Goal: Transaction & Acquisition: Purchase product/service

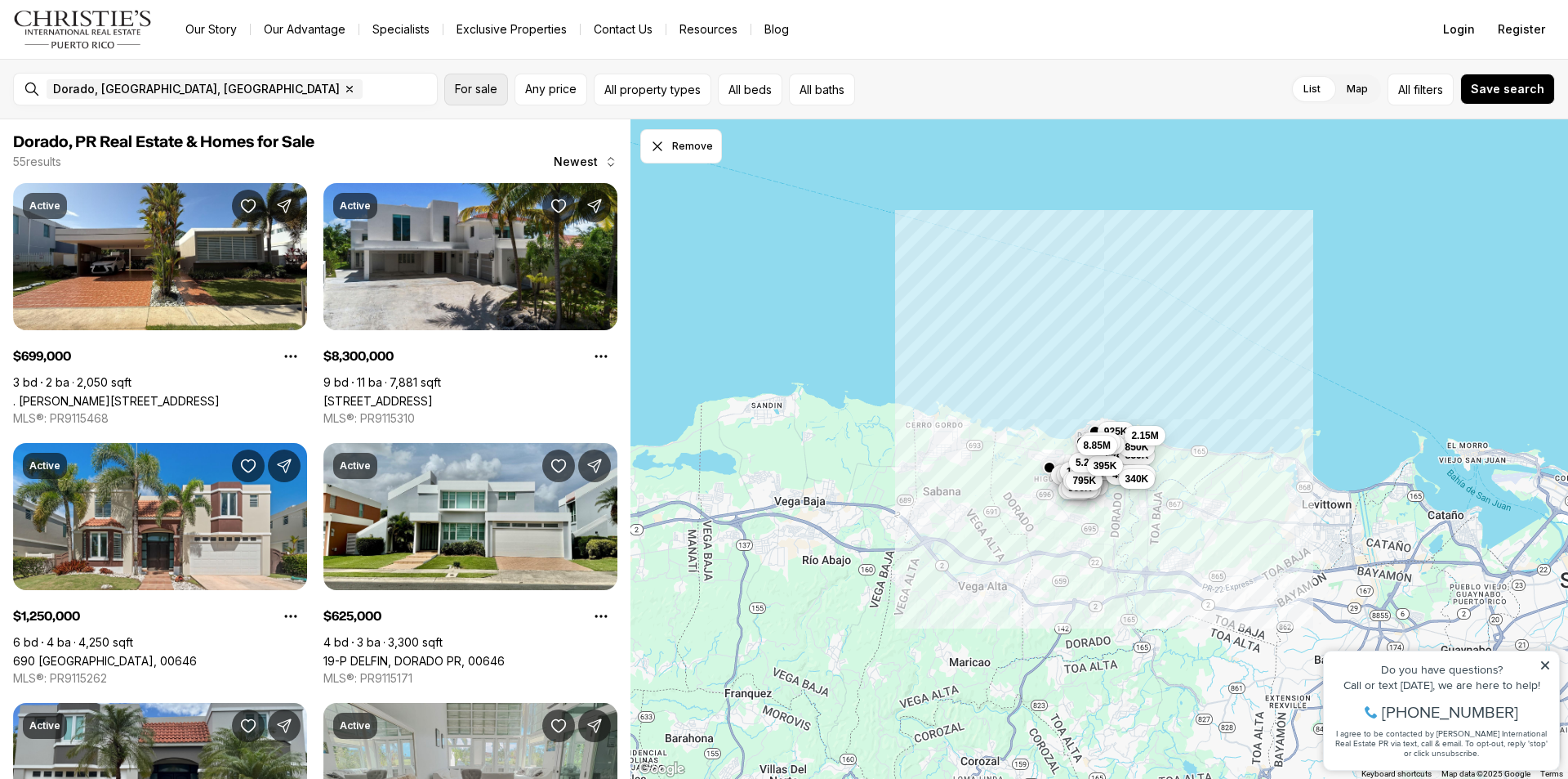
click at [486, 96] on button "For sale" at bounding box center [475, 88] width 64 height 31
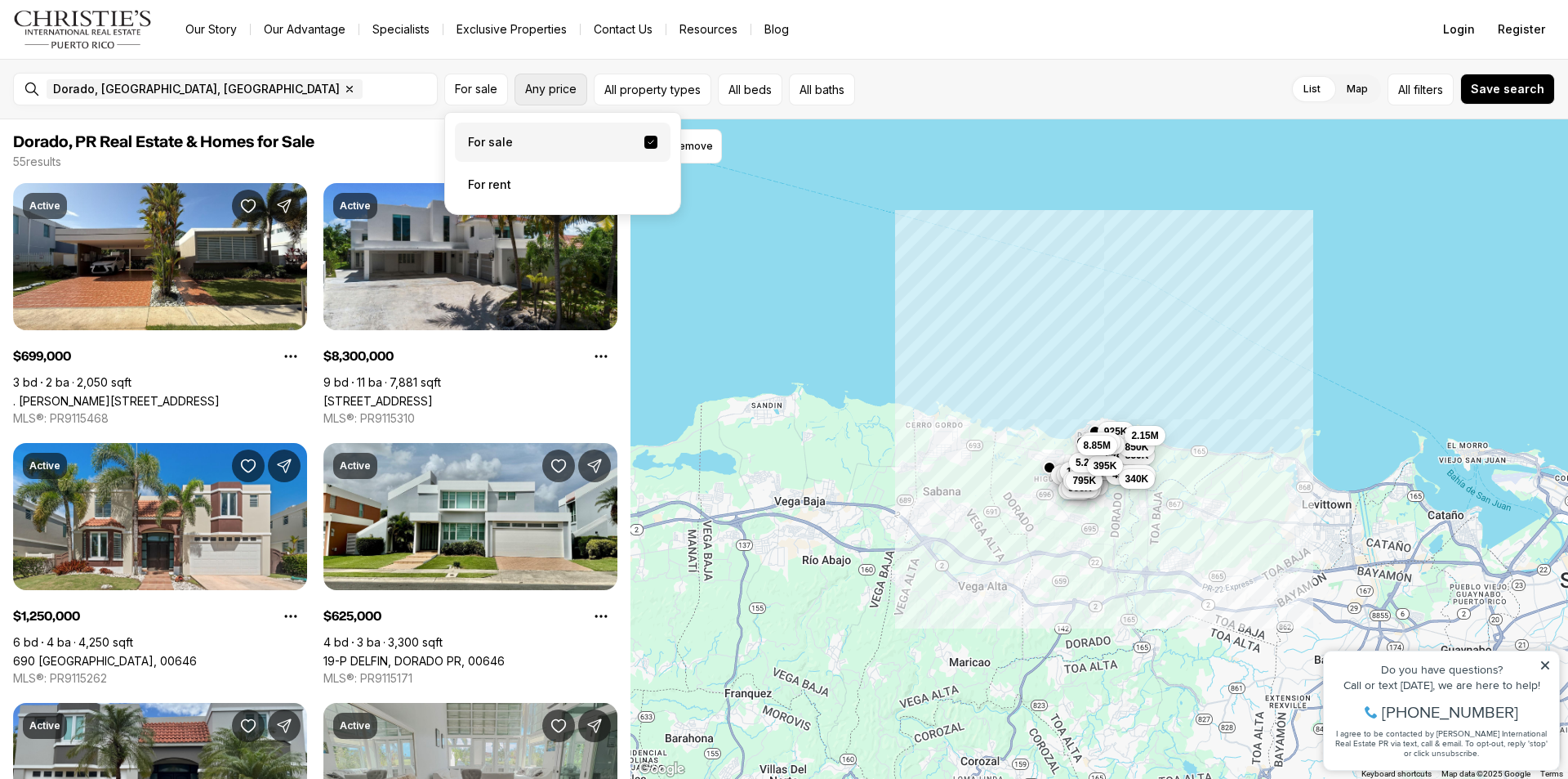
click at [571, 95] on button "Any price" at bounding box center [551, 88] width 72 height 31
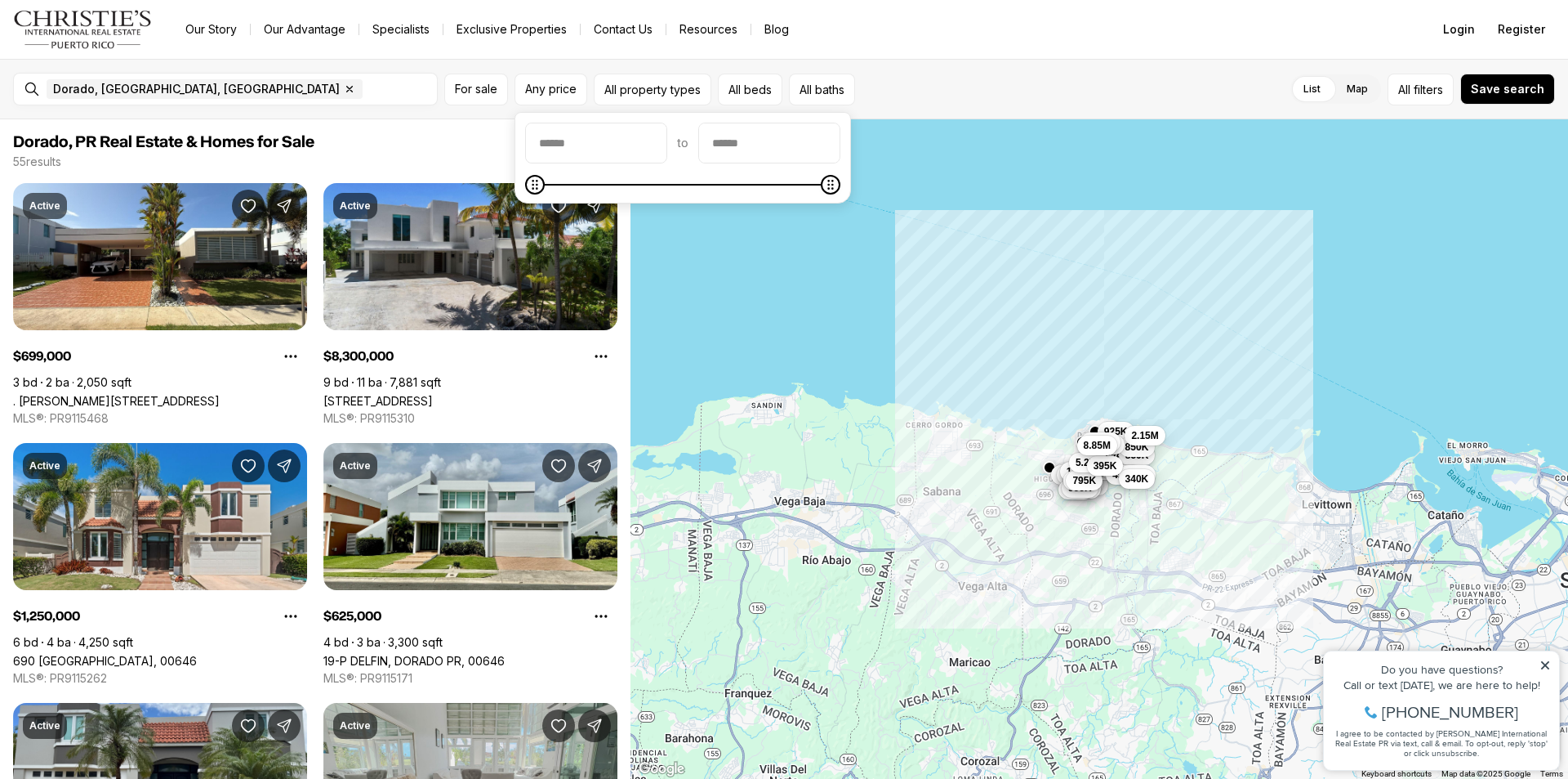
click at [429, 139] on span "Dorado, PR Real Estate & Homes for Sale" at bounding box center [316, 142] width 605 height 20
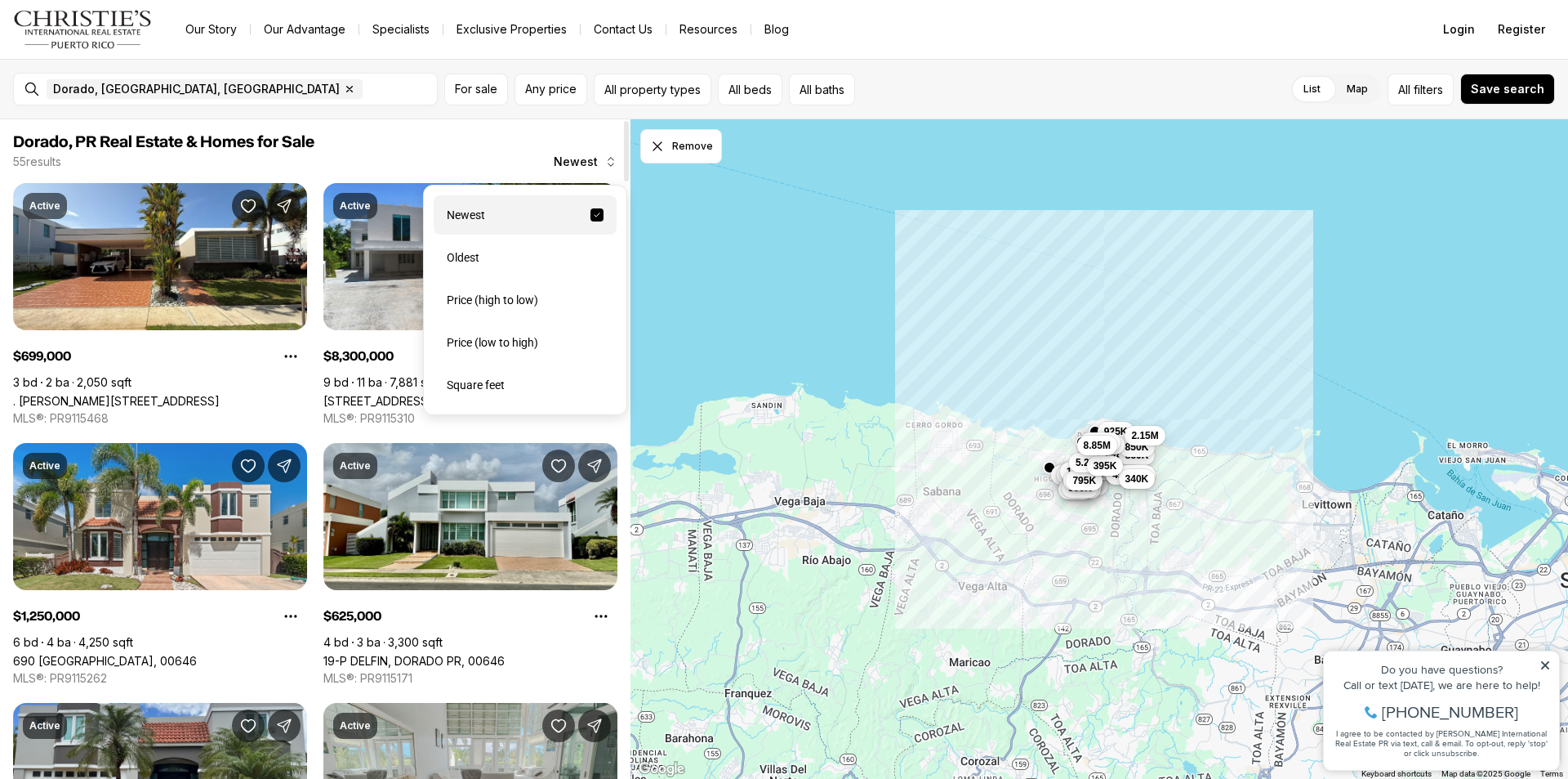
click at [606, 155] on icon "button" at bounding box center [611, 162] width 13 height 13
click at [532, 310] on div "Price (high to low)" at bounding box center [525, 300] width 183 height 39
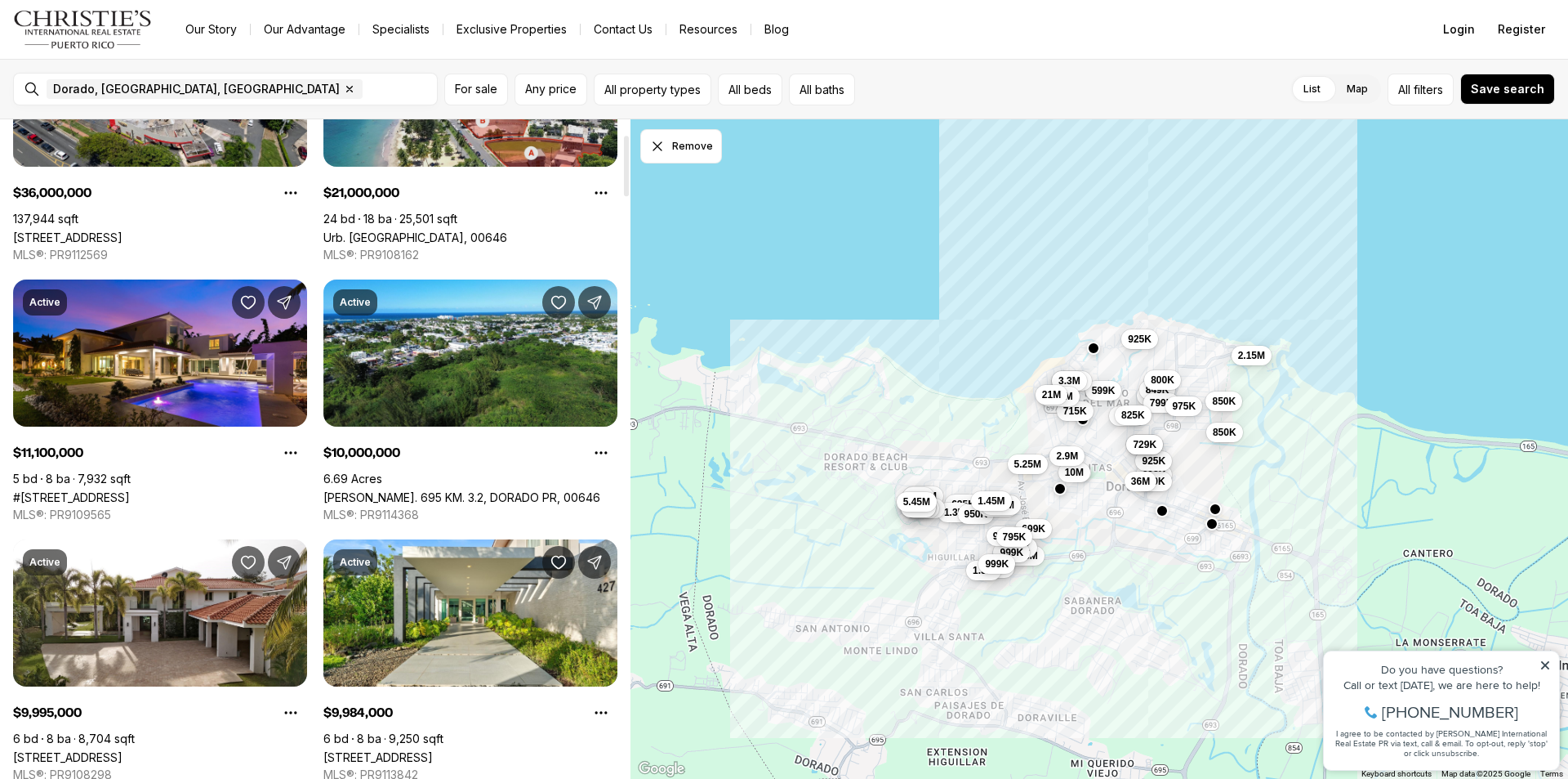
scroll to position [84, 0]
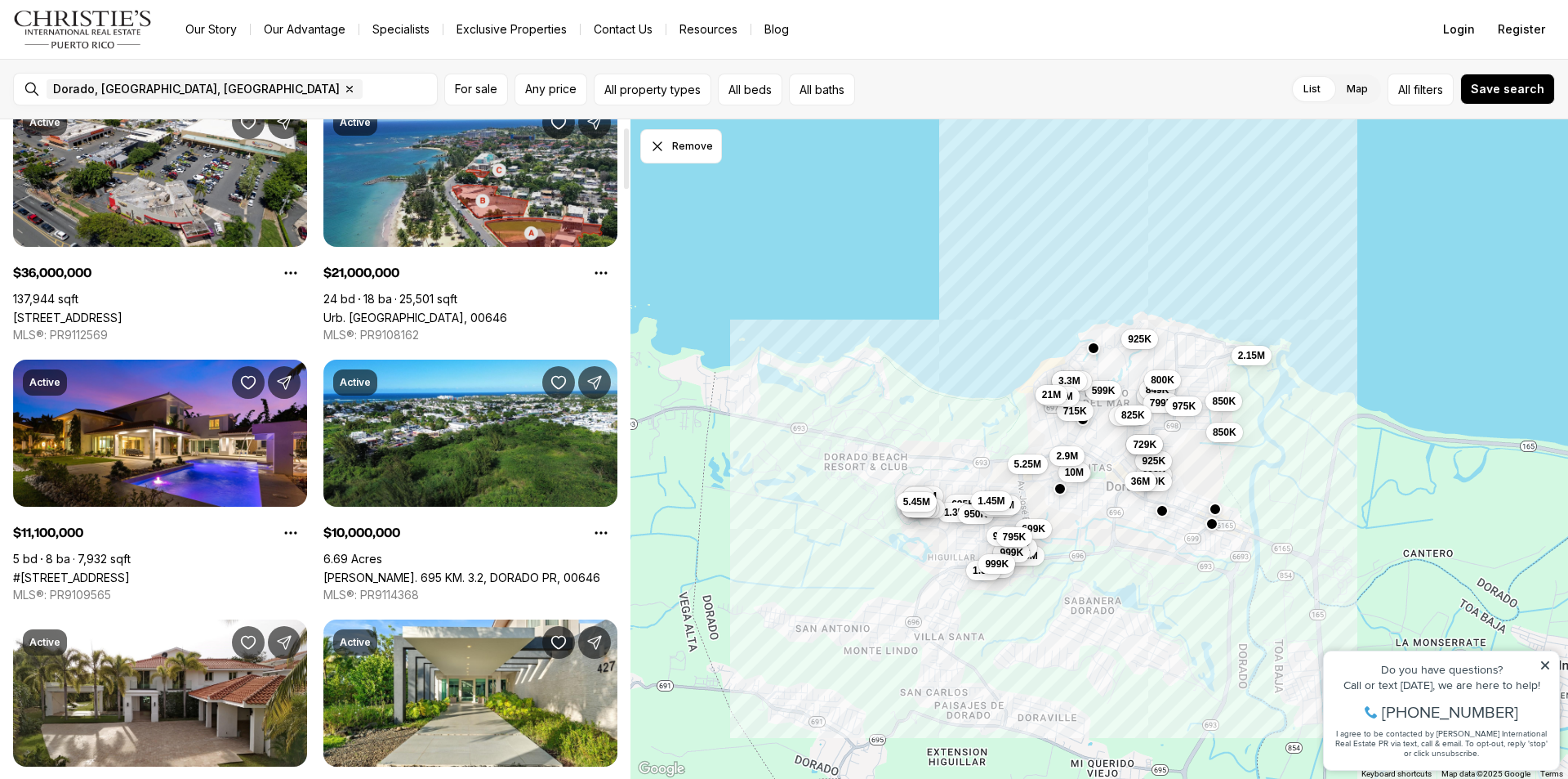
click at [507, 310] on link "Urb. Sardinera Beach CALLE A, DORADO PR, 00646" at bounding box center [415, 317] width 184 height 14
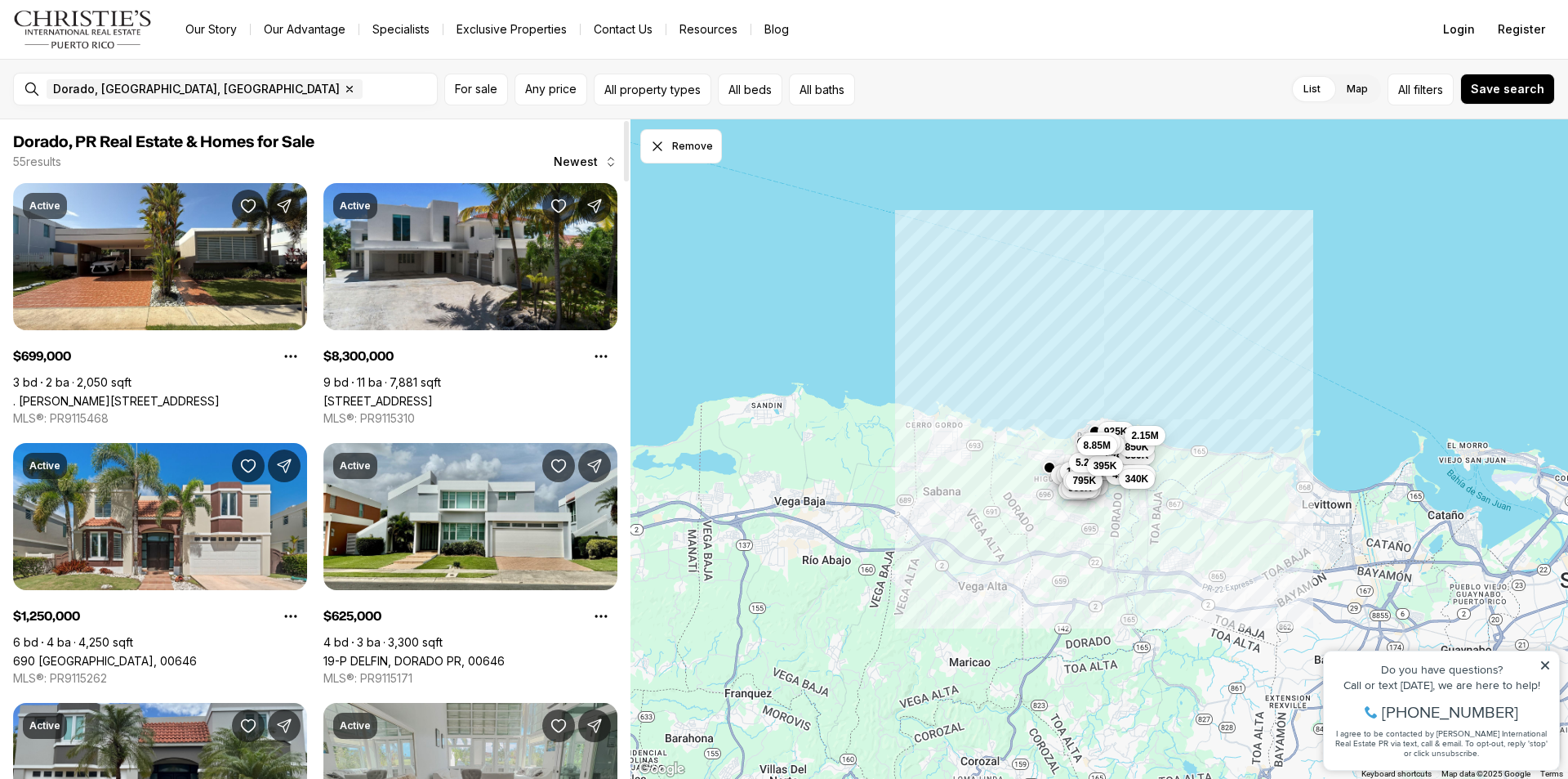
click at [593, 161] on span "Newest" at bounding box center [575, 162] width 44 height 13
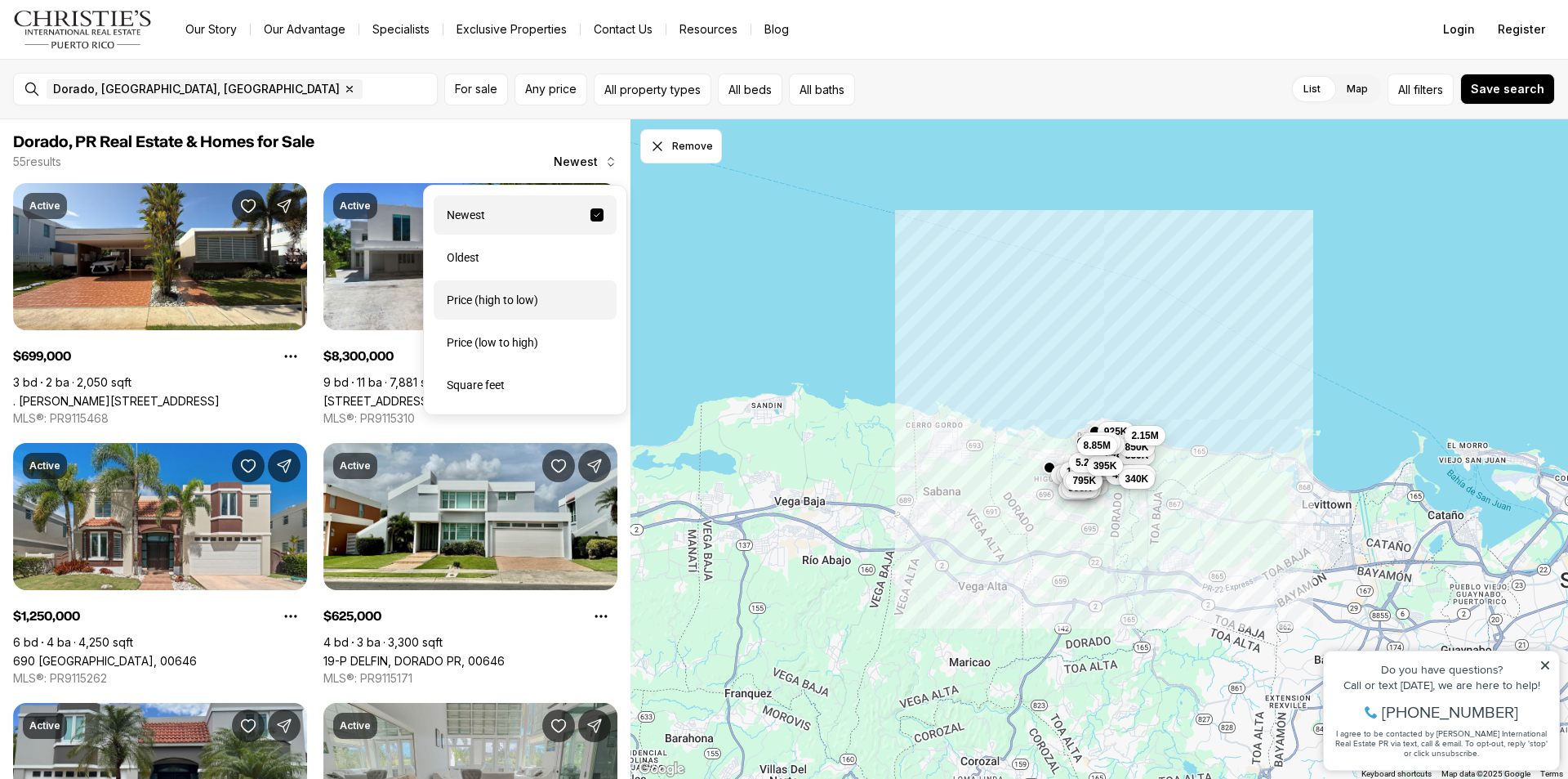
click at [537, 306] on div "Price (high to low)" at bounding box center [525, 300] width 183 height 39
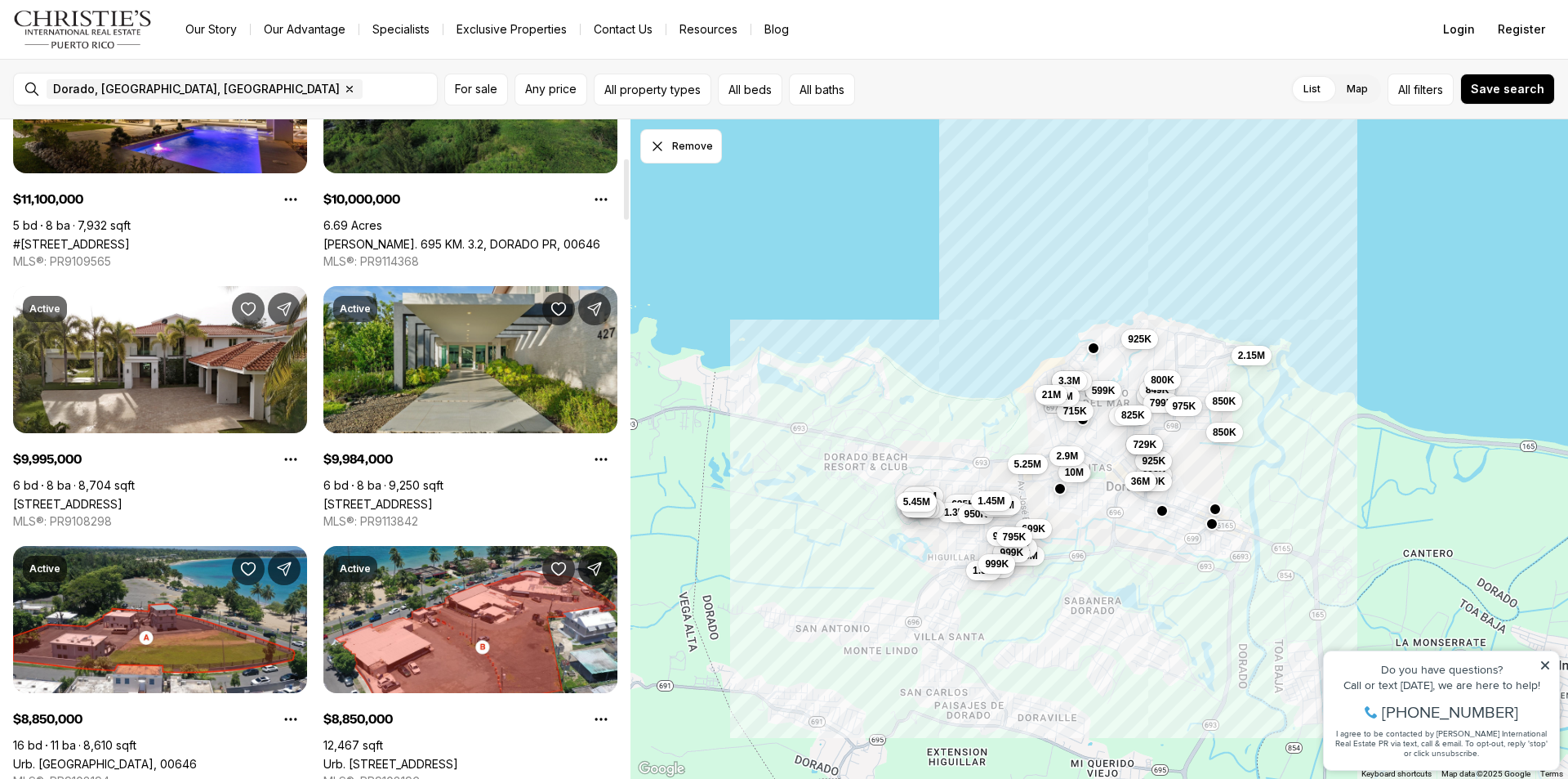
scroll to position [408, 0]
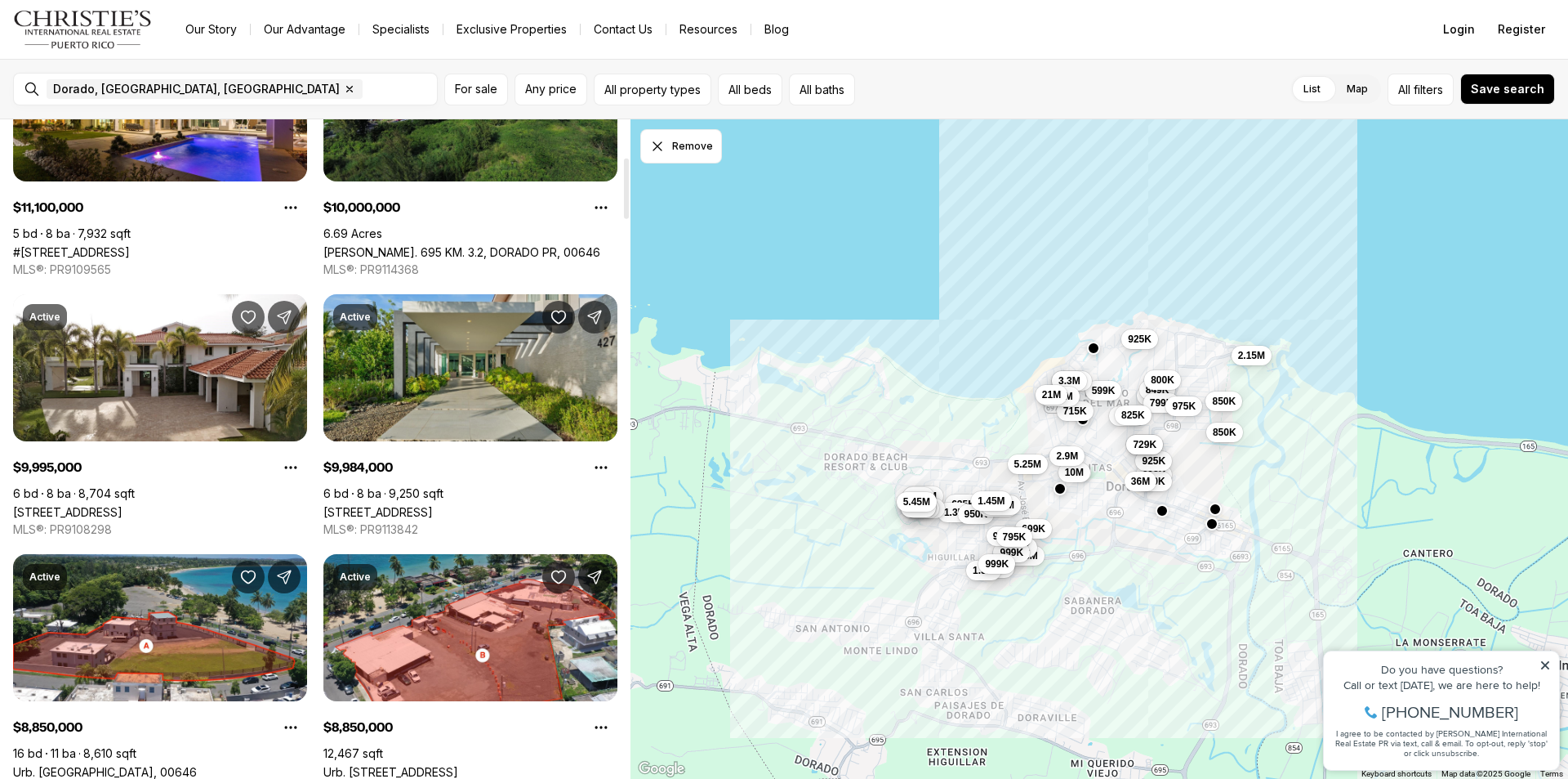
click at [433, 505] on link "[STREET_ADDRESS]" at bounding box center [377, 512] width 109 height 14
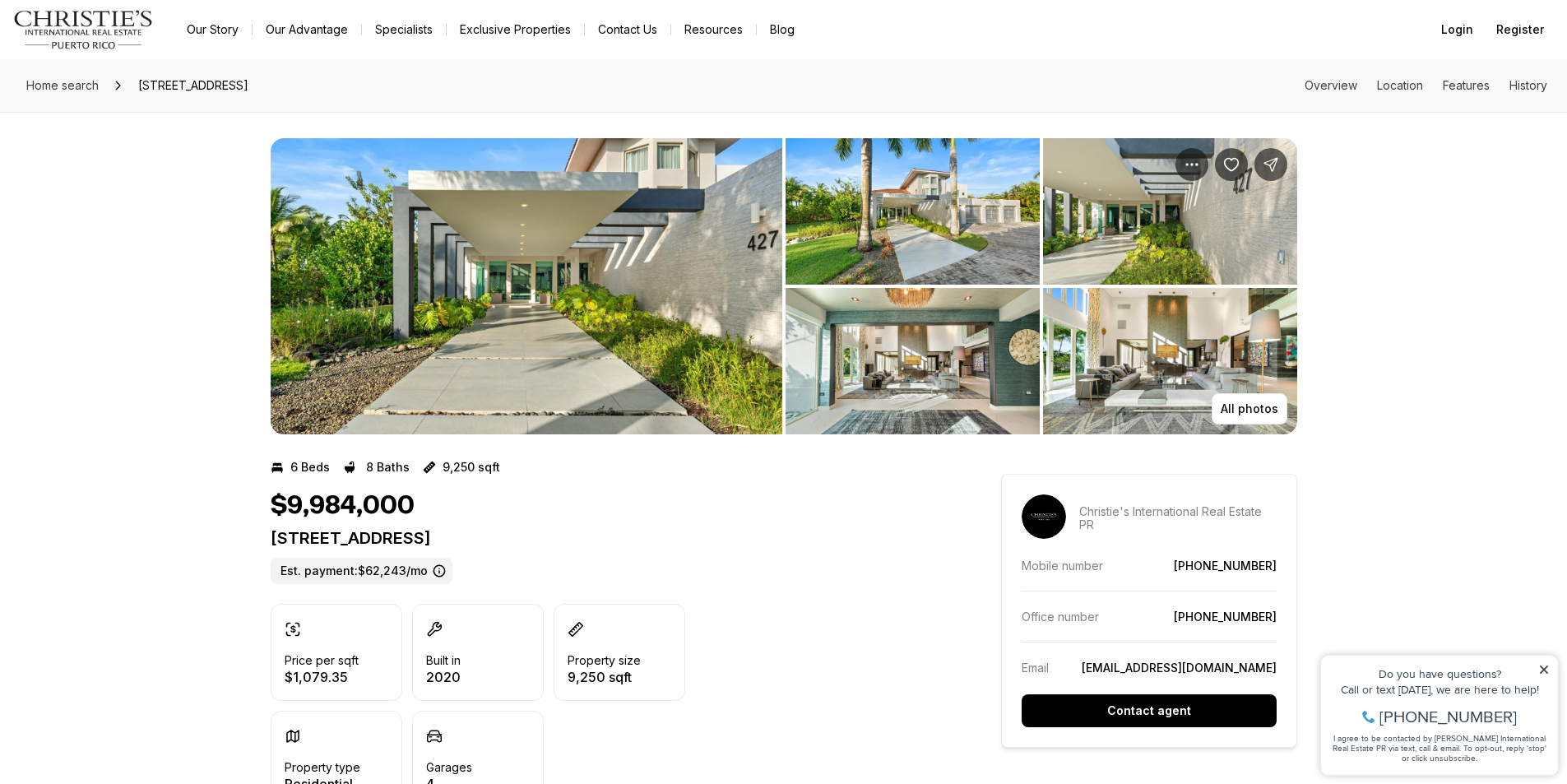
click at [568, 280] on img "View image gallery" at bounding box center [527, 285] width 511 height 296
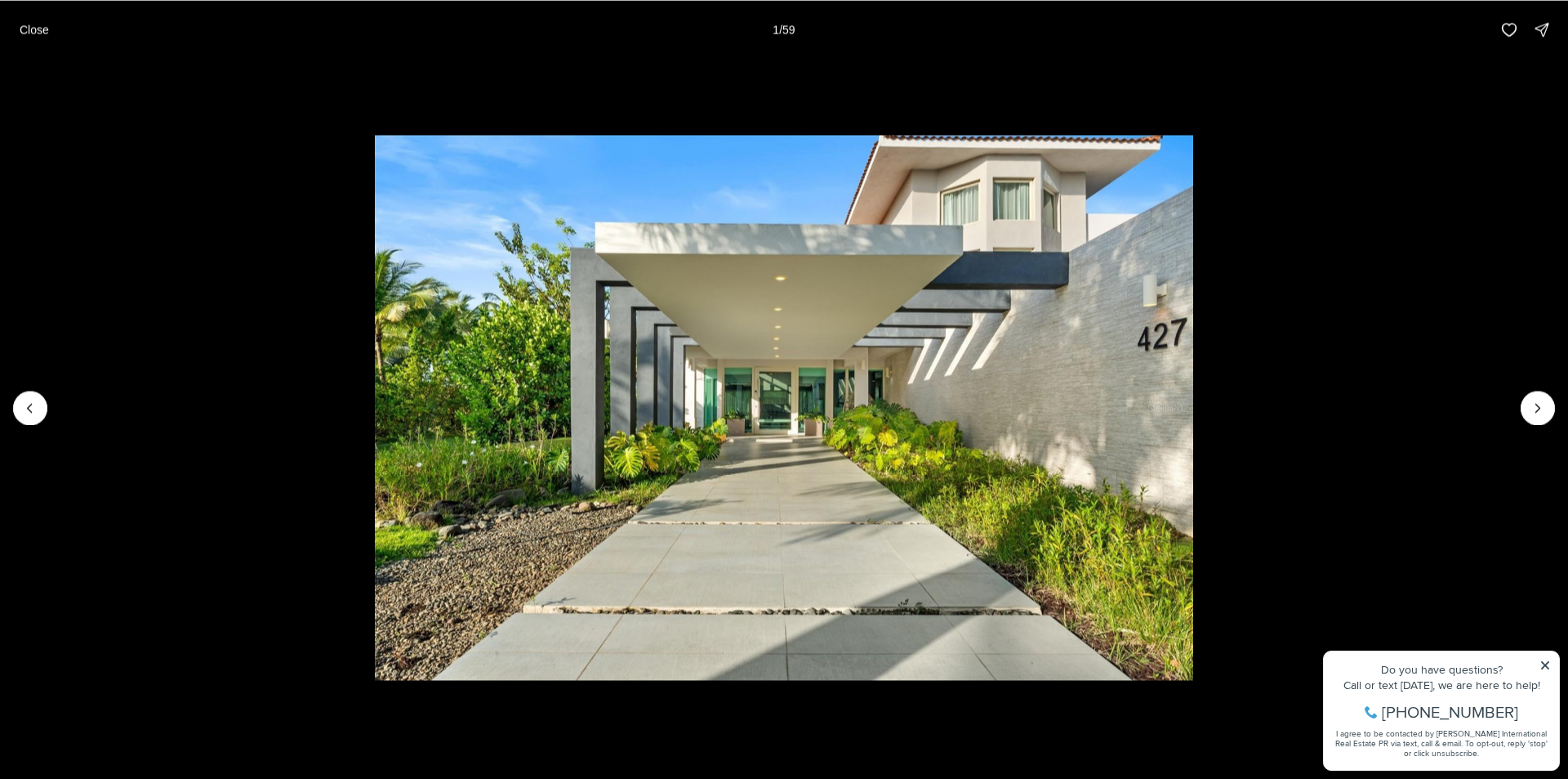
click at [1541, 425] on li "1 of 59" at bounding box center [784, 407] width 1568 height 697
click at [1538, 419] on button "Next slide" at bounding box center [1538, 408] width 34 height 34
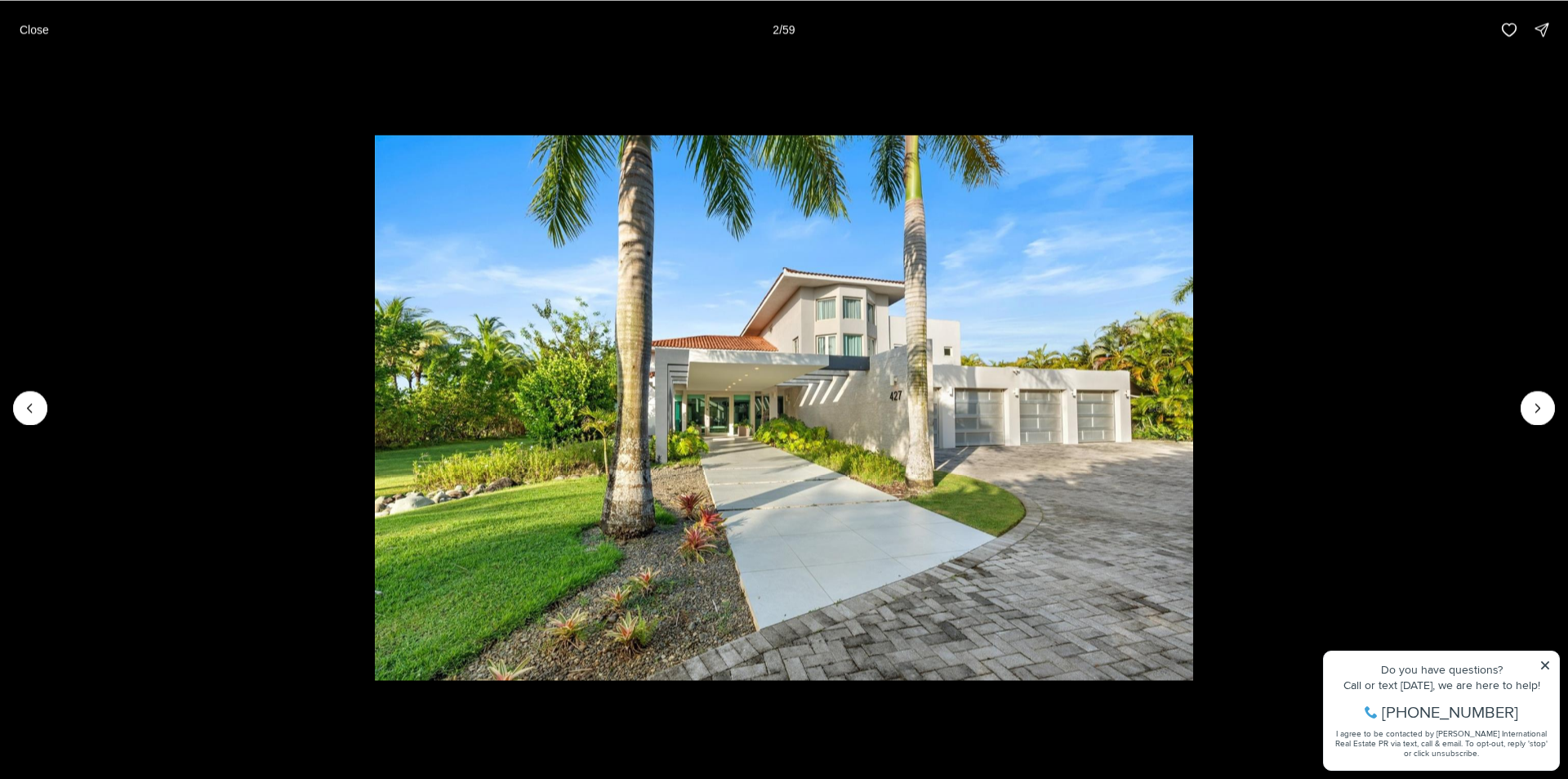
click at [1545, 666] on li "2 of 59" at bounding box center [784, 407] width 1568 height 697
click at [1543, 665] on li "2 of 59" at bounding box center [784, 407] width 1568 height 697
click at [1519, 413] on li "2 of 59" at bounding box center [784, 407] width 1568 height 697
click at [1520, 413] on button "Next slide" at bounding box center [1538, 408] width 34 height 34
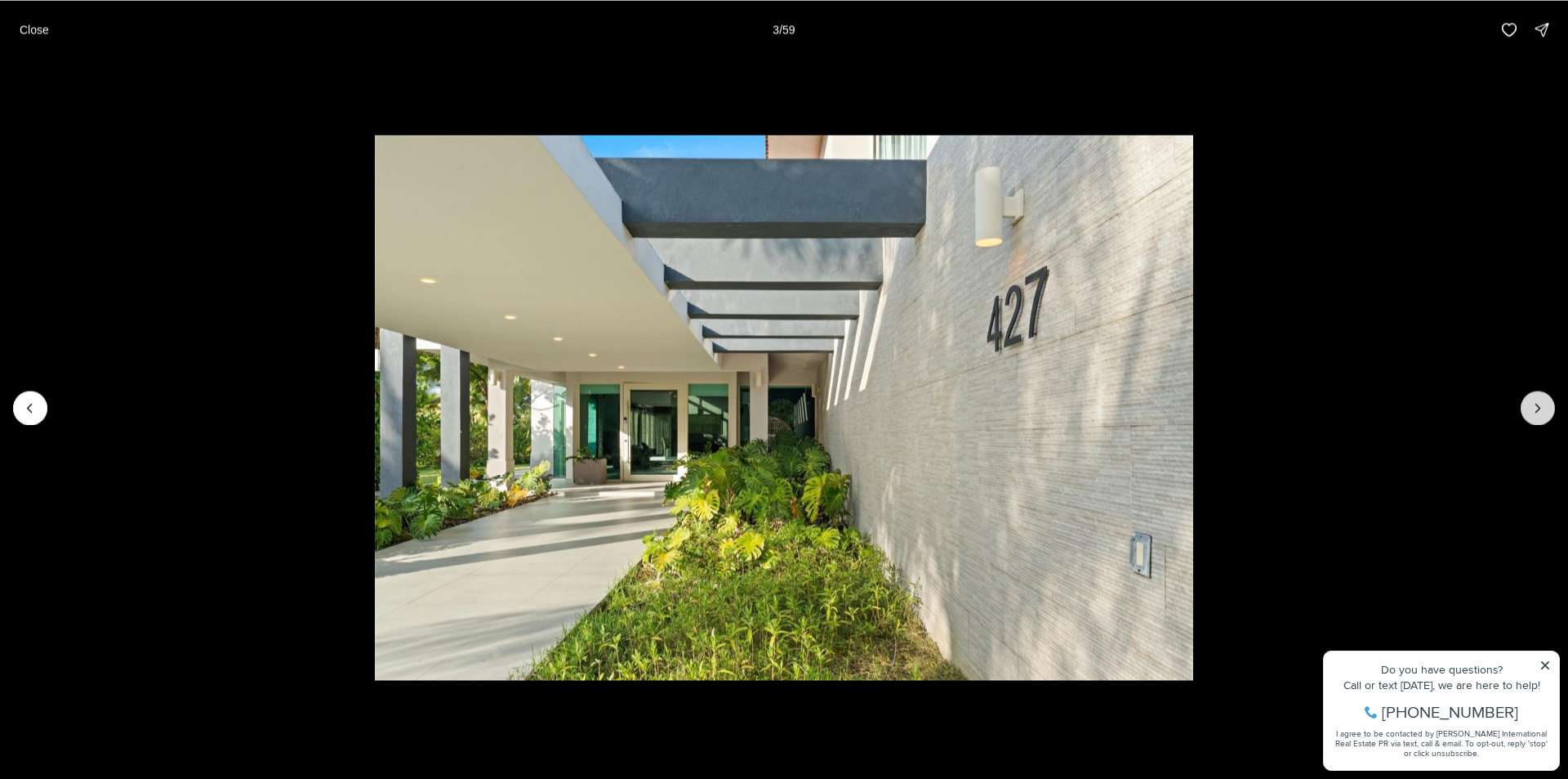
click at [1531, 412] on icon "Next slide" at bounding box center [1538, 407] width 16 height 16
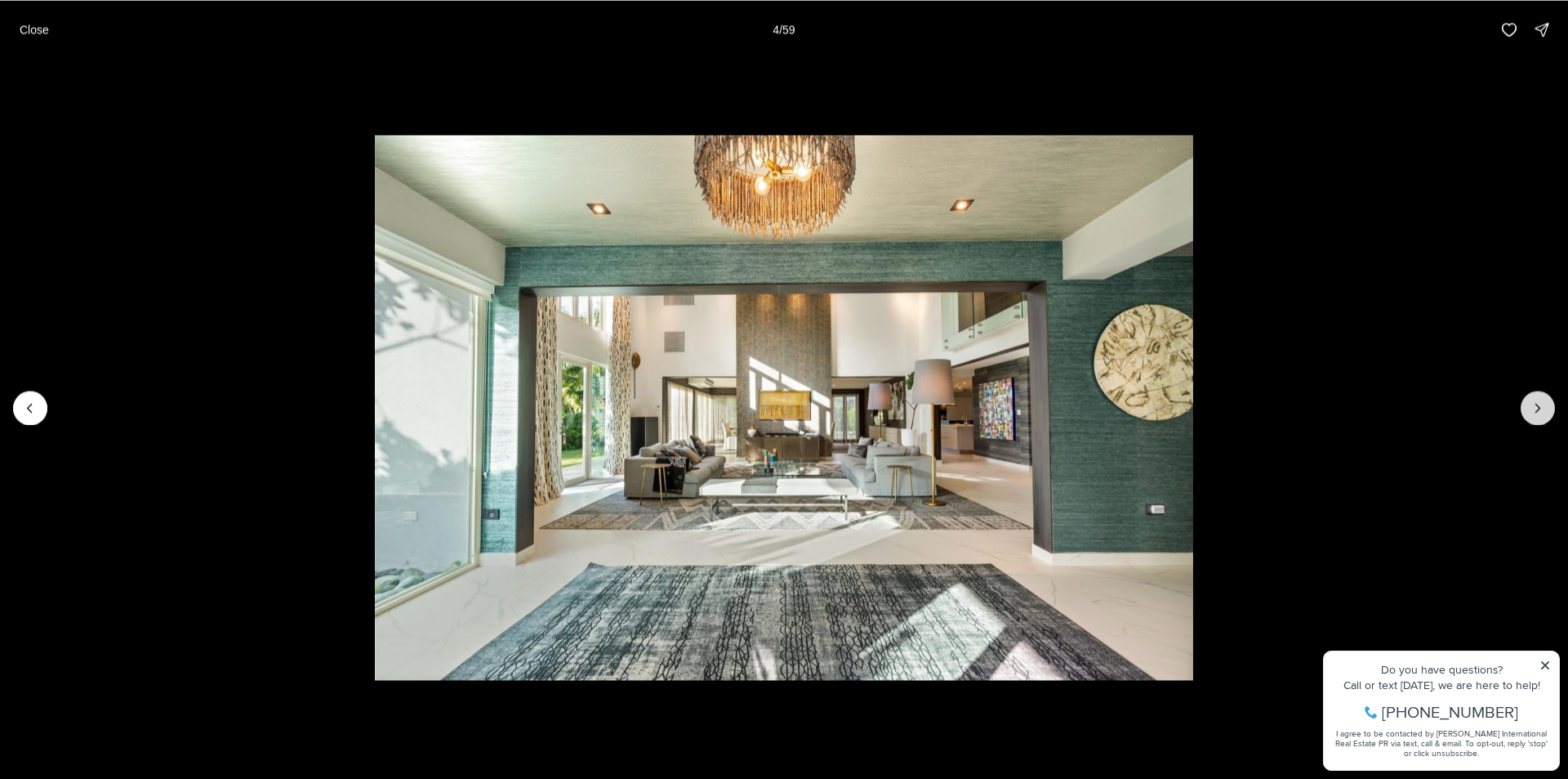
click at [1531, 412] on icon "Next slide" at bounding box center [1538, 407] width 16 height 16
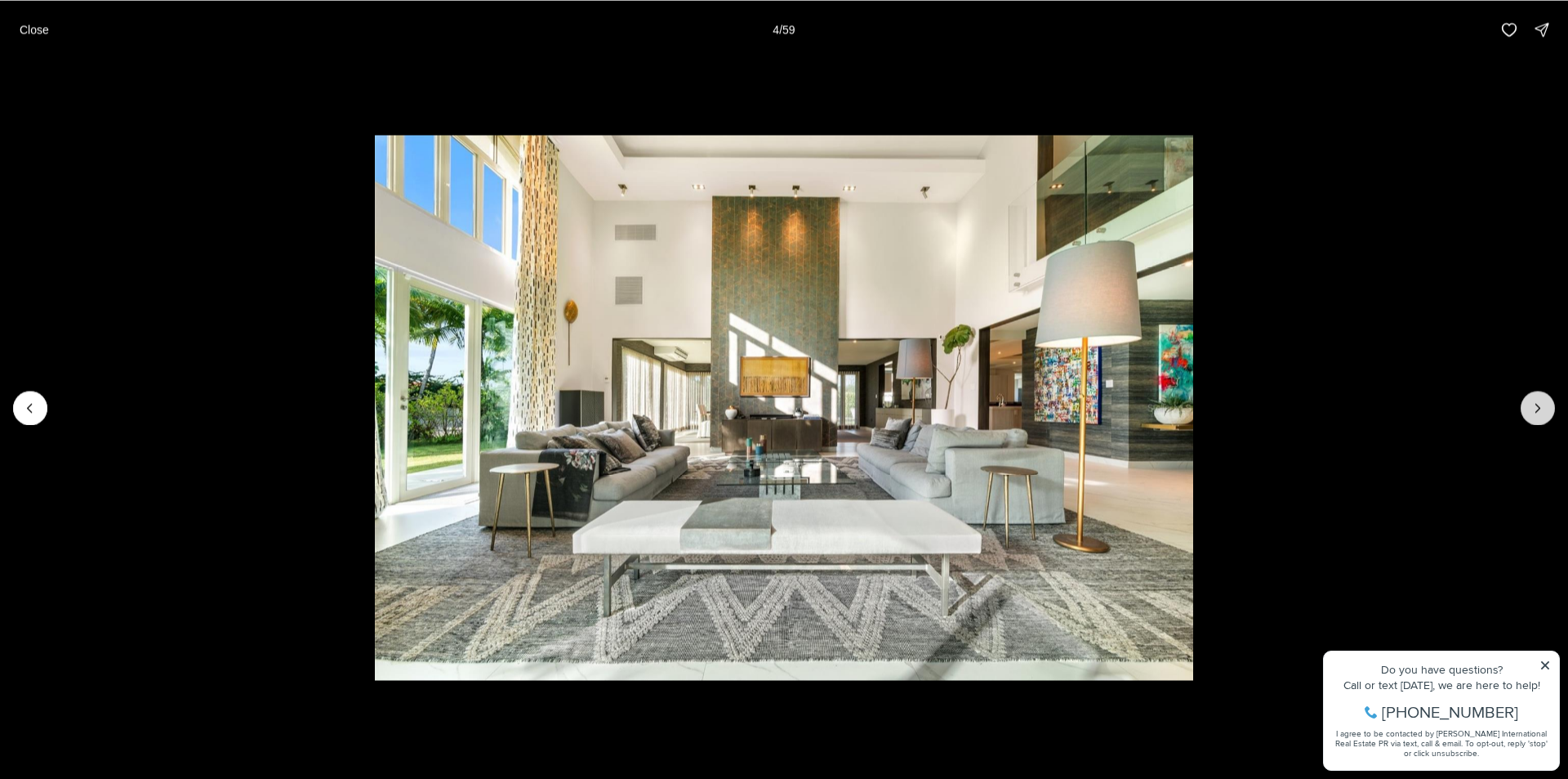
click at [1531, 412] on icon "Next slide" at bounding box center [1538, 407] width 16 height 16
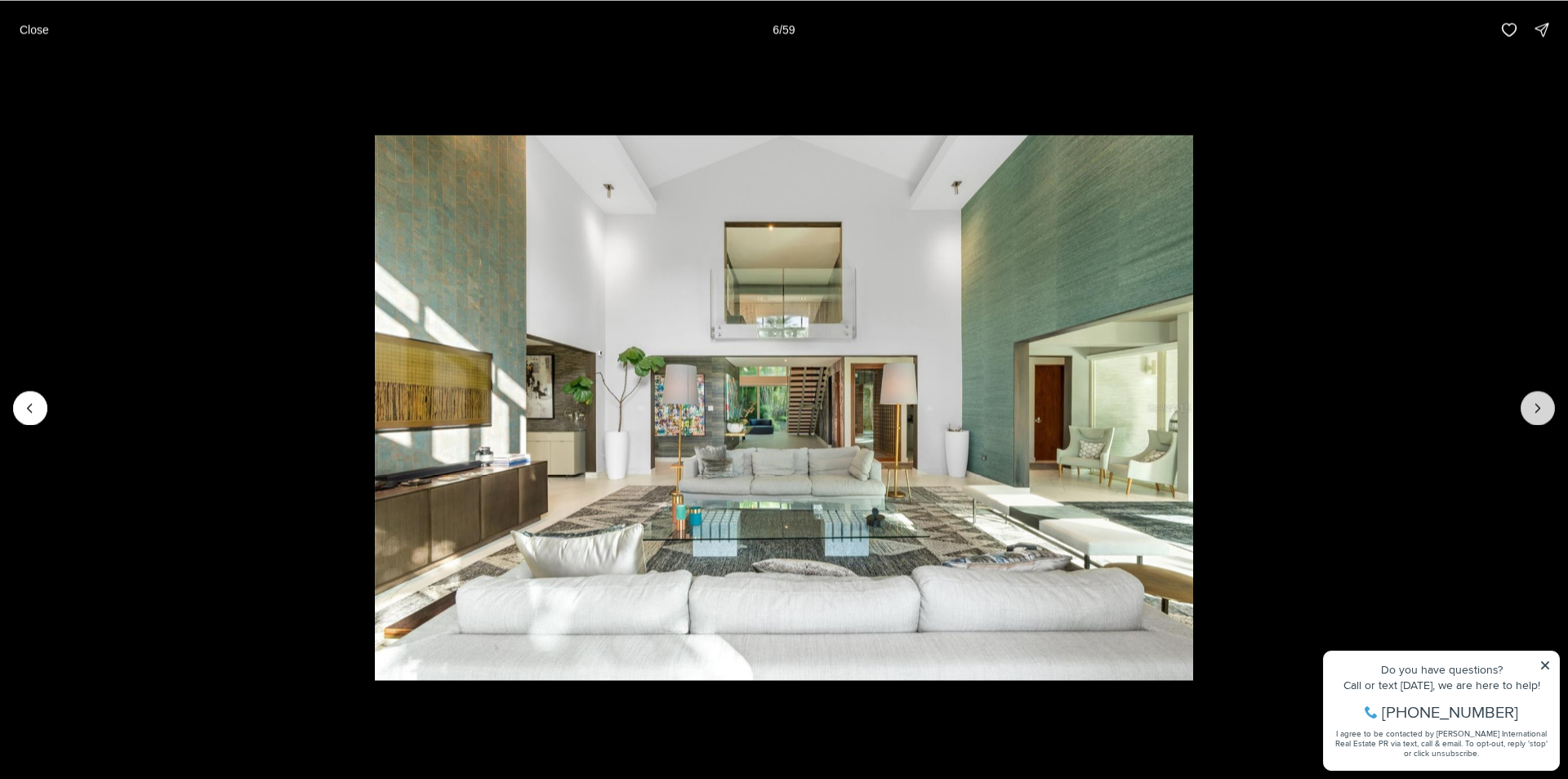
click at [1531, 412] on icon "Next slide" at bounding box center [1538, 407] width 16 height 16
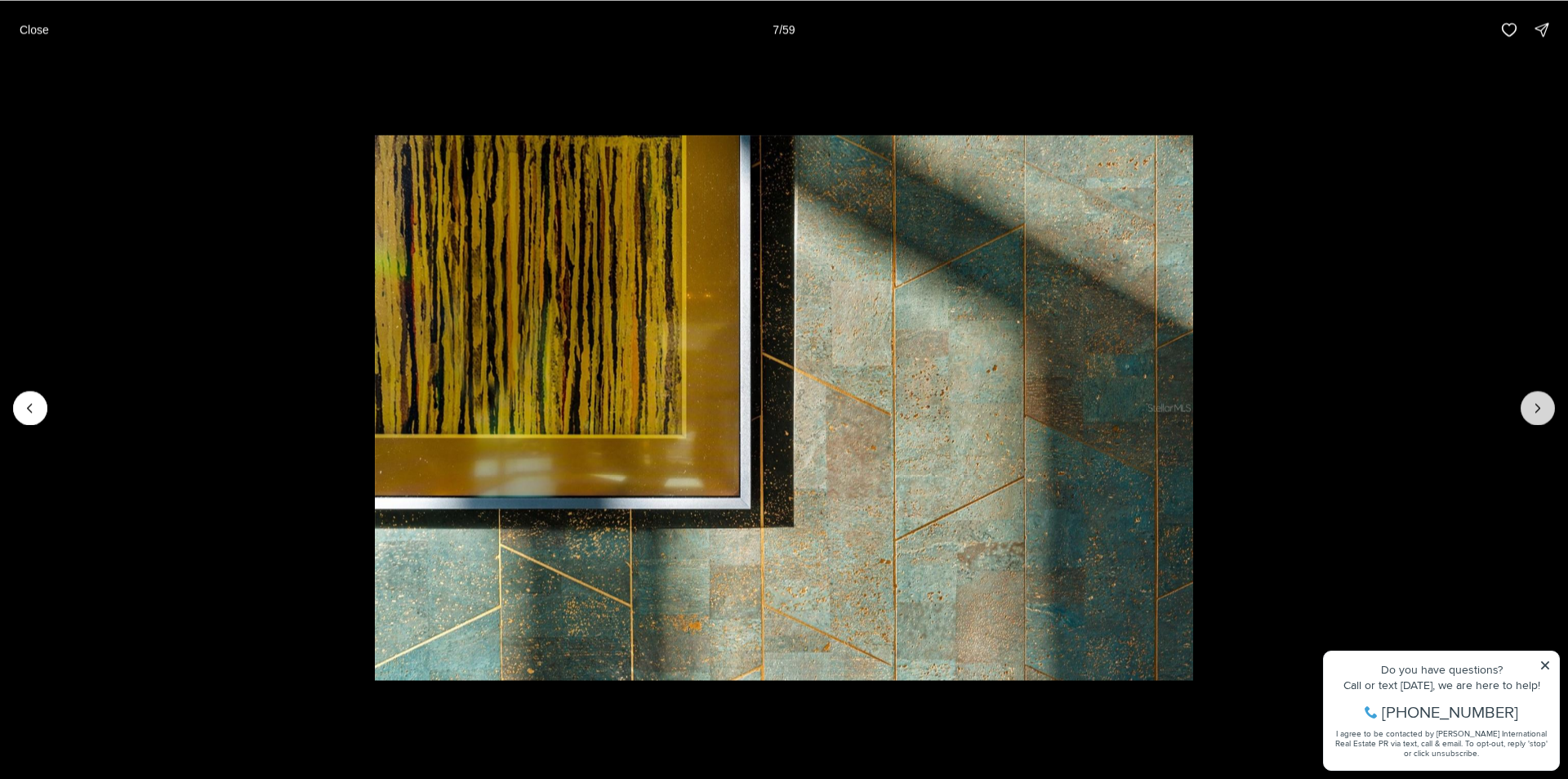
click at [1531, 412] on icon "Next slide" at bounding box center [1538, 407] width 16 height 16
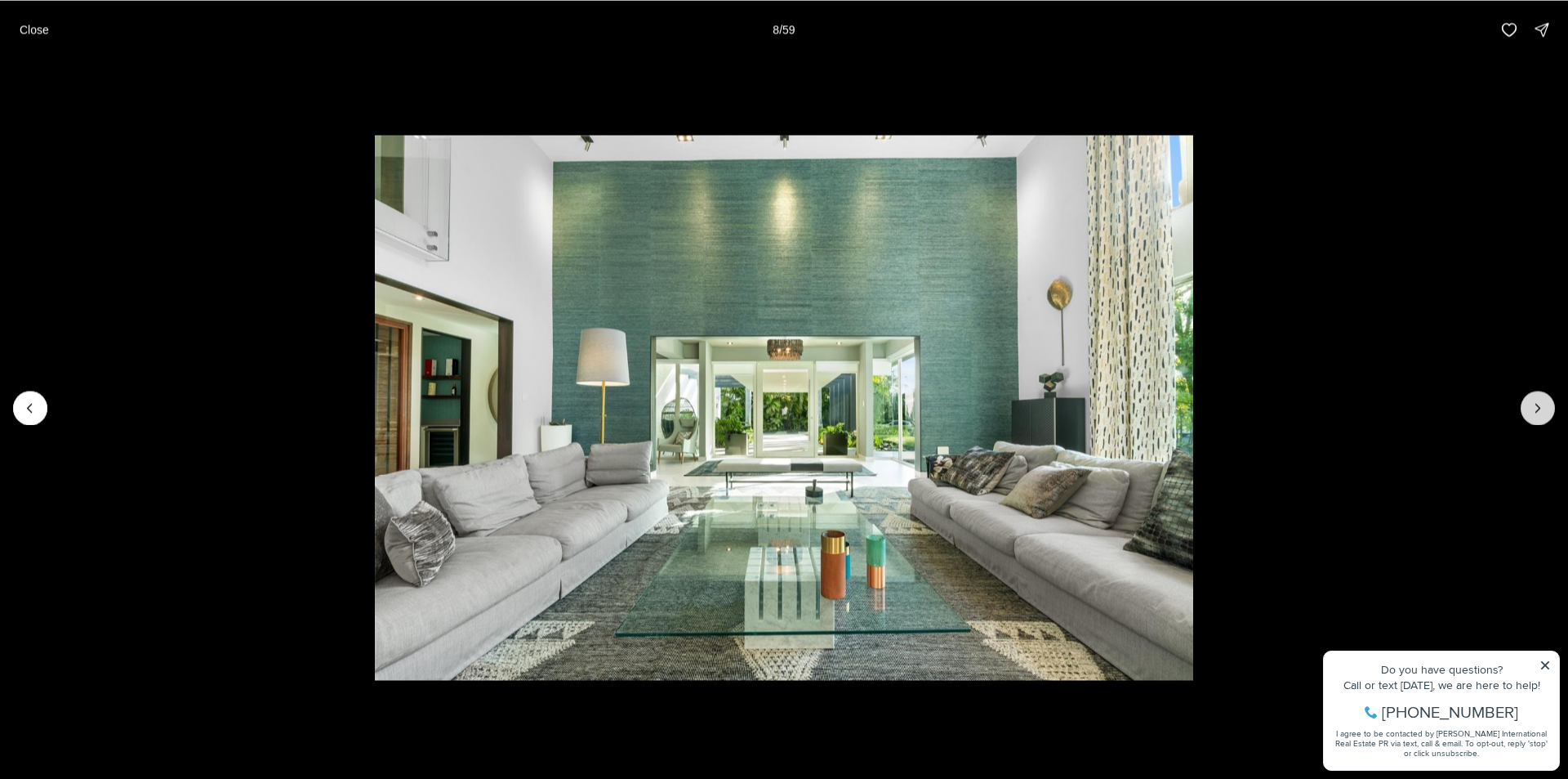
click at [1531, 412] on icon "Next slide" at bounding box center [1538, 407] width 16 height 16
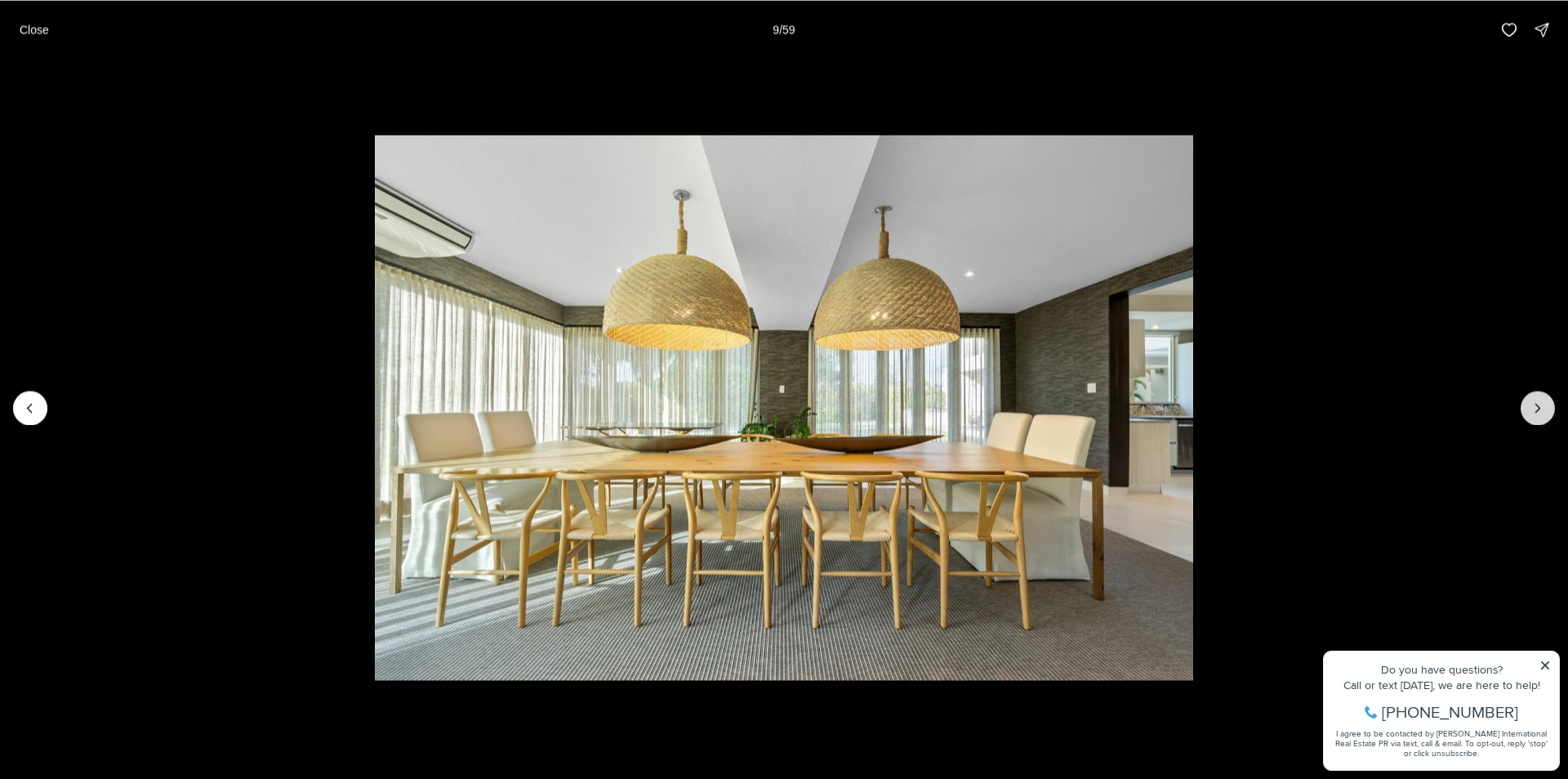
click at [1531, 412] on icon "Next slide" at bounding box center [1538, 407] width 16 height 16
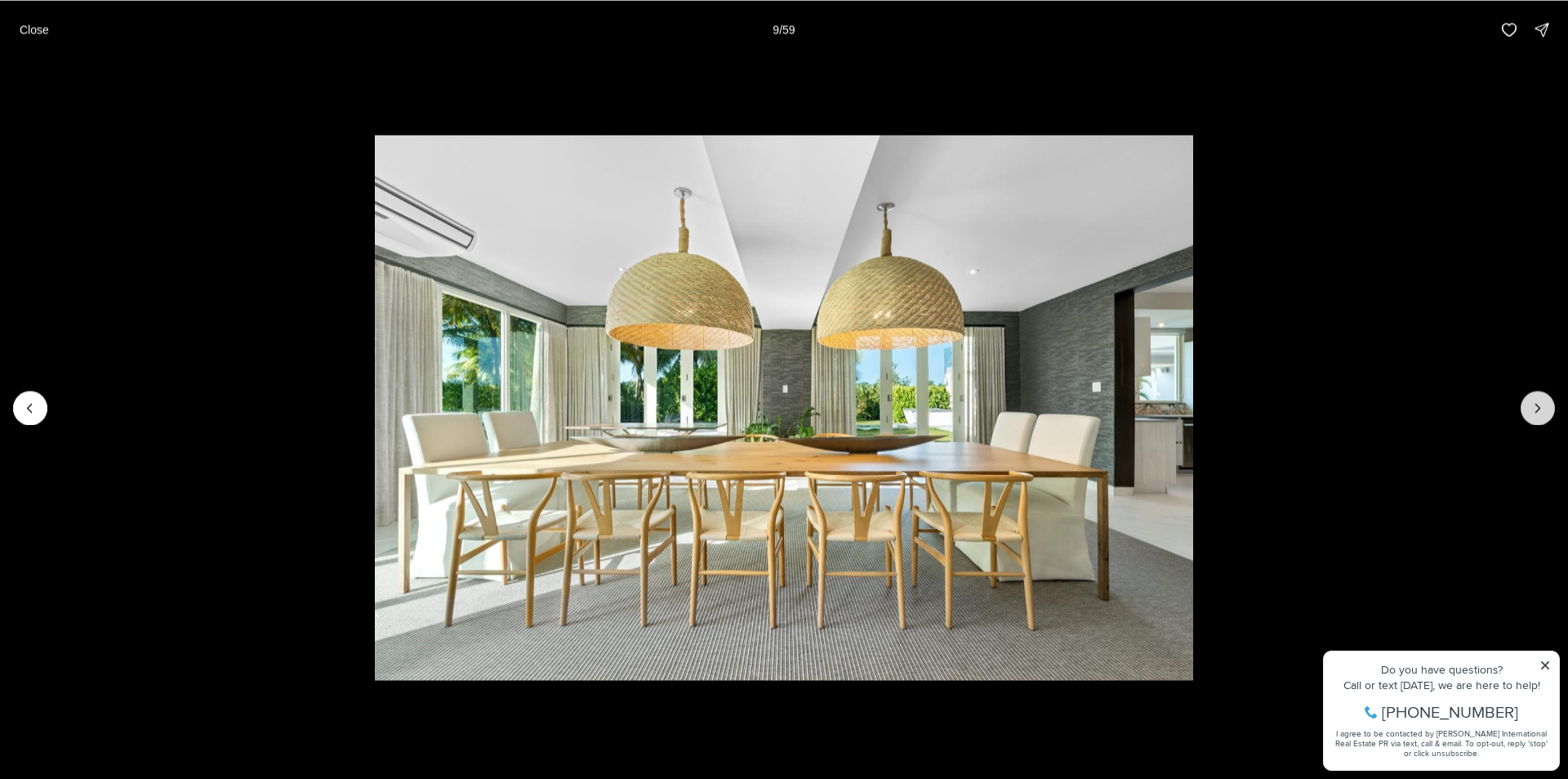
click at [1531, 412] on icon "Next slide" at bounding box center [1538, 407] width 16 height 16
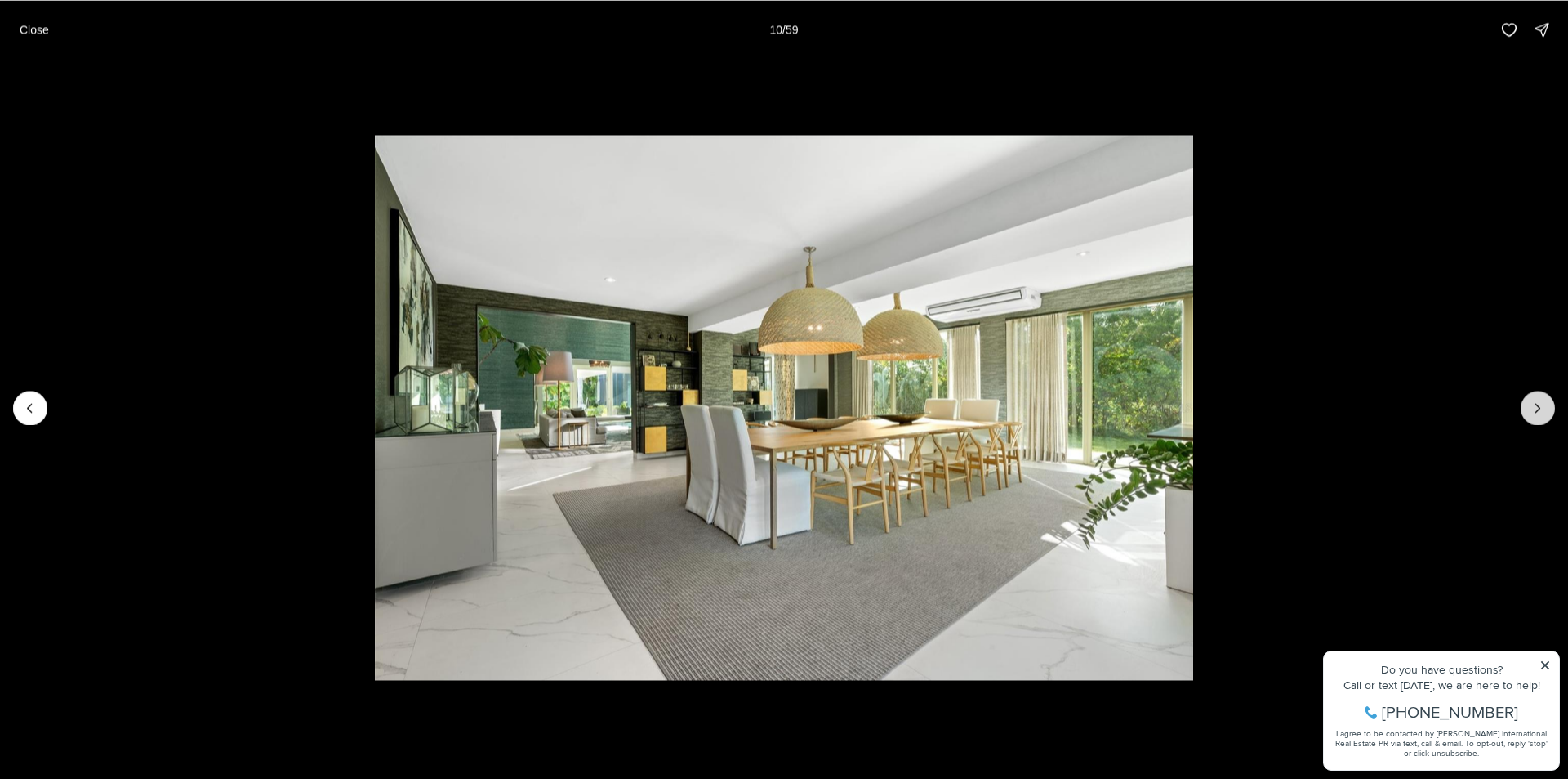
click at [1531, 412] on icon "Next slide" at bounding box center [1538, 407] width 16 height 16
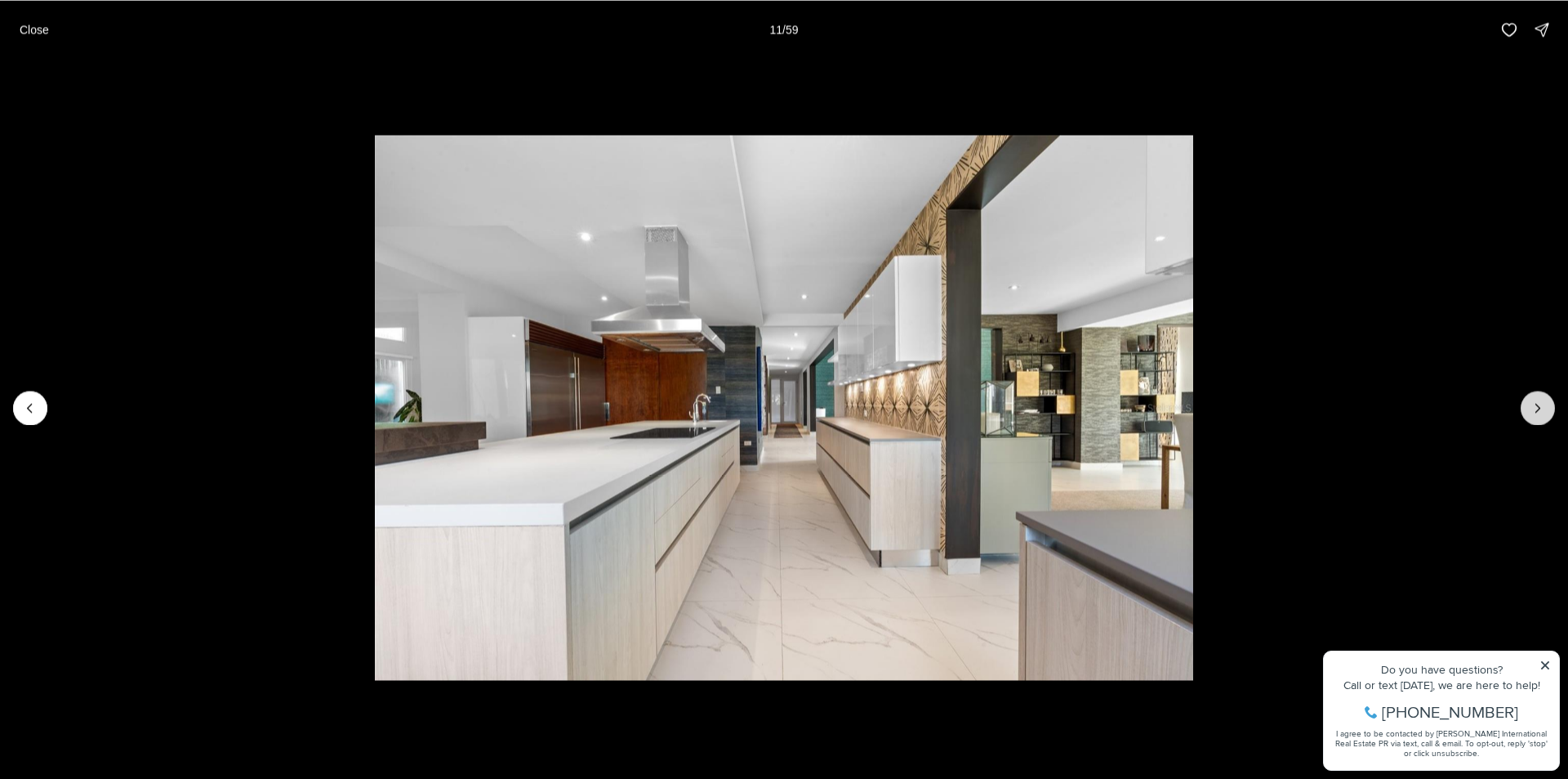
click at [1531, 412] on icon "Next slide" at bounding box center [1538, 407] width 16 height 16
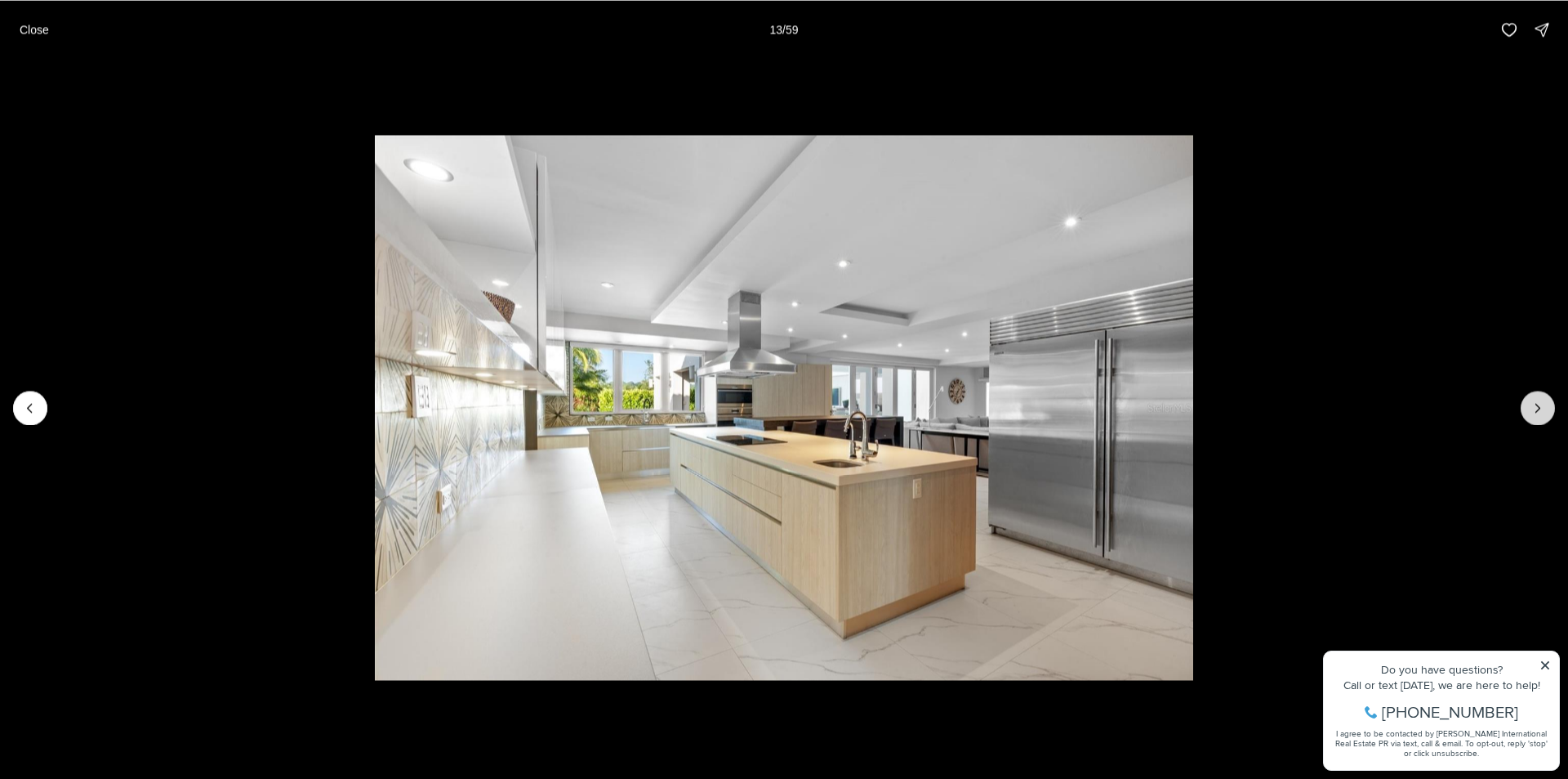
click at [1531, 412] on icon "Next slide" at bounding box center [1538, 407] width 16 height 16
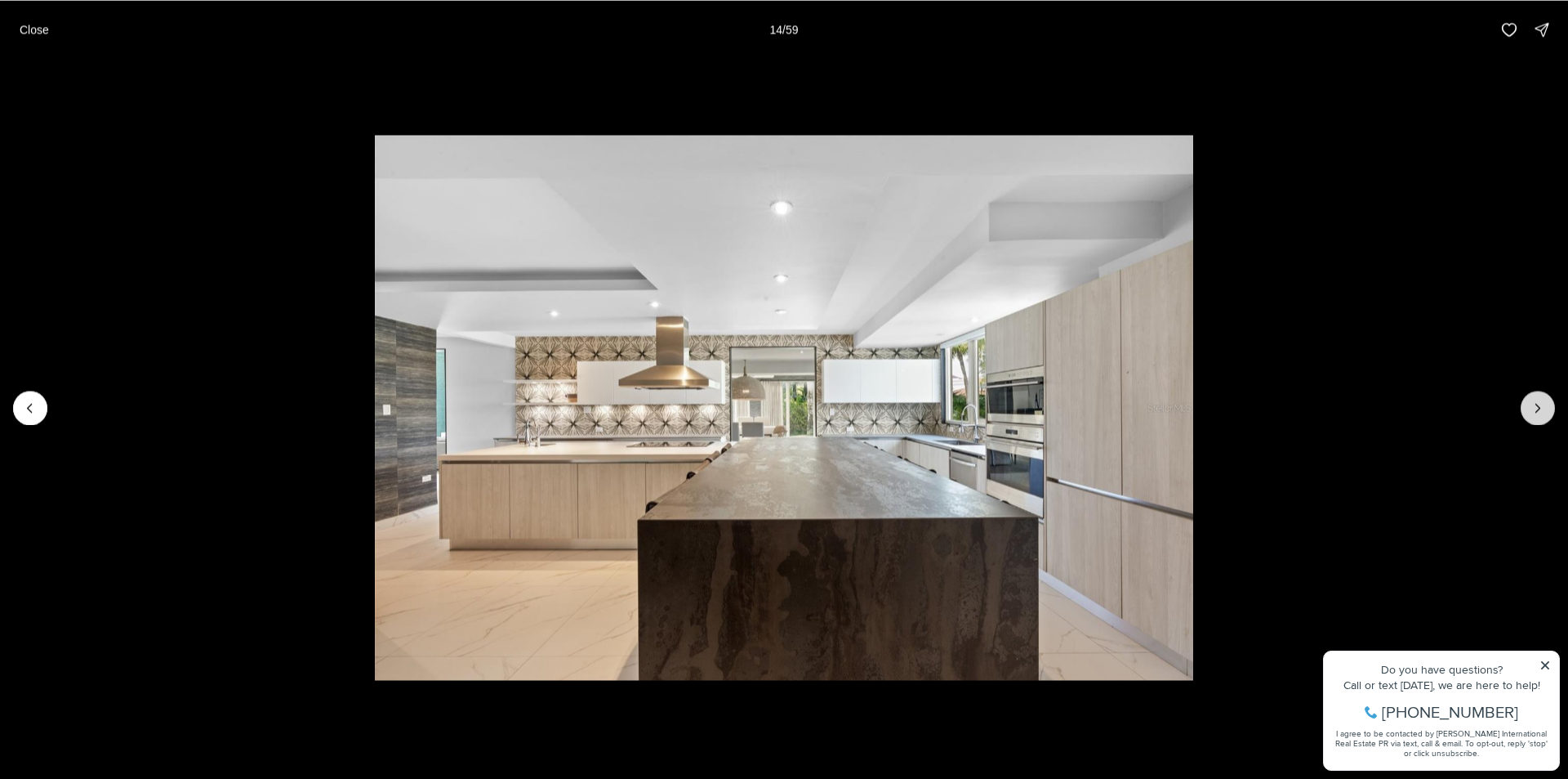
click at [1531, 412] on icon "Next slide" at bounding box center [1538, 407] width 16 height 16
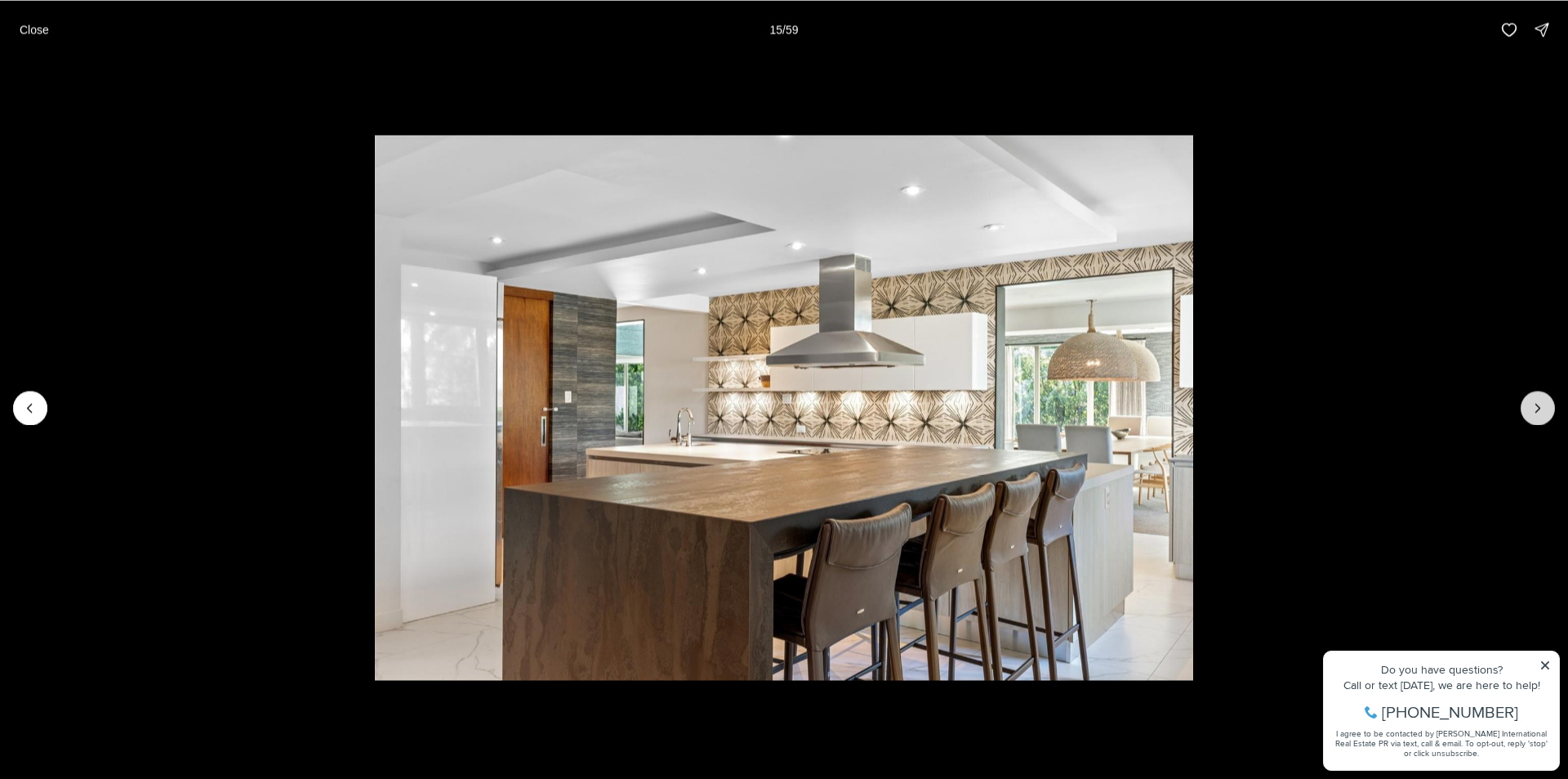
click at [1531, 412] on icon "Next slide" at bounding box center [1538, 407] width 16 height 16
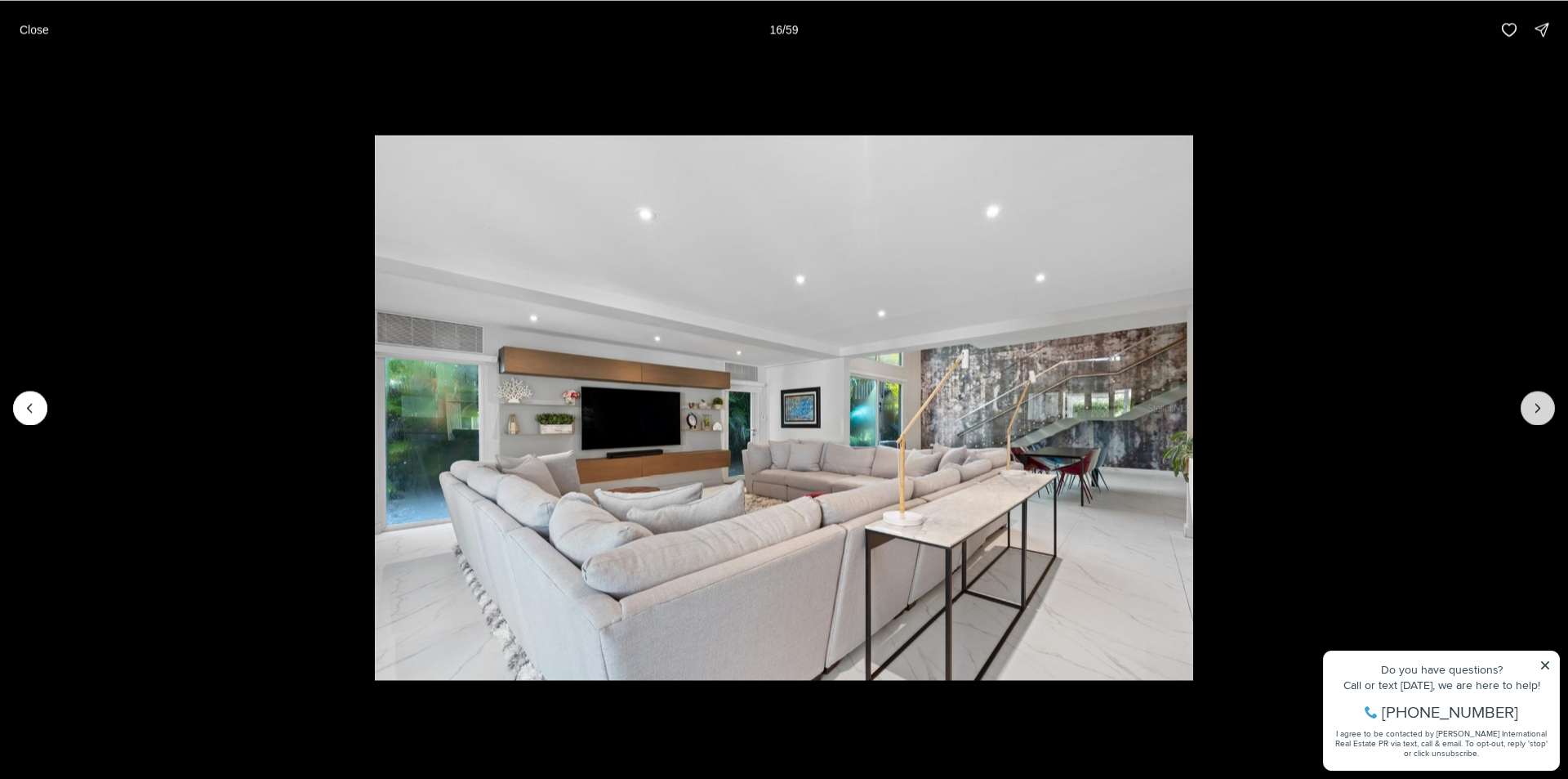
click at [1531, 412] on icon "Next slide" at bounding box center [1538, 407] width 16 height 16
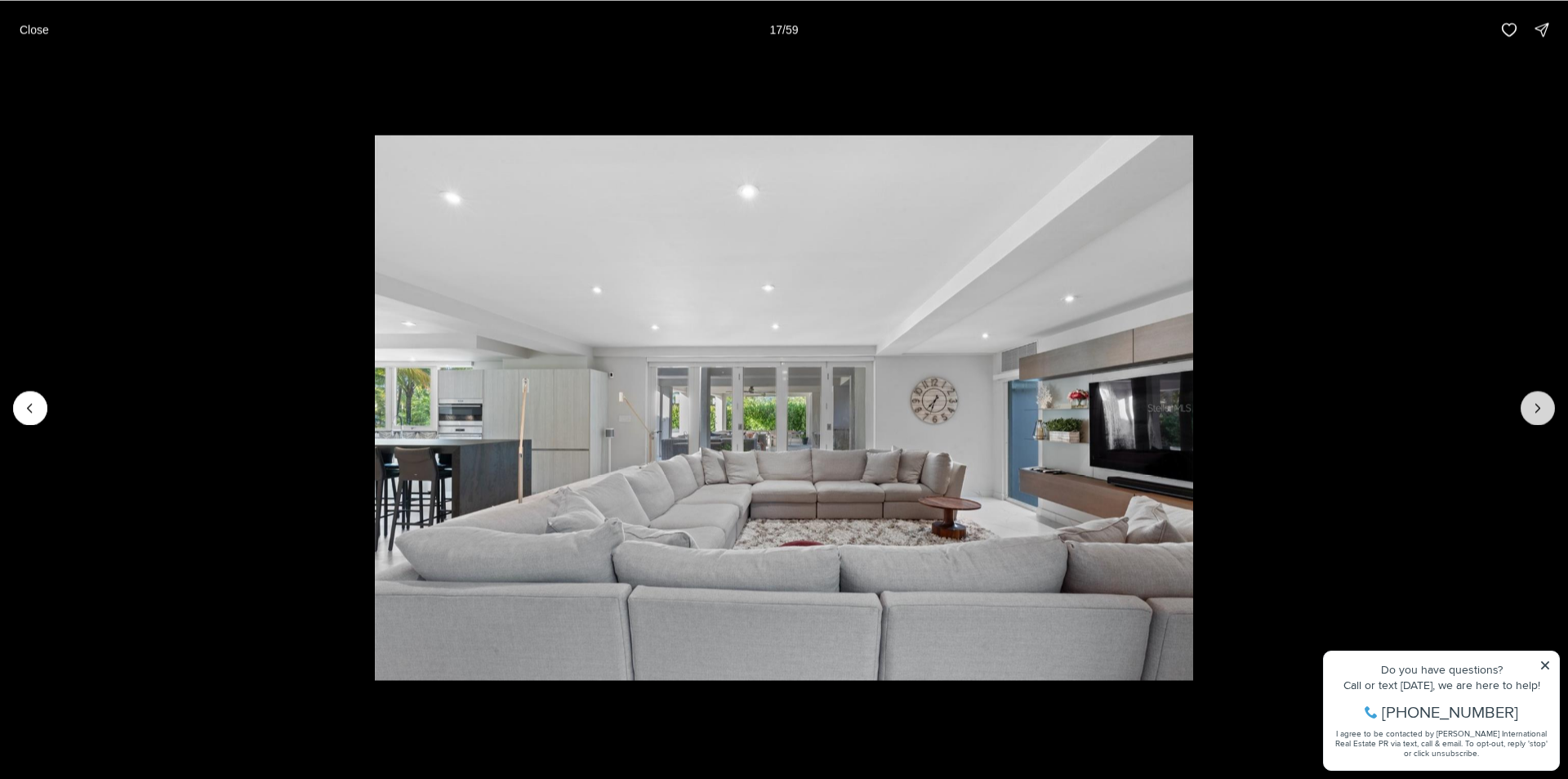
click at [1531, 412] on icon "Next slide" at bounding box center [1538, 407] width 16 height 16
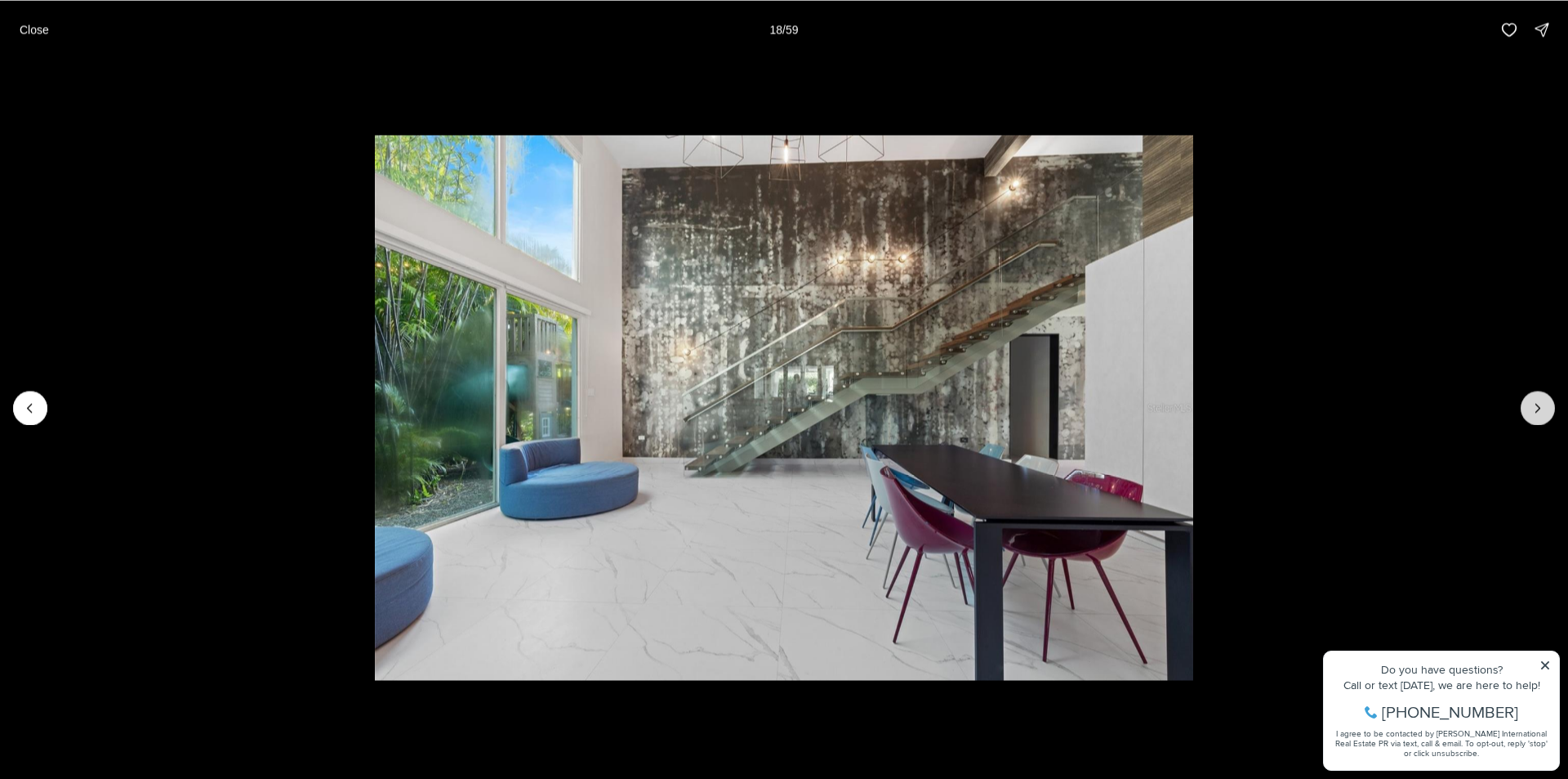
click at [1531, 412] on icon "Next slide" at bounding box center [1538, 407] width 16 height 16
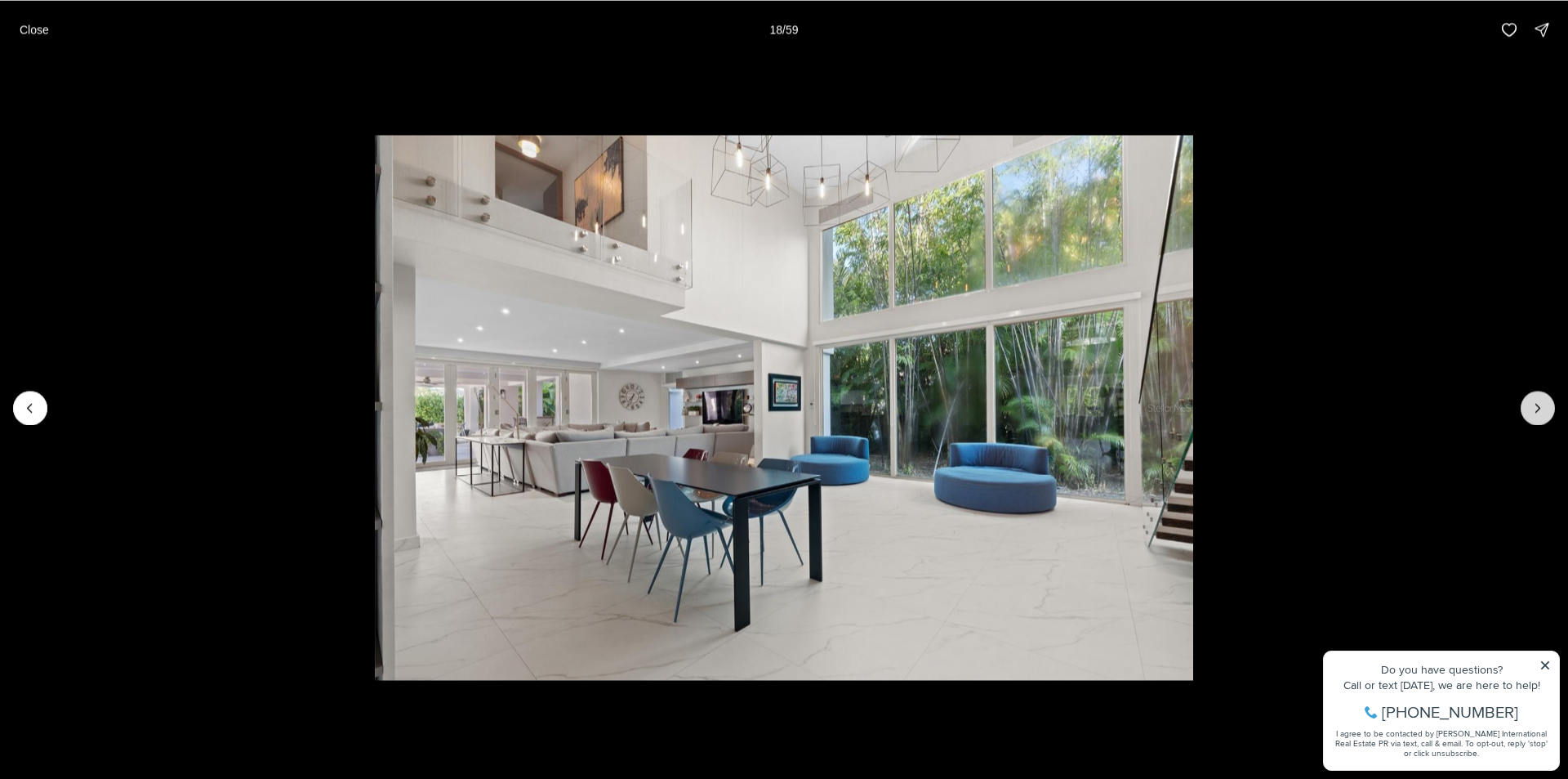
click at [1531, 412] on icon "Next slide" at bounding box center [1538, 407] width 16 height 16
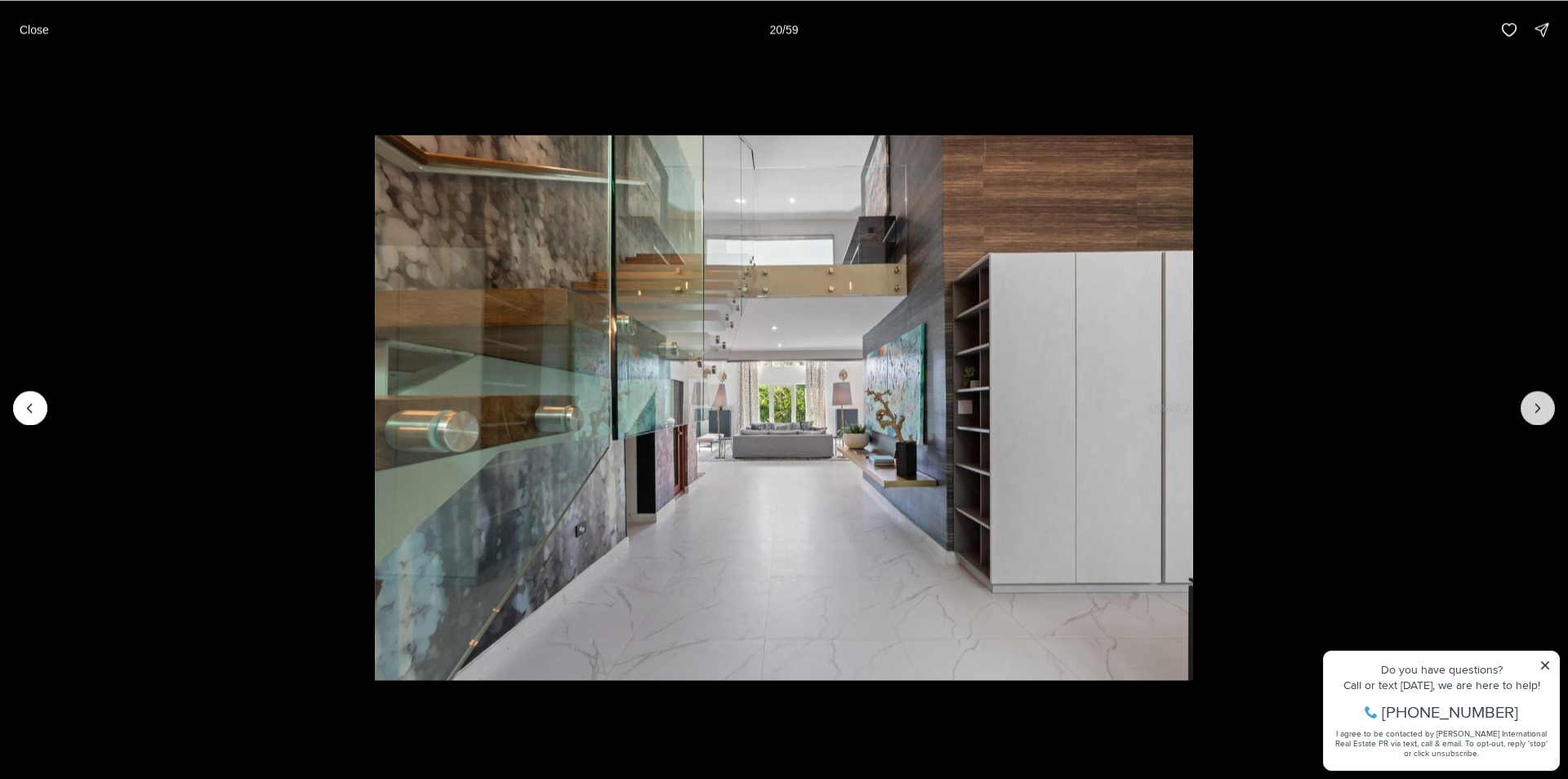
click at [1531, 412] on icon "Next slide" at bounding box center [1538, 407] width 16 height 16
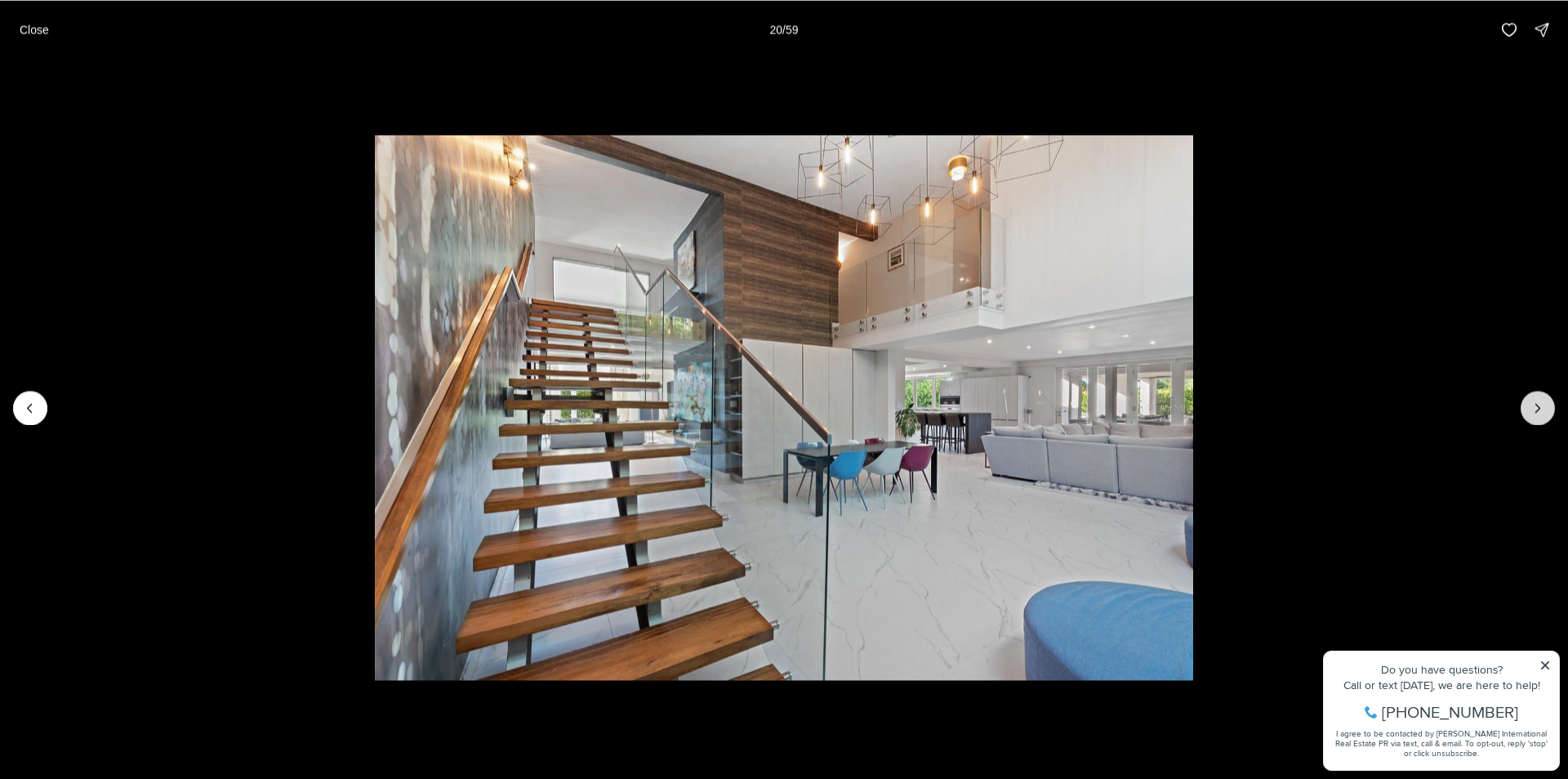
click at [1531, 412] on icon "Next slide" at bounding box center [1538, 407] width 16 height 16
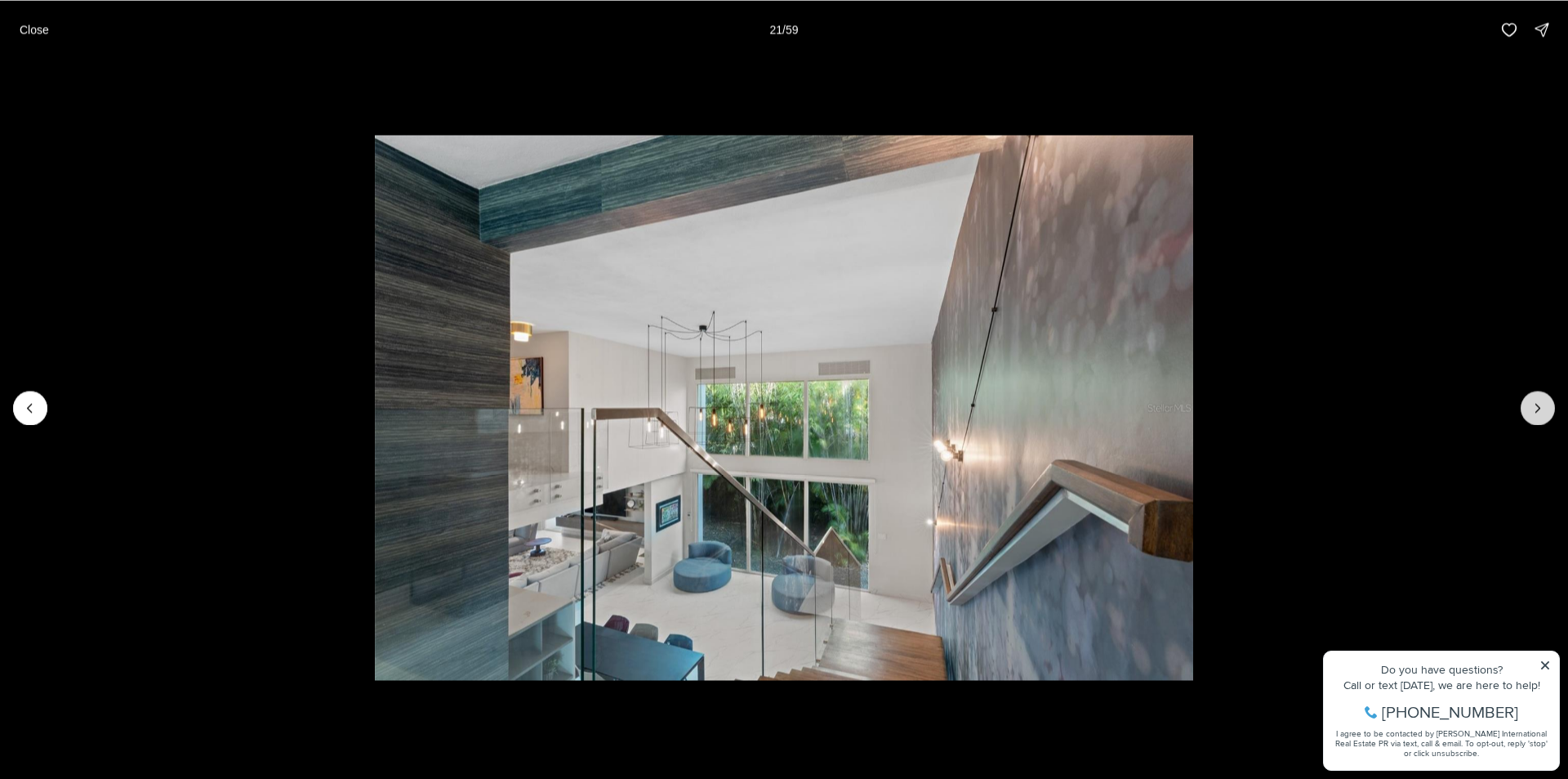
click at [1531, 412] on icon "Next slide" at bounding box center [1538, 407] width 16 height 16
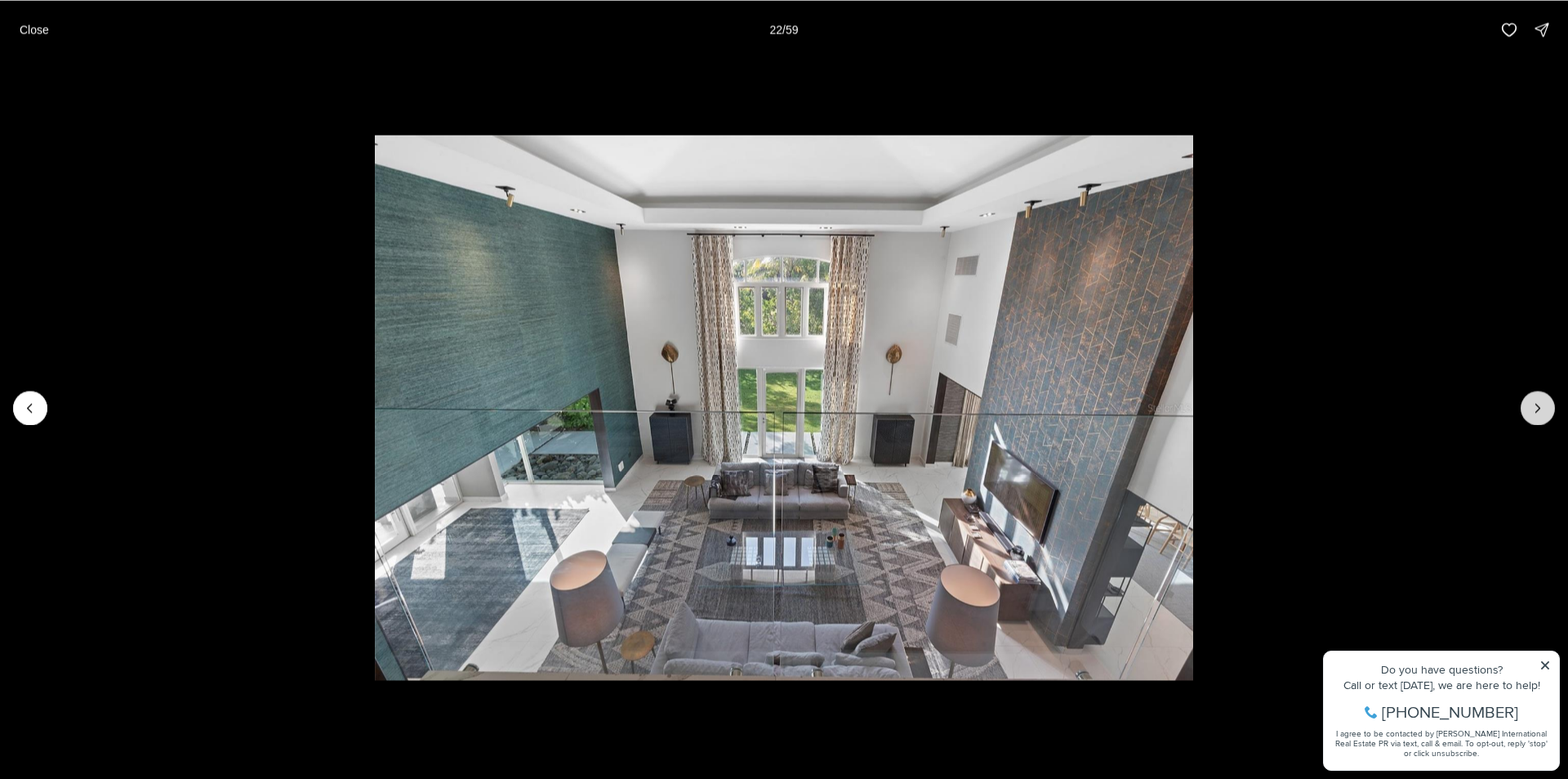
click at [1531, 412] on icon "Next slide" at bounding box center [1538, 407] width 16 height 16
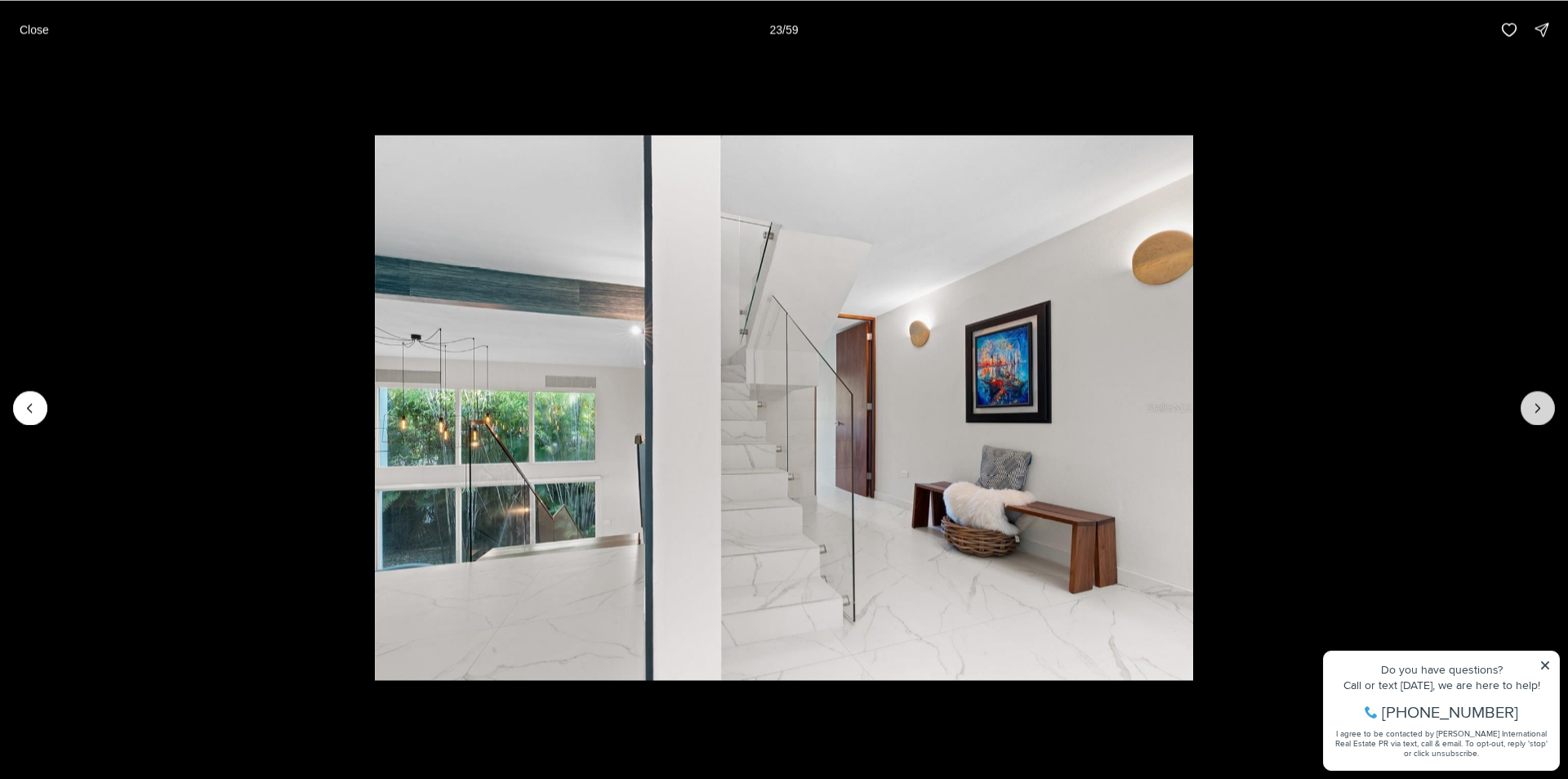
click at [1531, 412] on icon "Next slide" at bounding box center [1538, 407] width 16 height 16
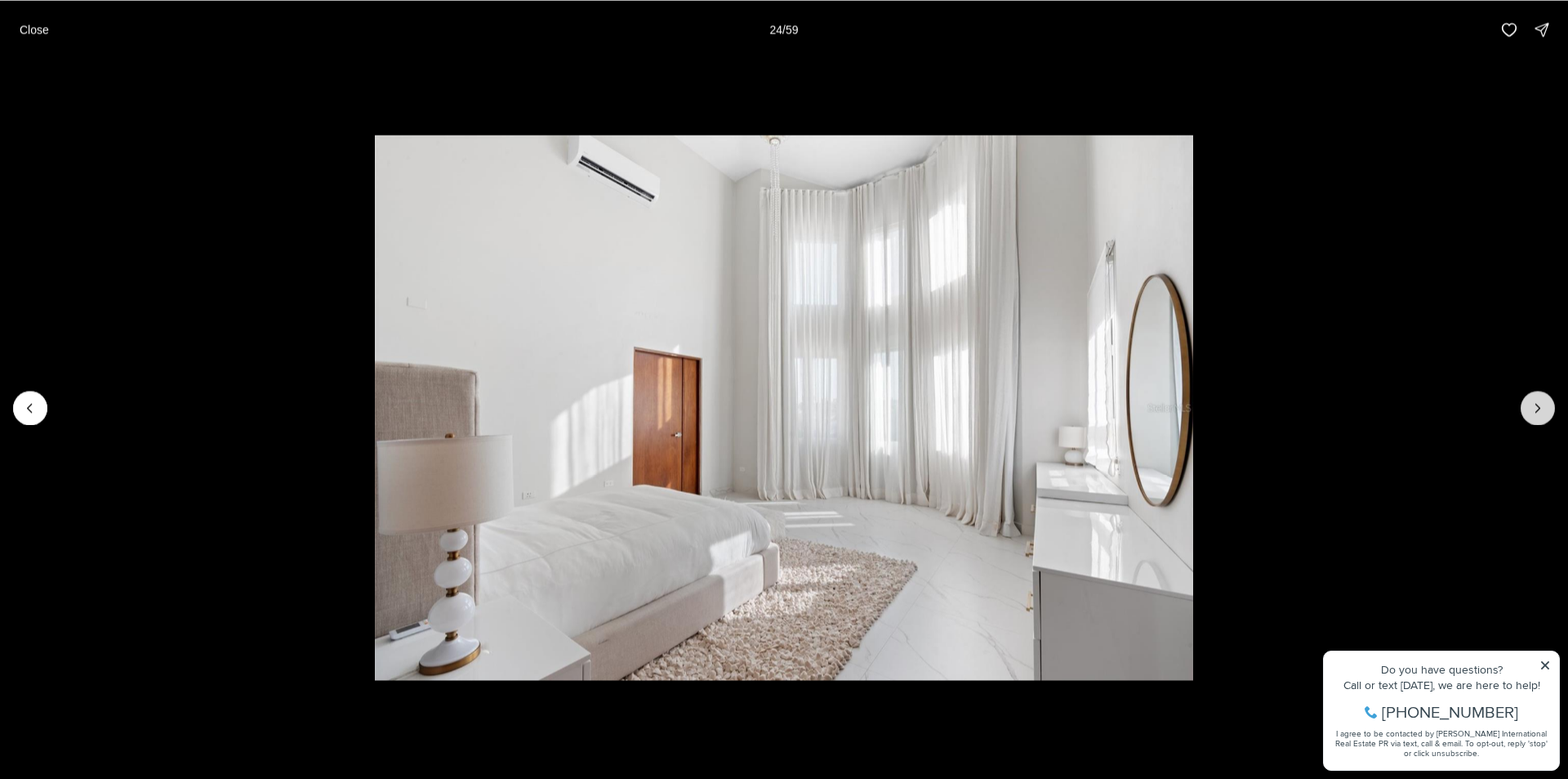
click at [1531, 412] on icon "Next slide" at bounding box center [1538, 407] width 16 height 16
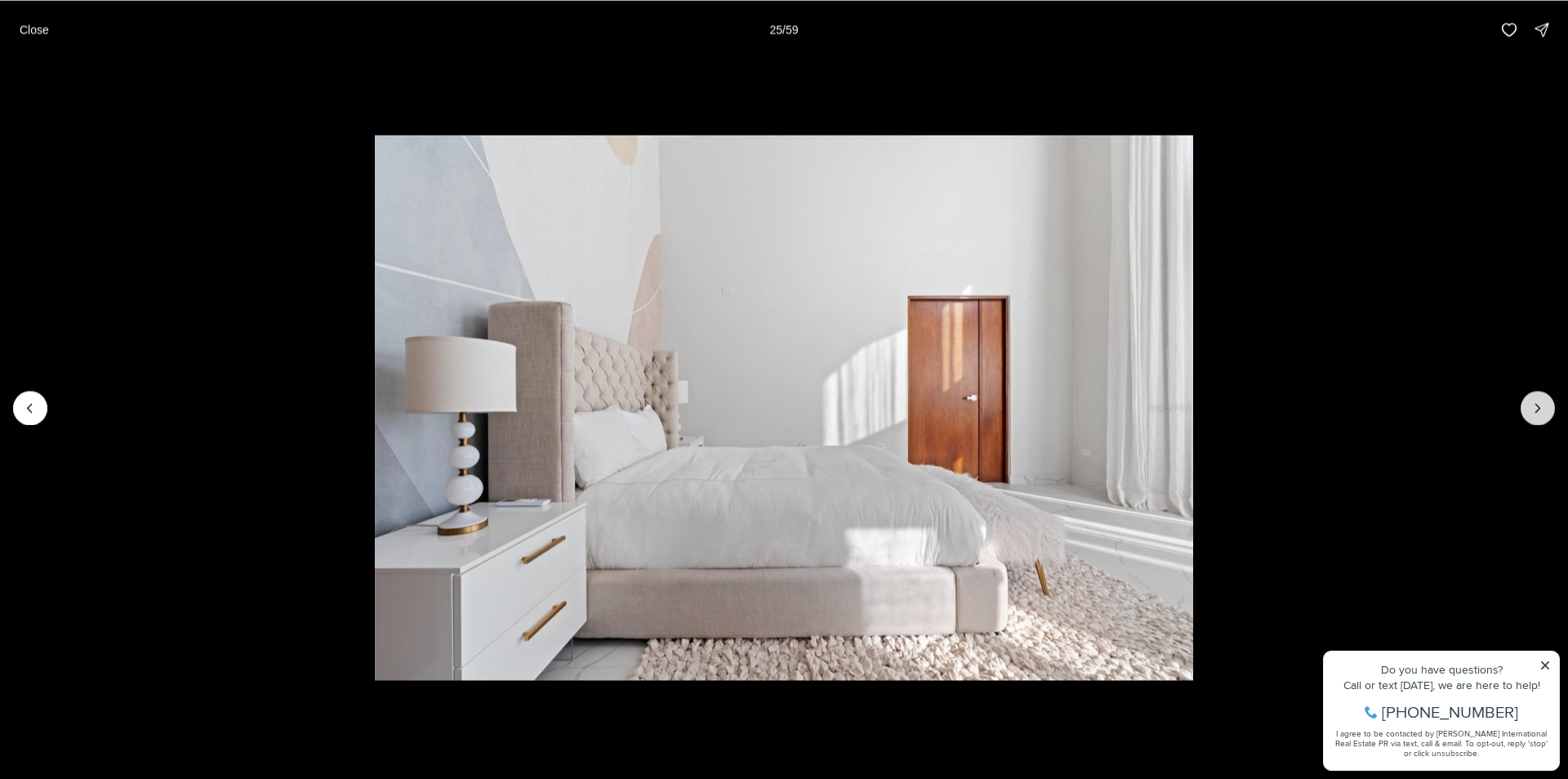
click at [1531, 412] on icon "Next slide" at bounding box center [1538, 407] width 16 height 16
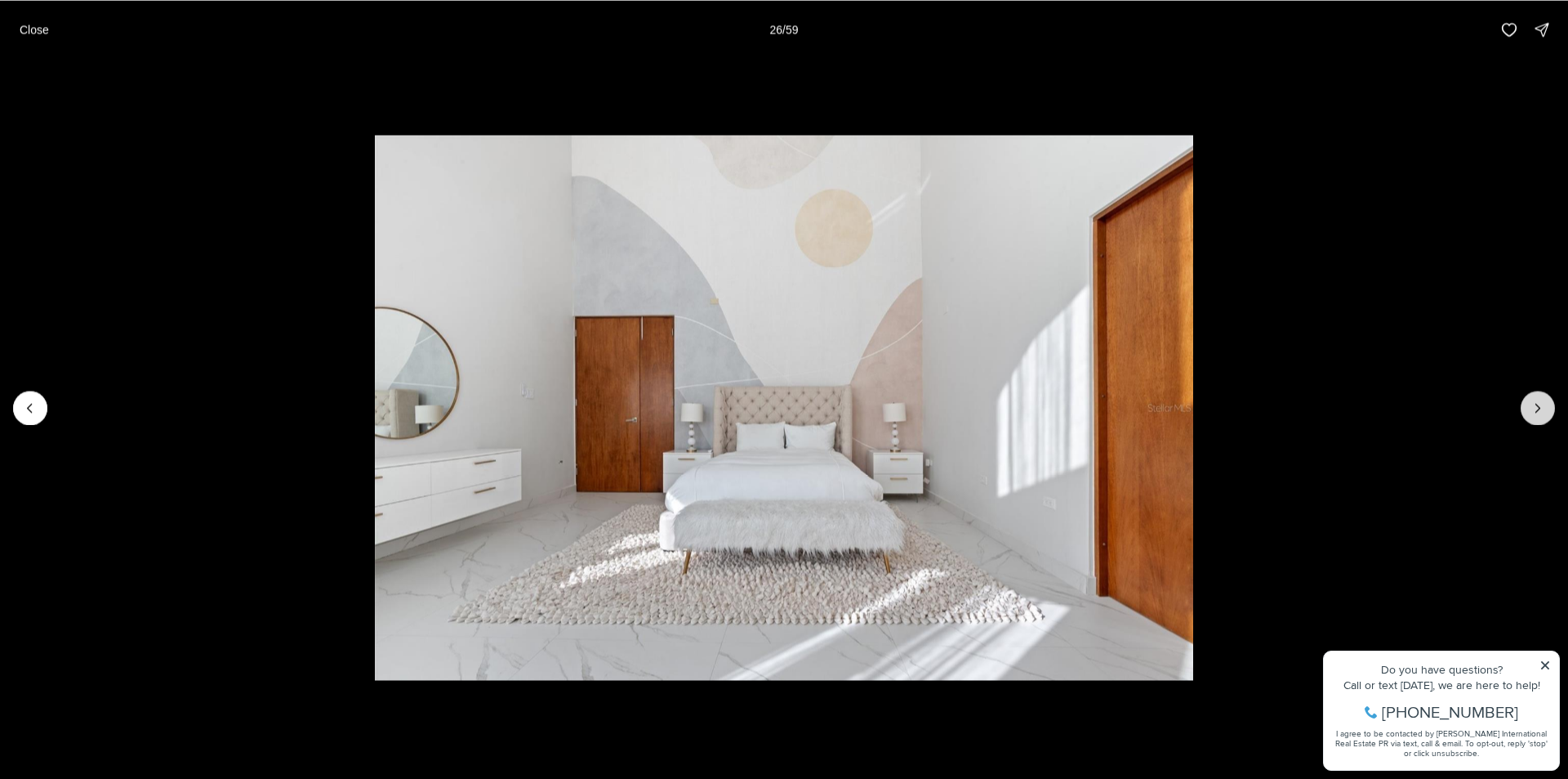
click at [1531, 412] on icon "Next slide" at bounding box center [1538, 407] width 16 height 16
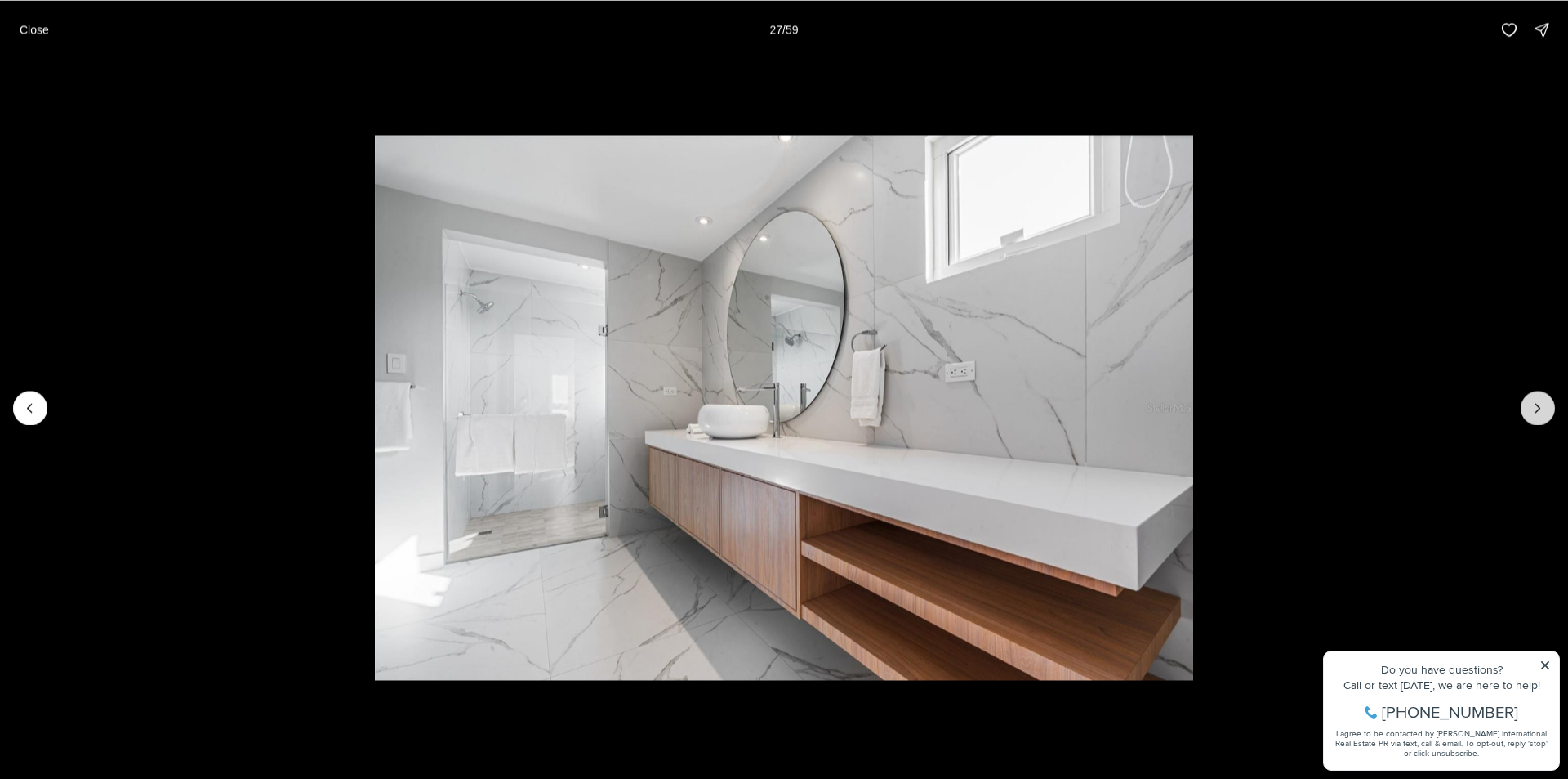
click at [1531, 412] on icon "Next slide" at bounding box center [1538, 407] width 16 height 16
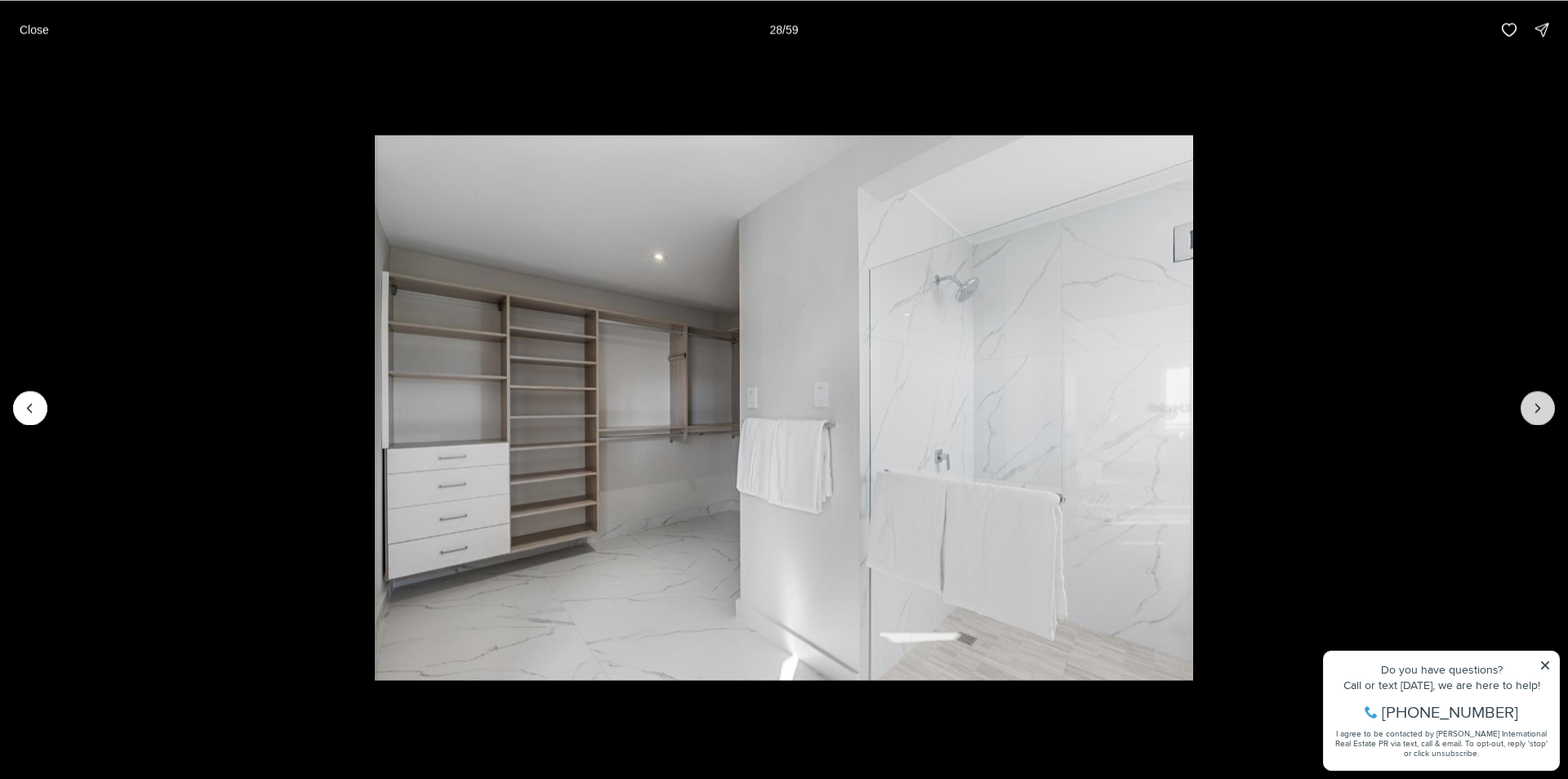
click at [1531, 412] on icon "Next slide" at bounding box center [1538, 407] width 16 height 16
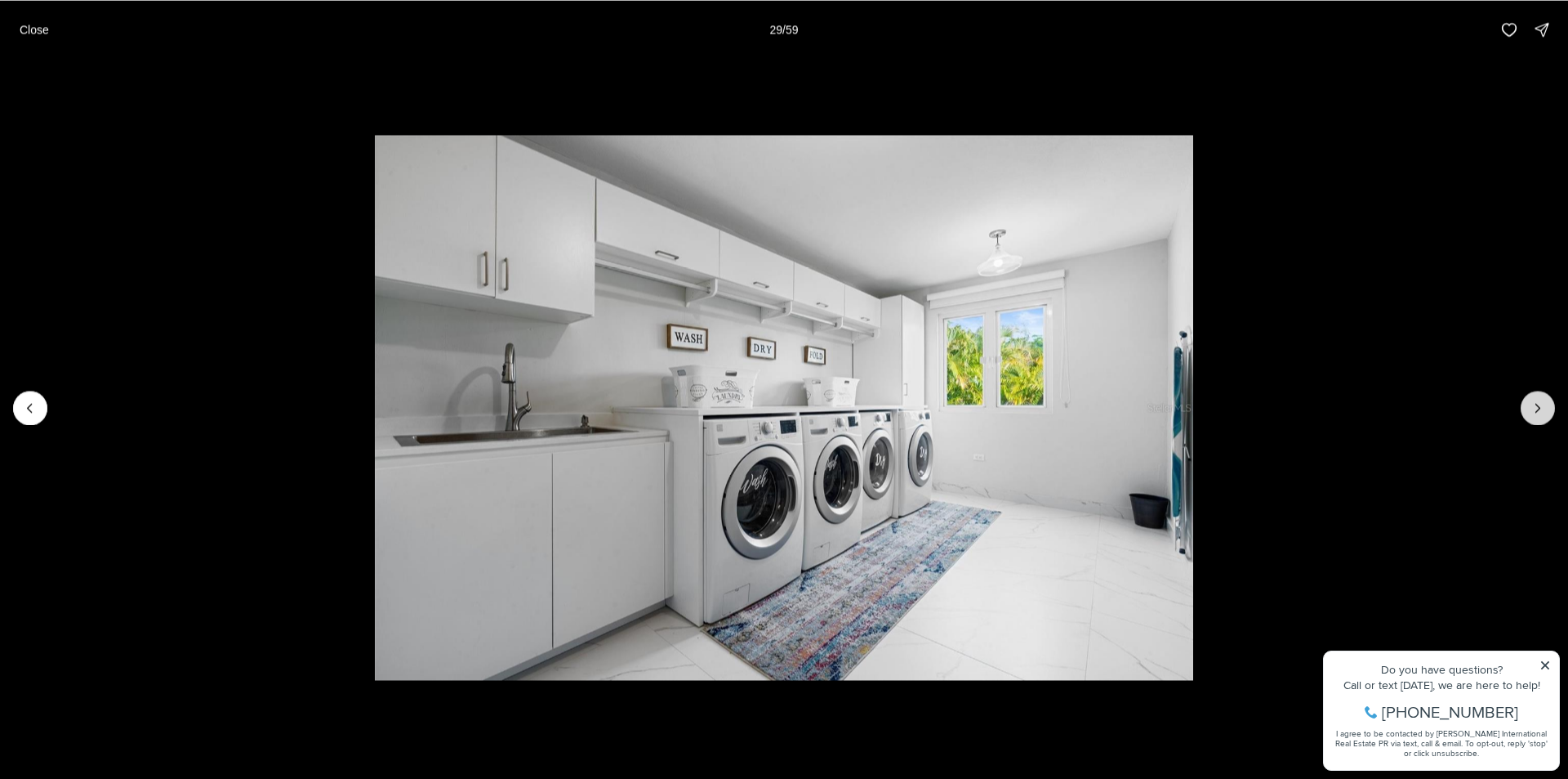
click at [1531, 412] on icon "Next slide" at bounding box center [1538, 407] width 16 height 16
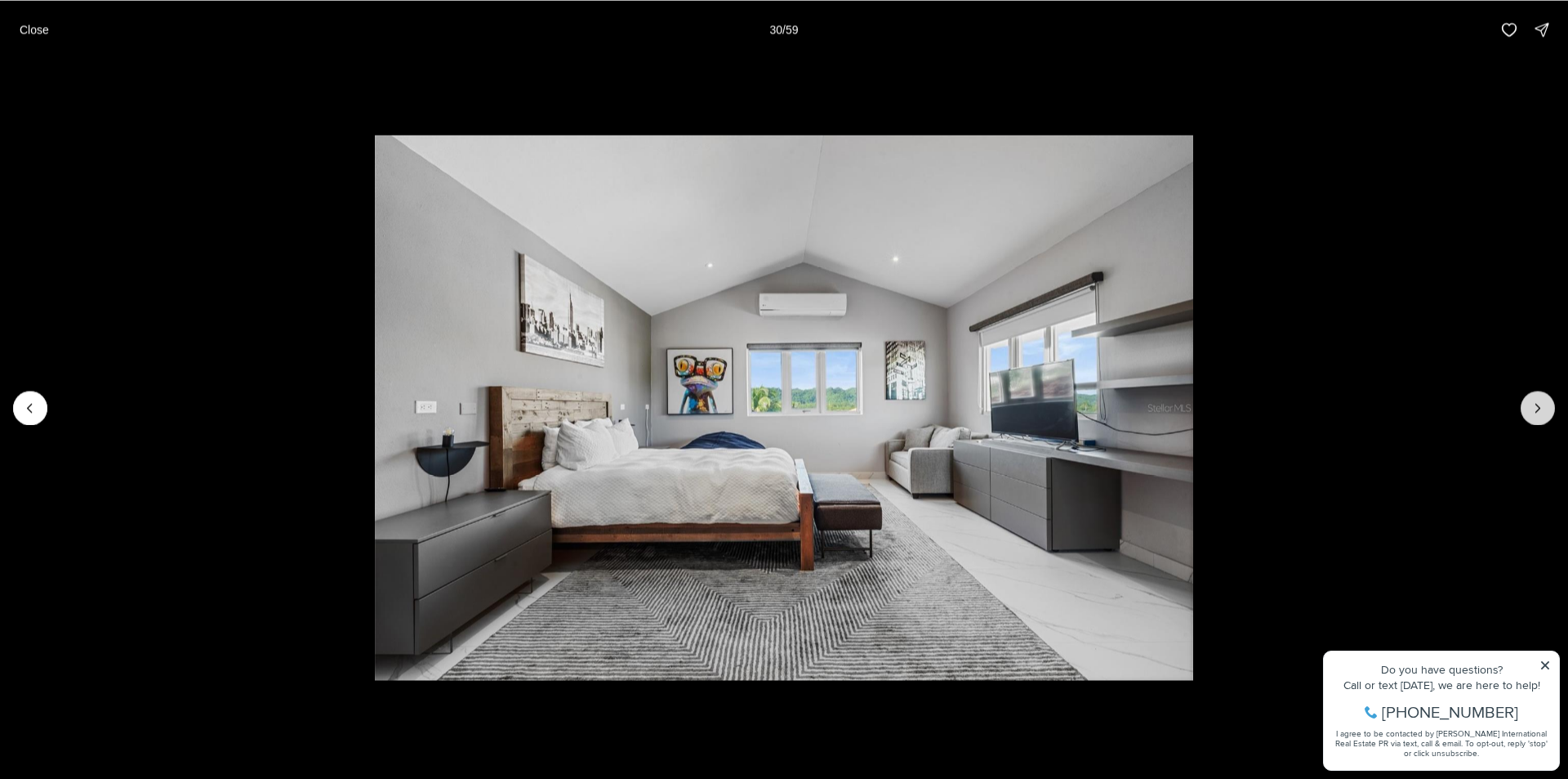
click at [1531, 412] on icon "Next slide" at bounding box center [1538, 407] width 16 height 16
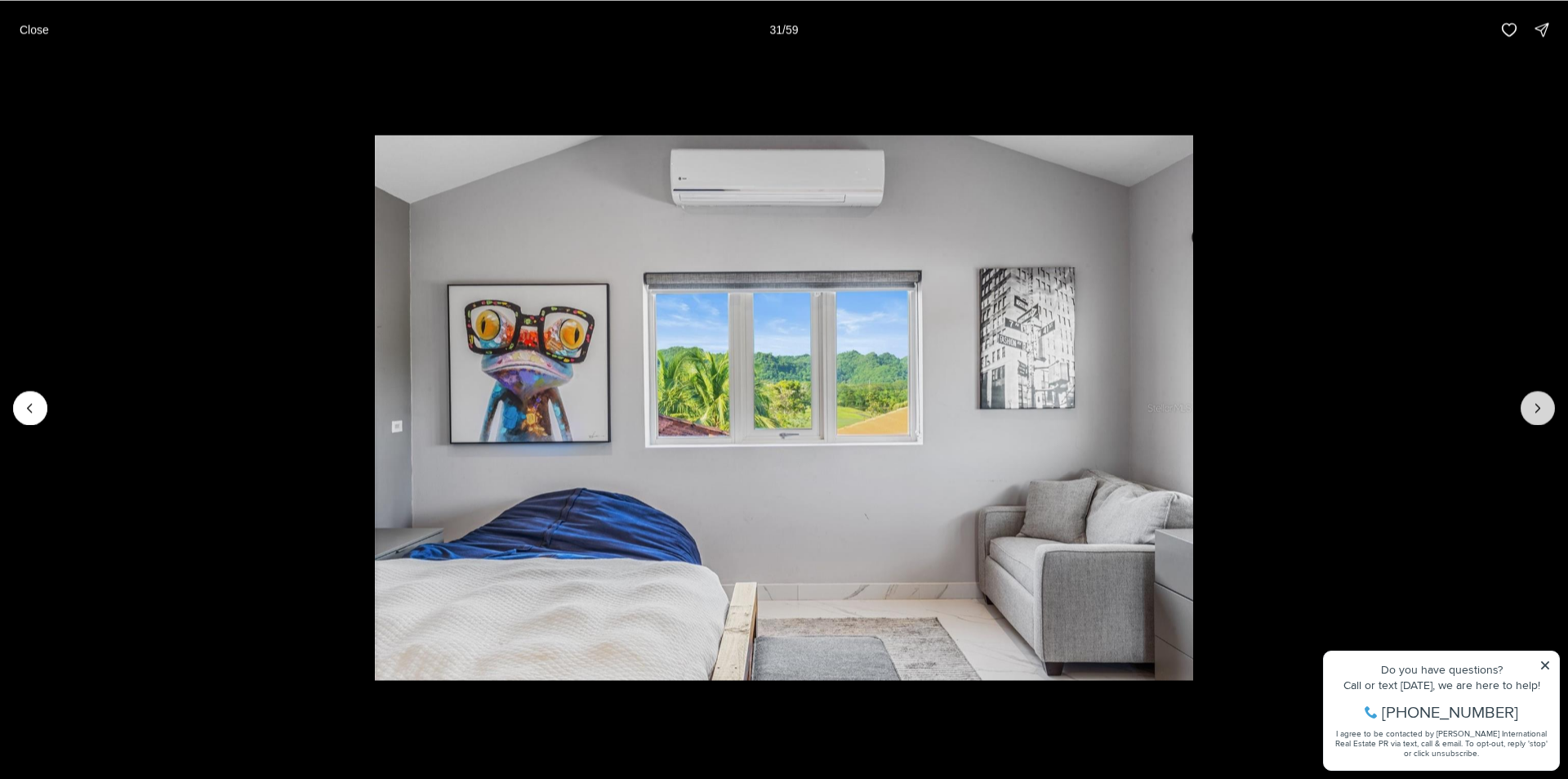
click at [1531, 412] on icon "Next slide" at bounding box center [1538, 407] width 16 height 16
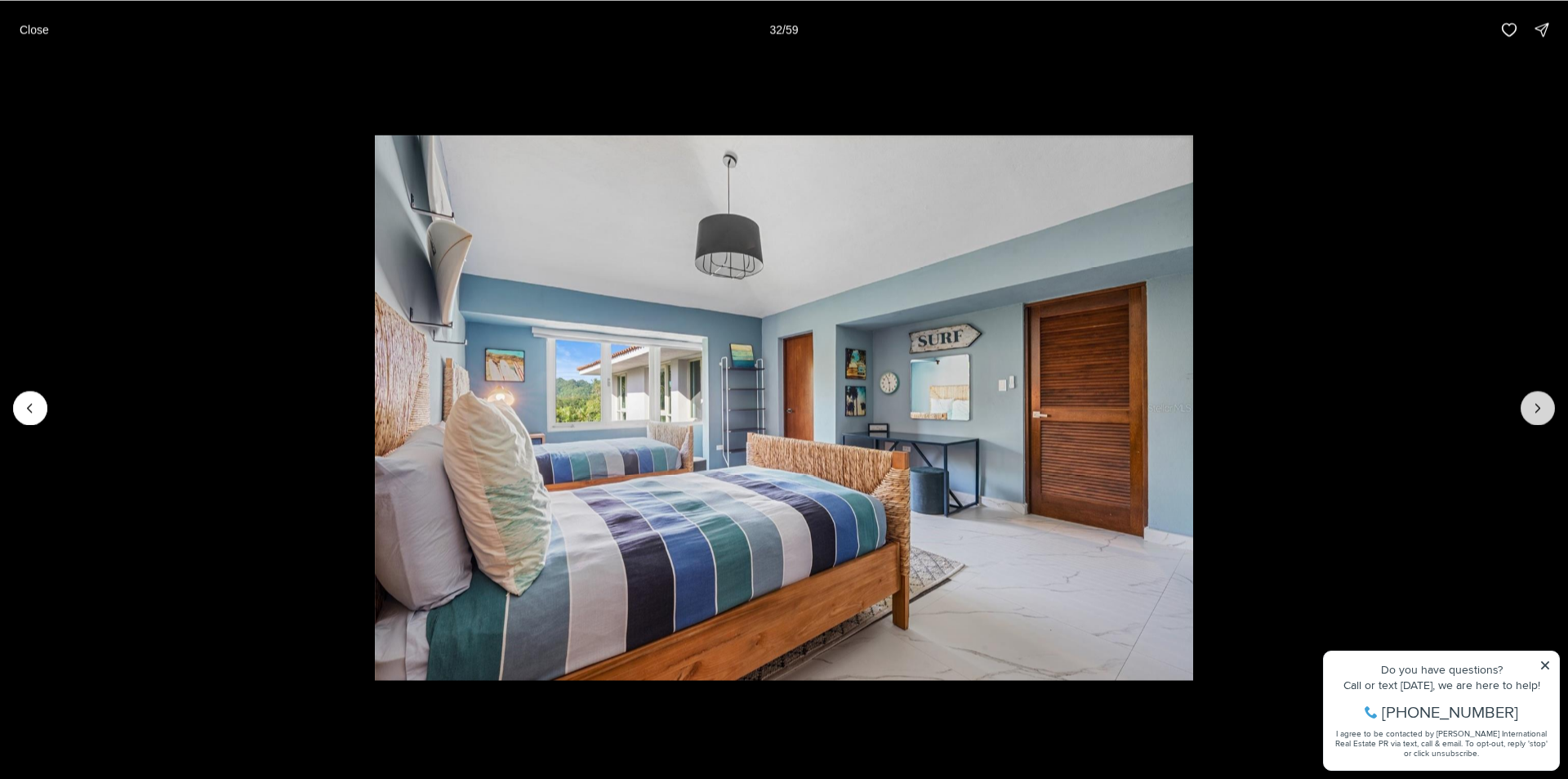
click at [1531, 412] on icon "Next slide" at bounding box center [1538, 407] width 16 height 16
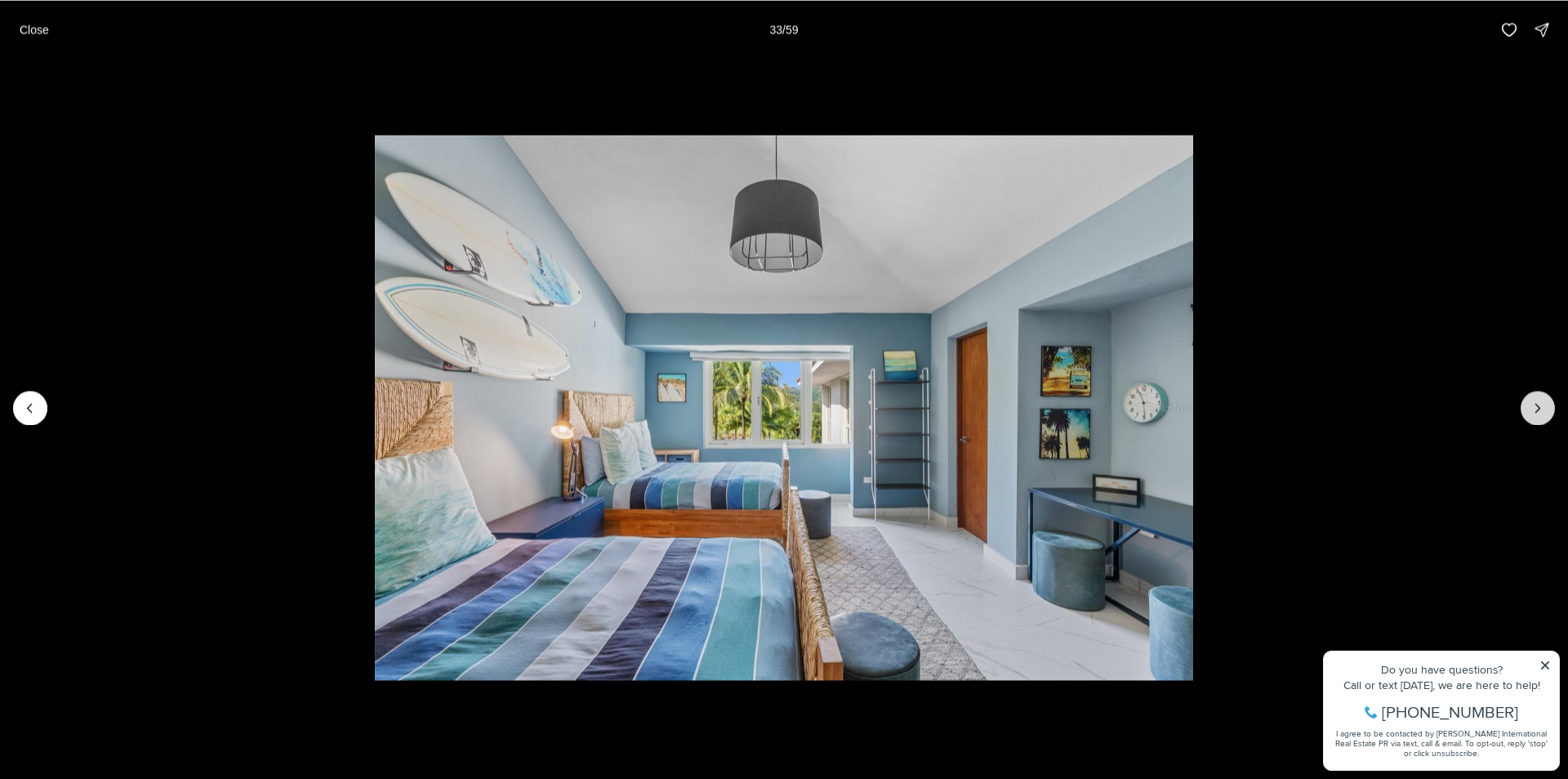
click at [1531, 412] on icon "Next slide" at bounding box center [1538, 407] width 16 height 16
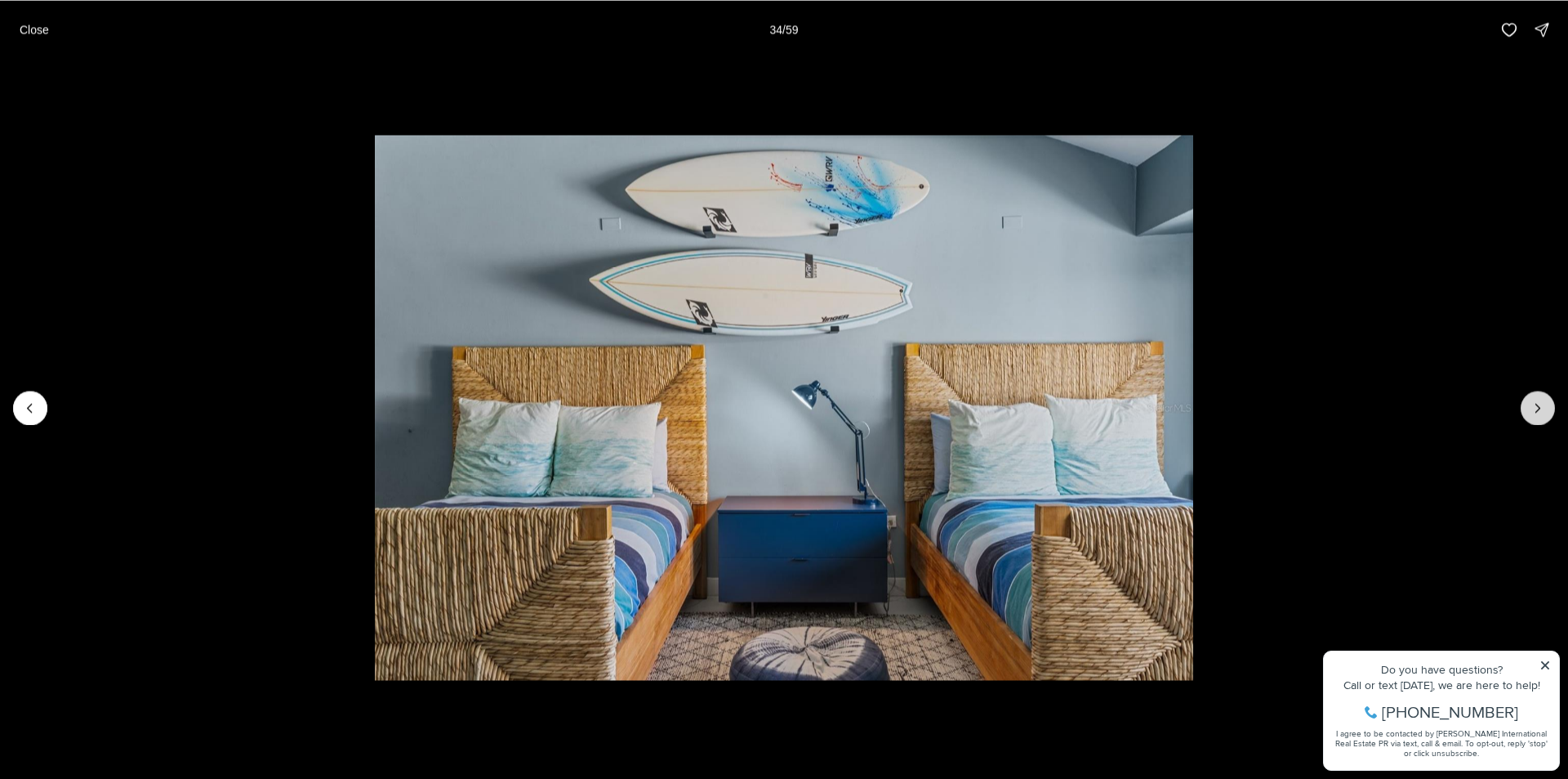
click at [1531, 412] on icon "Next slide" at bounding box center [1538, 407] width 16 height 16
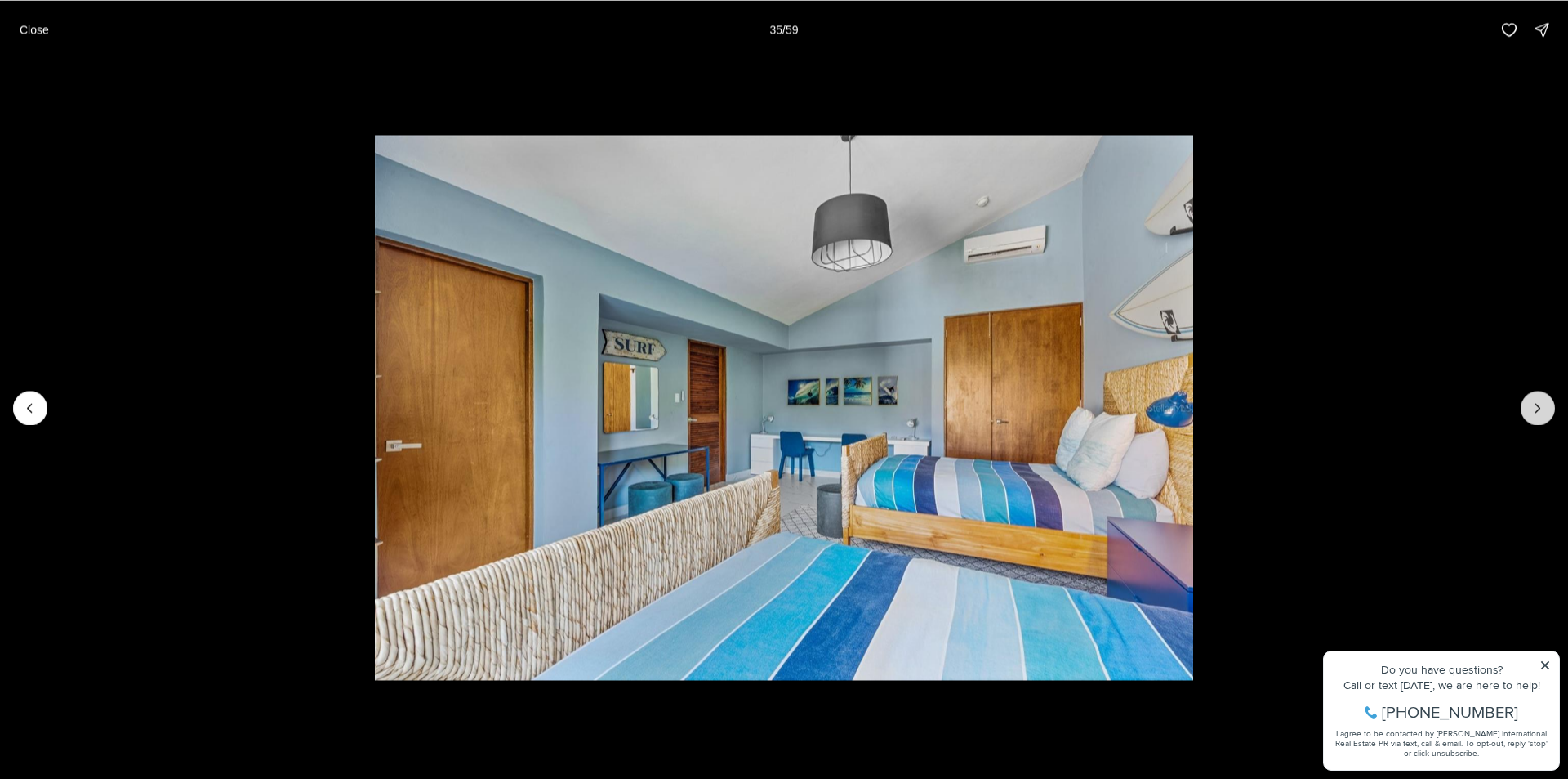
click at [1531, 412] on icon "Next slide" at bounding box center [1538, 407] width 16 height 16
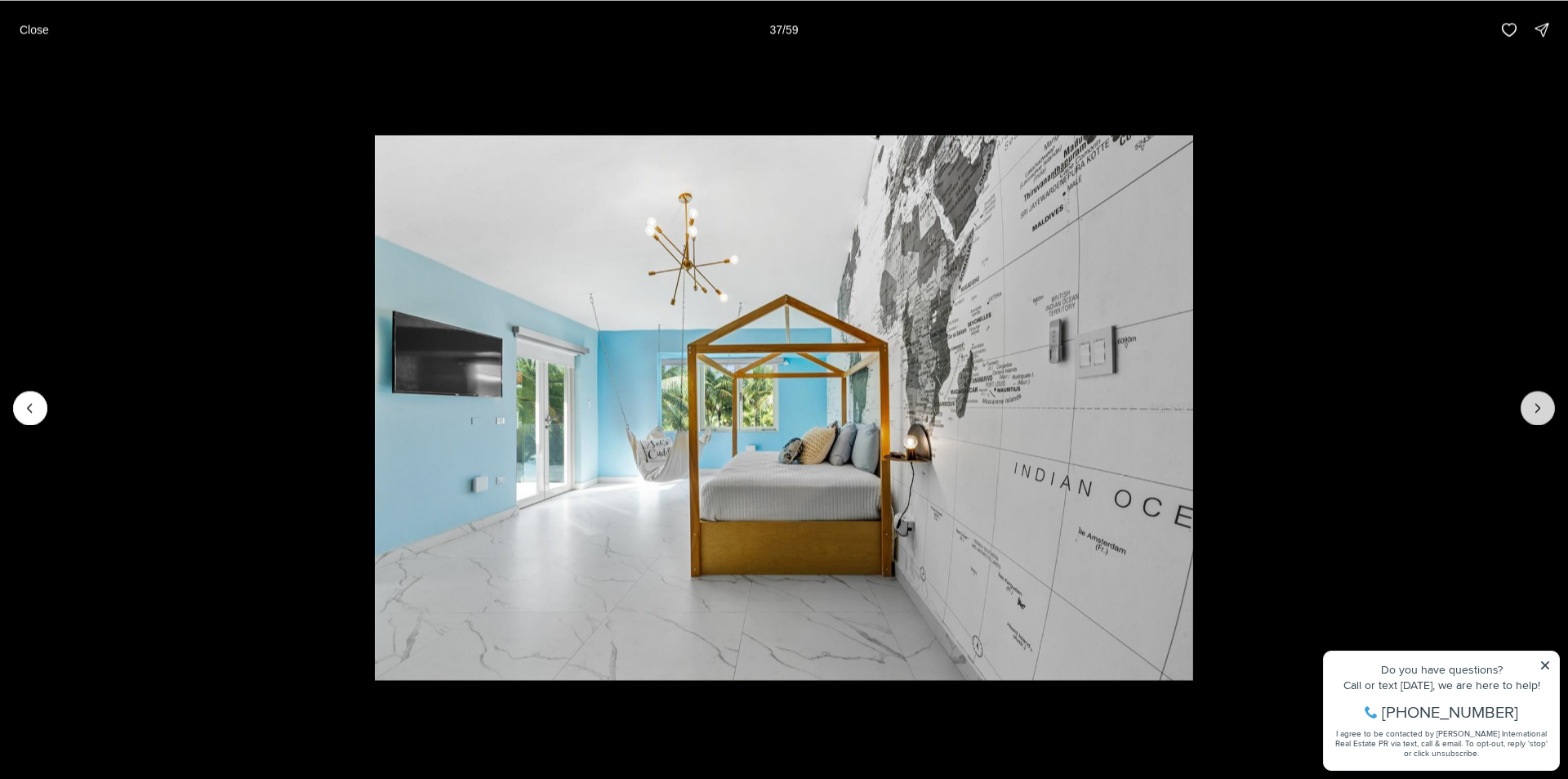
click at [1531, 412] on icon "Next slide" at bounding box center [1538, 407] width 16 height 16
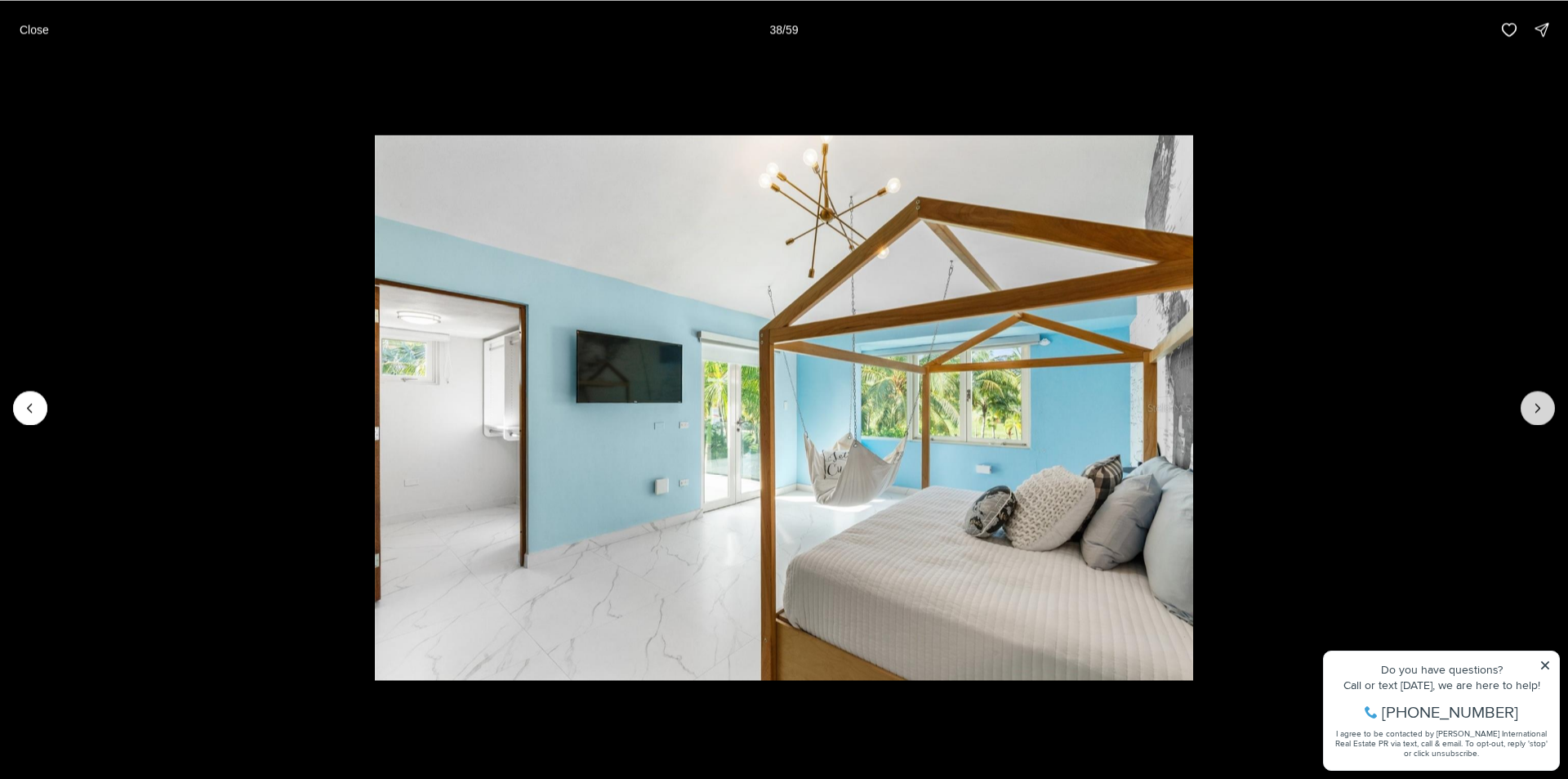
click at [1538, 424] on button "Next slide" at bounding box center [1538, 408] width 34 height 34
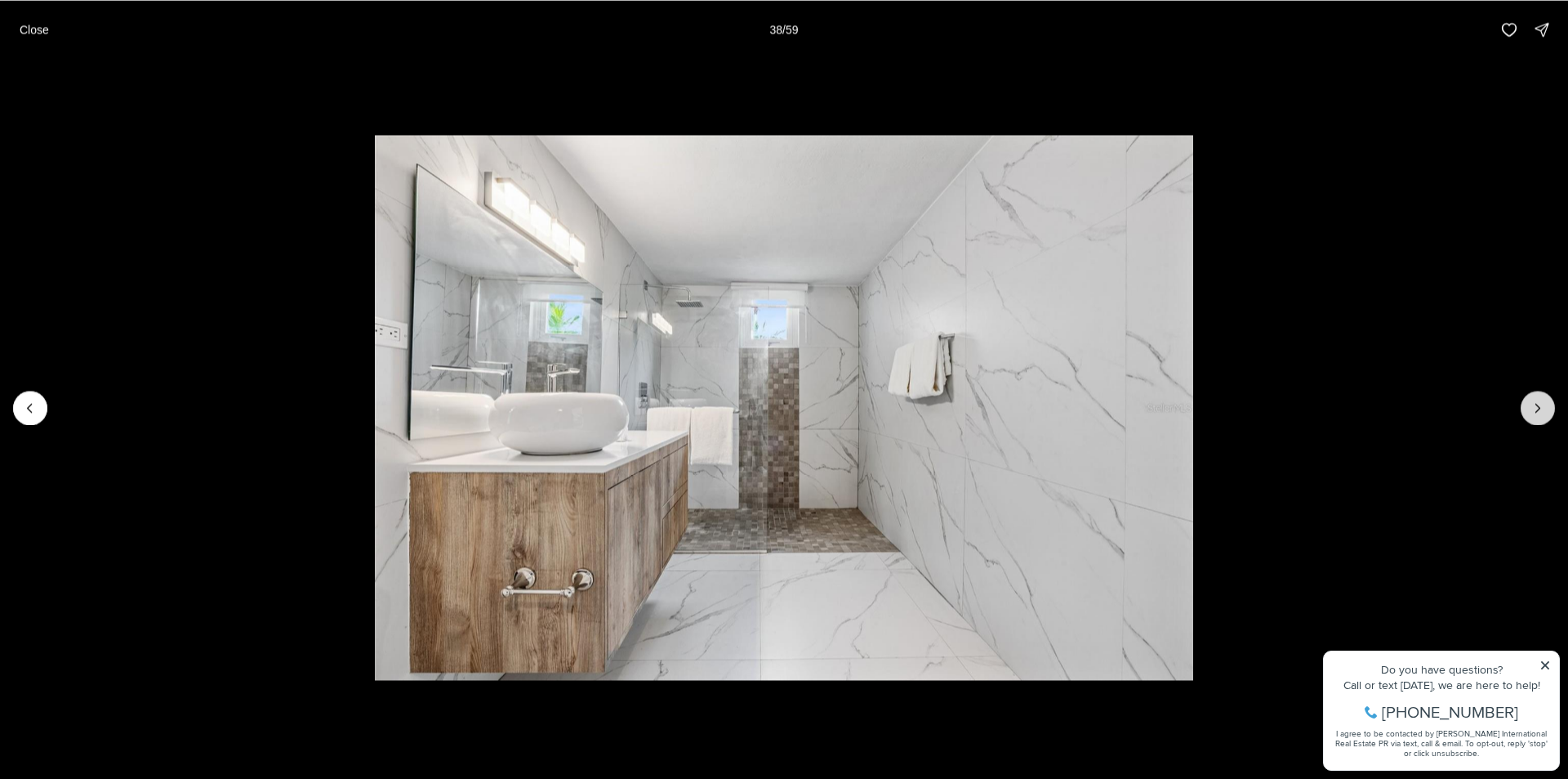
click at [1538, 424] on button "Next slide" at bounding box center [1538, 408] width 34 height 34
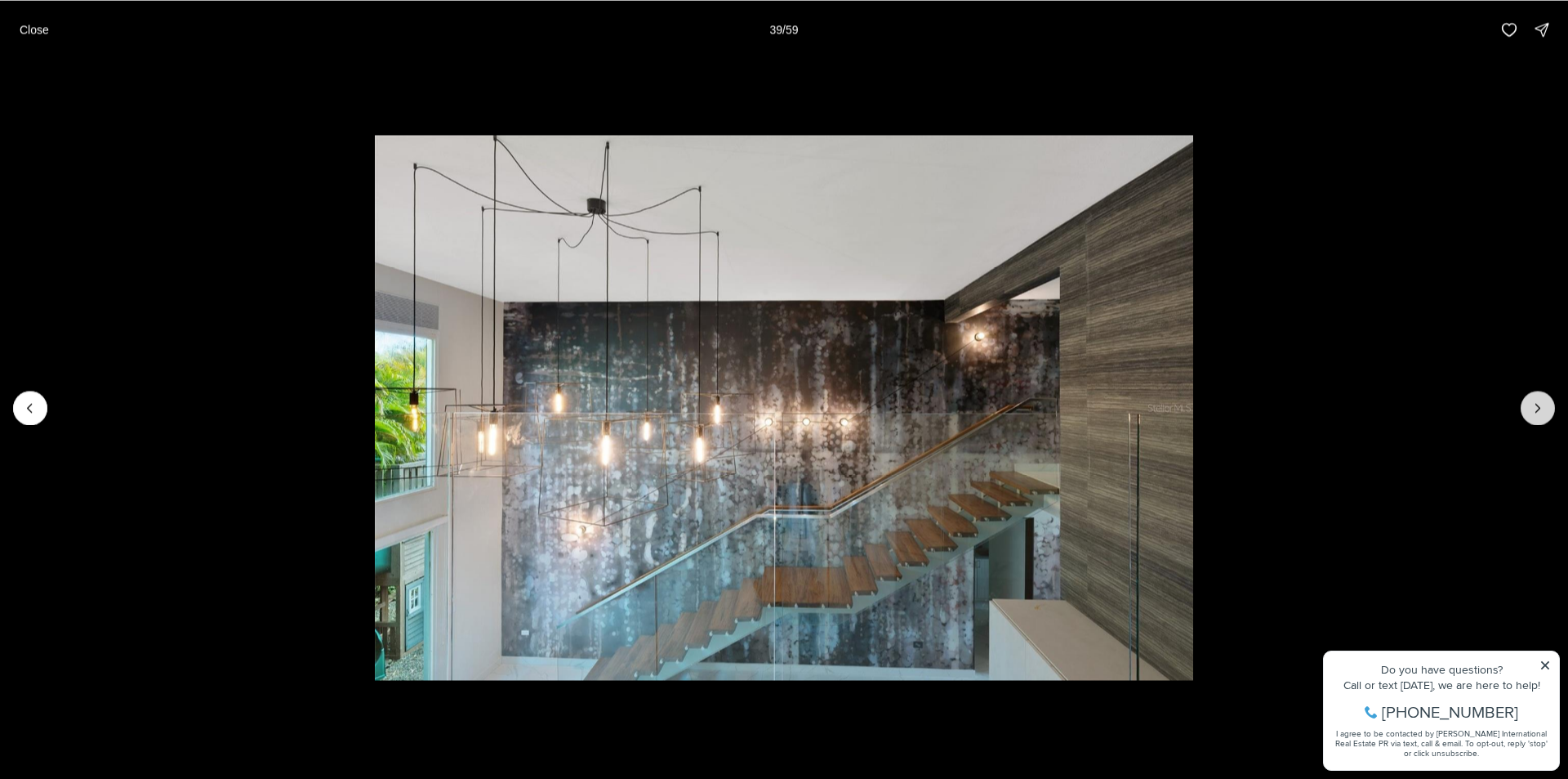
click at [1538, 424] on button "Next slide" at bounding box center [1538, 408] width 34 height 34
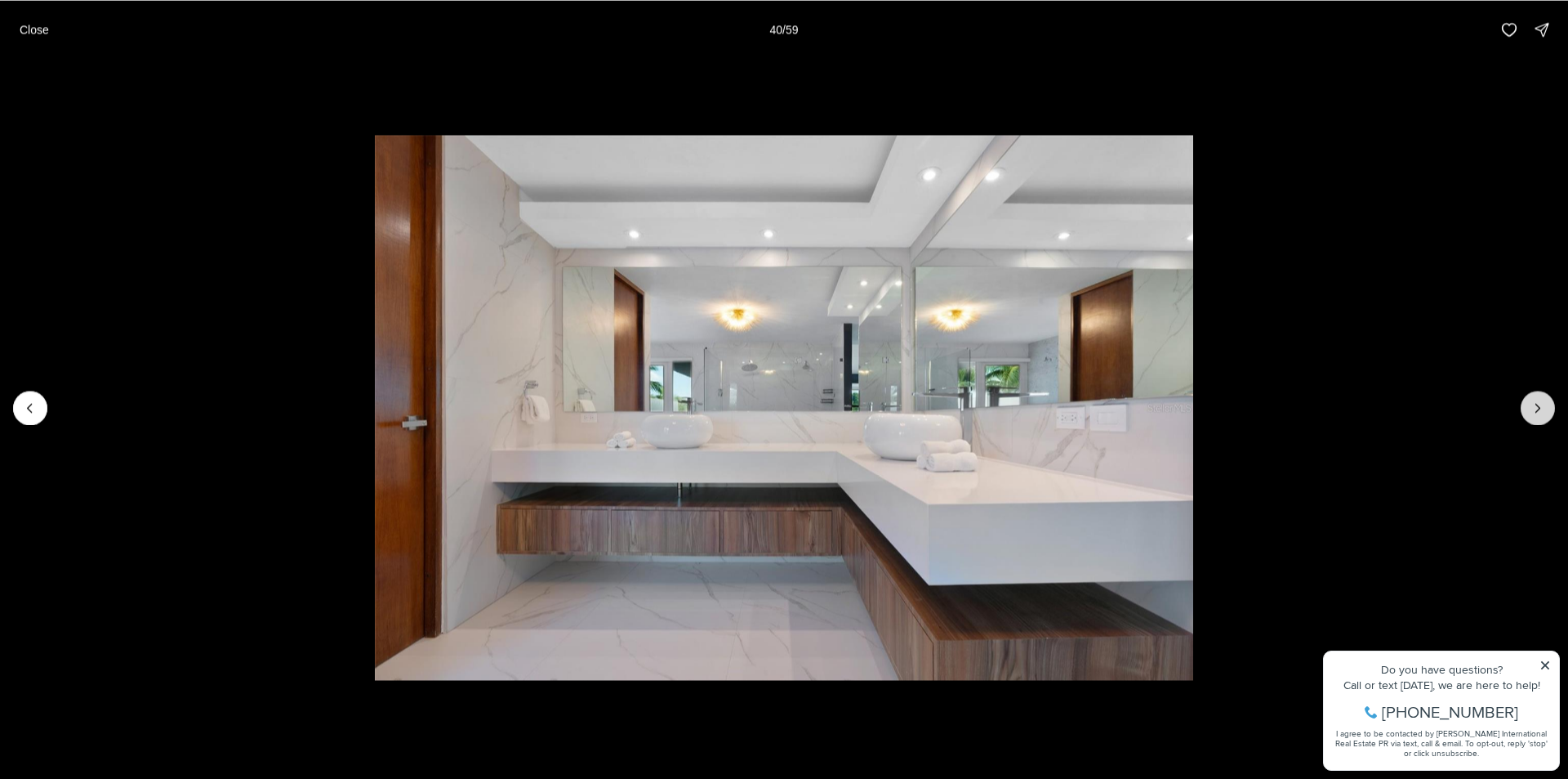
click at [1538, 424] on button "Next slide" at bounding box center [1538, 408] width 34 height 34
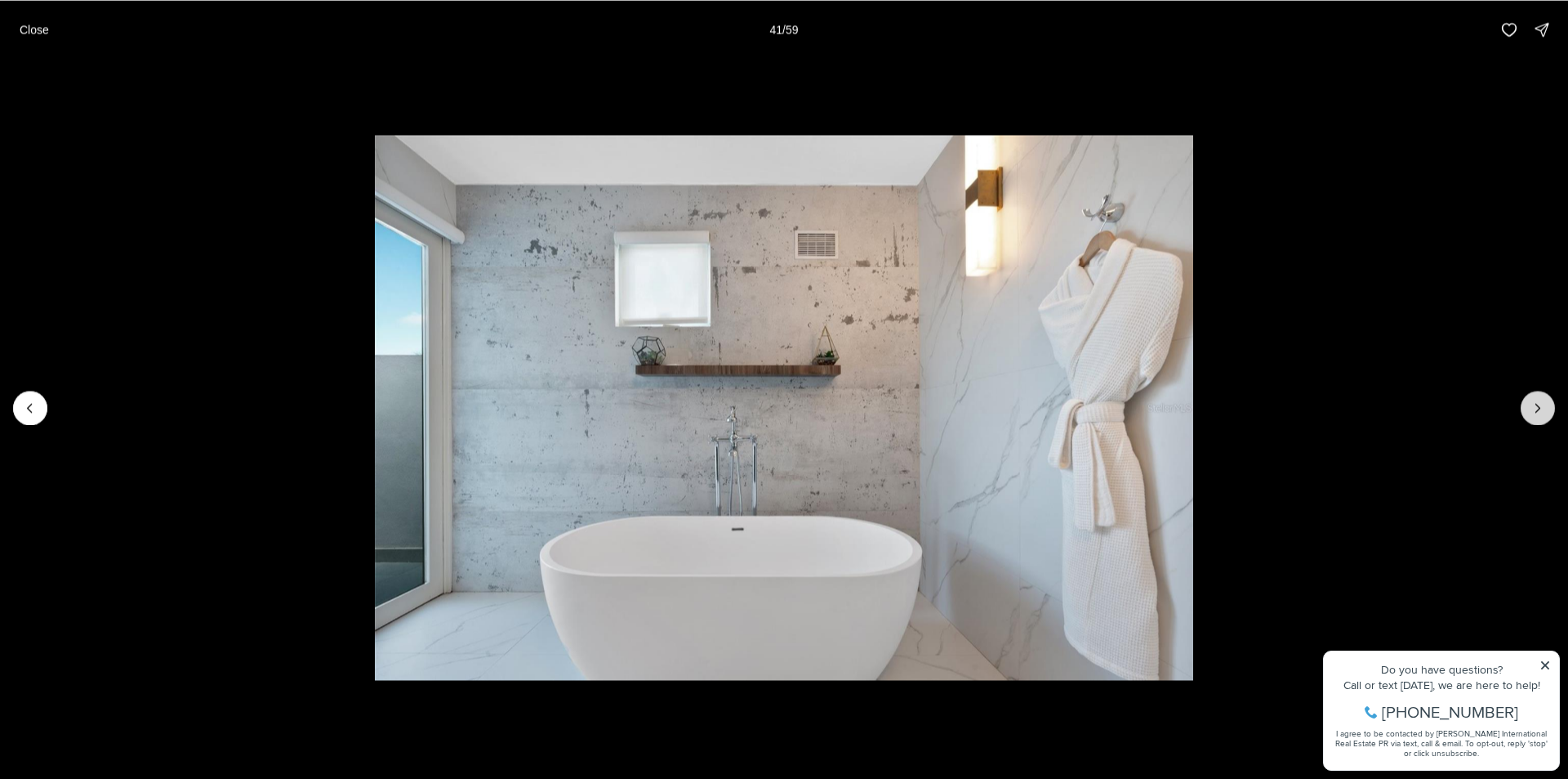
click at [1538, 424] on button "Next slide" at bounding box center [1538, 408] width 34 height 34
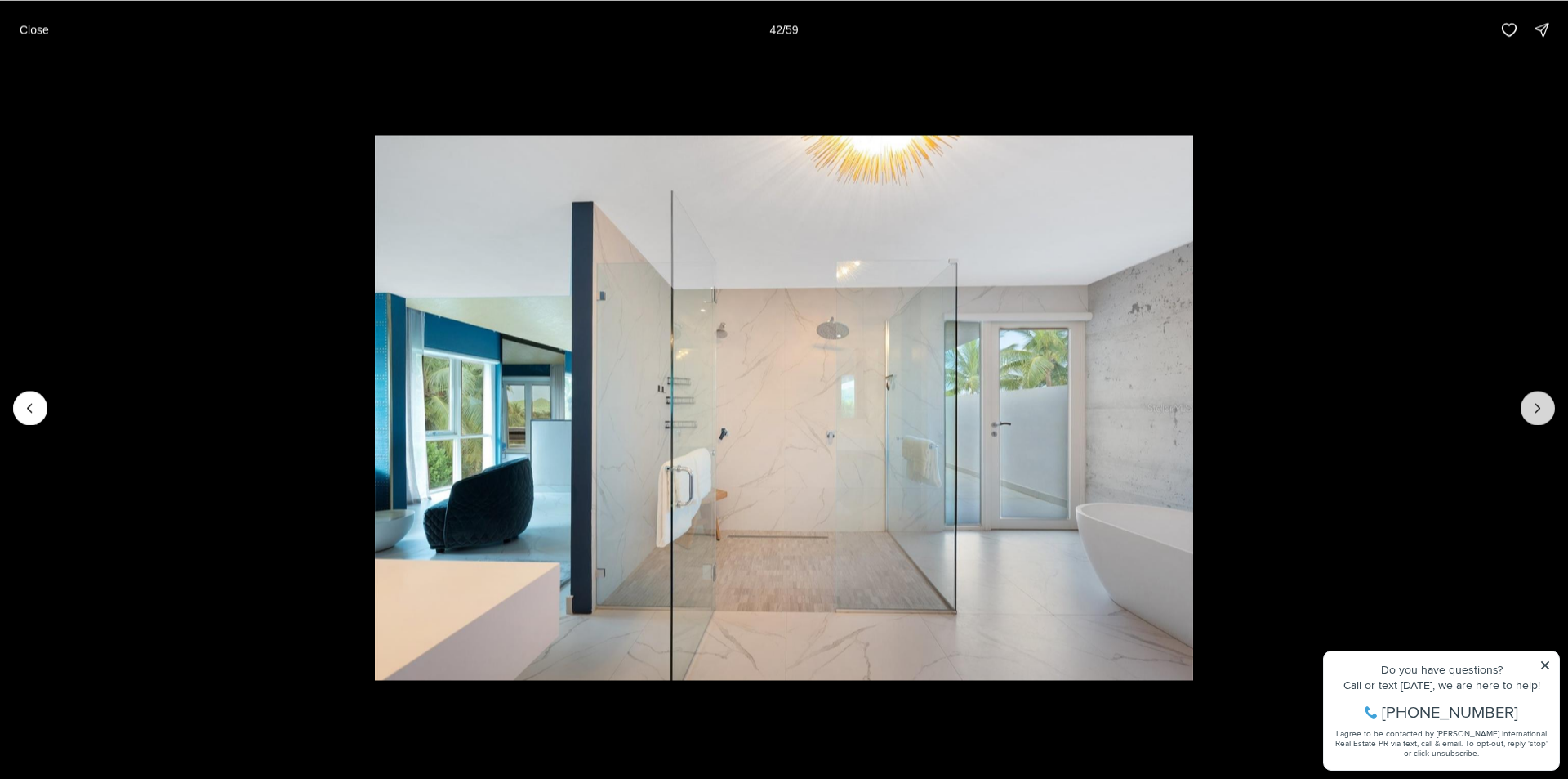
click at [1538, 424] on button "Next slide" at bounding box center [1538, 408] width 34 height 34
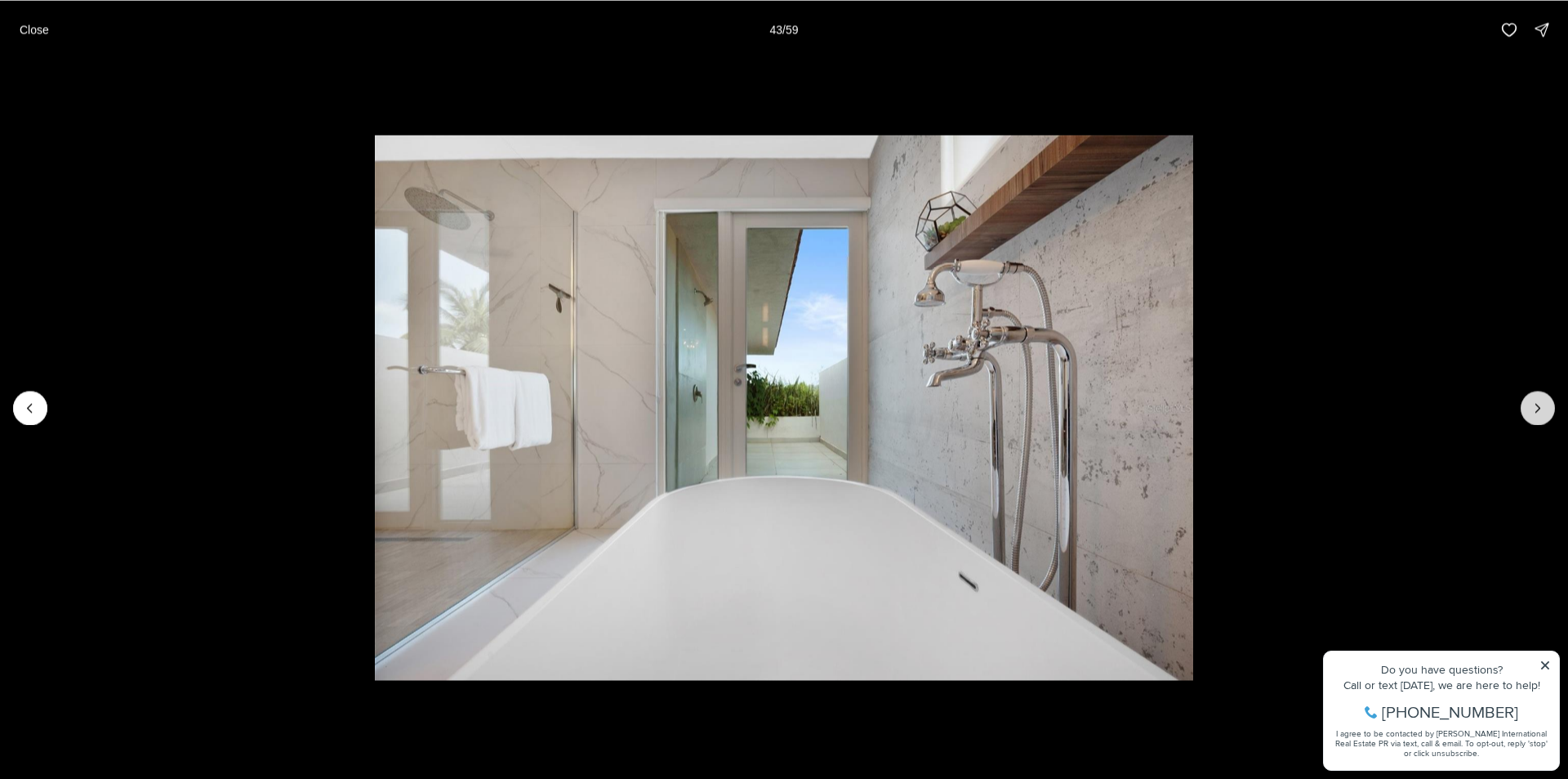
click at [1538, 424] on button "Next slide" at bounding box center [1538, 408] width 34 height 34
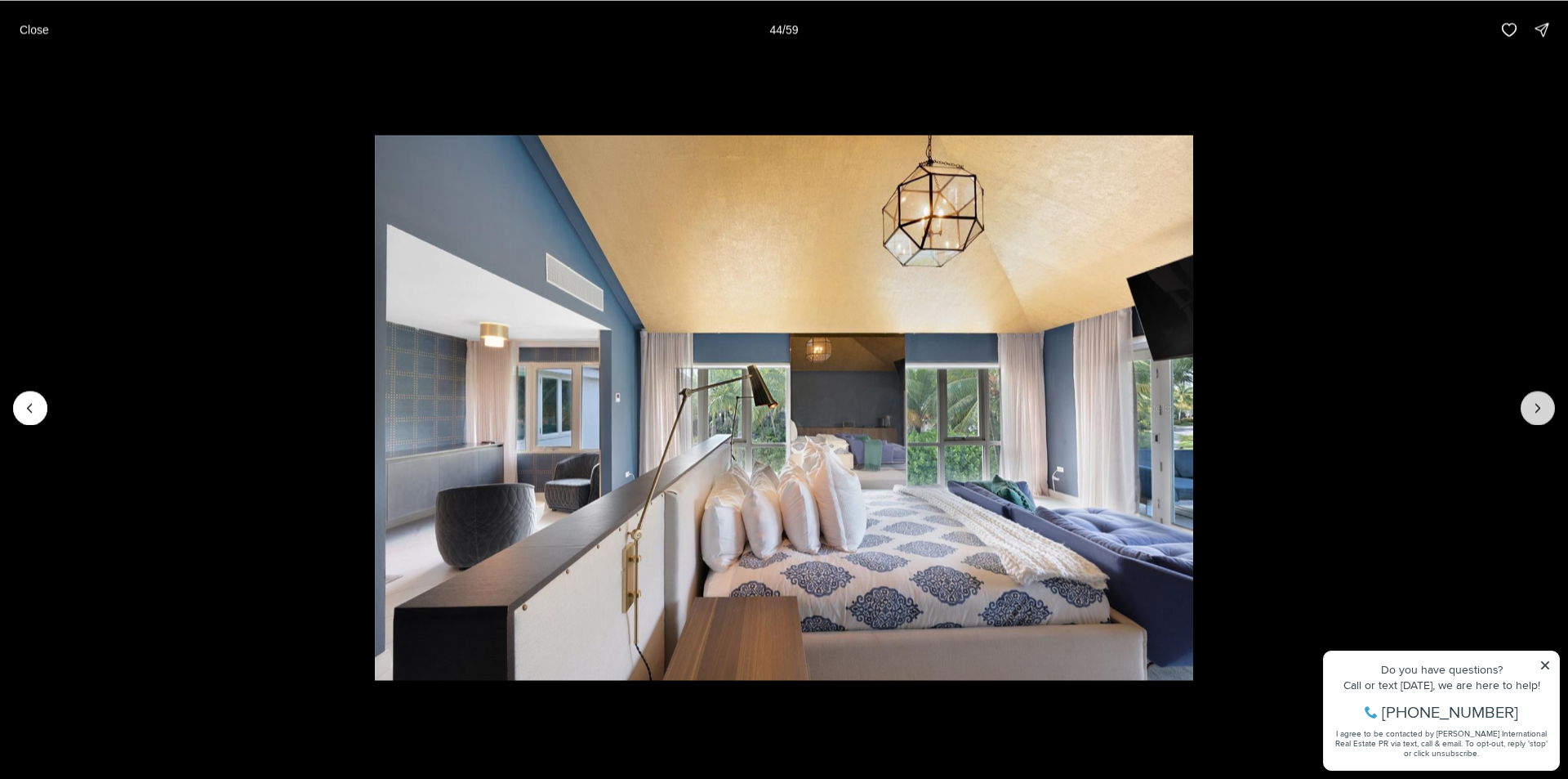
click at [1538, 424] on button "Next slide" at bounding box center [1538, 408] width 34 height 34
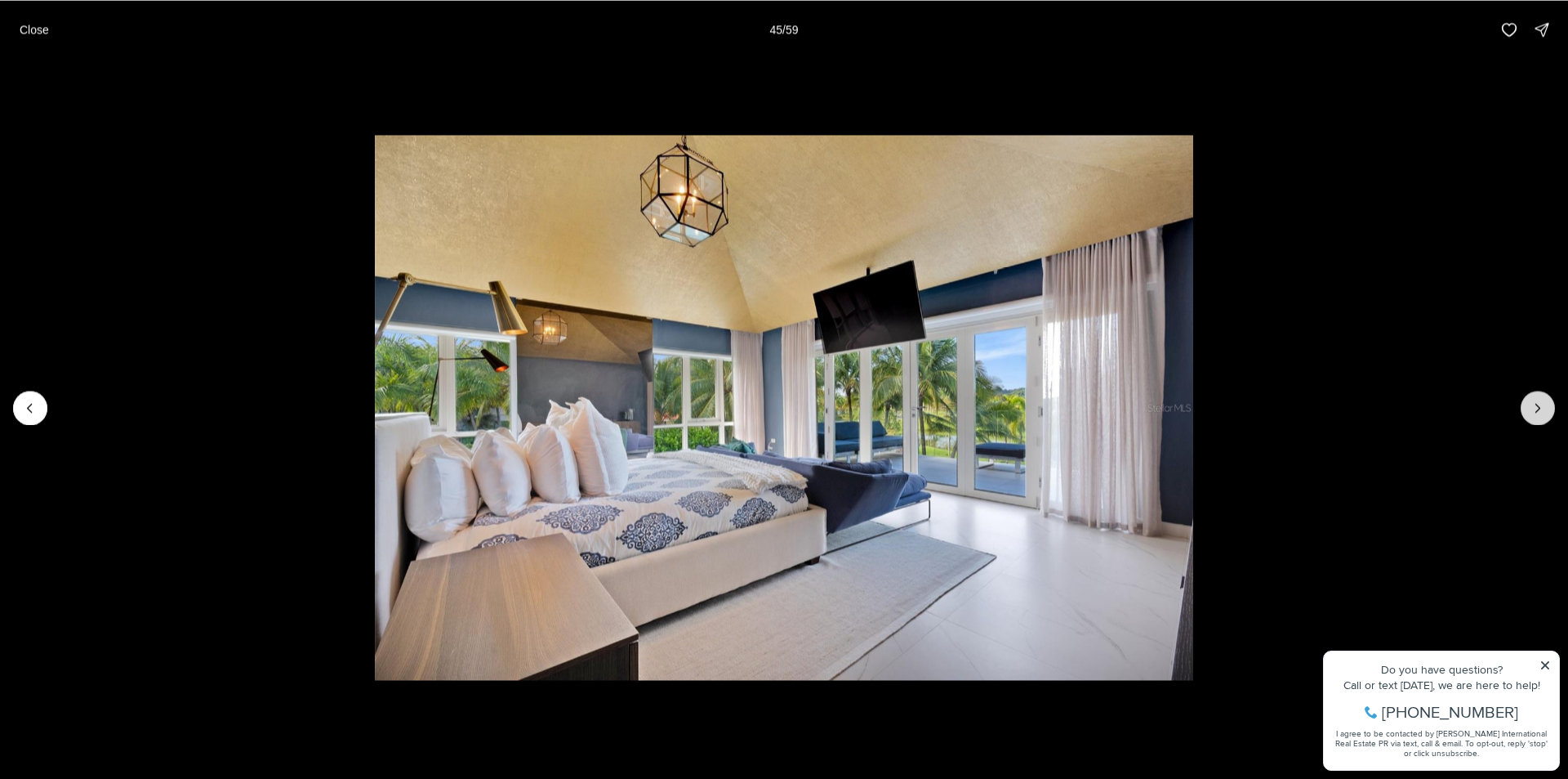
click at [1538, 424] on button "Next slide" at bounding box center [1538, 408] width 34 height 34
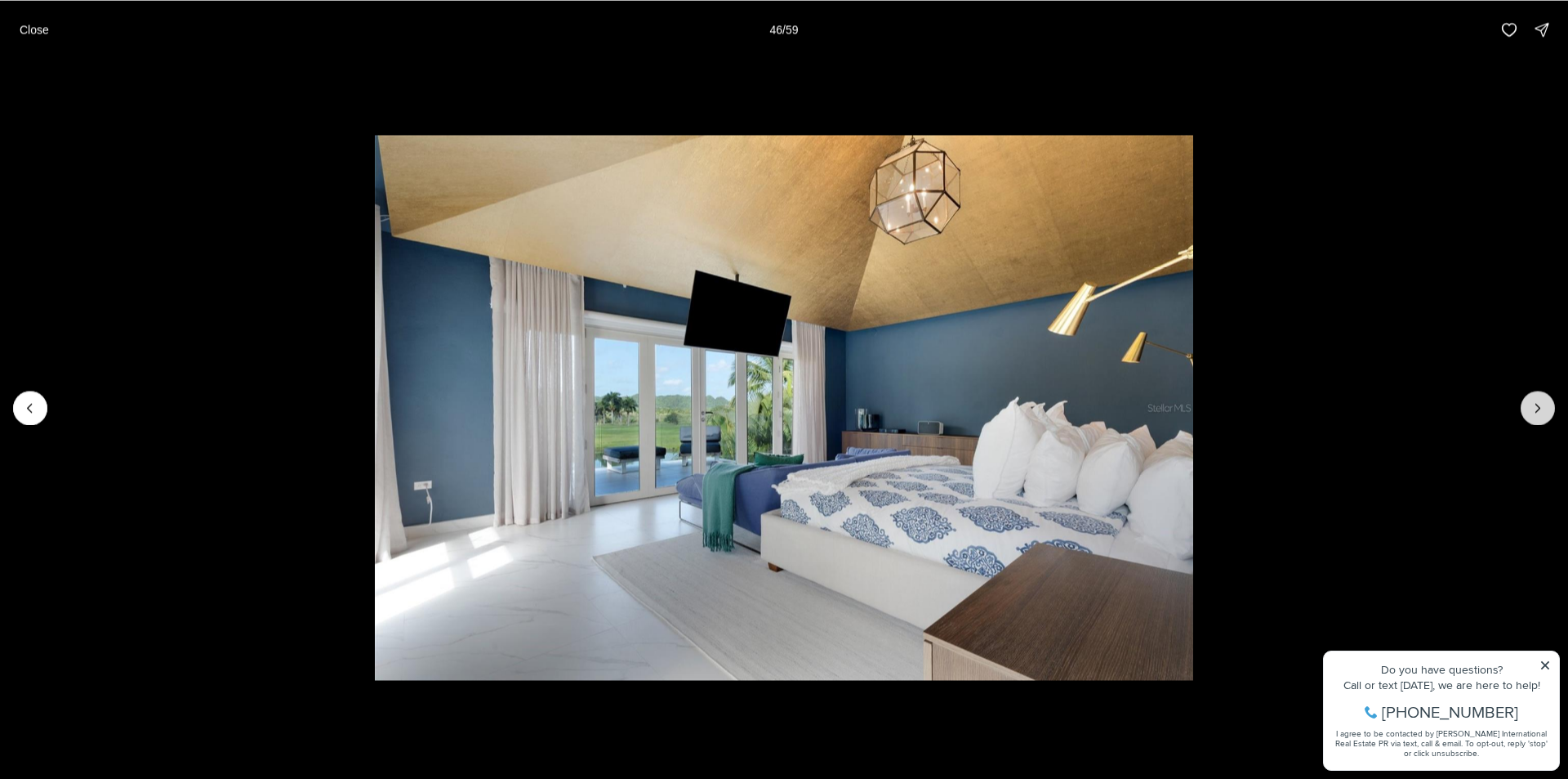
click at [1538, 424] on button "Next slide" at bounding box center [1538, 408] width 34 height 34
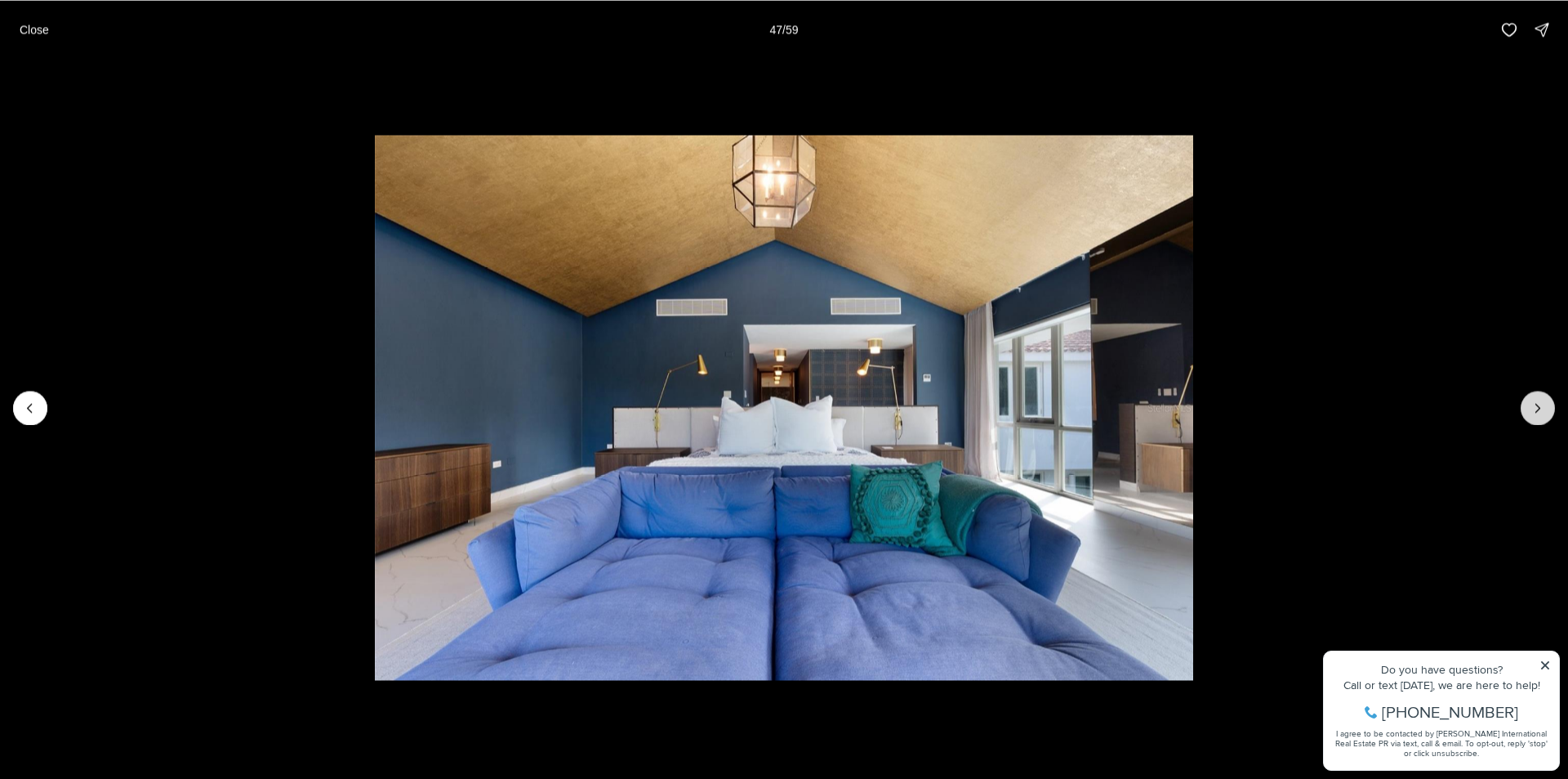
click at [1538, 424] on button "Next slide" at bounding box center [1538, 408] width 34 height 34
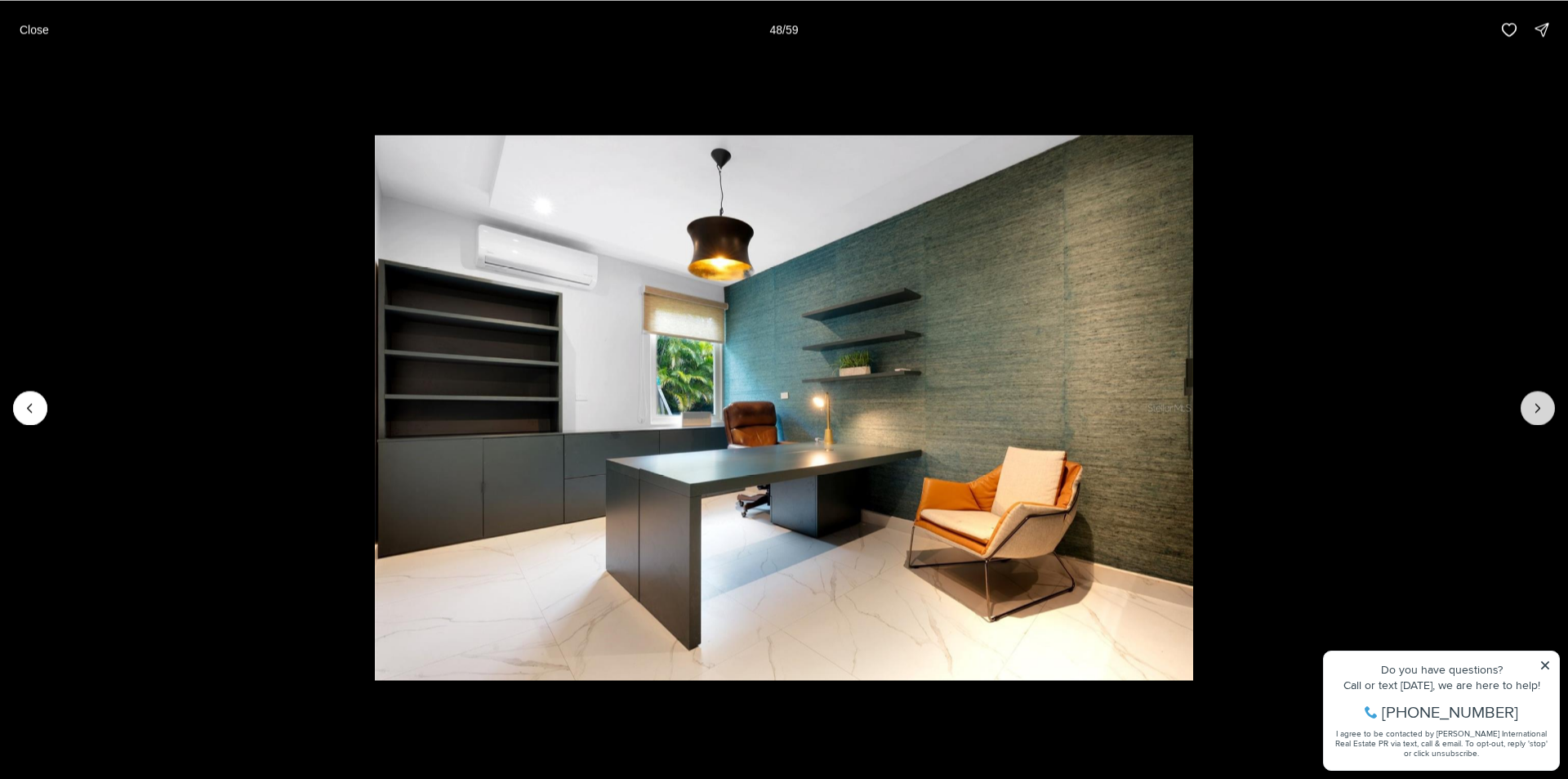
click at [1538, 424] on button "Next slide" at bounding box center [1538, 408] width 34 height 34
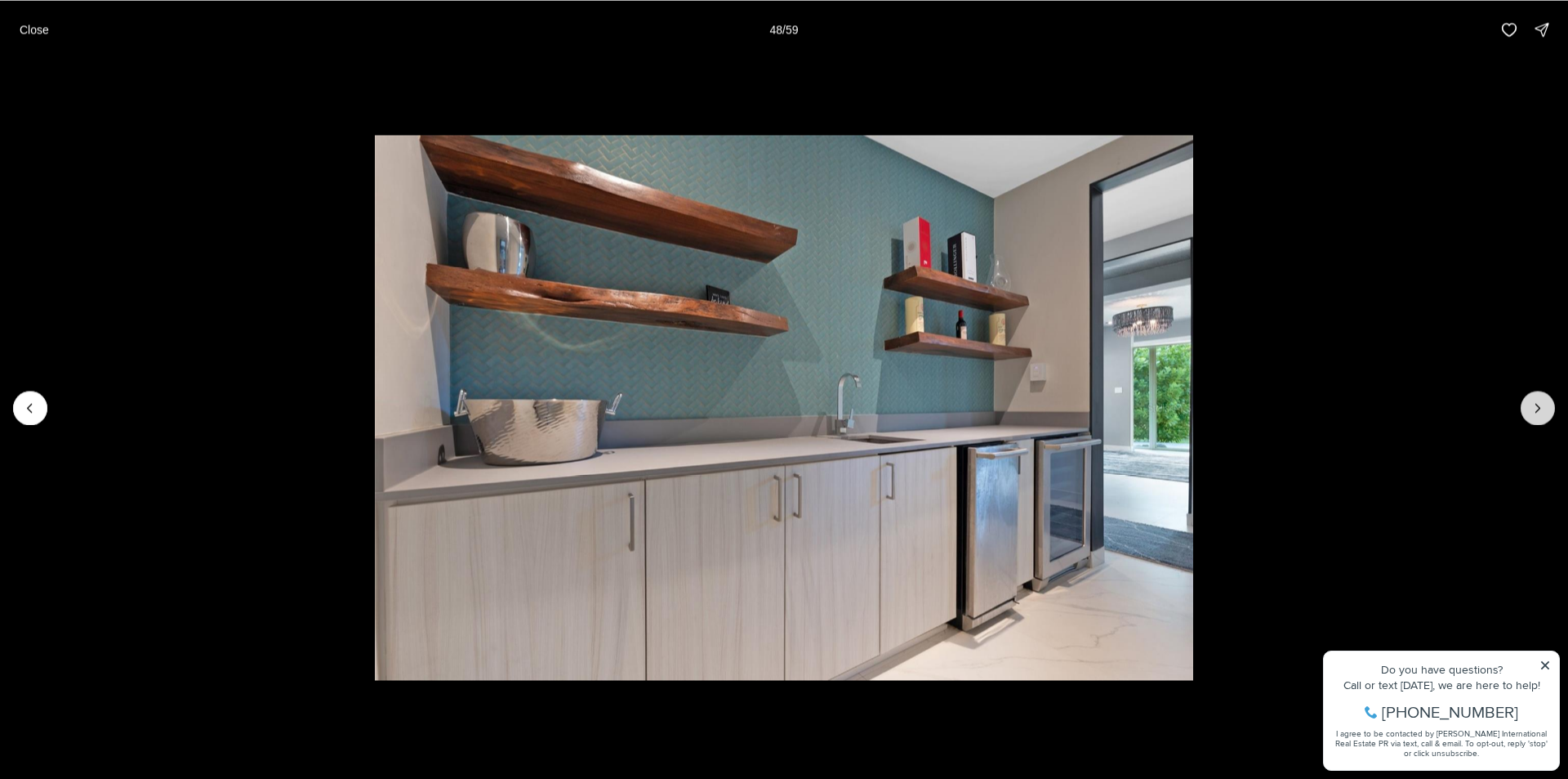
click at [1538, 424] on button "Next slide" at bounding box center [1538, 408] width 34 height 34
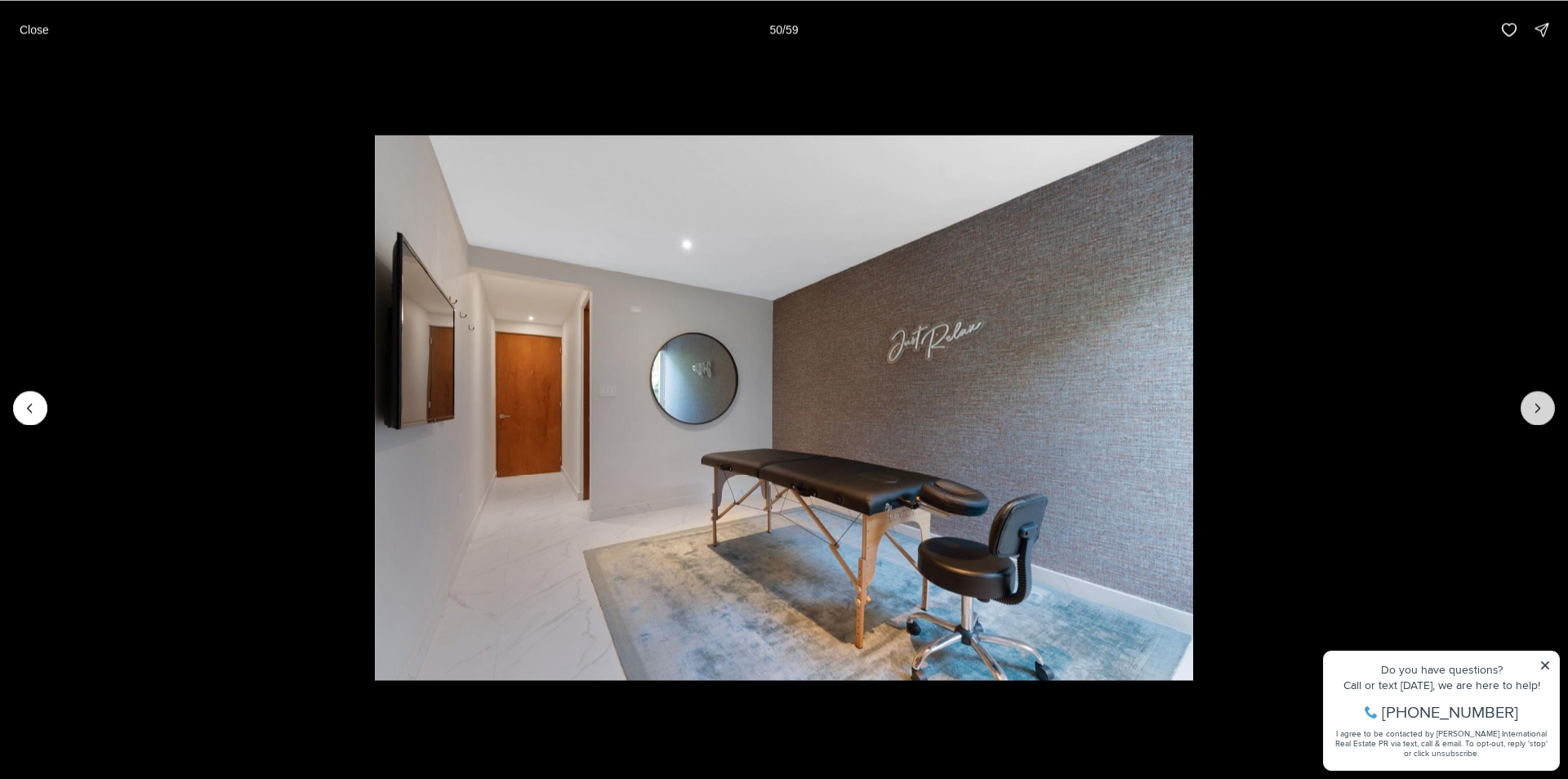
click at [1538, 424] on button "Next slide" at bounding box center [1538, 408] width 34 height 34
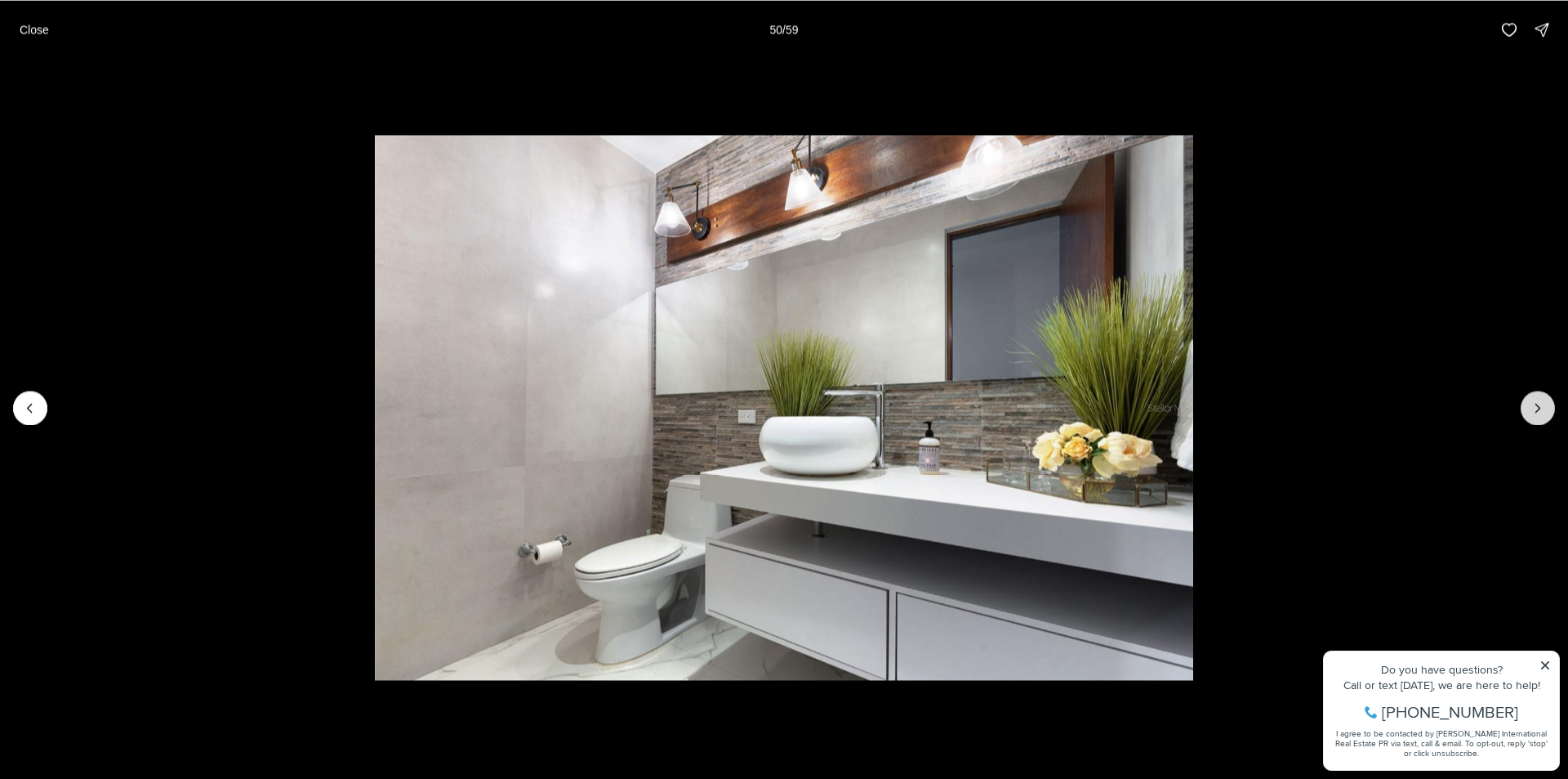
click at [1538, 424] on button "Next slide" at bounding box center [1538, 408] width 34 height 34
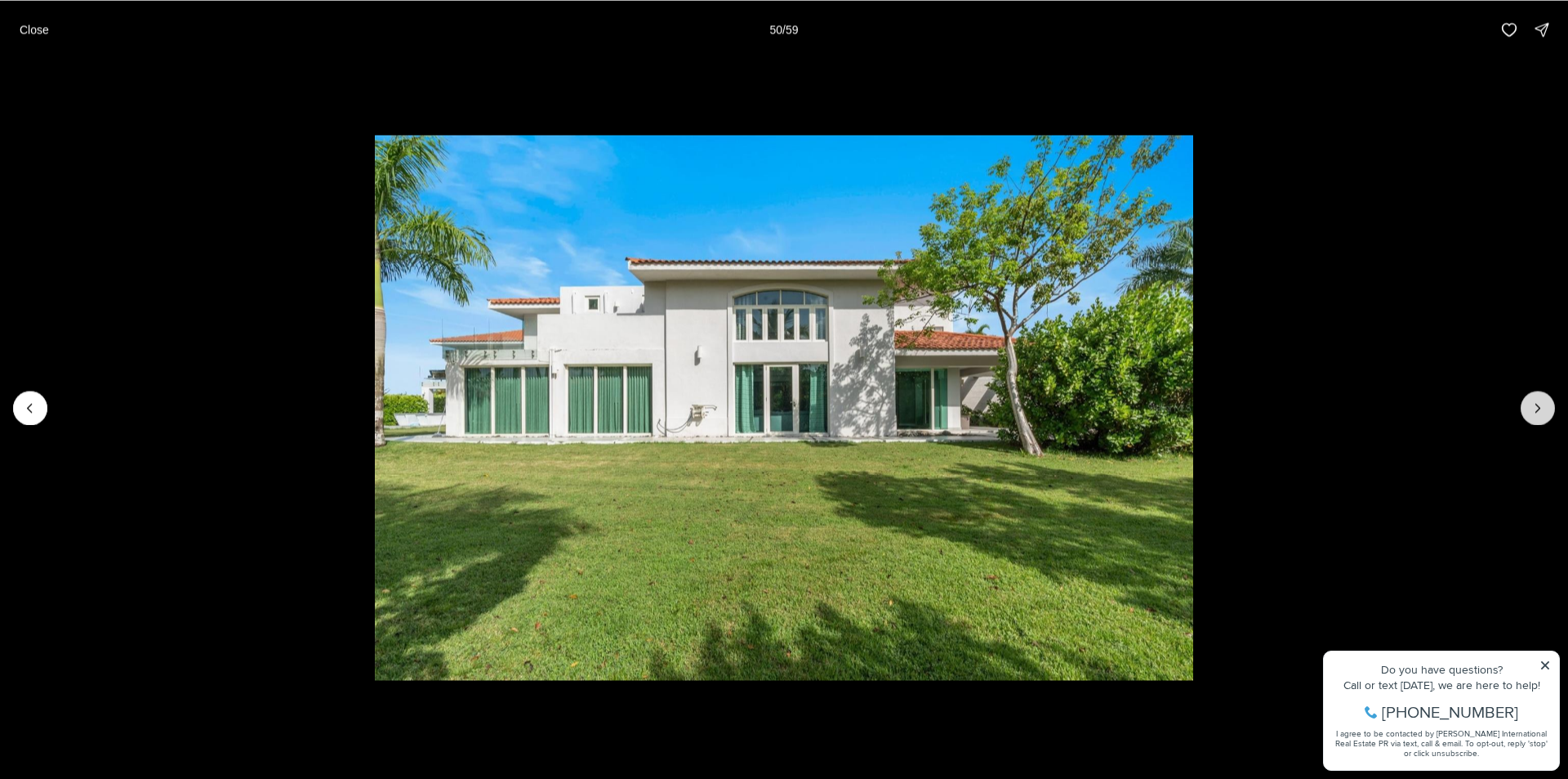
click at [1538, 424] on button "Next slide" at bounding box center [1538, 408] width 34 height 34
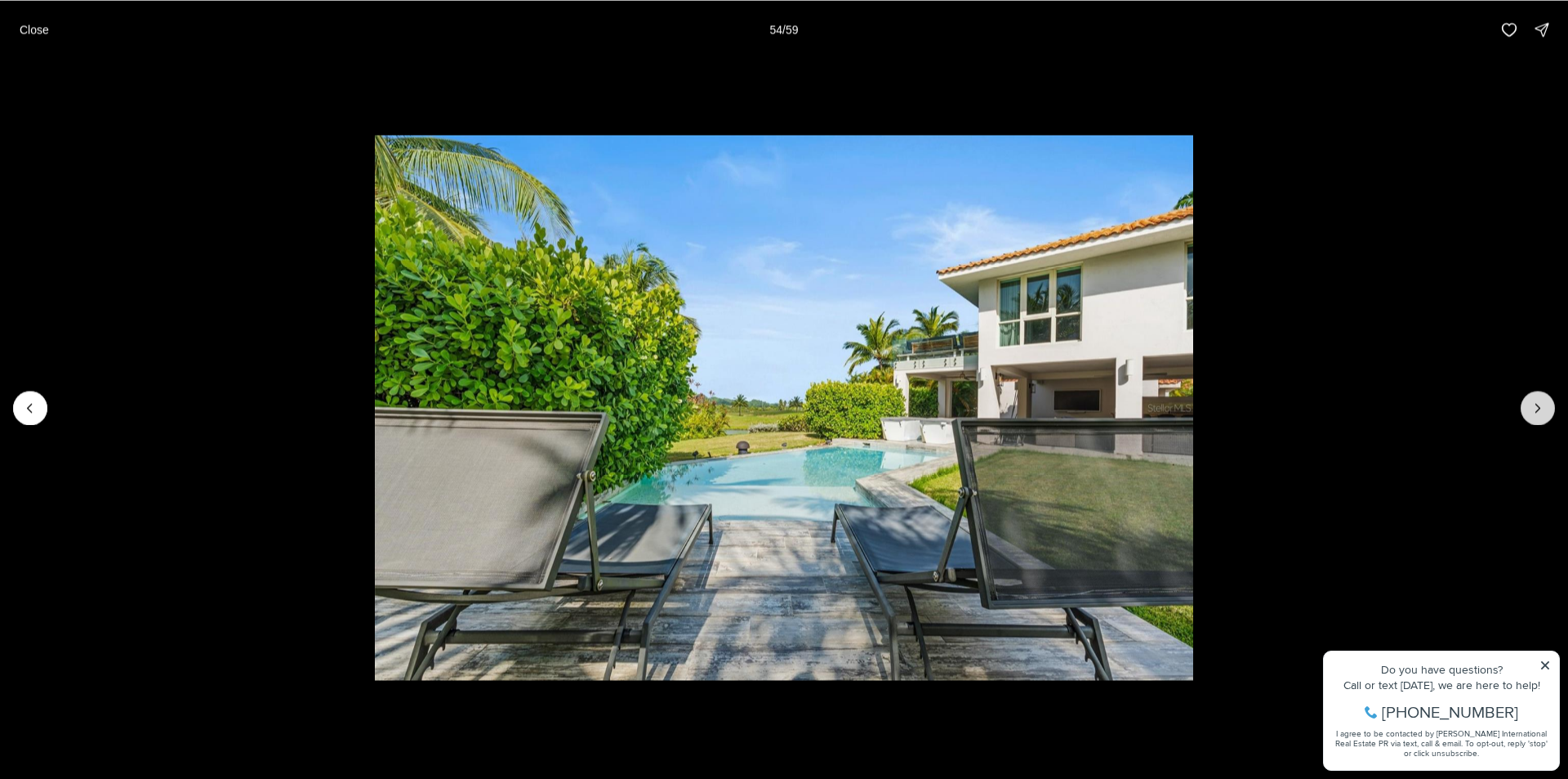
click at [1538, 424] on button "Next slide" at bounding box center [1538, 408] width 34 height 34
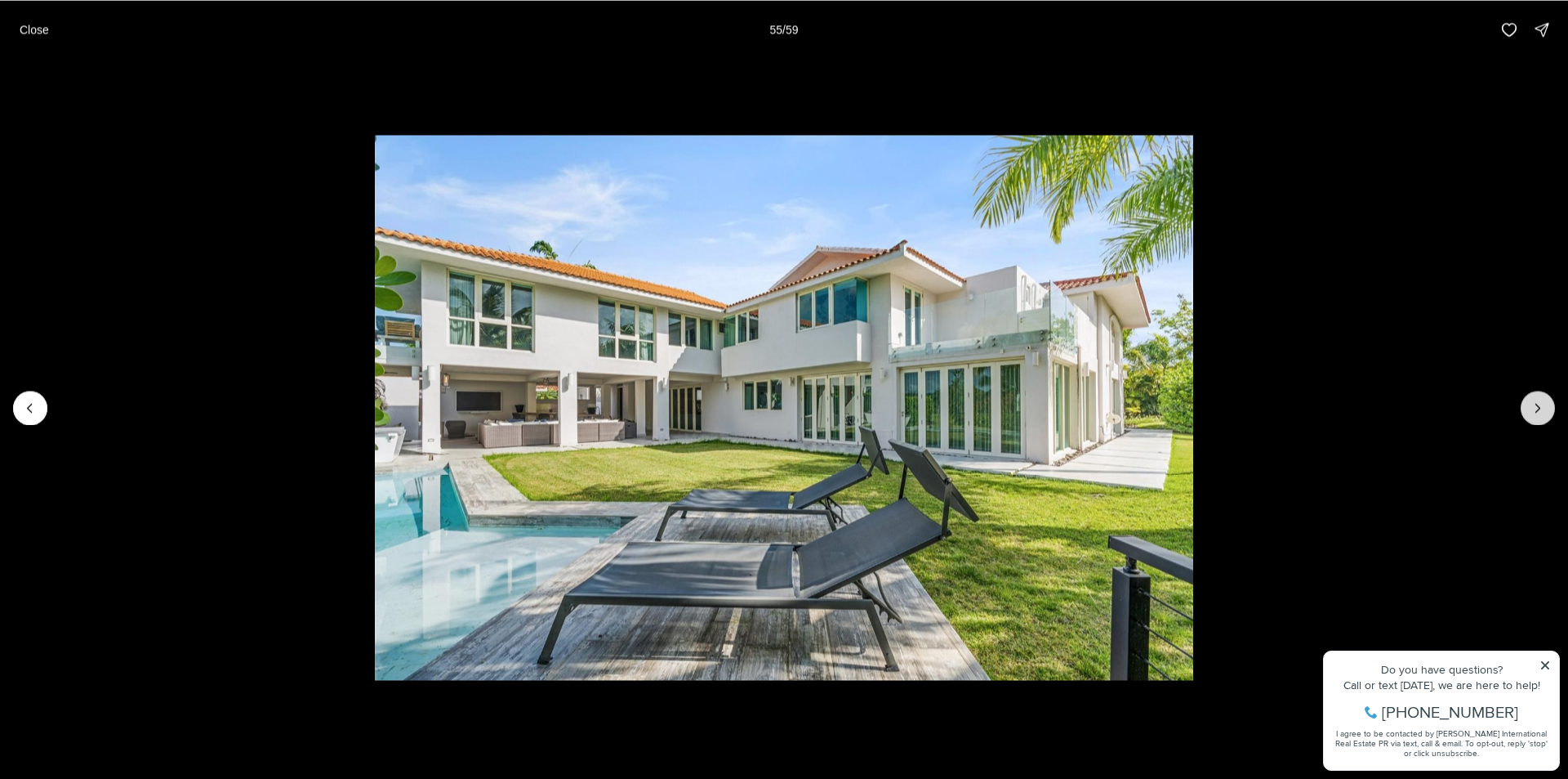
click at [1538, 424] on button "Next slide" at bounding box center [1538, 408] width 34 height 34
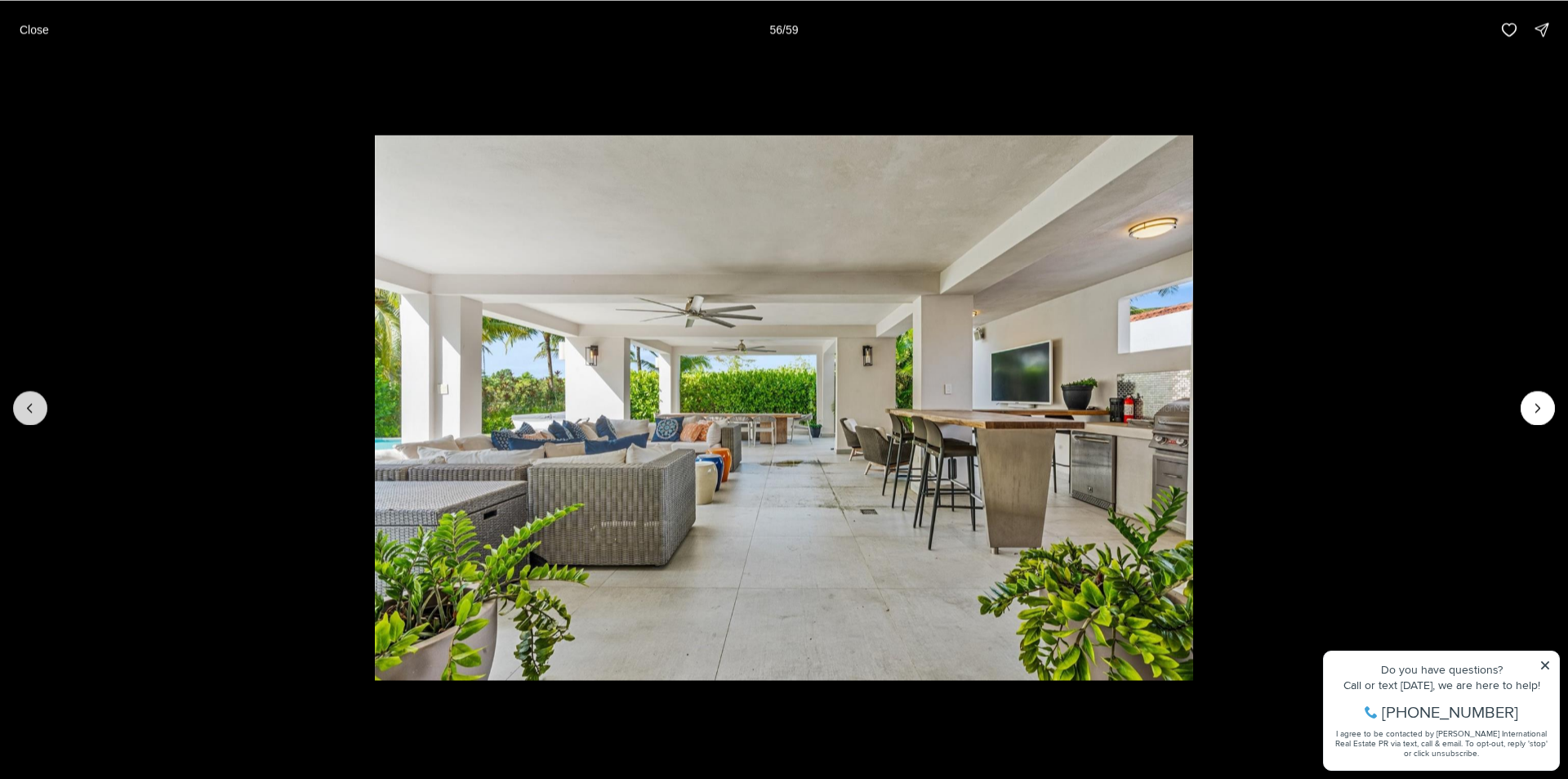
click at [24, 414] on icon "Previous slide" at bounding box center [29, 407] width 16 height 16
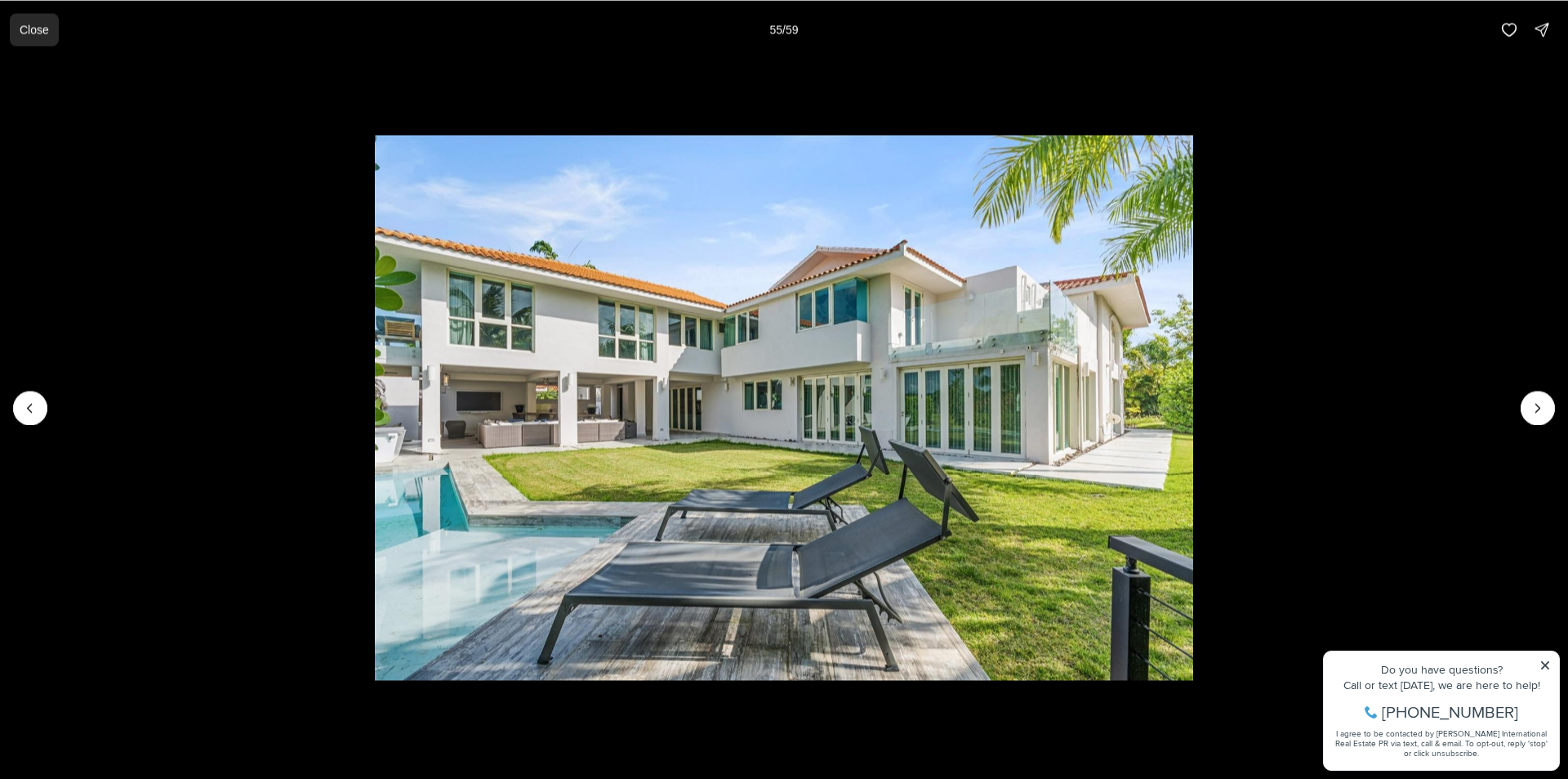
click at [38, 36] on p "Close" at bounding box center [34, 29] width 29 height 13
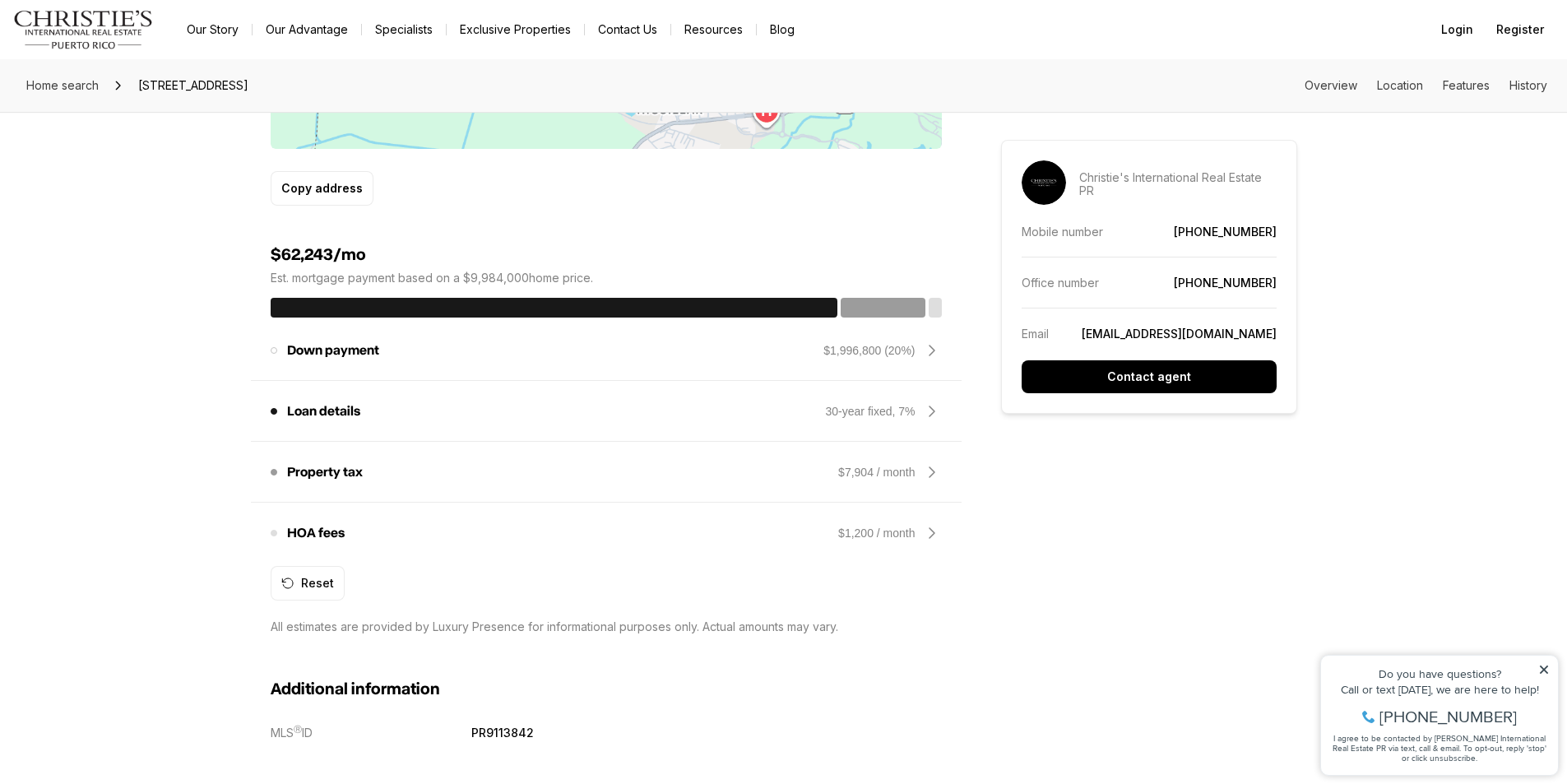
scroll to position [1152, 0]
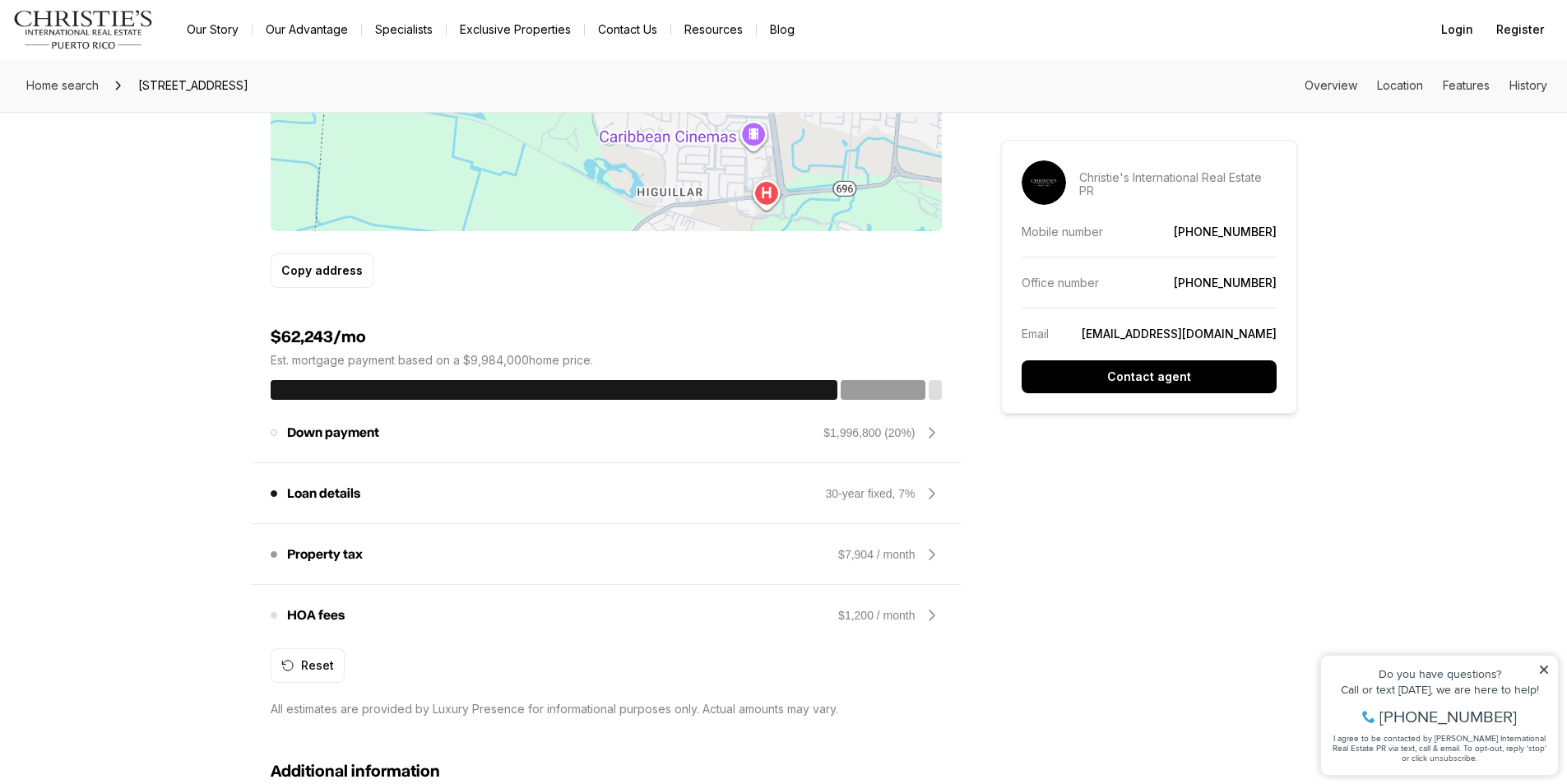
click at [929, 616] on icon at bounding box center [932, 615] width 20 height 20
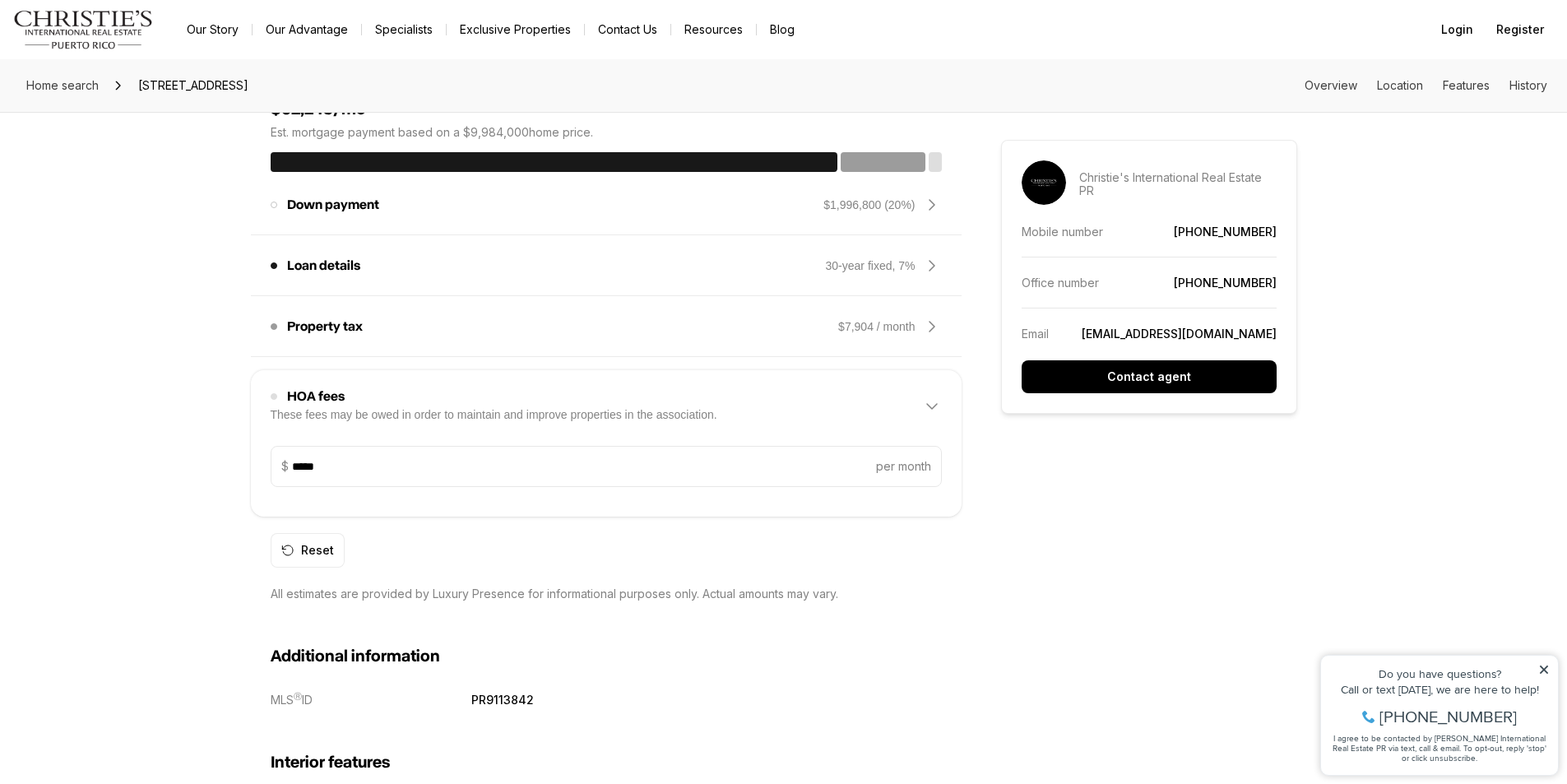
scroll to position [1480, 0]
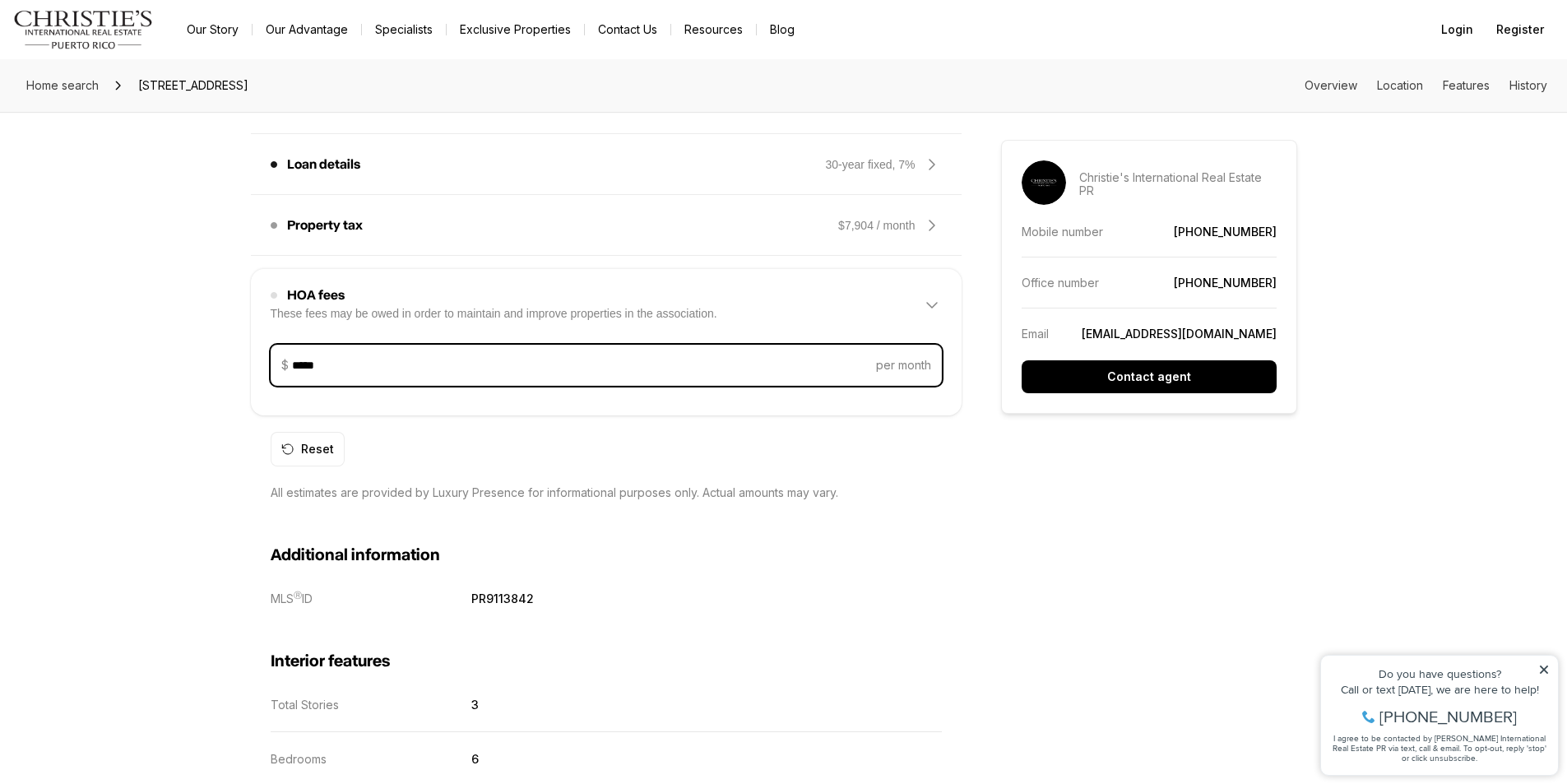
click at [439, 370] on input "*****" at bounding box center [582, 365] width 580 height 39
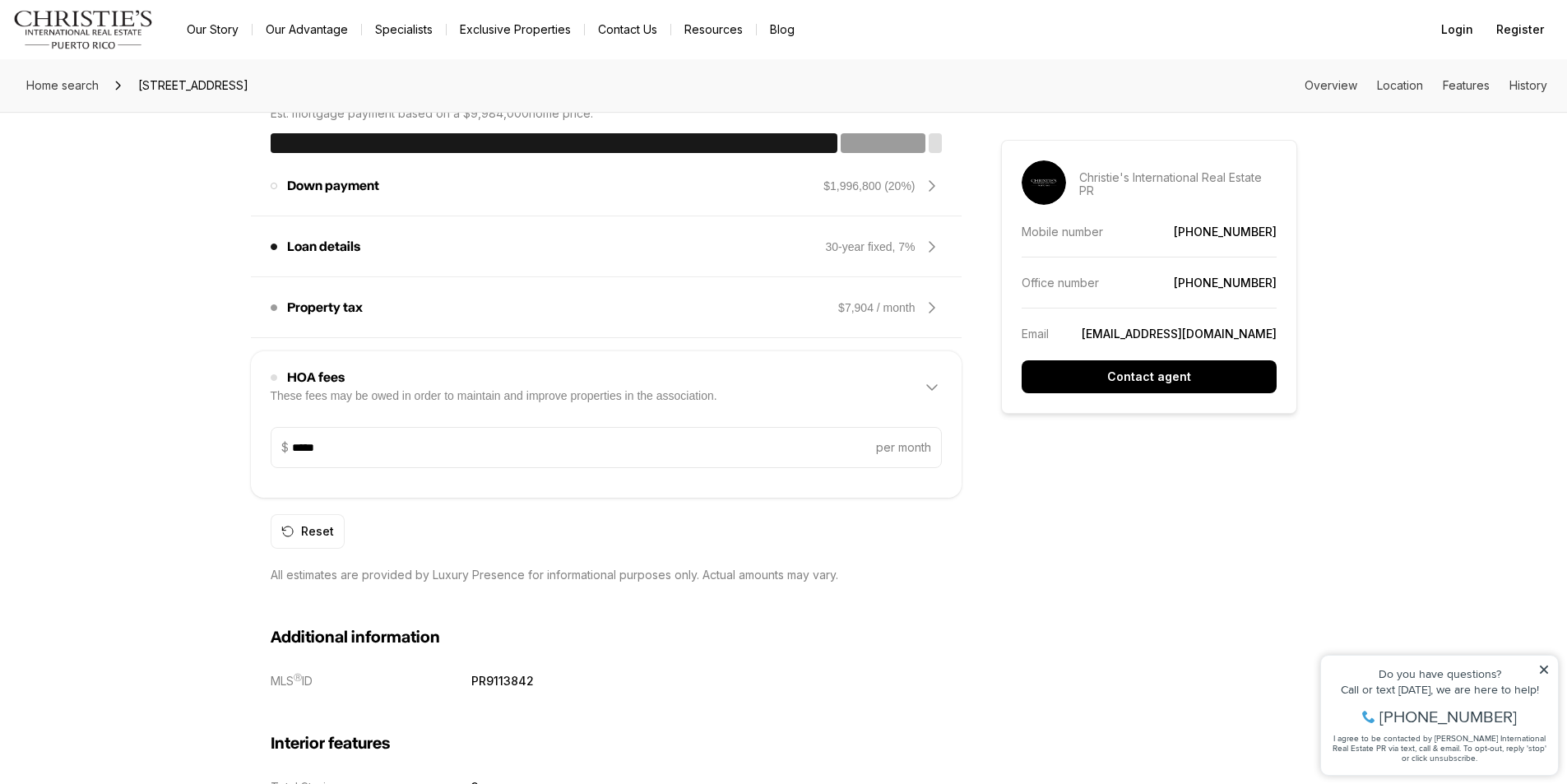
scroll to position [1315, 0]
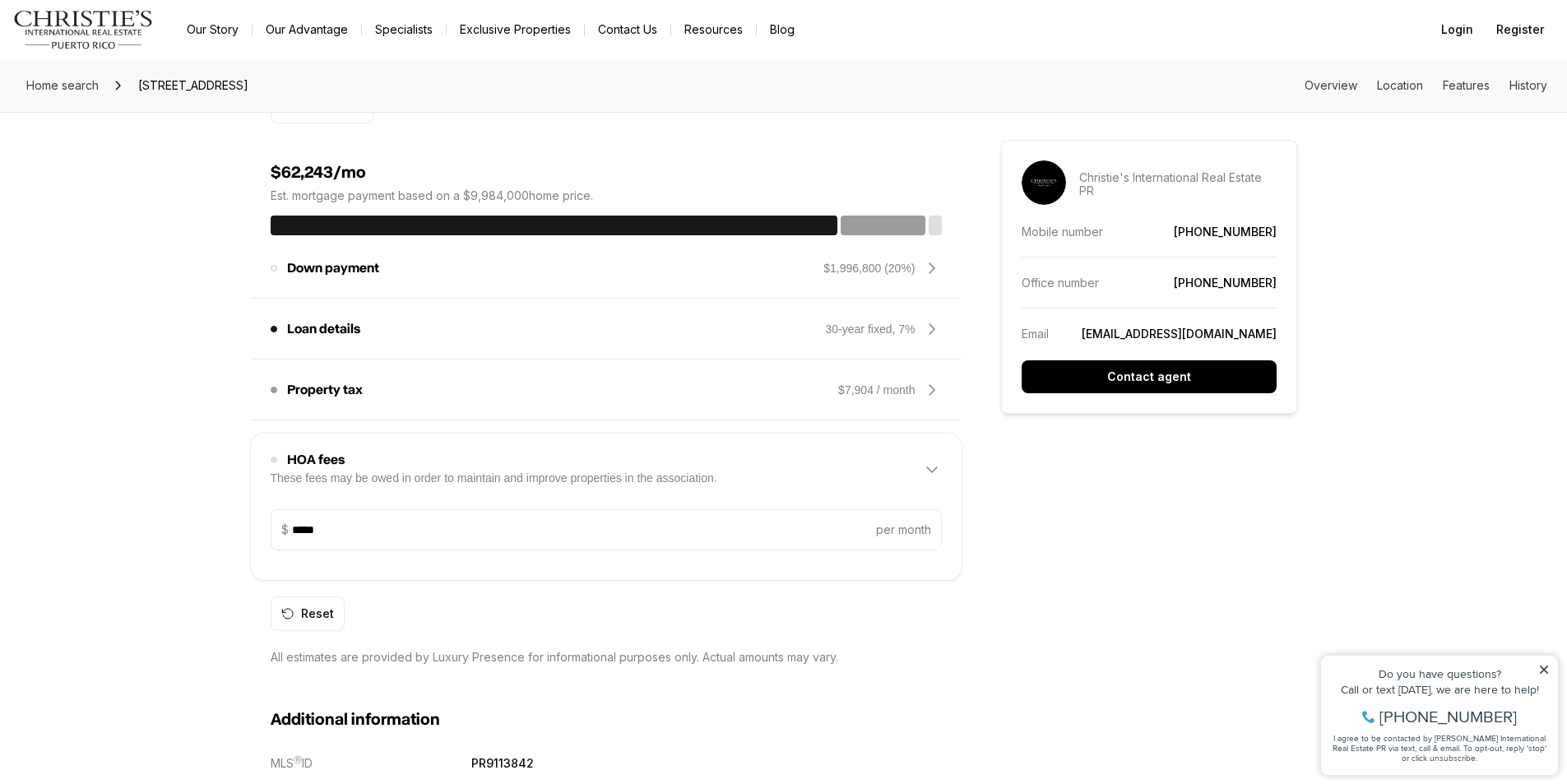
click at [919, 394] on div "$7,904 / month" at bounding box center [889, 390] width 102 height 20
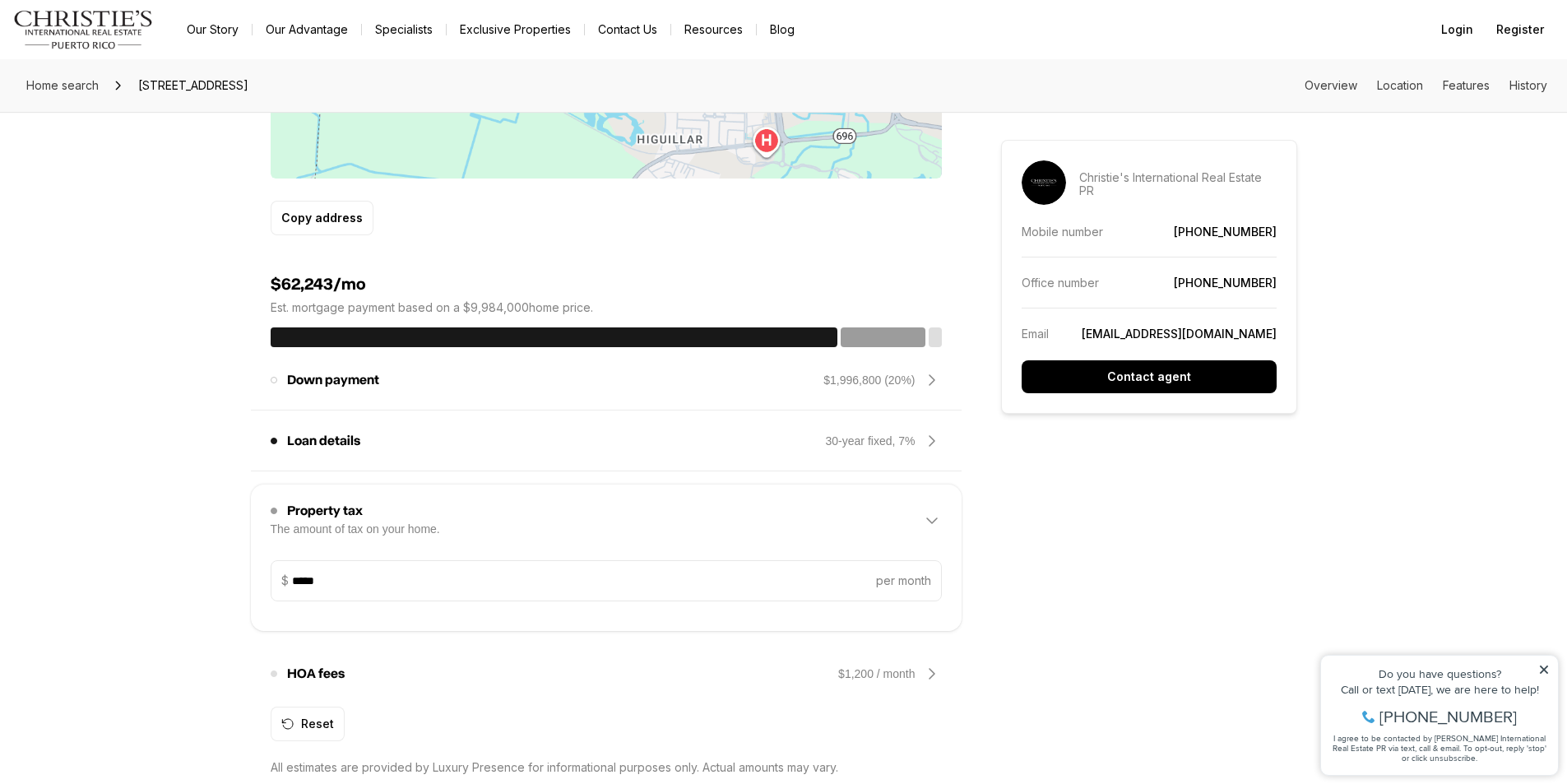
scroll to position [1152, 0]
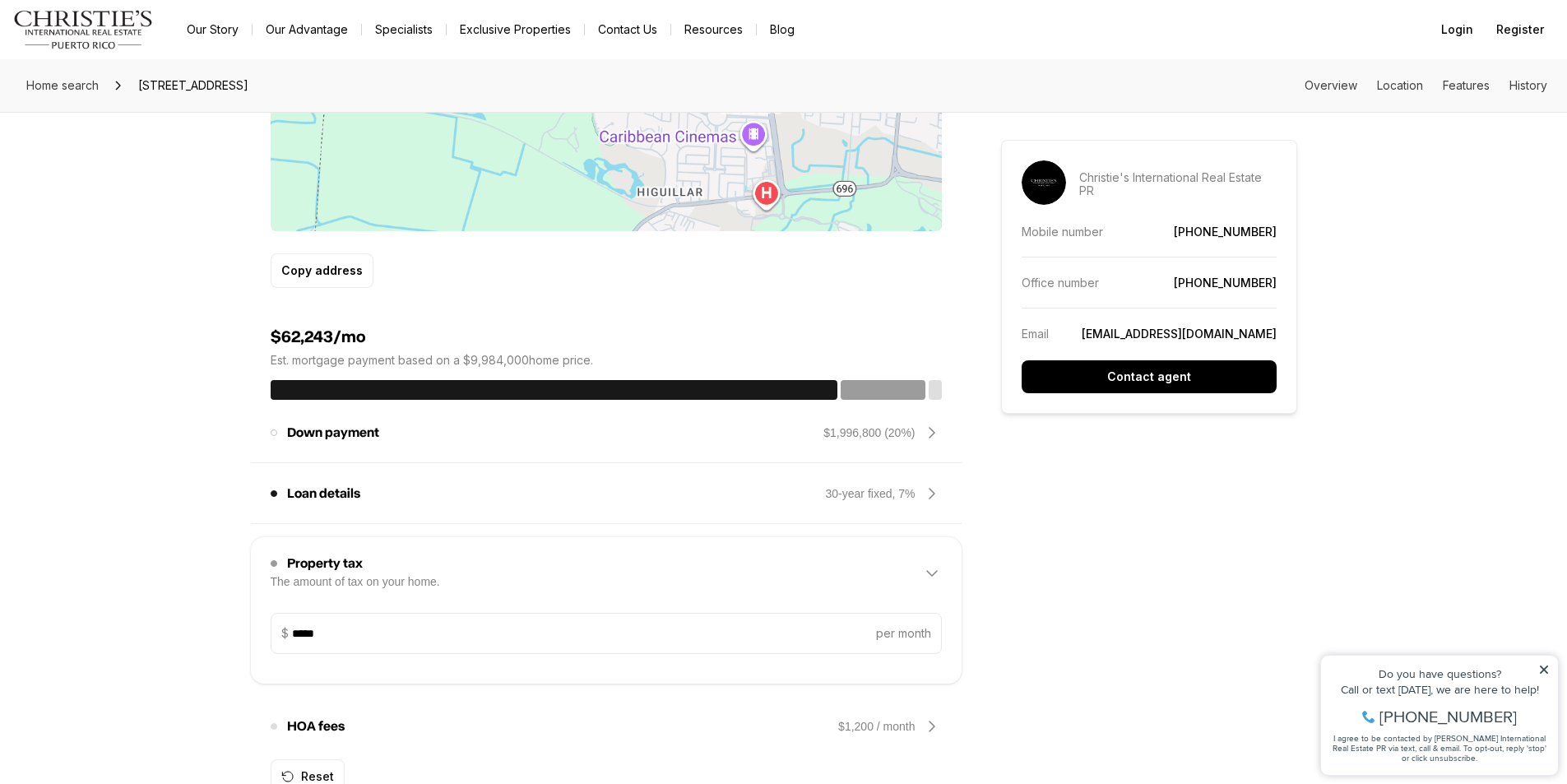
click at [930, 573] on icon at bounding box center [932, 572] width 20 height 20
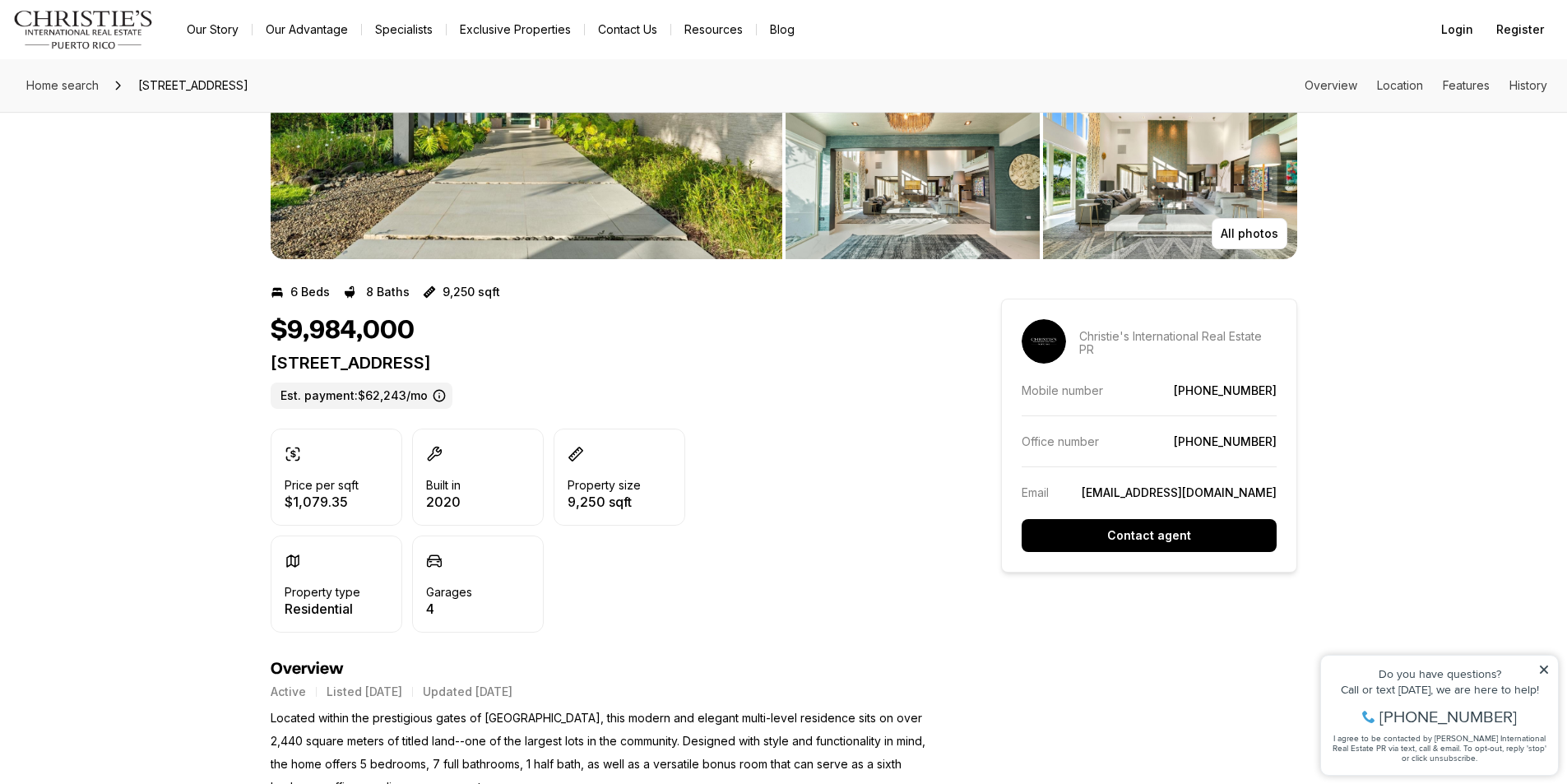
scroll to position [0, 0]
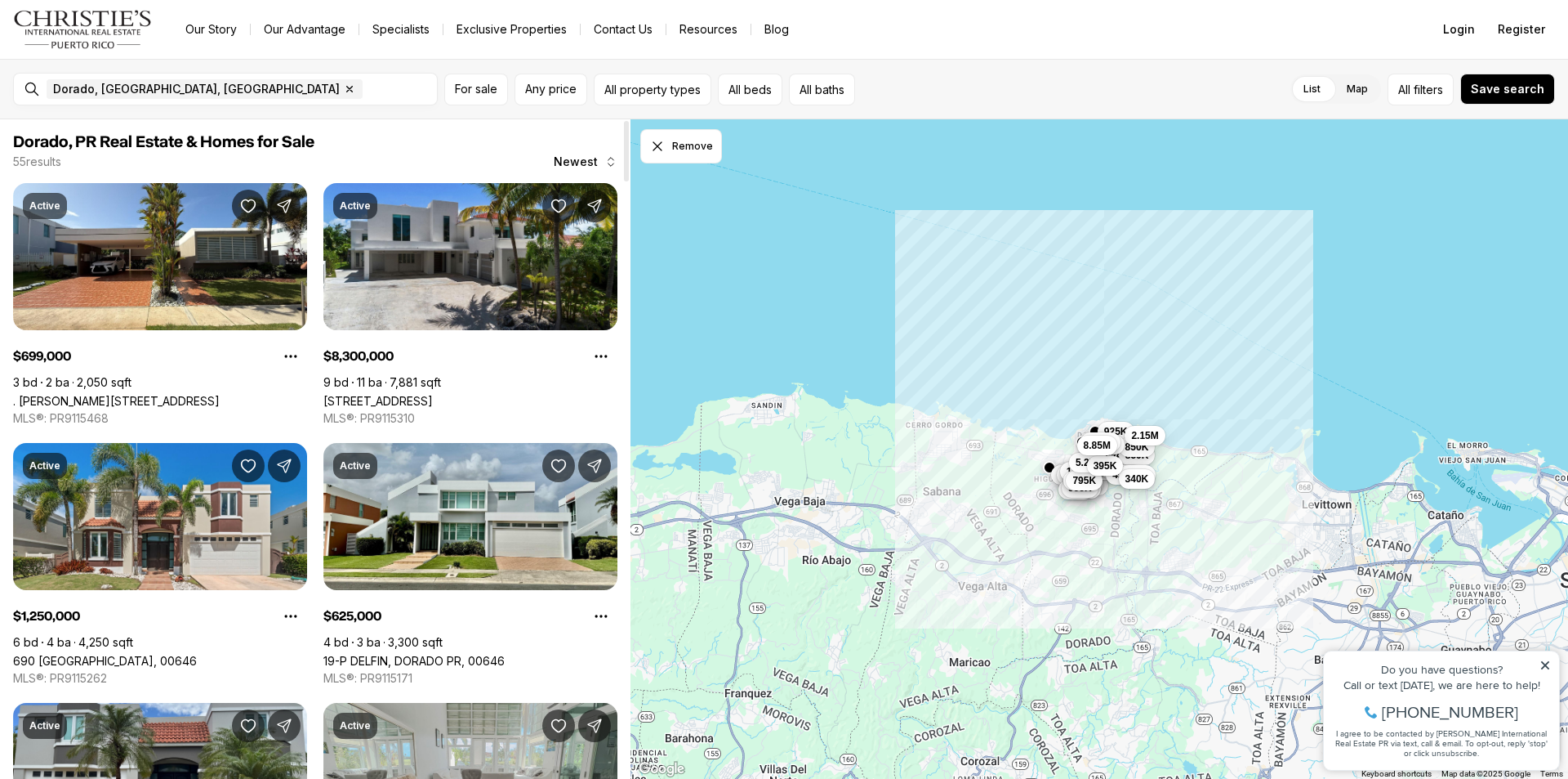
click at [588, 159] on span "Newest" at bounding box center [575, 162] width 44 height 13
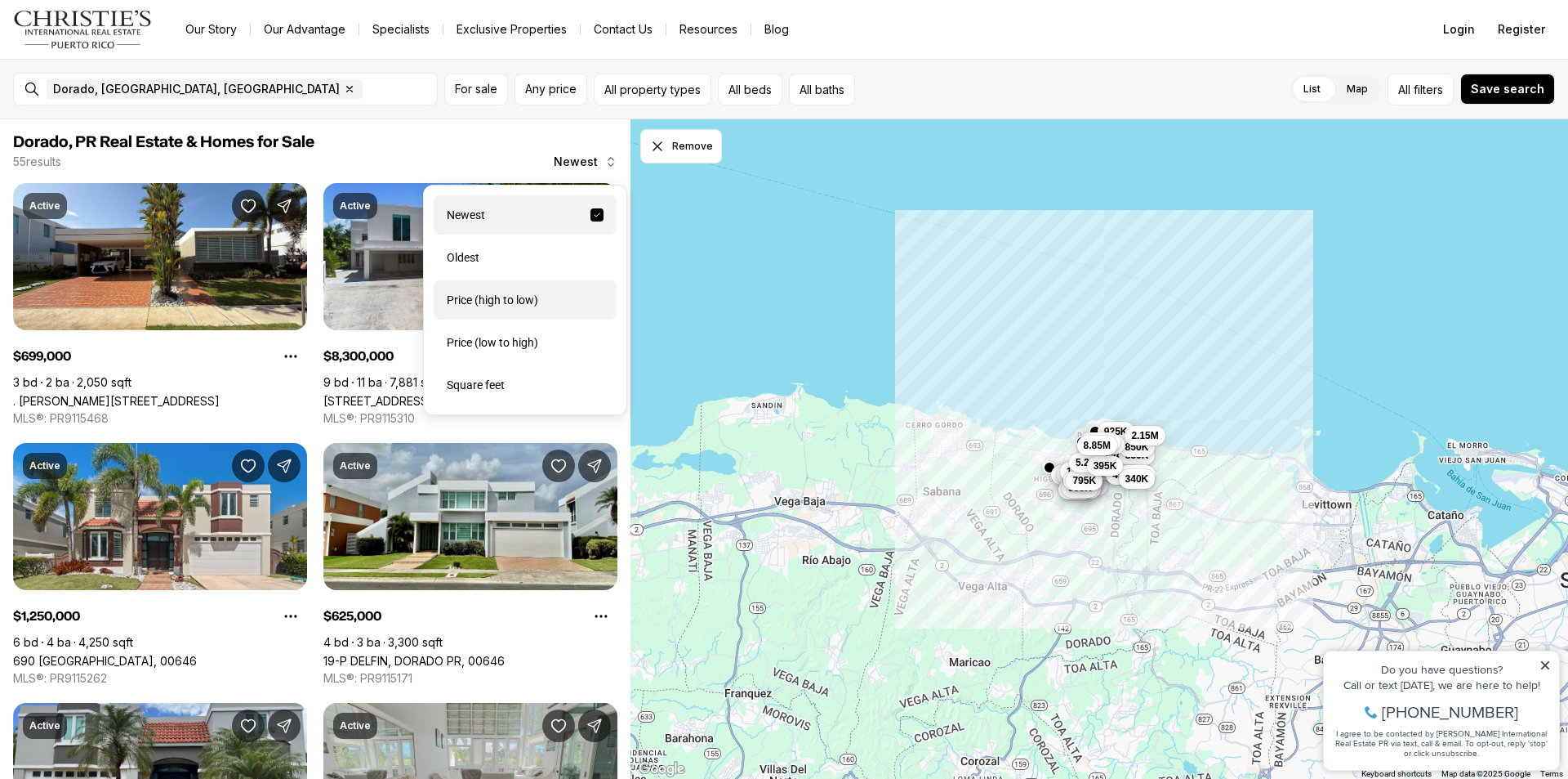
click at [510, 312] on div "Price (high to low)" at bounding box center [525, 300] width 183 height 39
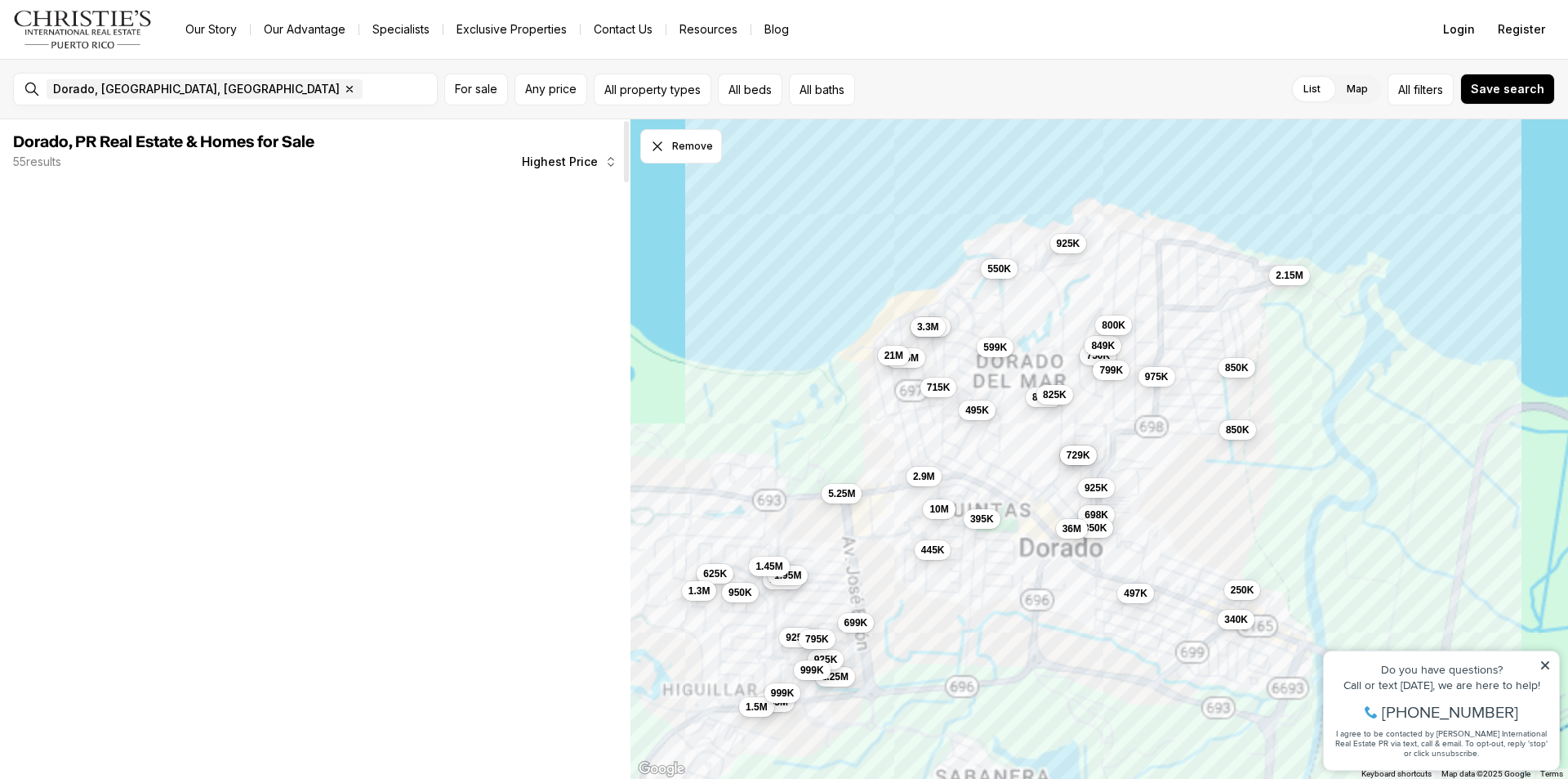
drag, startPoint x: 1149, startPoint y: 221, endPoint x: 1154, endPoint y: 292, distance: 71.2
click at [1154, 292] on div "699K 1.25M 925K 999K 625K 1.3M 950K 1.05M 1.5M 999K 750K 849K 799K 800K 495K 88…" at bounding box center [1099, 449] width 938 height 660
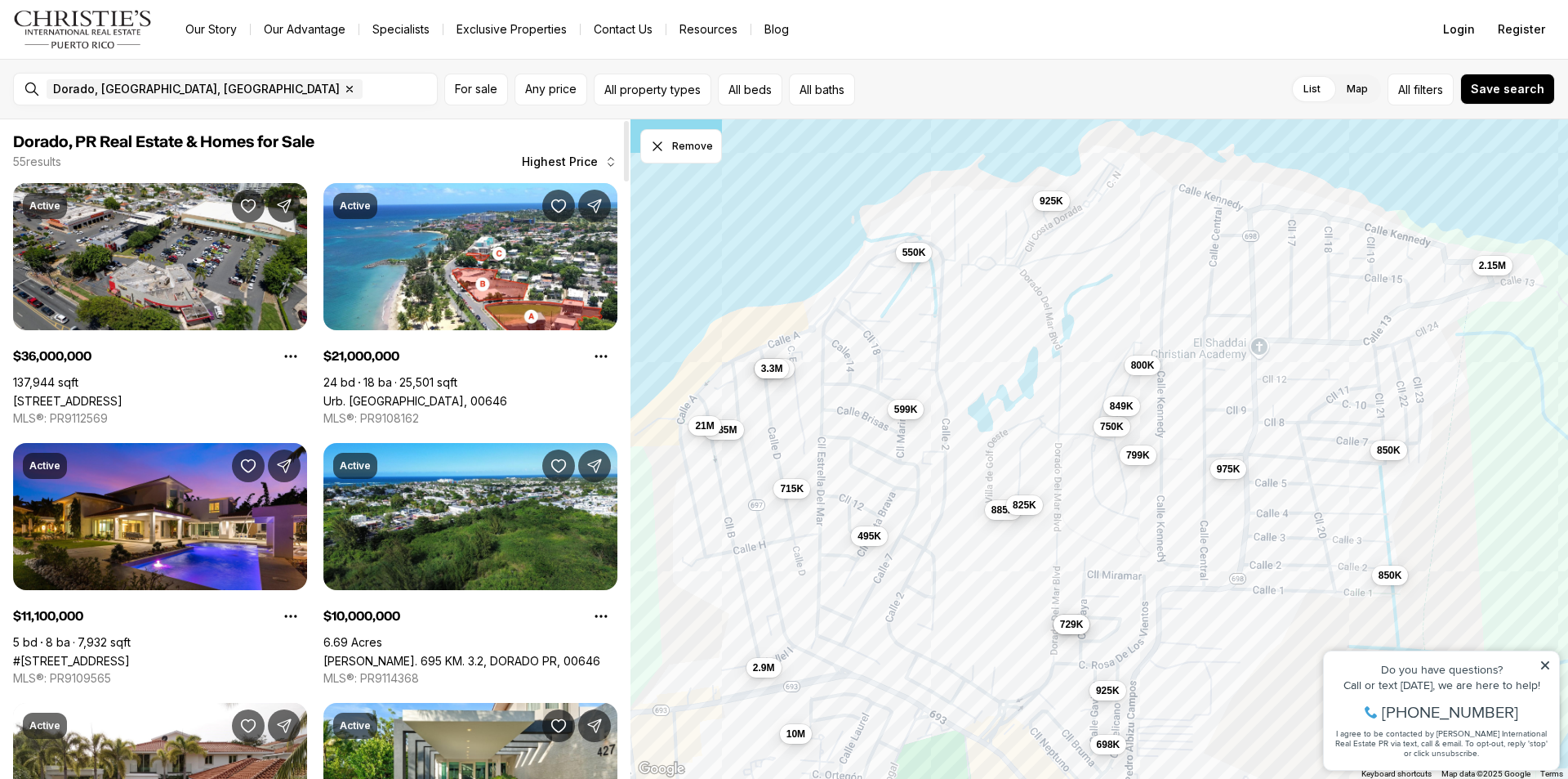
drag, startPoint x: 1231, startPoint y: 326, endPoint x: 1264, endPoint y: 269, distance: 65.9
click at [1264, 269] on div "750K 849K 799K 800K 495K 885K 825K 10M 2.9M 975K 698K 925K 715K 675K 729K 850K …" at bounding box center [1099, 449] width 938 height 660
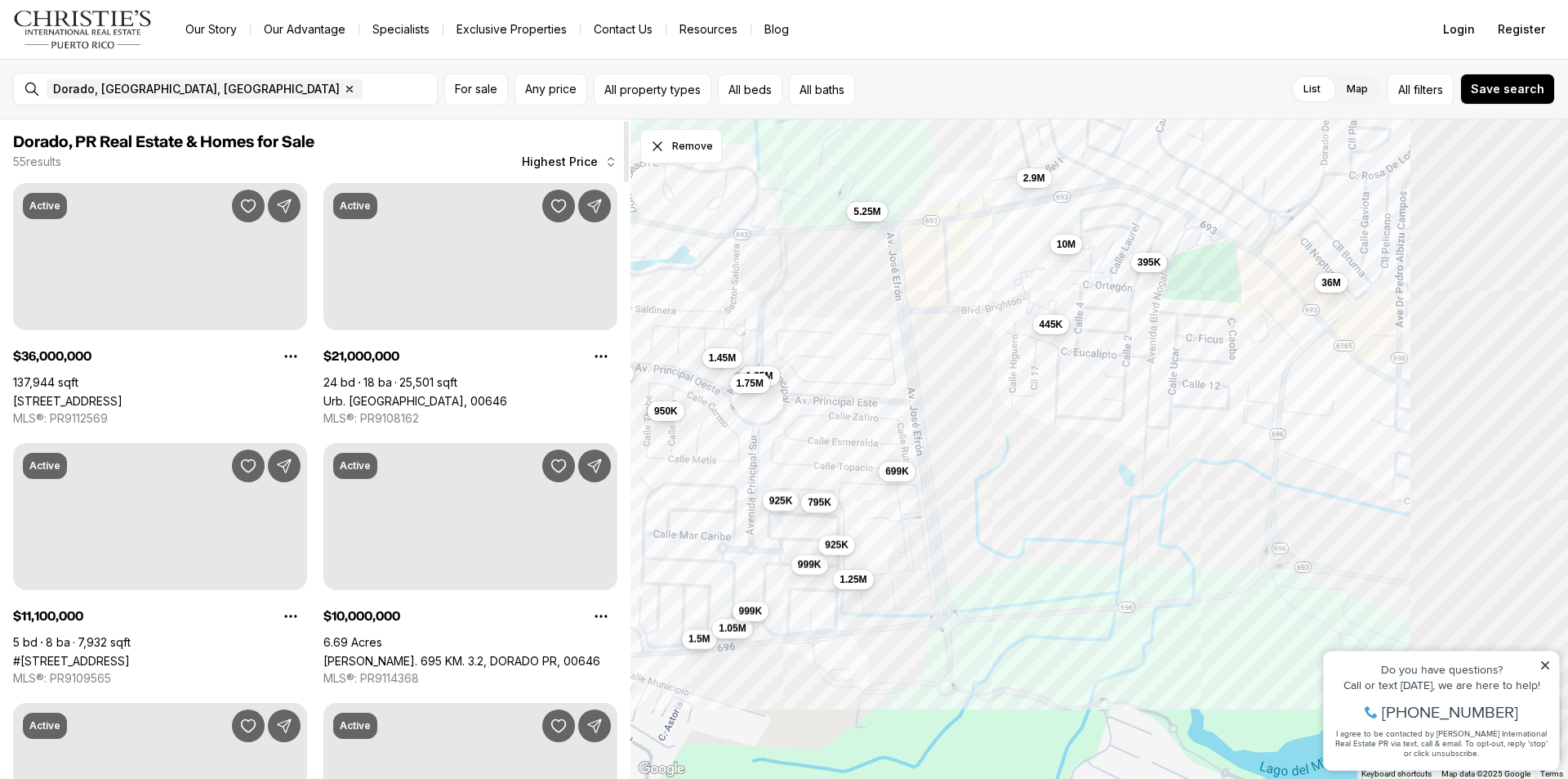
drag, startPoint x: 1165, startPoint y: 489, endPoint x: 1034, endPoint y: 493, distance: 131.1
click at [1034, 493] on div "10M 2.9M 36M 11.1M 10M 5.25M 1.95M 1.75M 1.5M 1.45M 1.3M 1.25M 1.05M 999K 999K …" at bounding box center [1099, 449] width 938 height 660
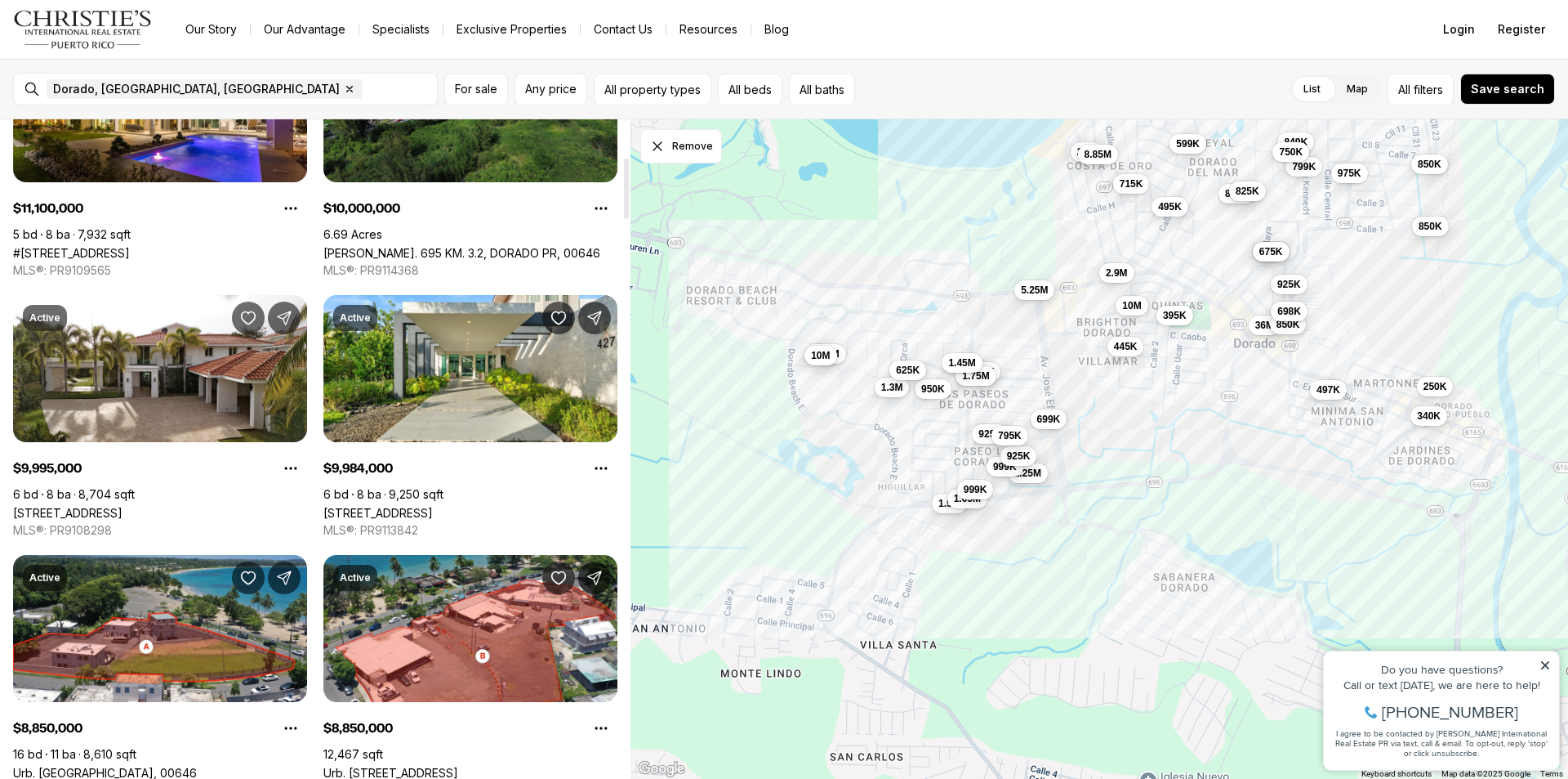
scroll to position [408, 0]
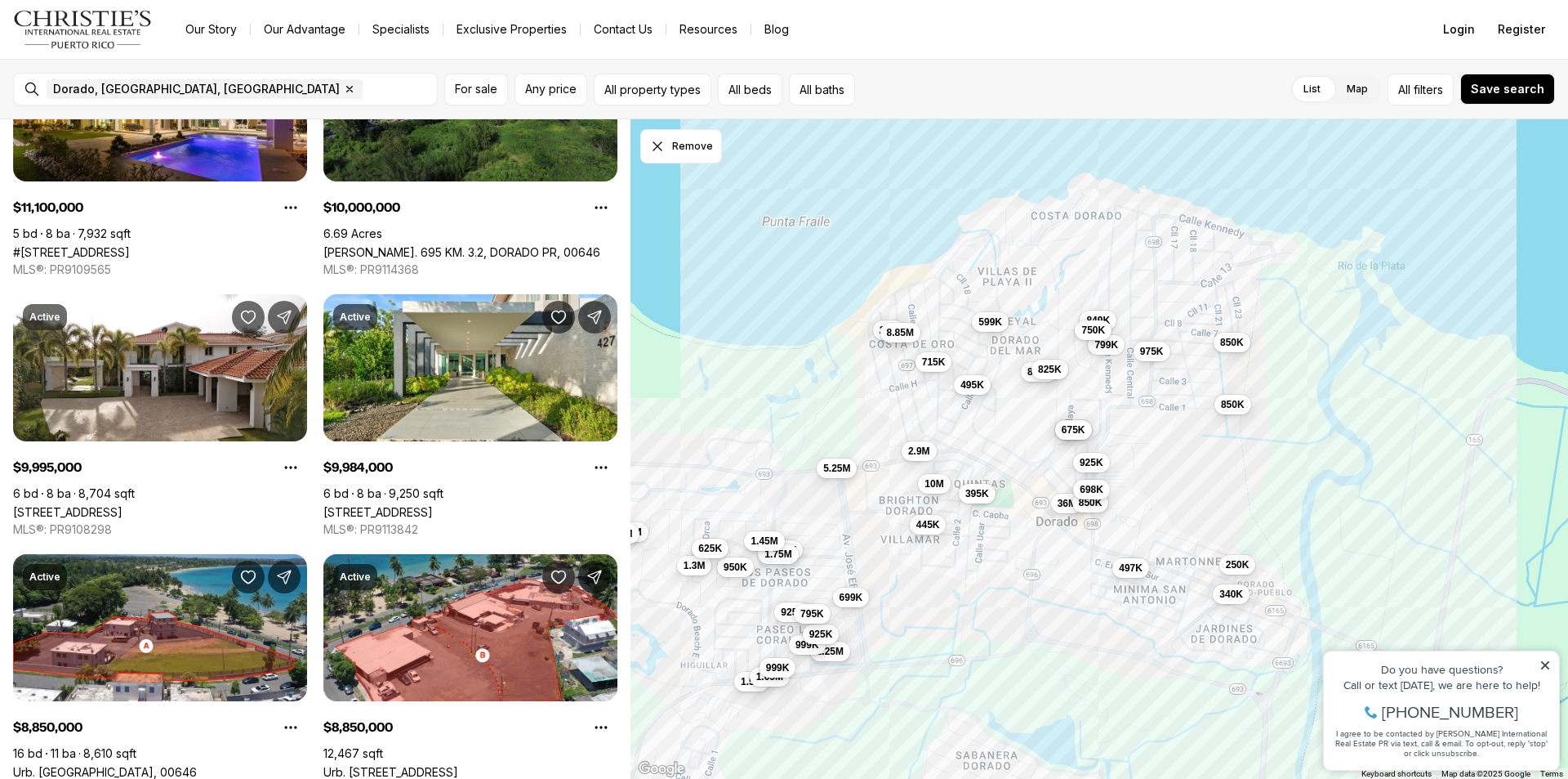
drag, startPoint x: 1430, startPoint y: 260, endPoint x: 1232, endPoint y: 443, distance: 269.6
click at [1232, 443] on div "10M 36M 1.95M 1.75M 1.5M 1.45M 1.25M 1.05M 999K 999K 950K 925K 925K 795K 699K 4…" at bounding box center [1099, 449] width 938 height 660
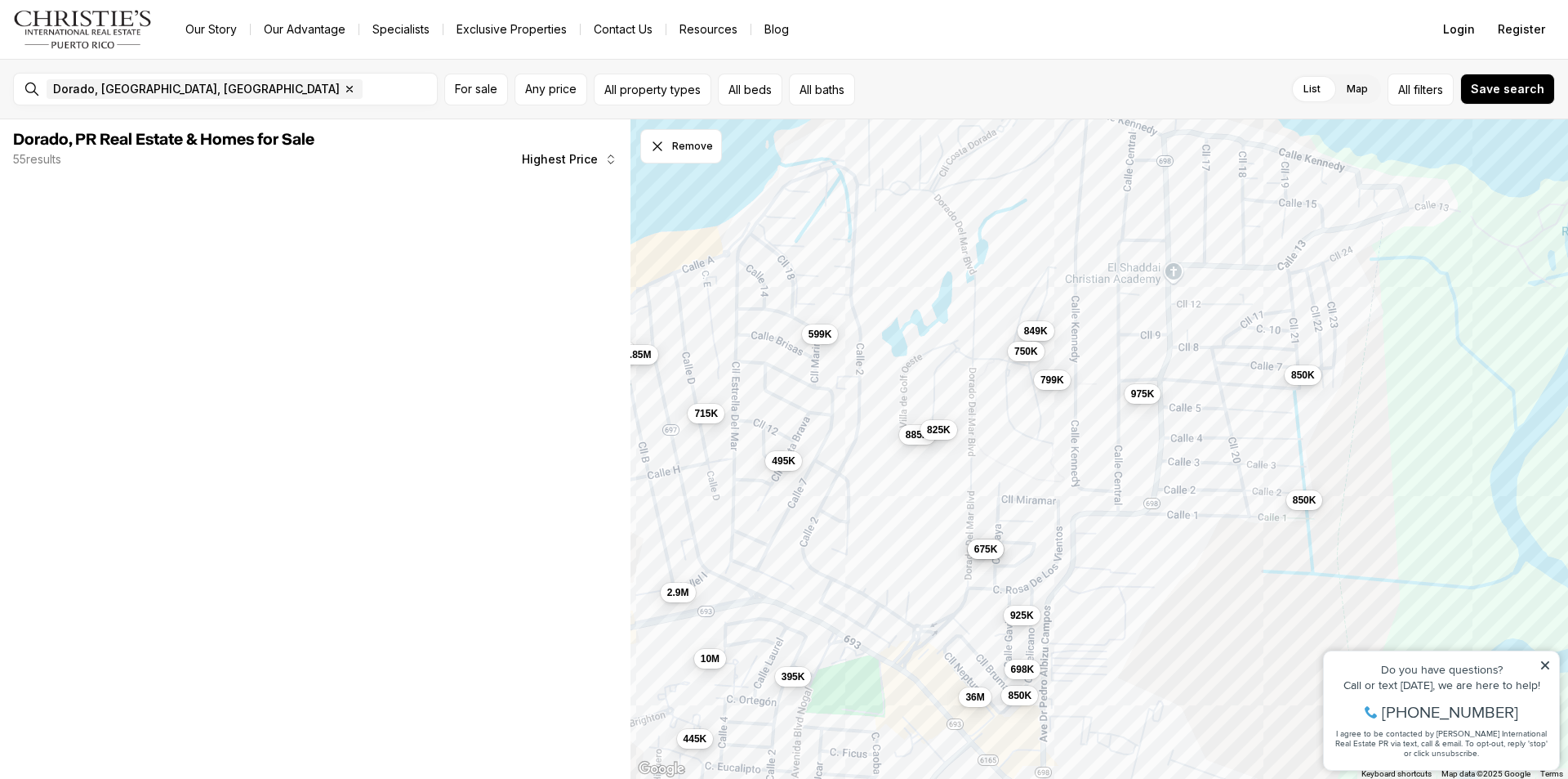
scroll to position [0, 0]
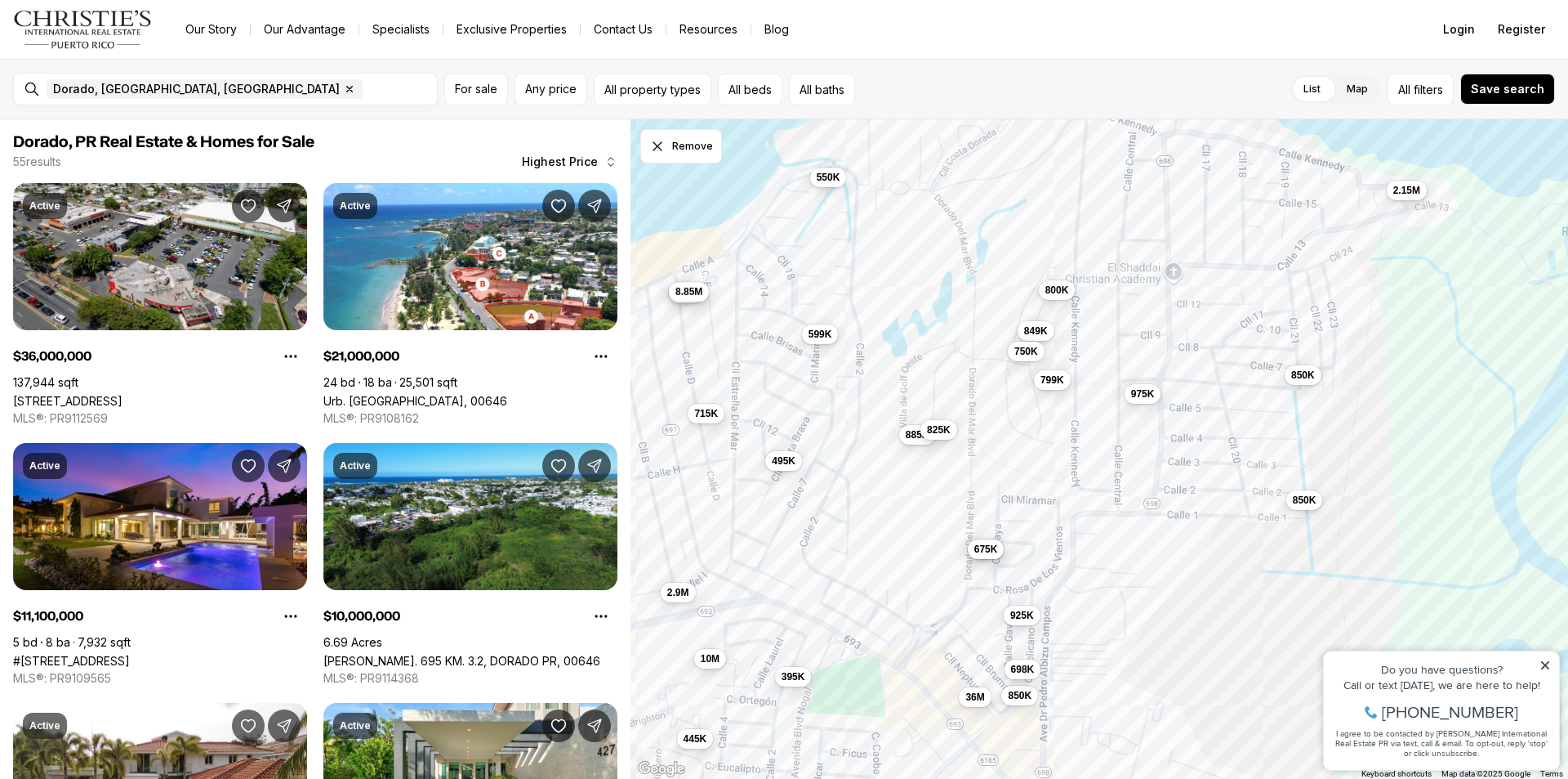
click at [692, 299] on span "8.85M" at bounding box center [688, 292] width 27 height 13
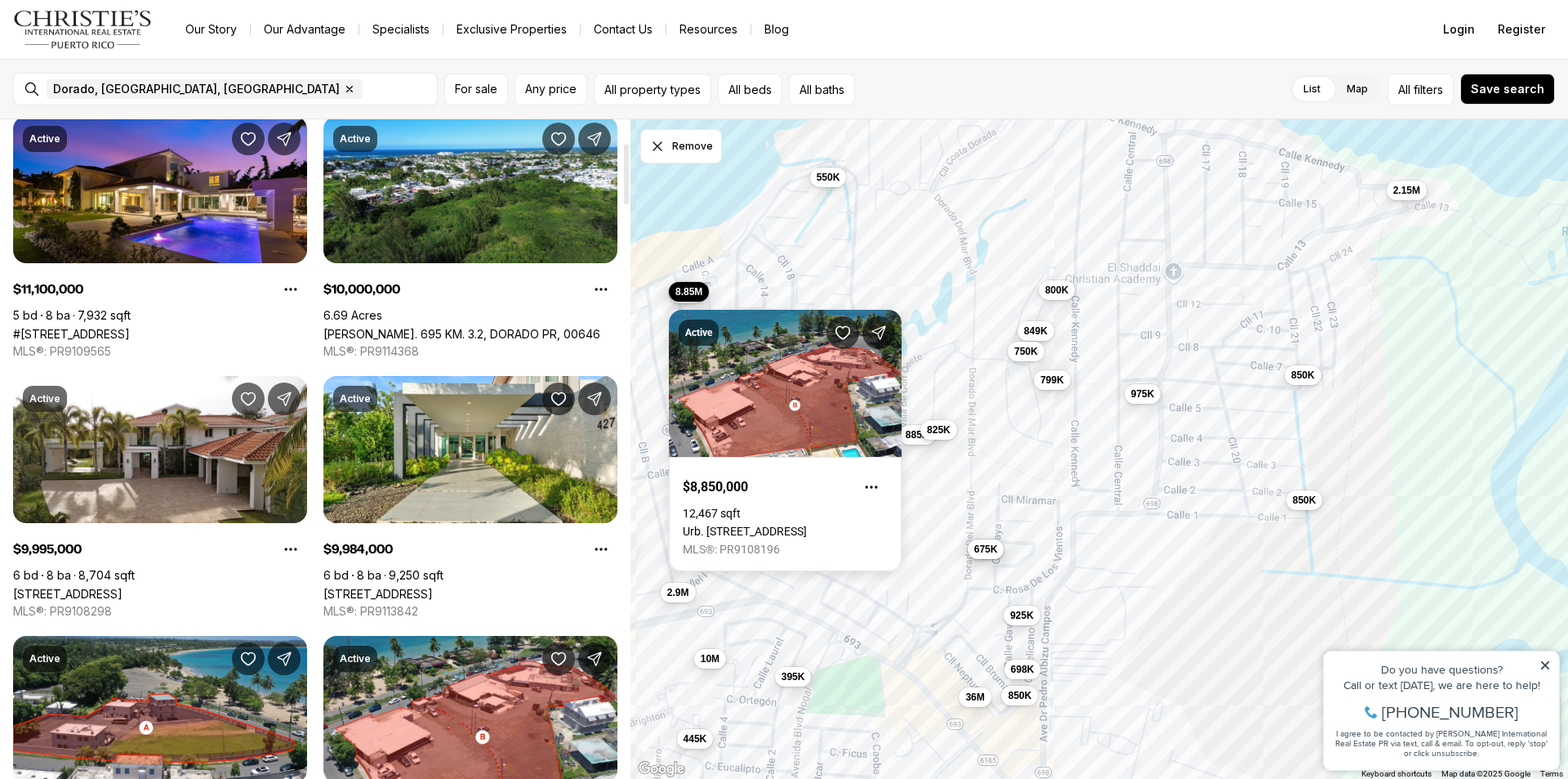
scroll to position [245, 0]
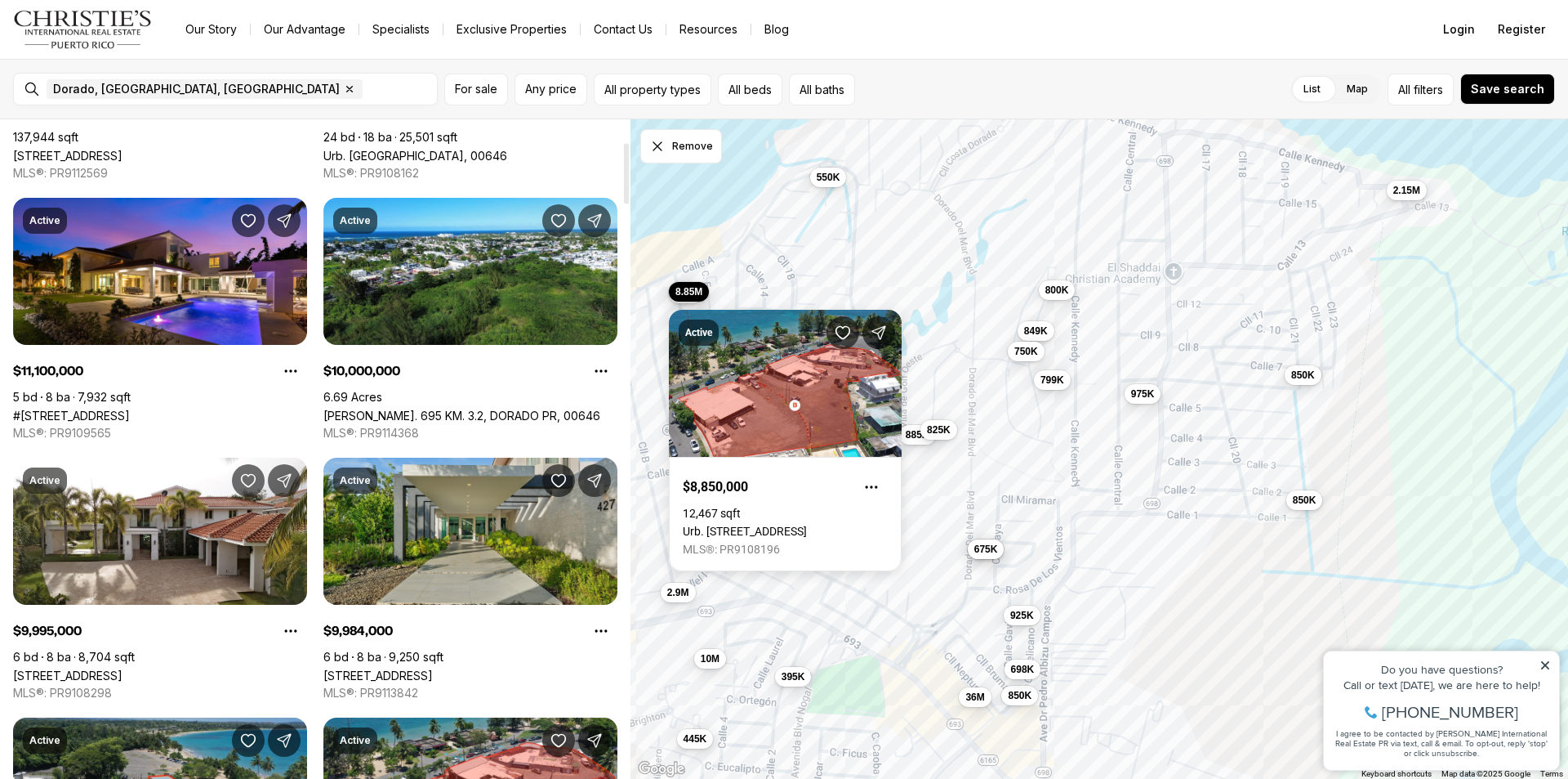
click at [433, 669] on link "[STREET_ADDRESS]" at bounding box center [377, 675] width 109 height 14
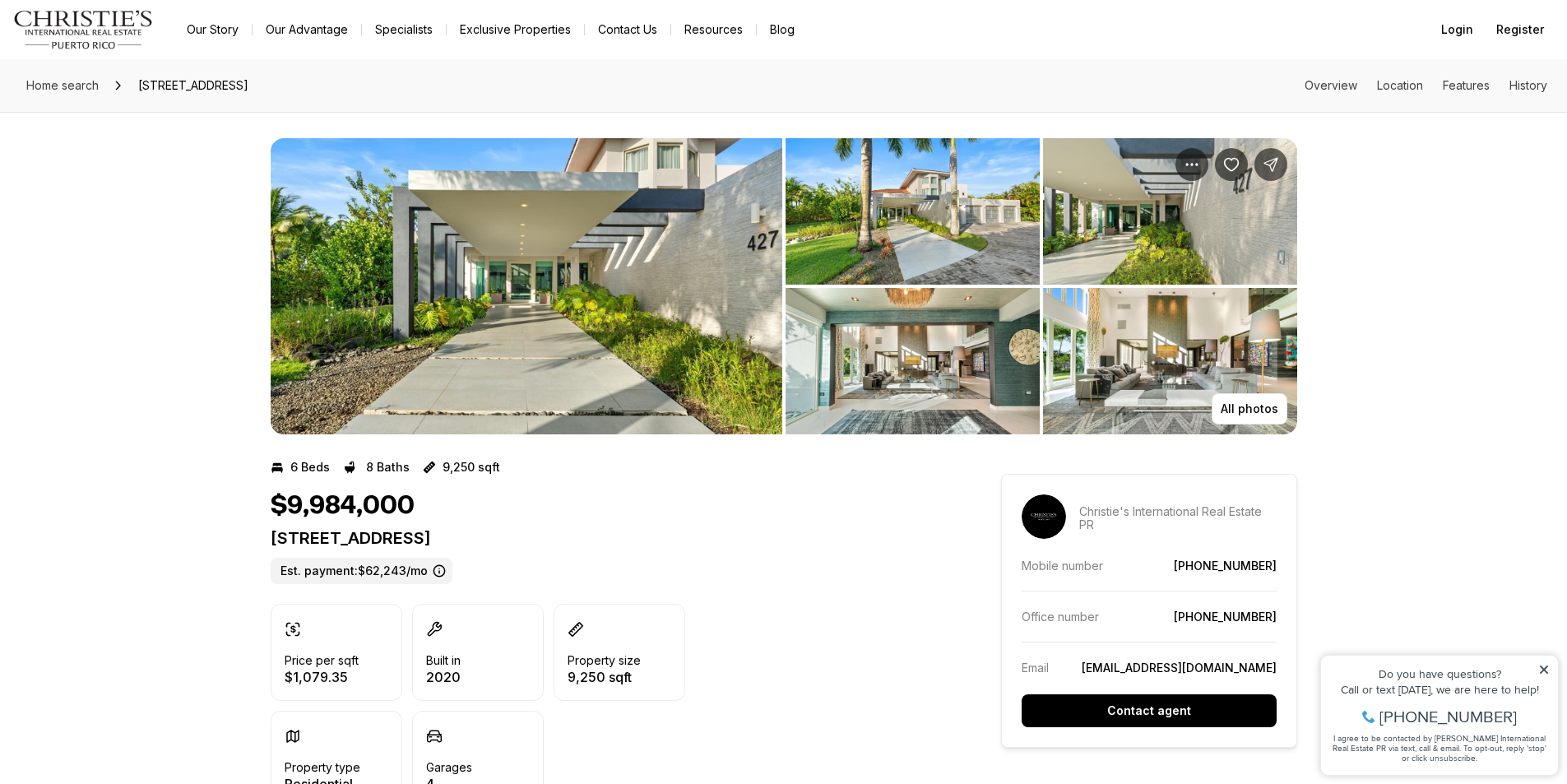
click at [442, 286] on img "View image gallery" at bounding box center [527, 285] width 511 height 296
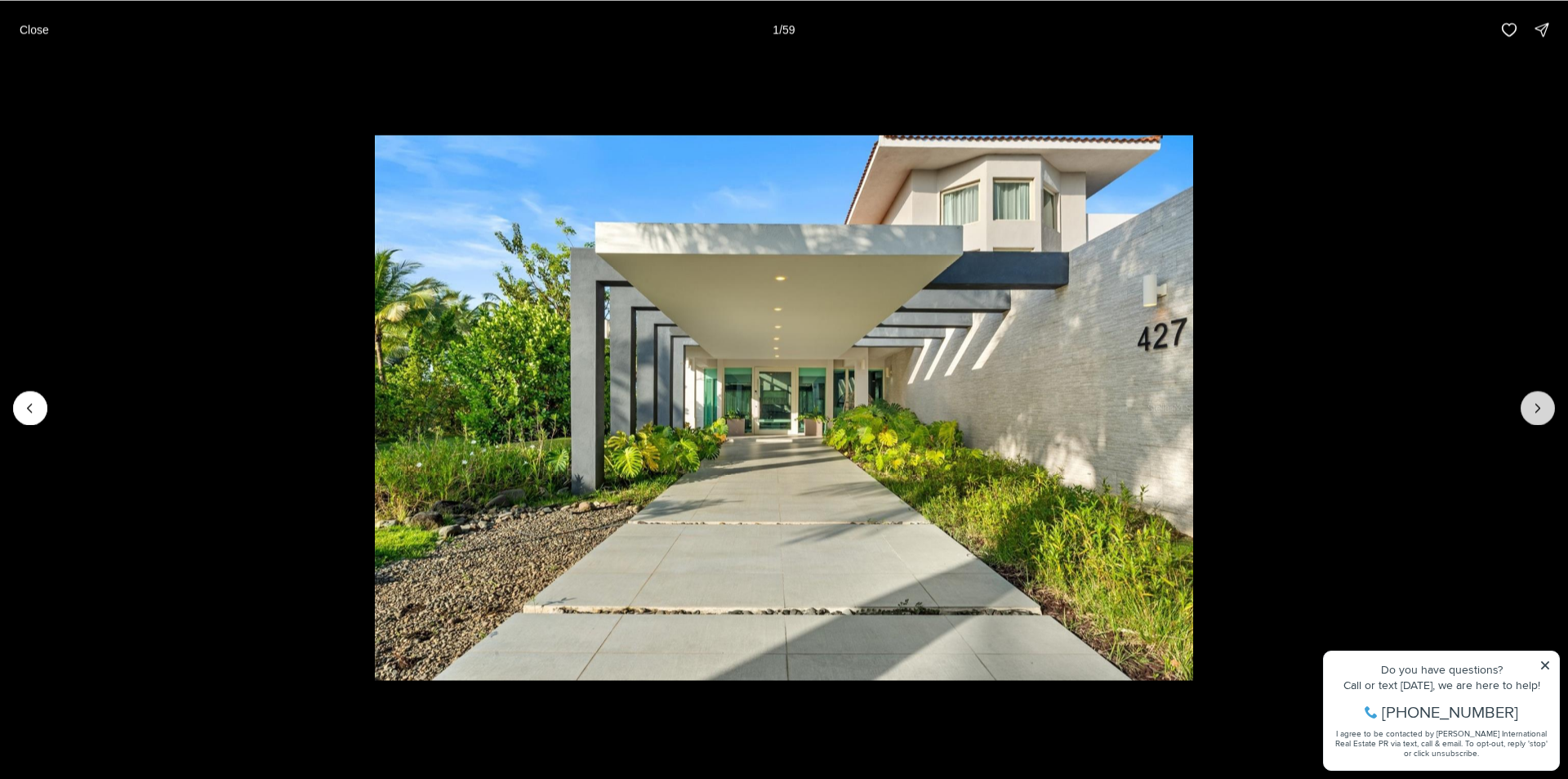
click at [1534, 409] on icon "Next slide" at bounding box center [1538, 407] width 16 height 16
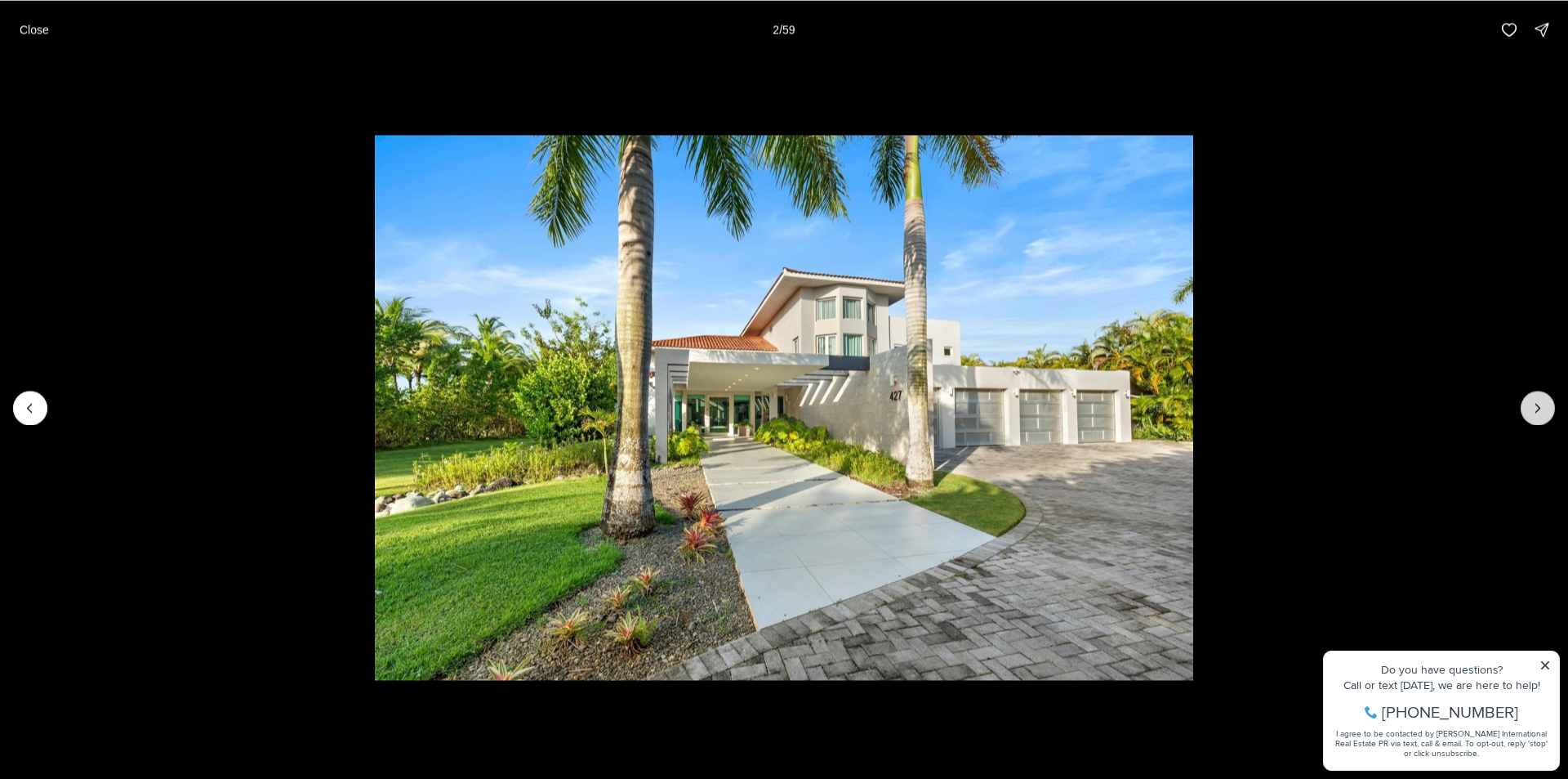
click at [1534, 409] on icon "Next slide" at bounding box center [1538, 407] width 16 height 16
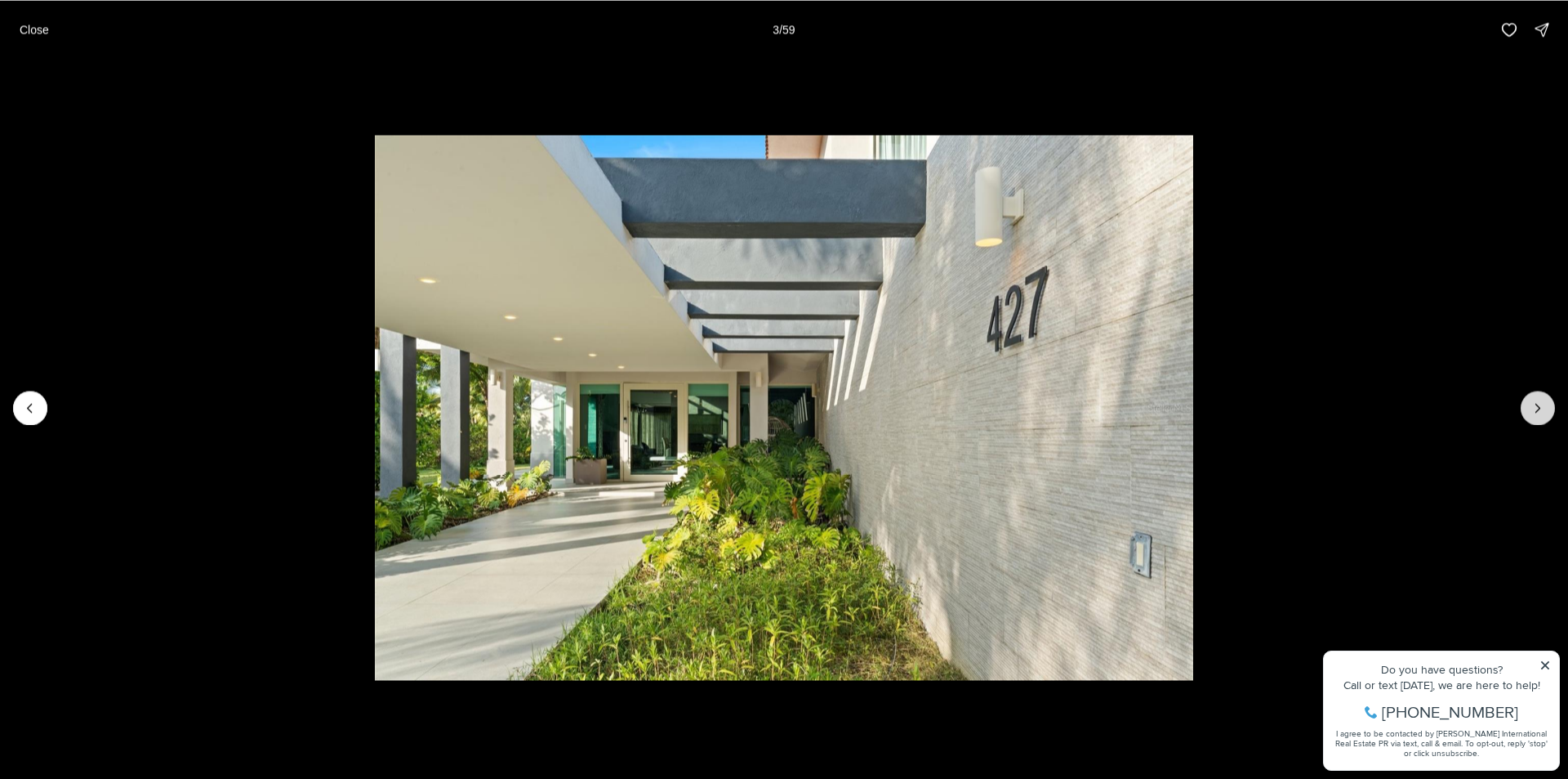
click at [1534, 409] on icon "Next slide" at bounding box center [1538, 407] width 16 height 16
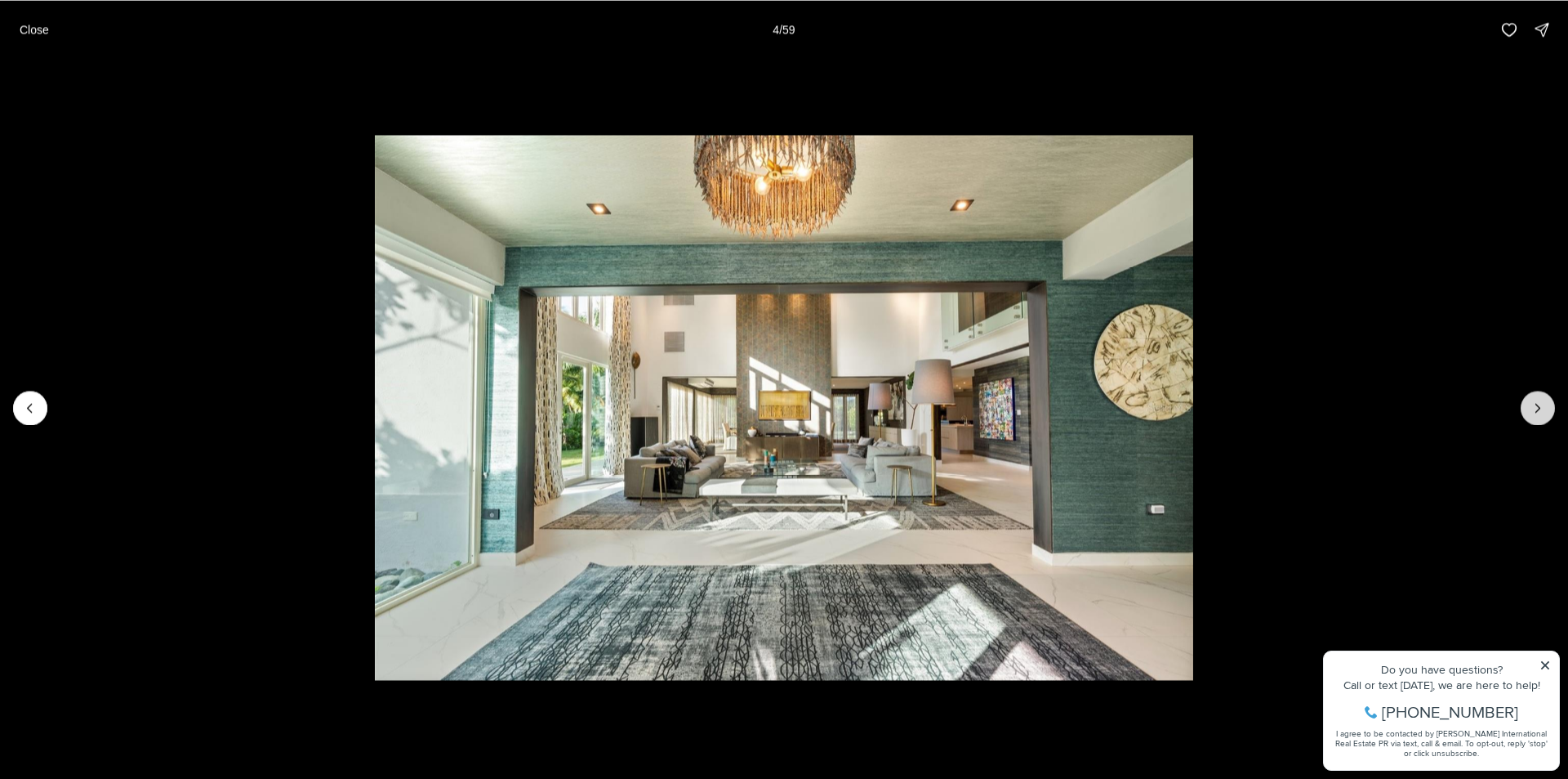
click at [1534, 409] on icon "Next slide" at bounding box center [1538, 407] width 16 height 16
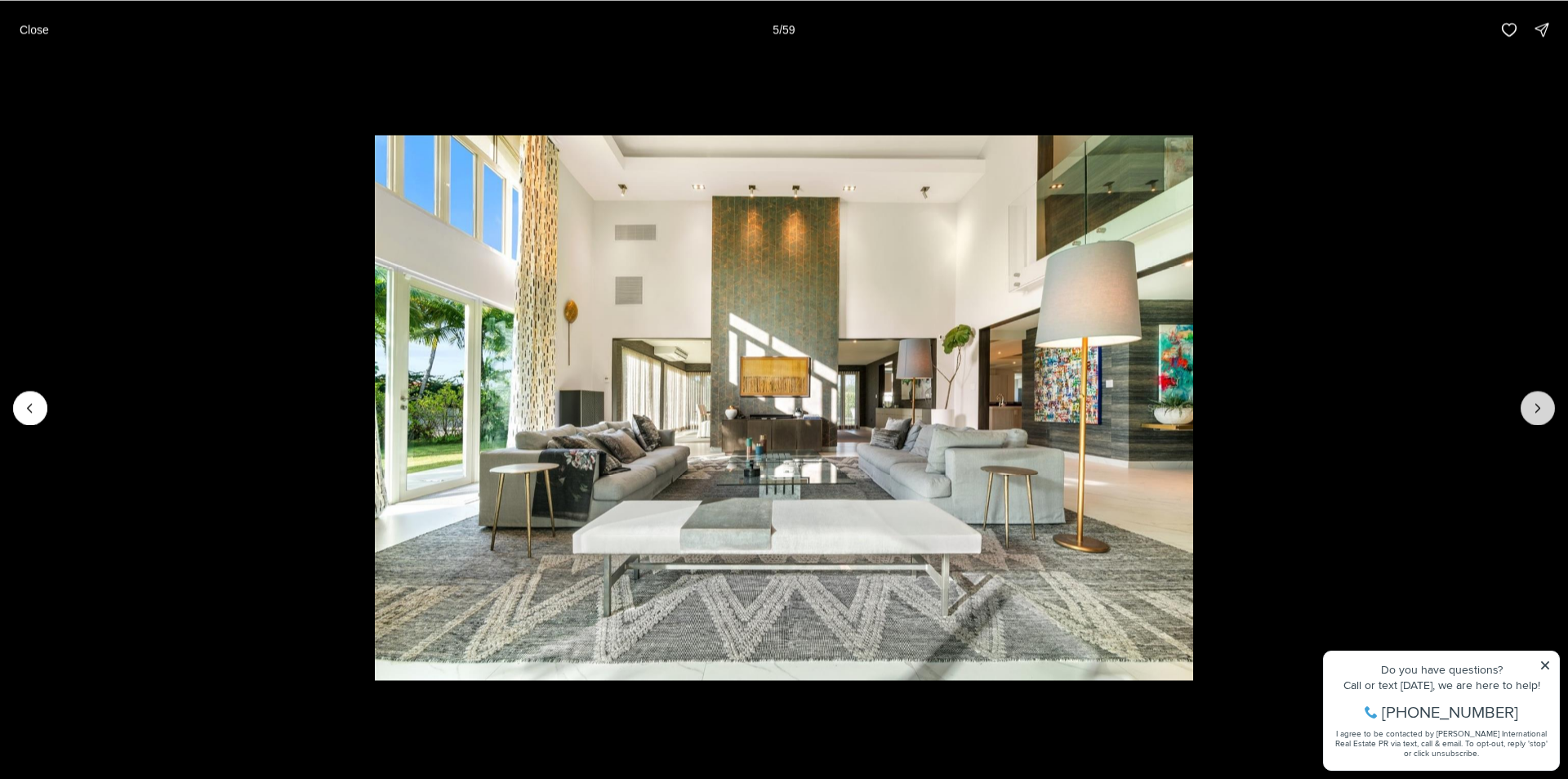
click at [1534, 409] on icon "Next slide" at bounding box center [1538, 407] width 16 height 16
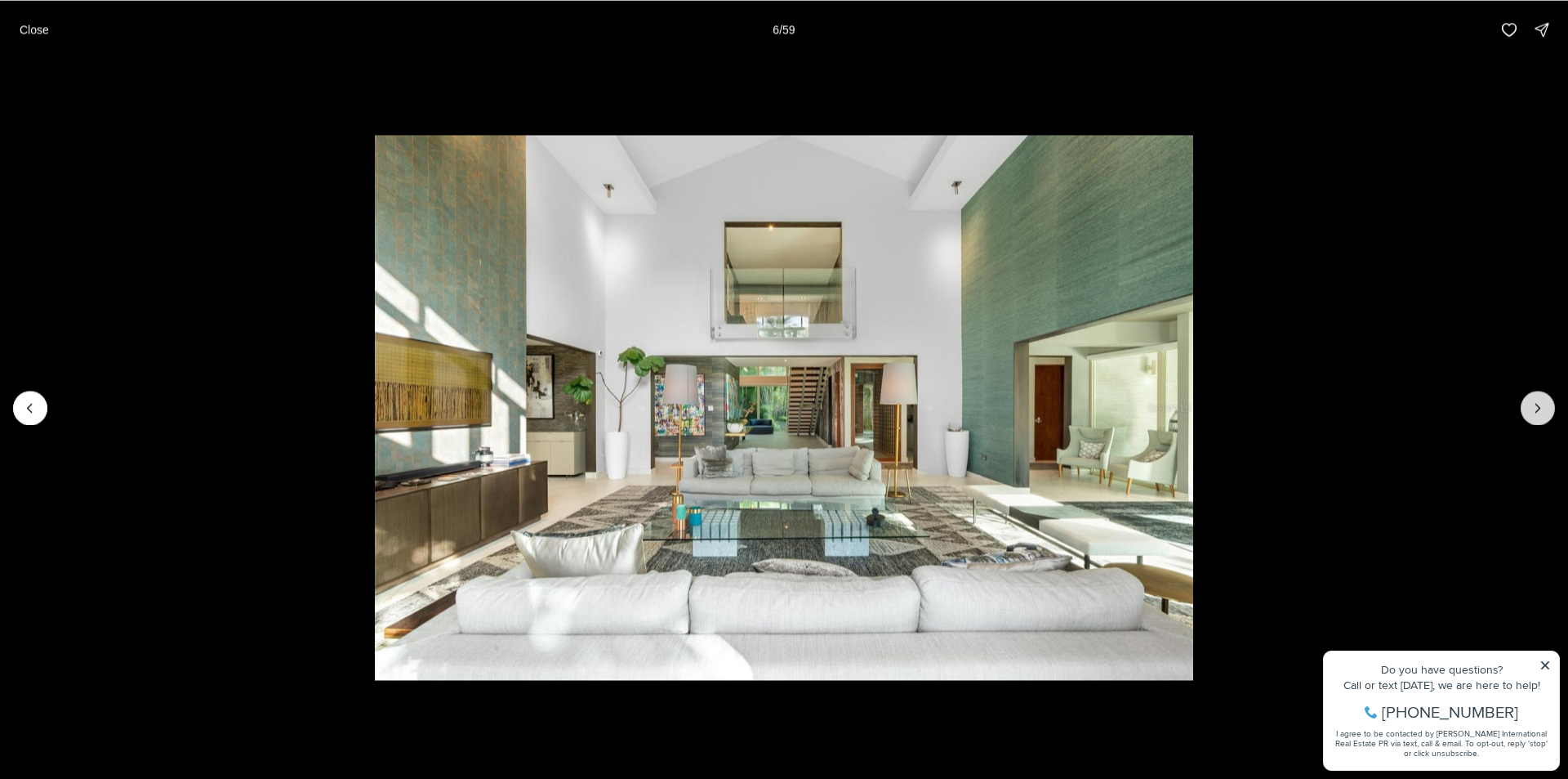
click at [1534, 409] on icon "Next slide" at bounding box center [1538, 407] width 16 height 16
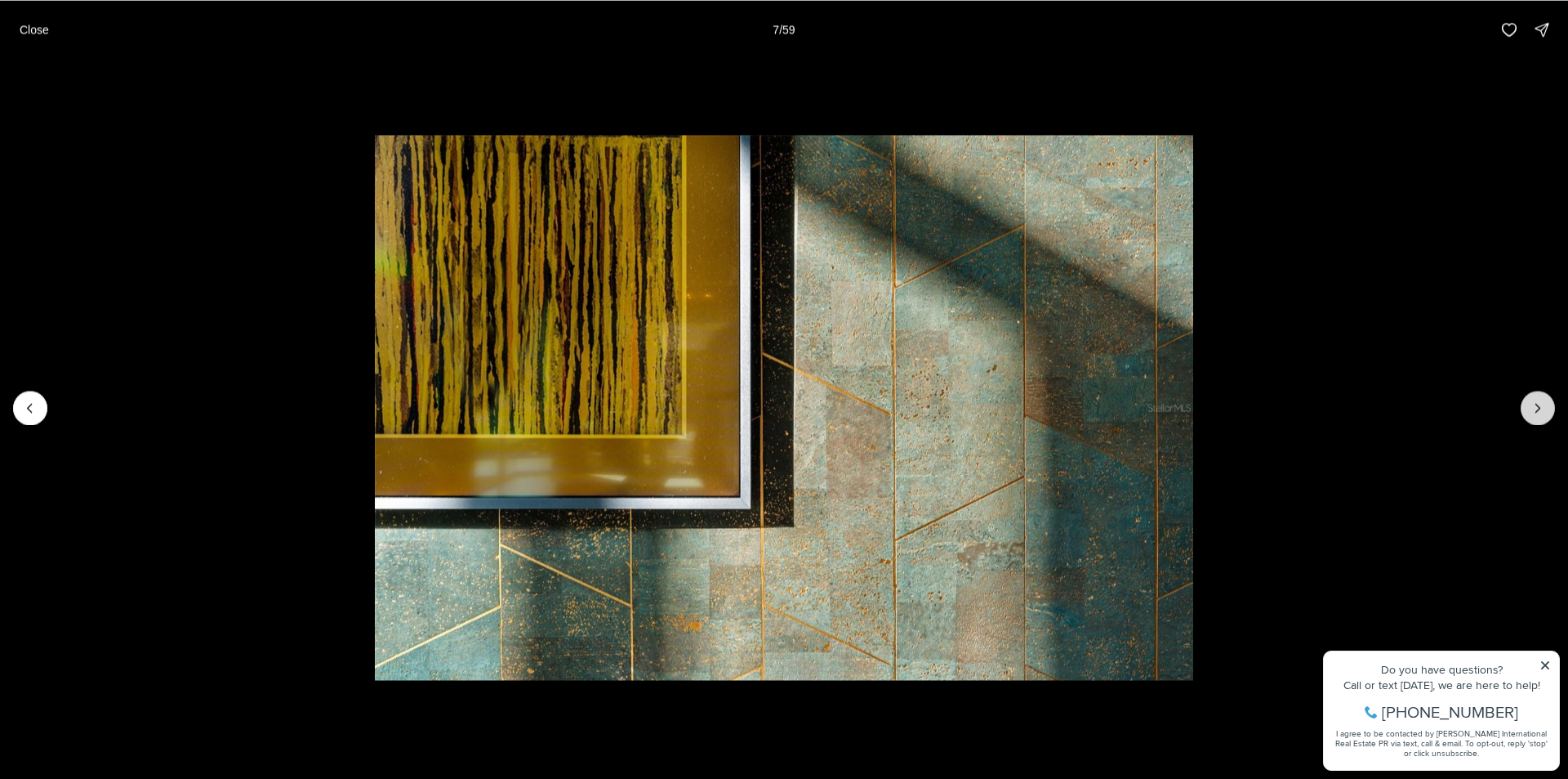
click at [1534, 409] on icon "Next slide" at bounding box center [1538, 407] width 16 height 16
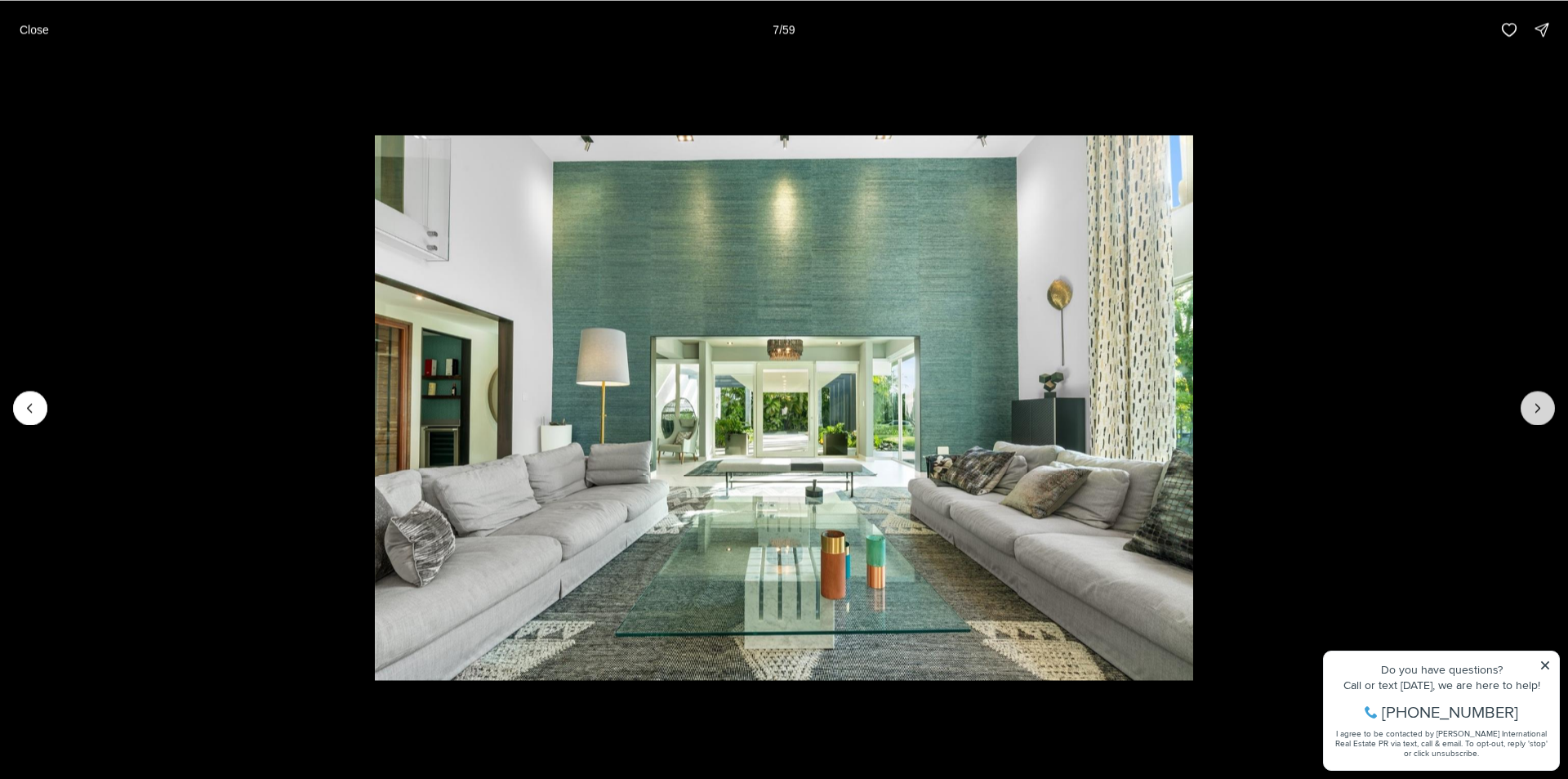
click at [1534, 409] on icon "Next slide" at bounding box center [1538, 407] width 16 height 16
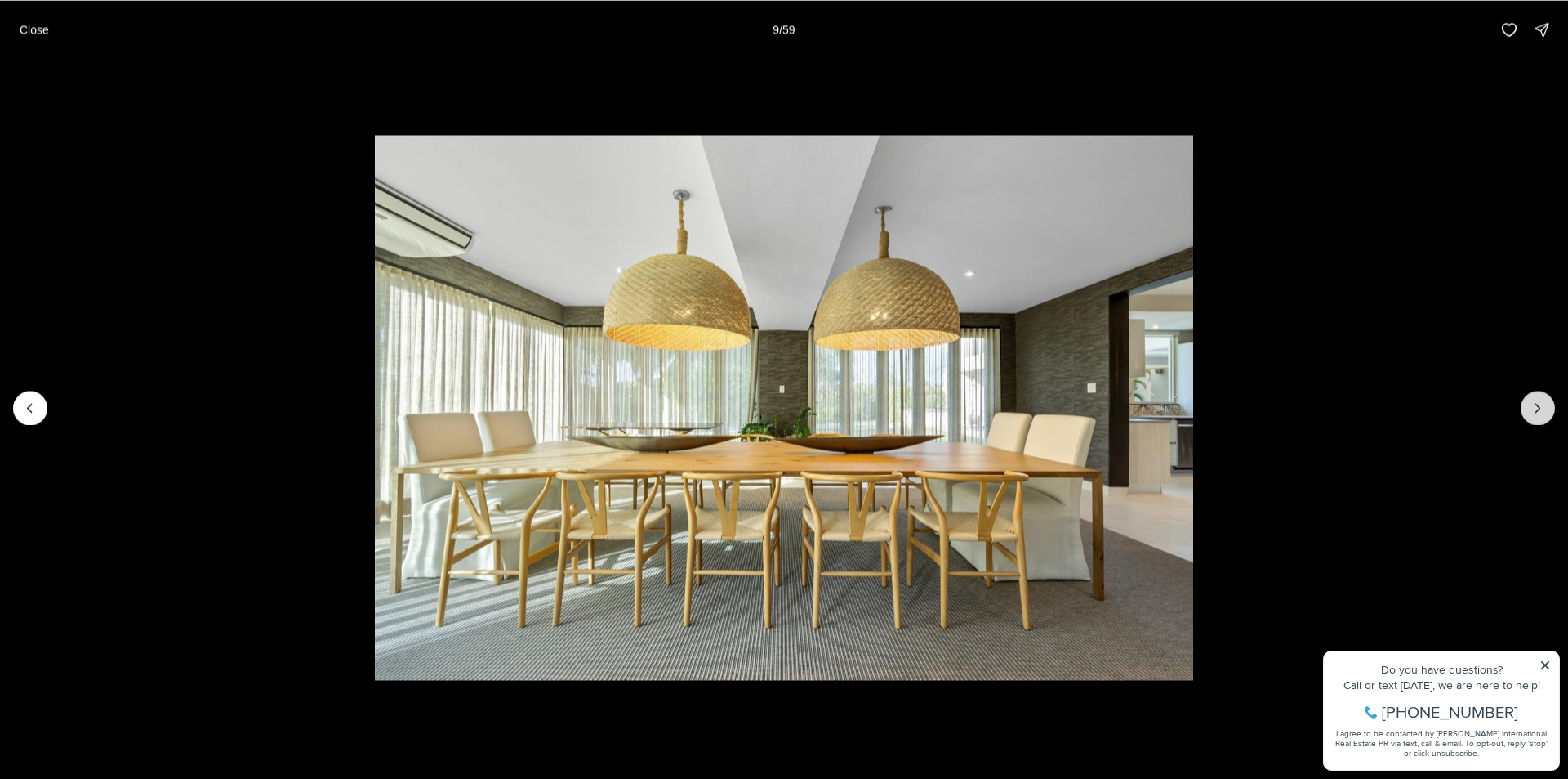
click at [1534, 409] on icon "Next slide" at bounding box center [1538, 407] width 16 height 16
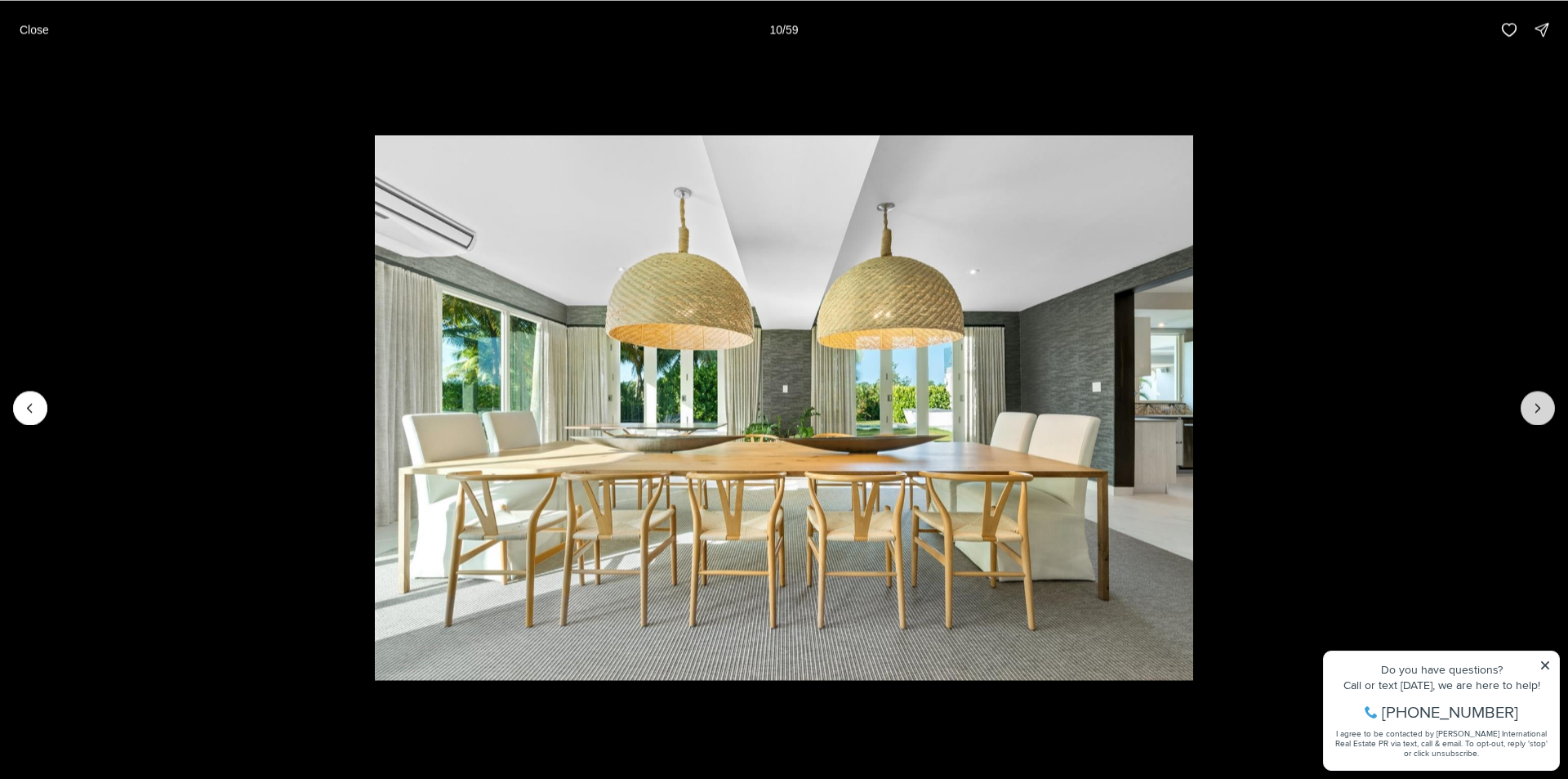
click at [1534, 409] on icon "Next slide" at bounding box center [1538, 407] width 16 height 16
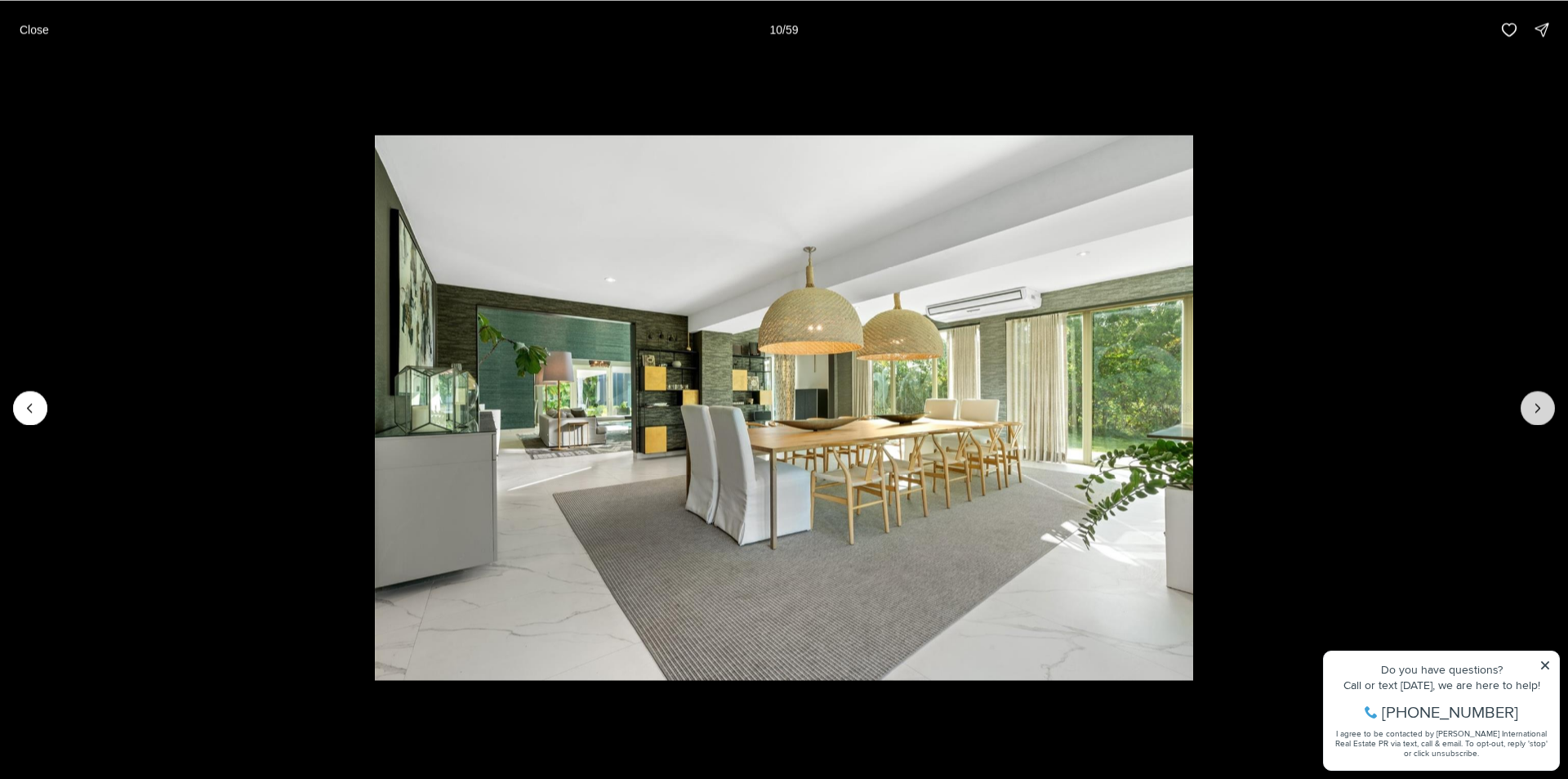
click at [1534, 409] on icon "Next slide" at bounding box center [1538, 407] width 16 height 16
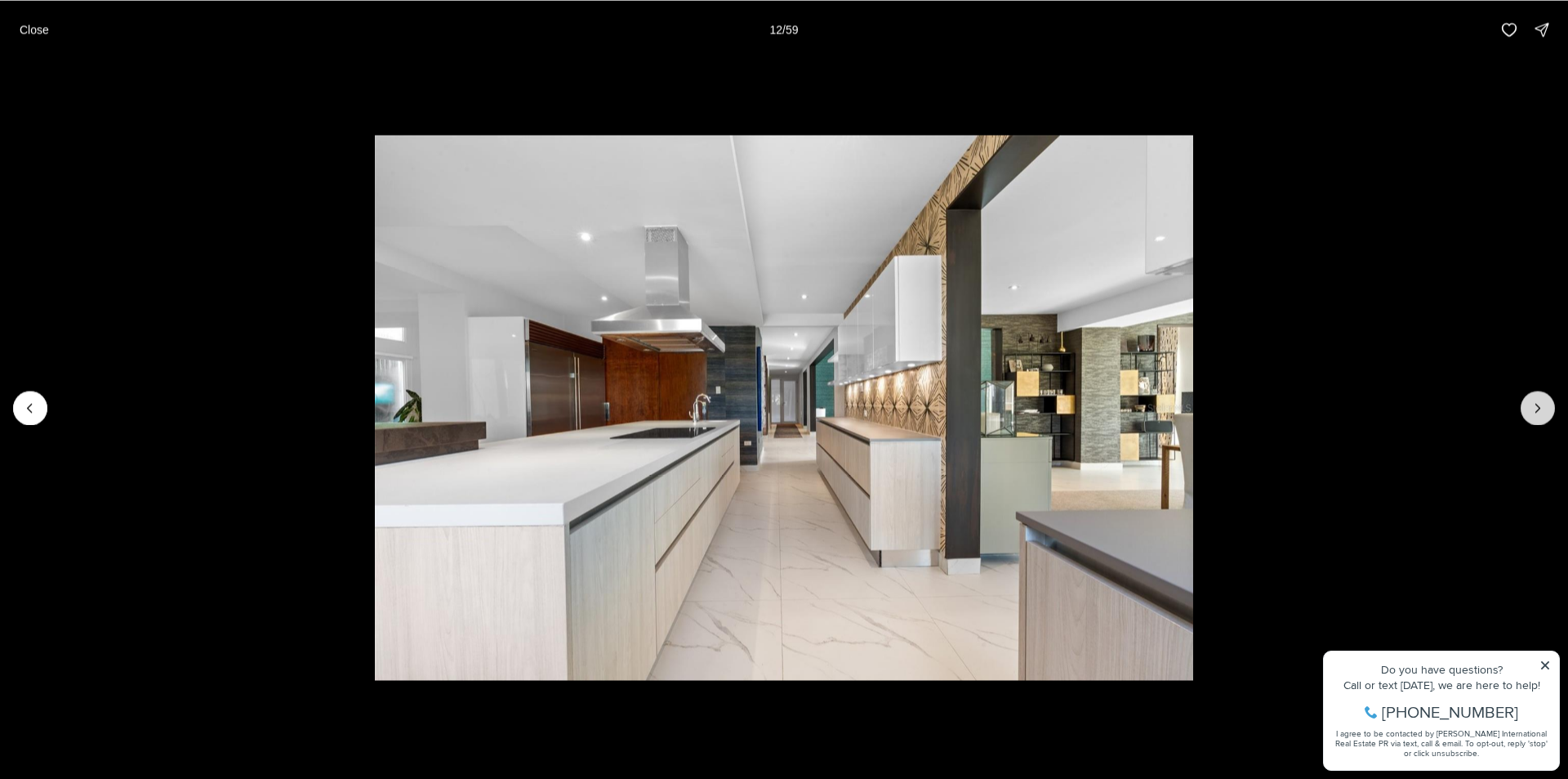
click at [1528, 402] on button "Next slide" at bounding box center [1538, 408] width 34 height 34
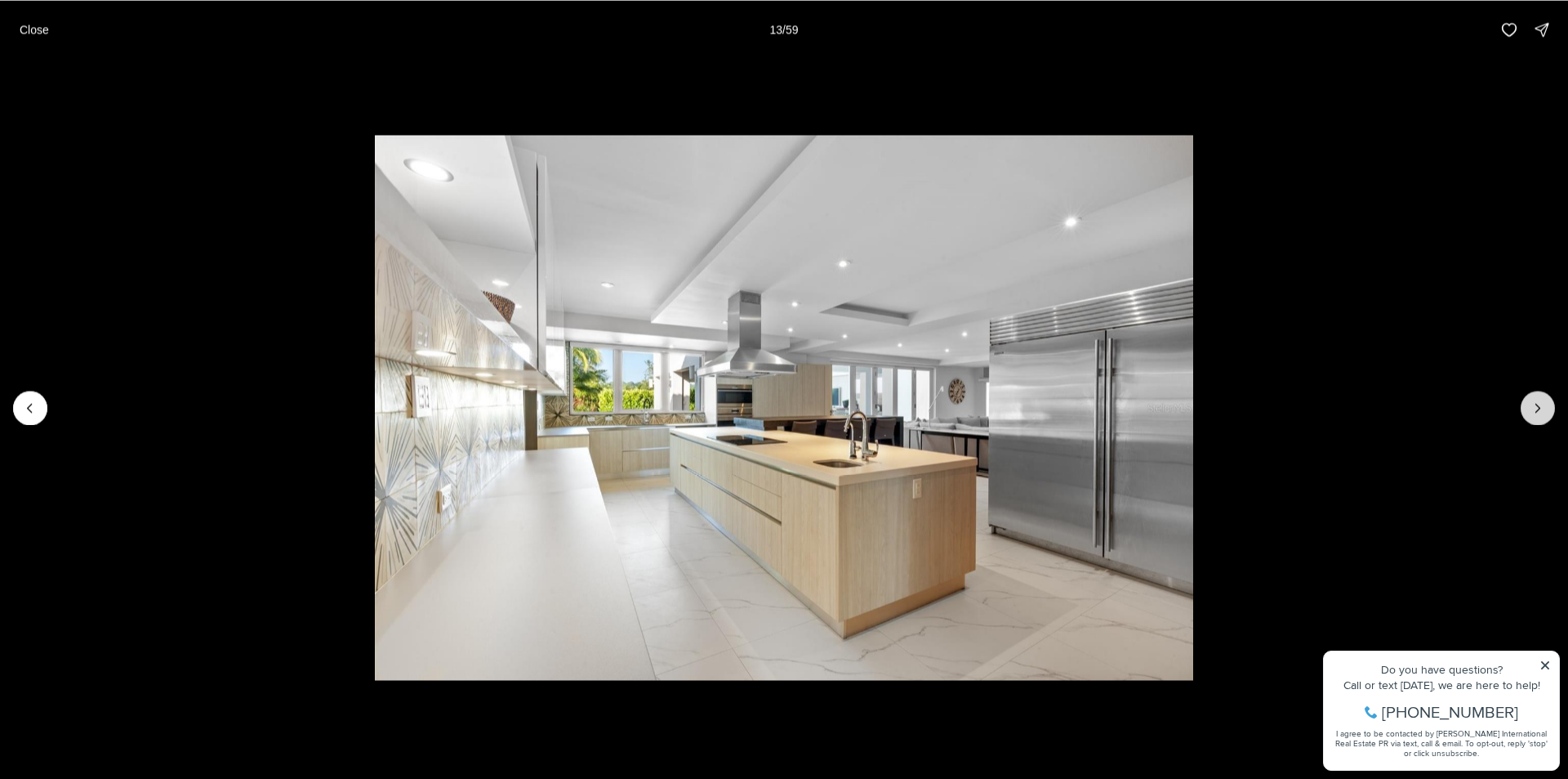
click at [1528, 402] on button "Next slide" at bounding box center [1538, 408] width 34 height 34
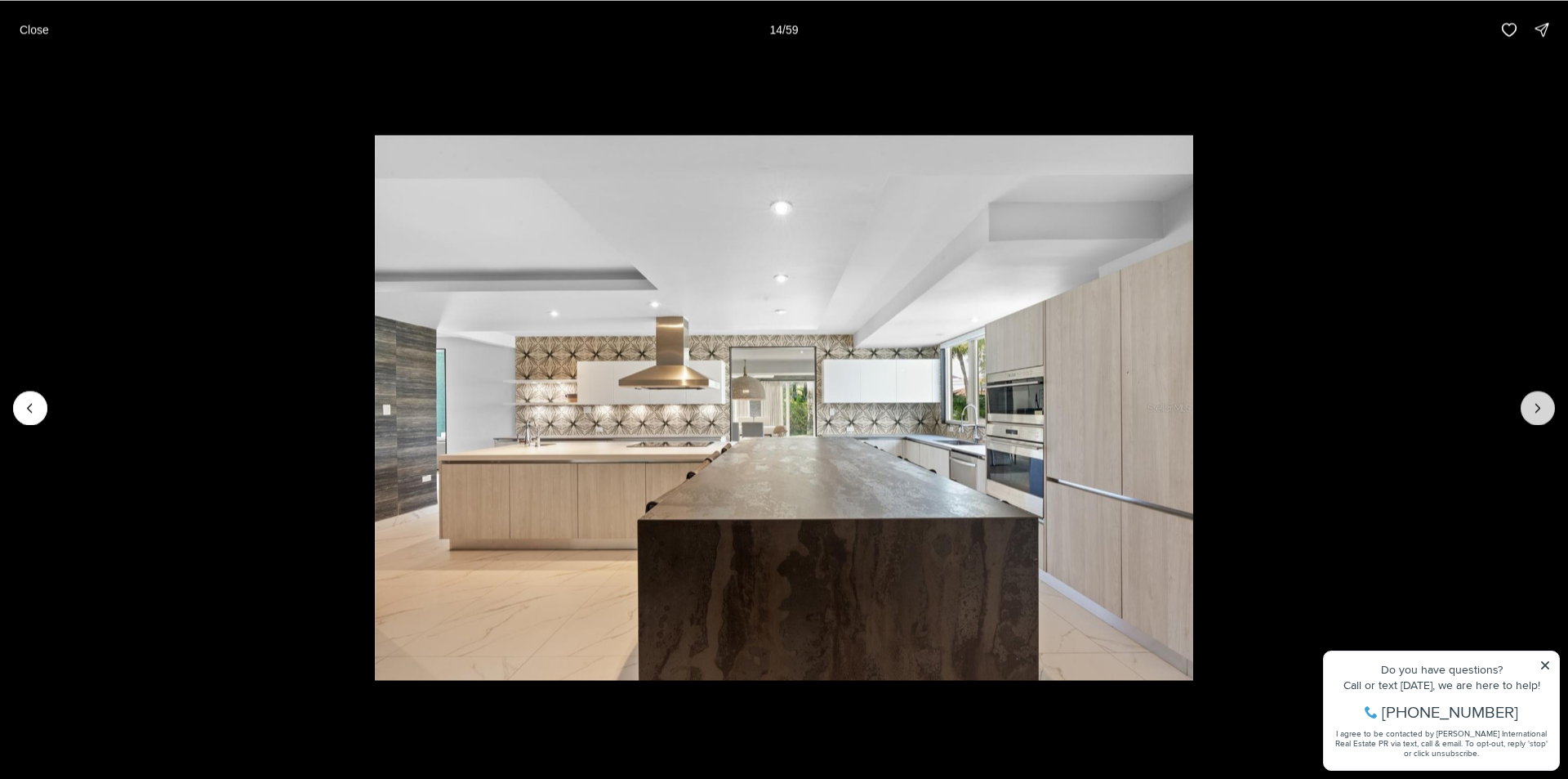
click at [1528, 402] on button "Next slide" at bounding box center [1538, 408] width 34 height 34
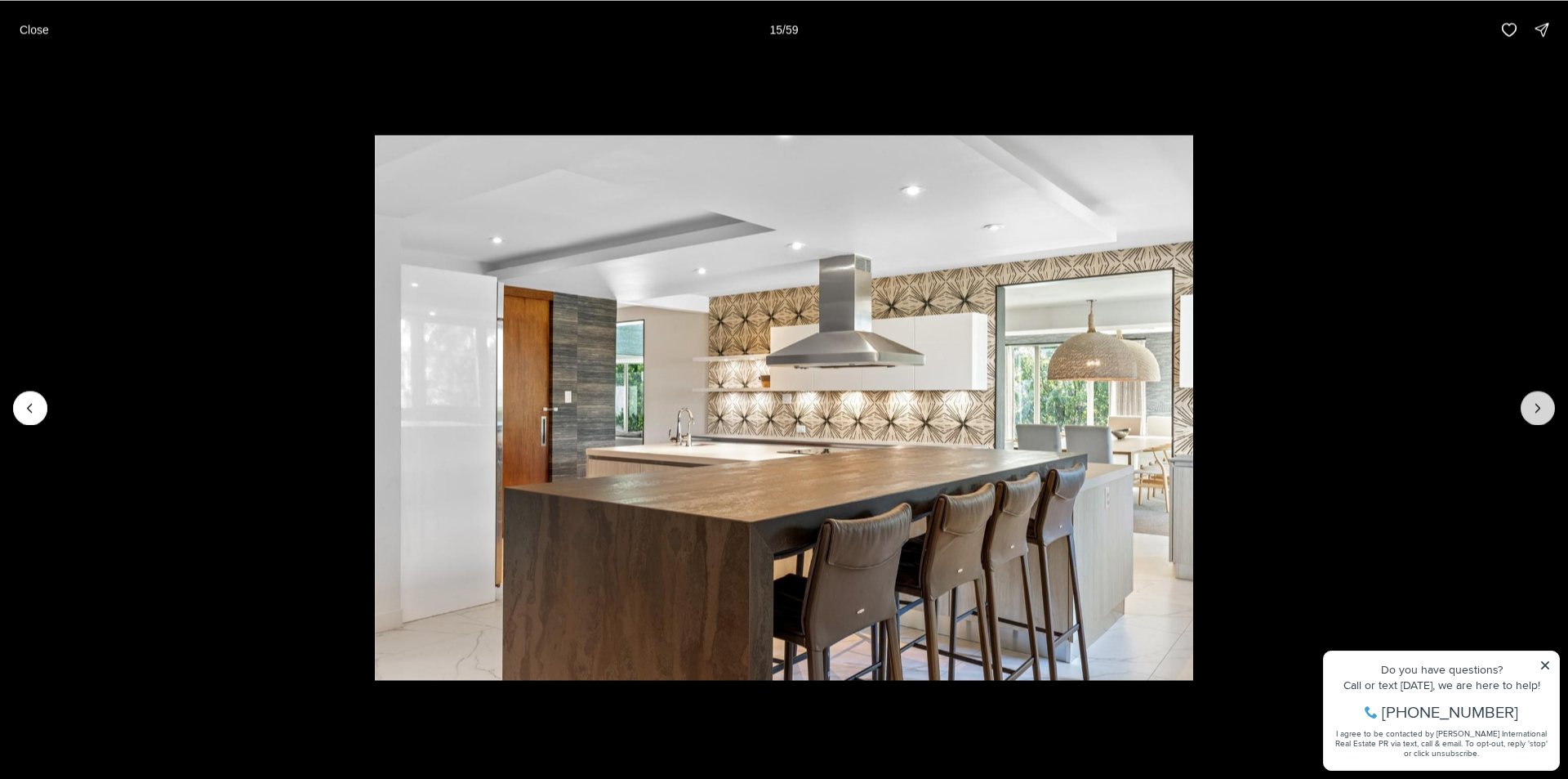
click at [1528, 402] on button "Next slide" at bounding box center [1538, 408] width 34 height 34
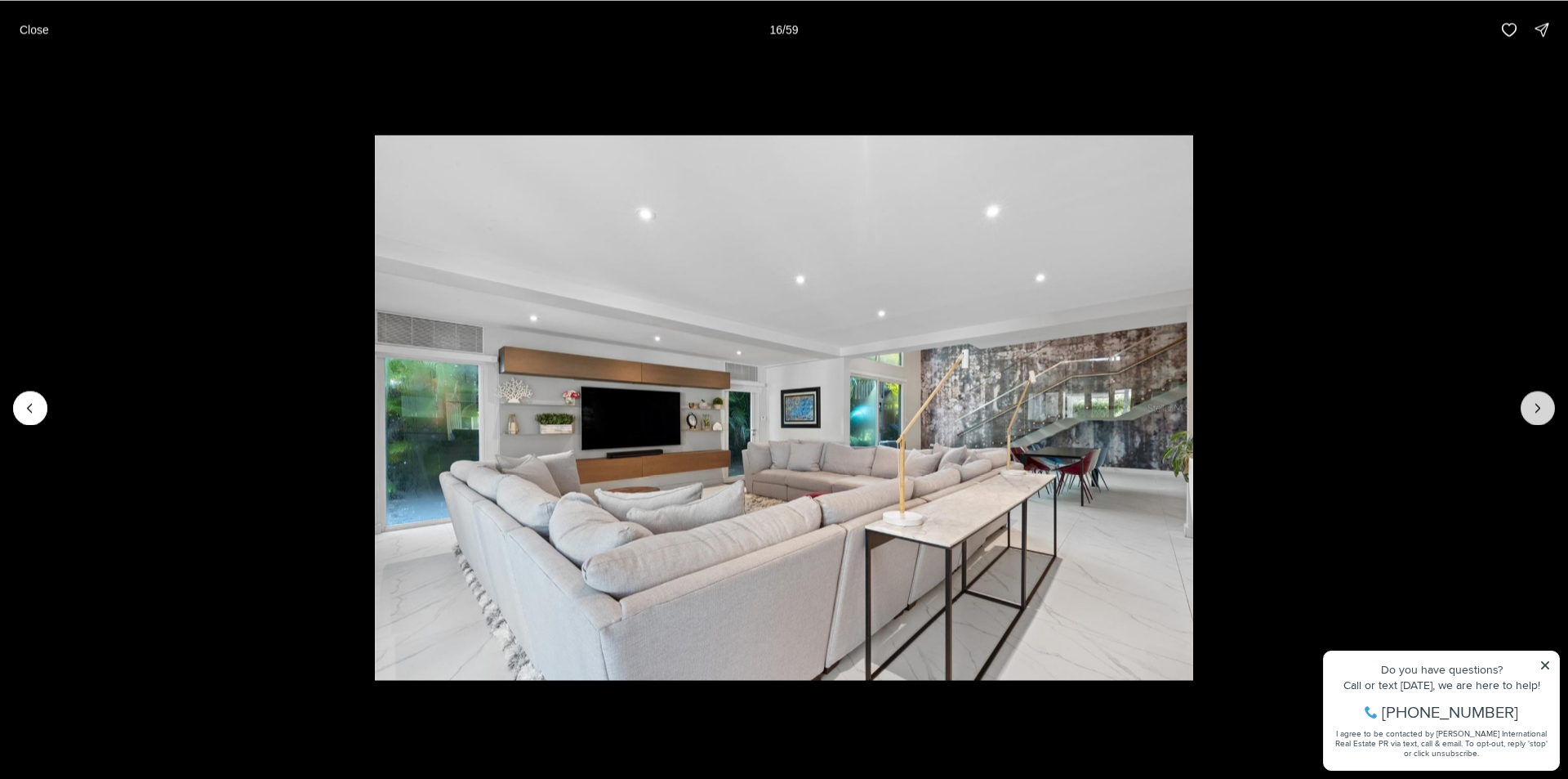
click at [1537, 408] on icon "Next slide" at bounding box center [1538, 407] width 16 height 16
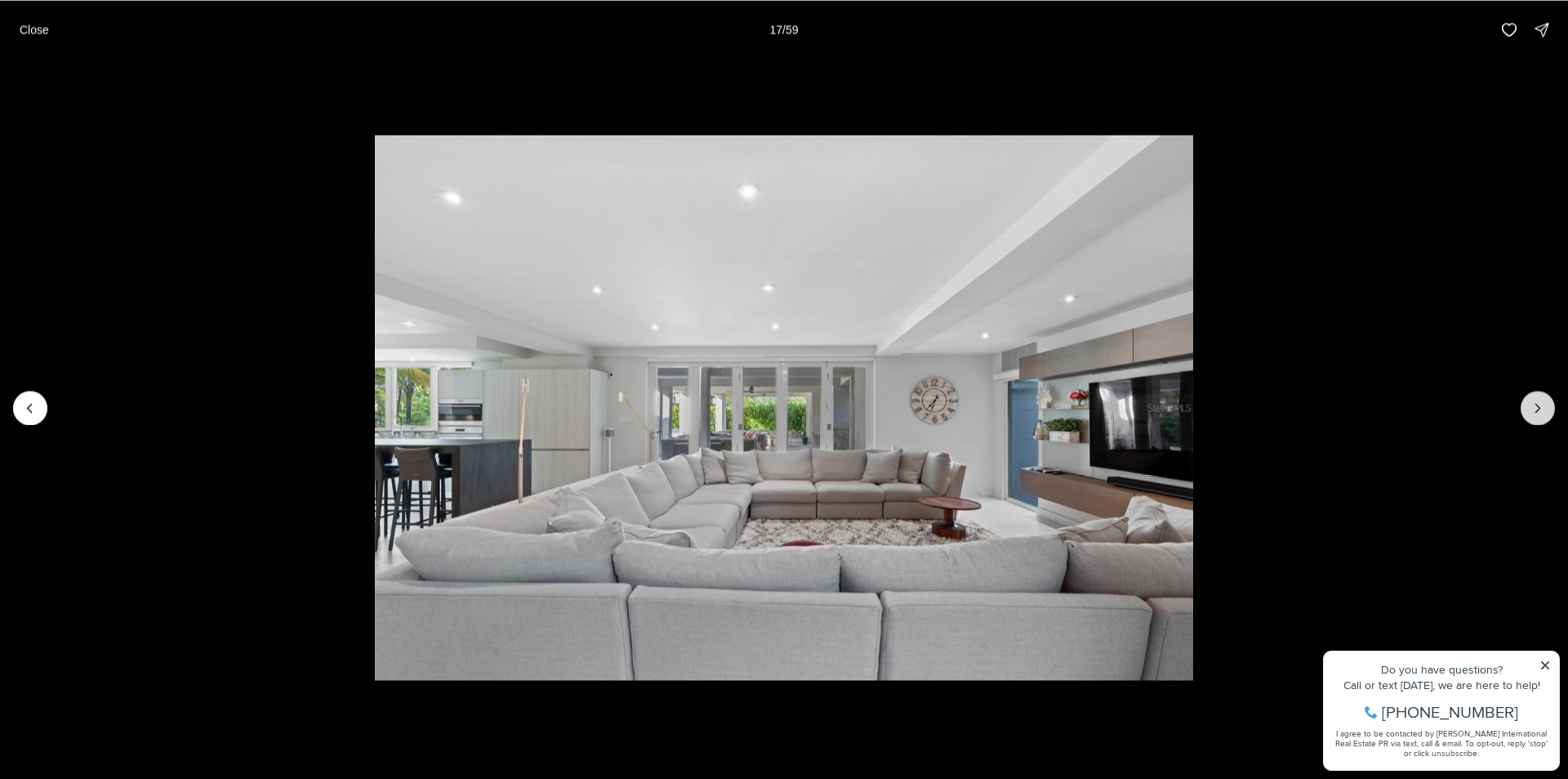
click at [1537, 408] on icon "Next slide" at bounding box center [1538, 407] width 16 height 16
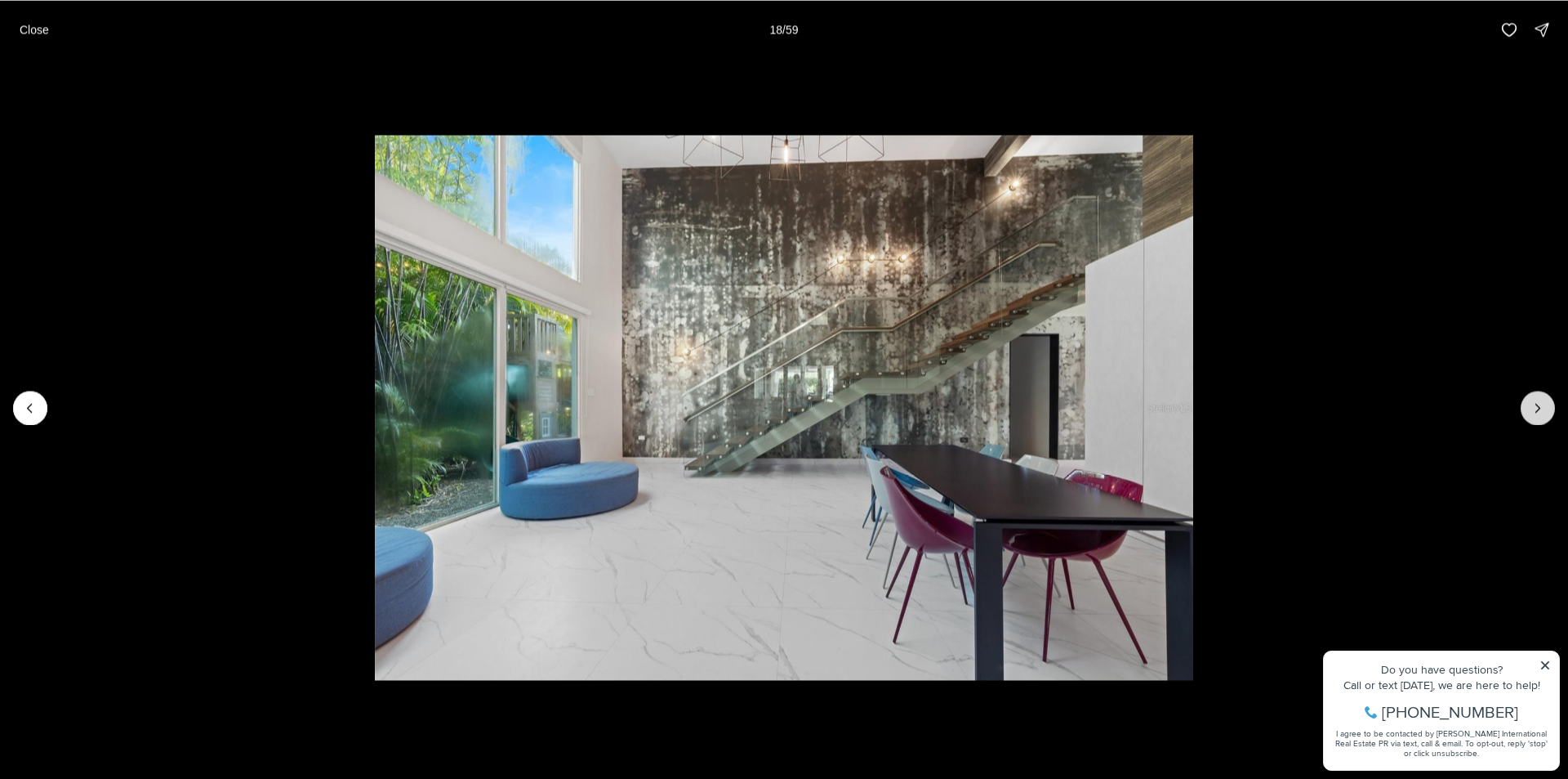
click at [1537, 408] on icon "Next slide" at bounding box center [1538, 407] width 16 height 16
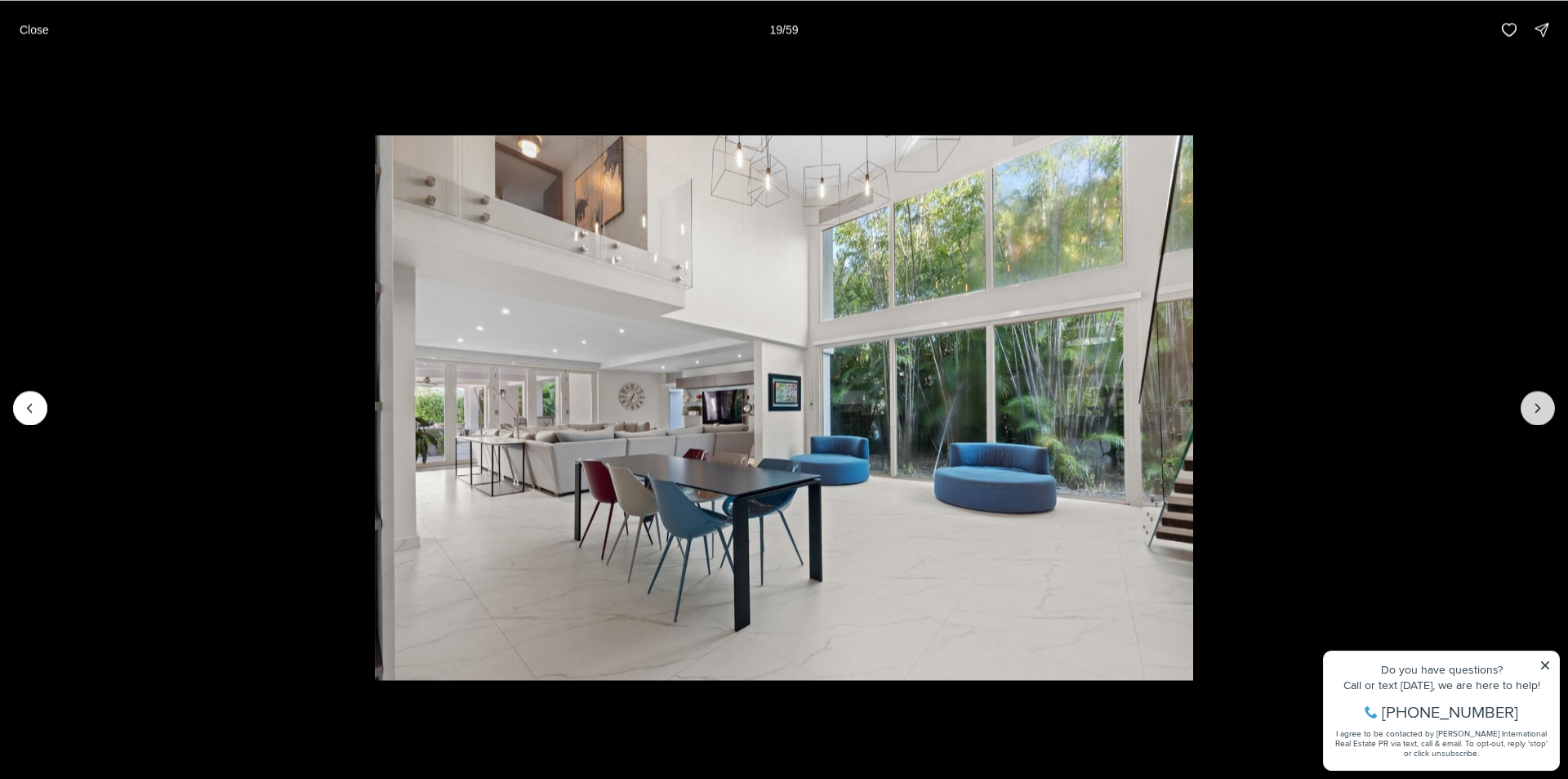
click at [1537, 408] on icon "Next slide" at bounding box center [1538, 407] width 16 height 16
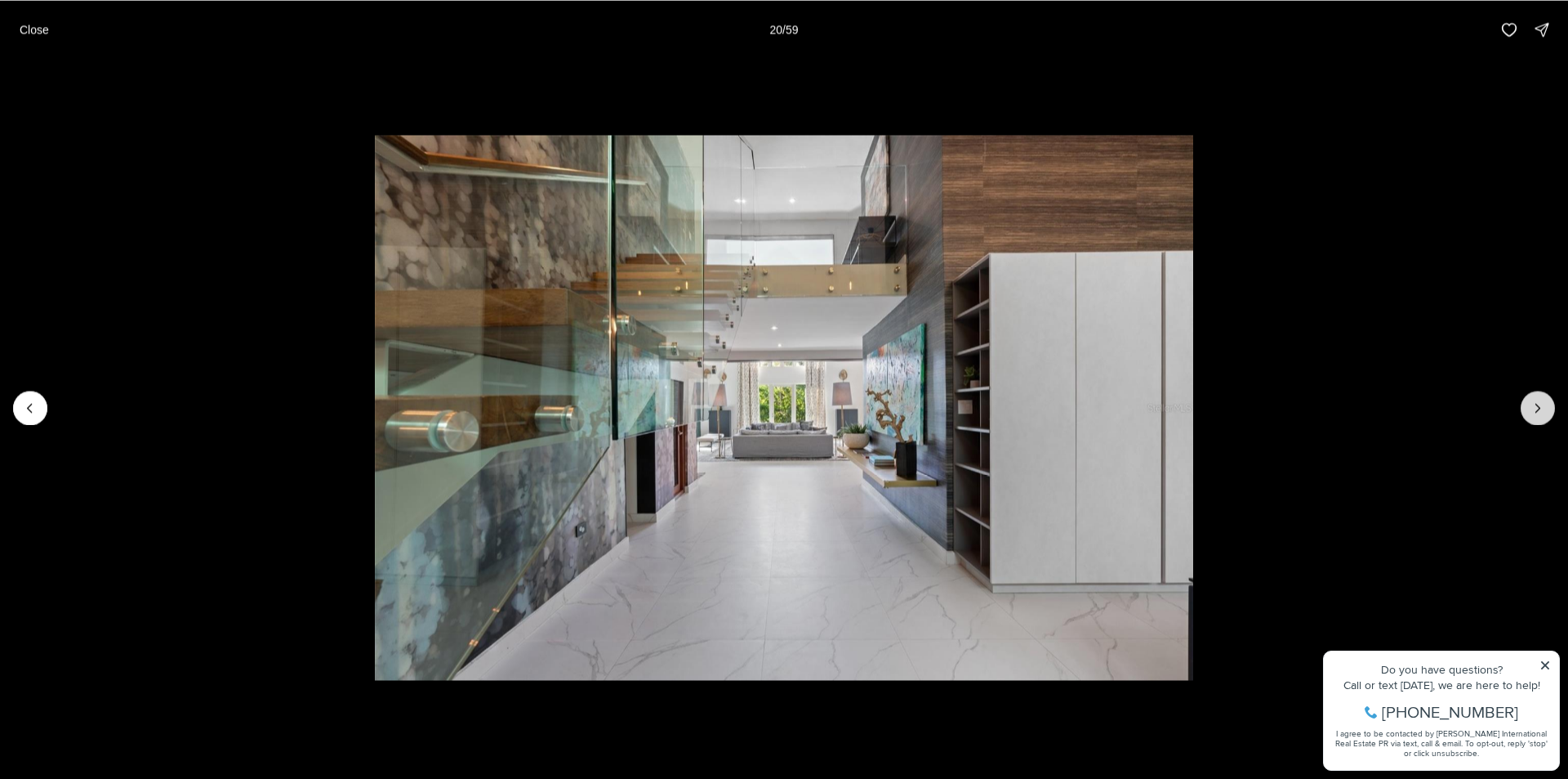
click at [1537, 408] on icon "Next slide" at bounding box center [1538, 407] width 16 height 16
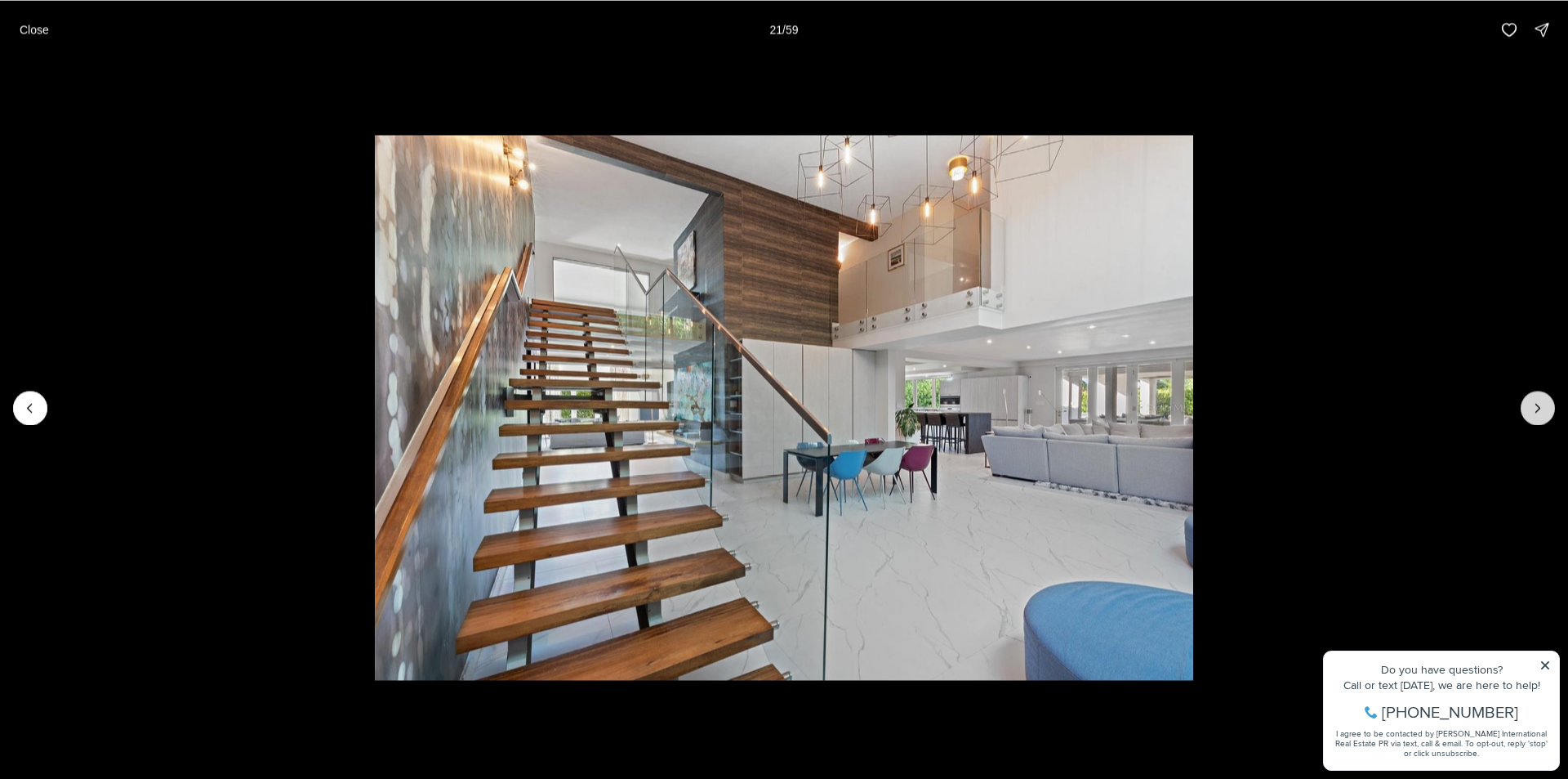
click at [1537, 408] on icon "Next slide" at bounding box center [1538, 407] width 16 height 16
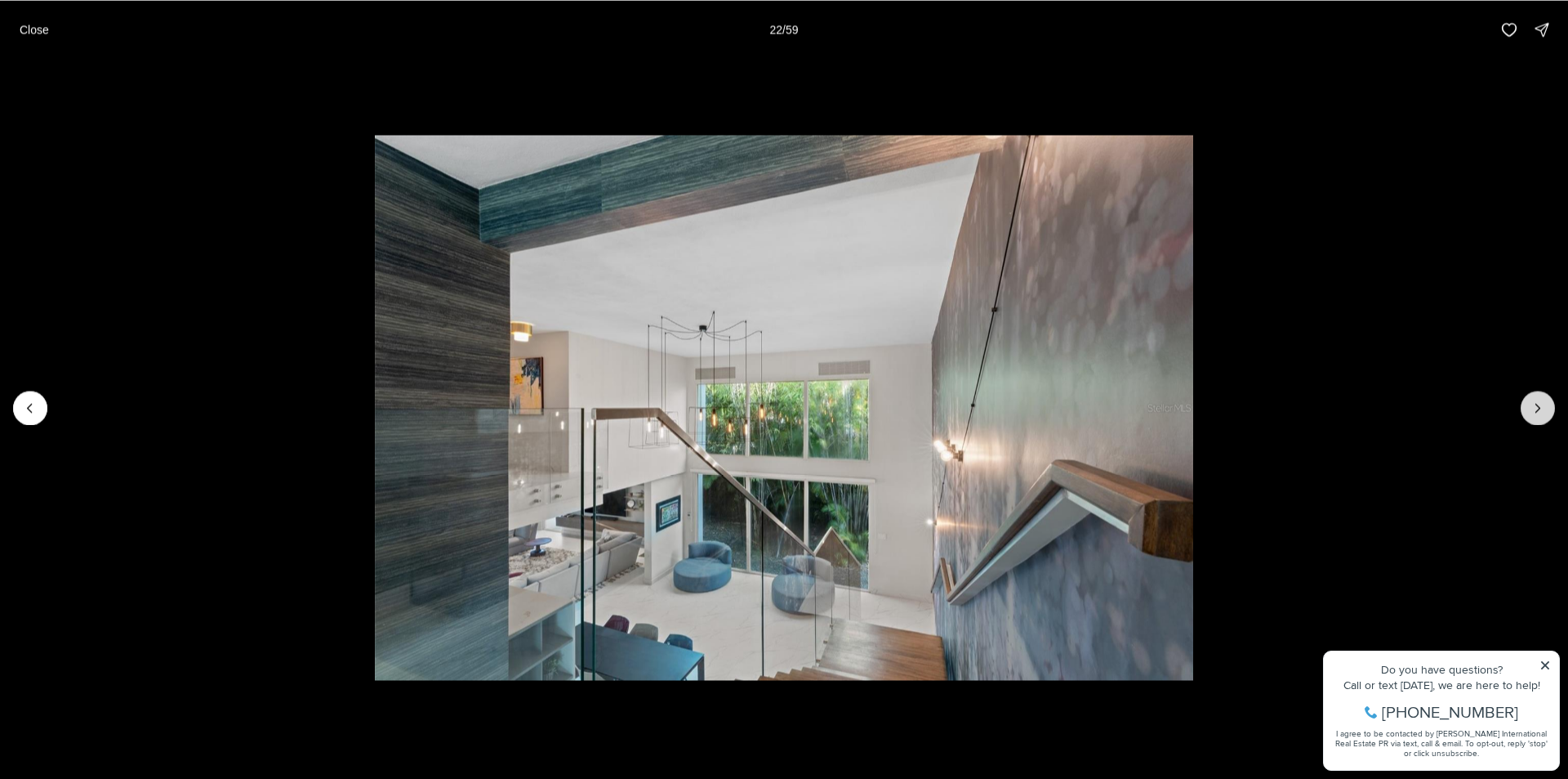
click at [1537, 408] on icon "Next slide" at bounding box center [1538, 407] width 16 height 16
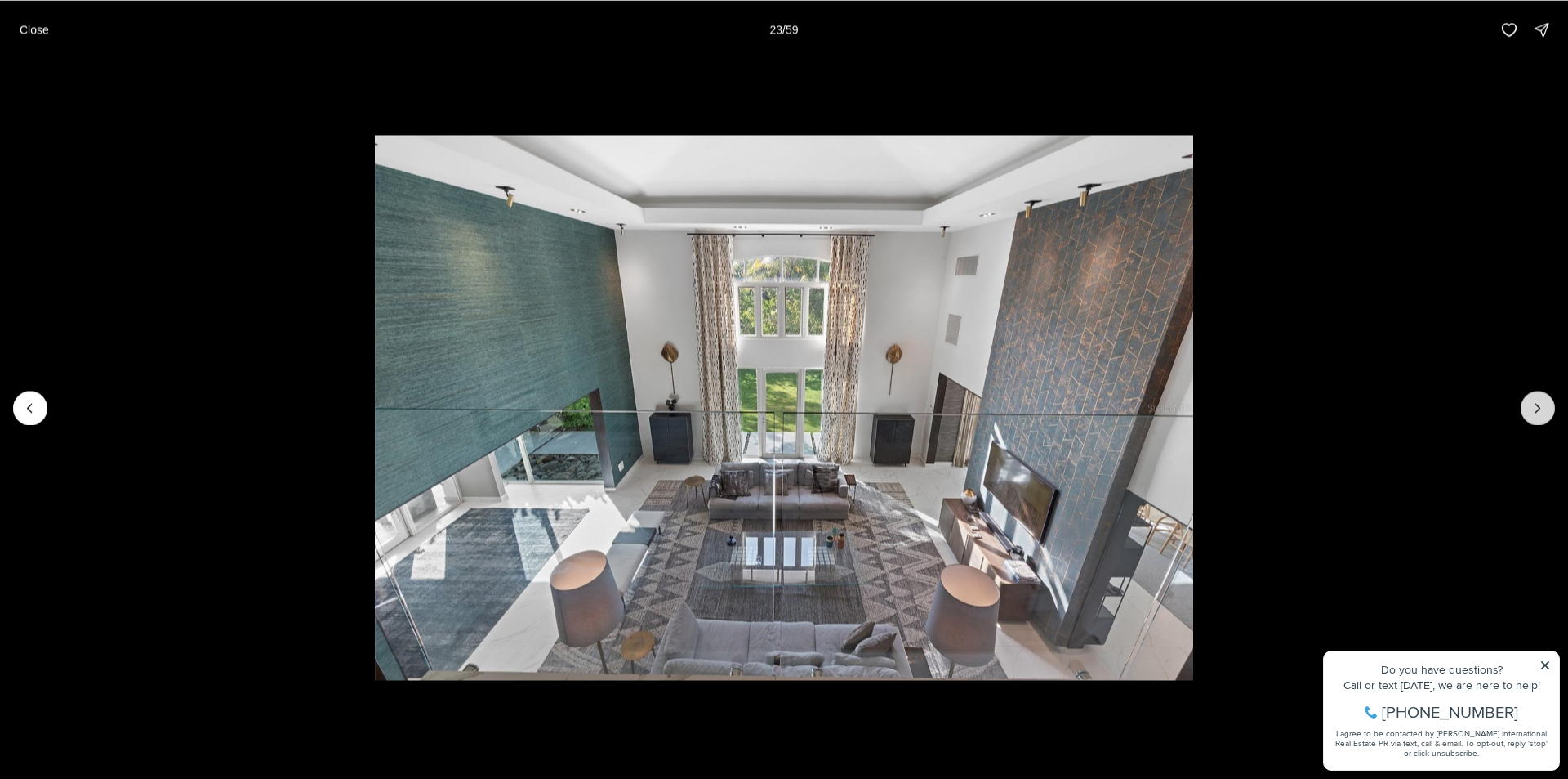
click at [1537, 408] on icon "Next slide" at bounding box center [1538, 407] width 16 height 16
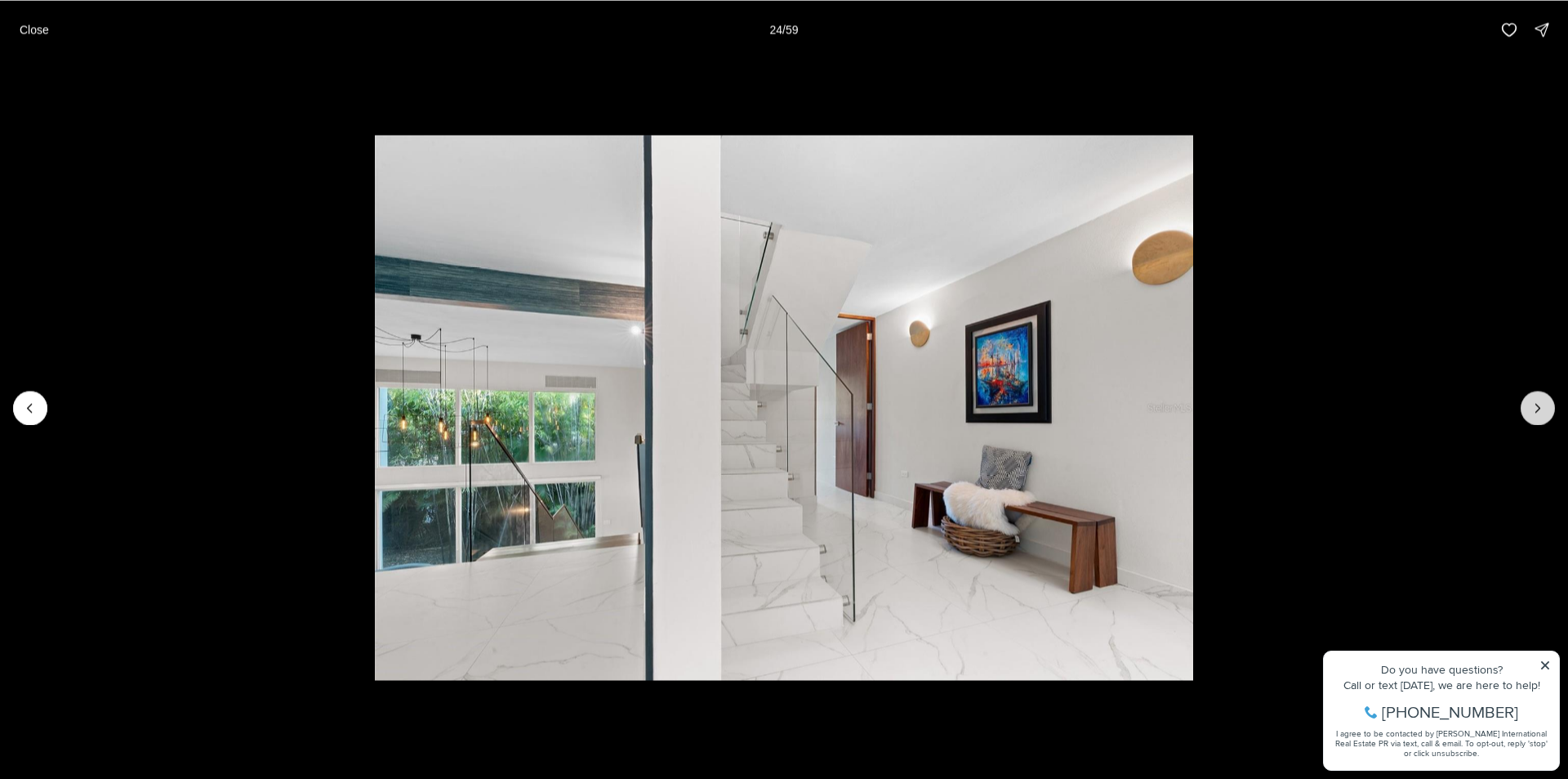
click at [1537, 408] on icon "Next slide" at bounding box center [1538, 407] width 16 height 16
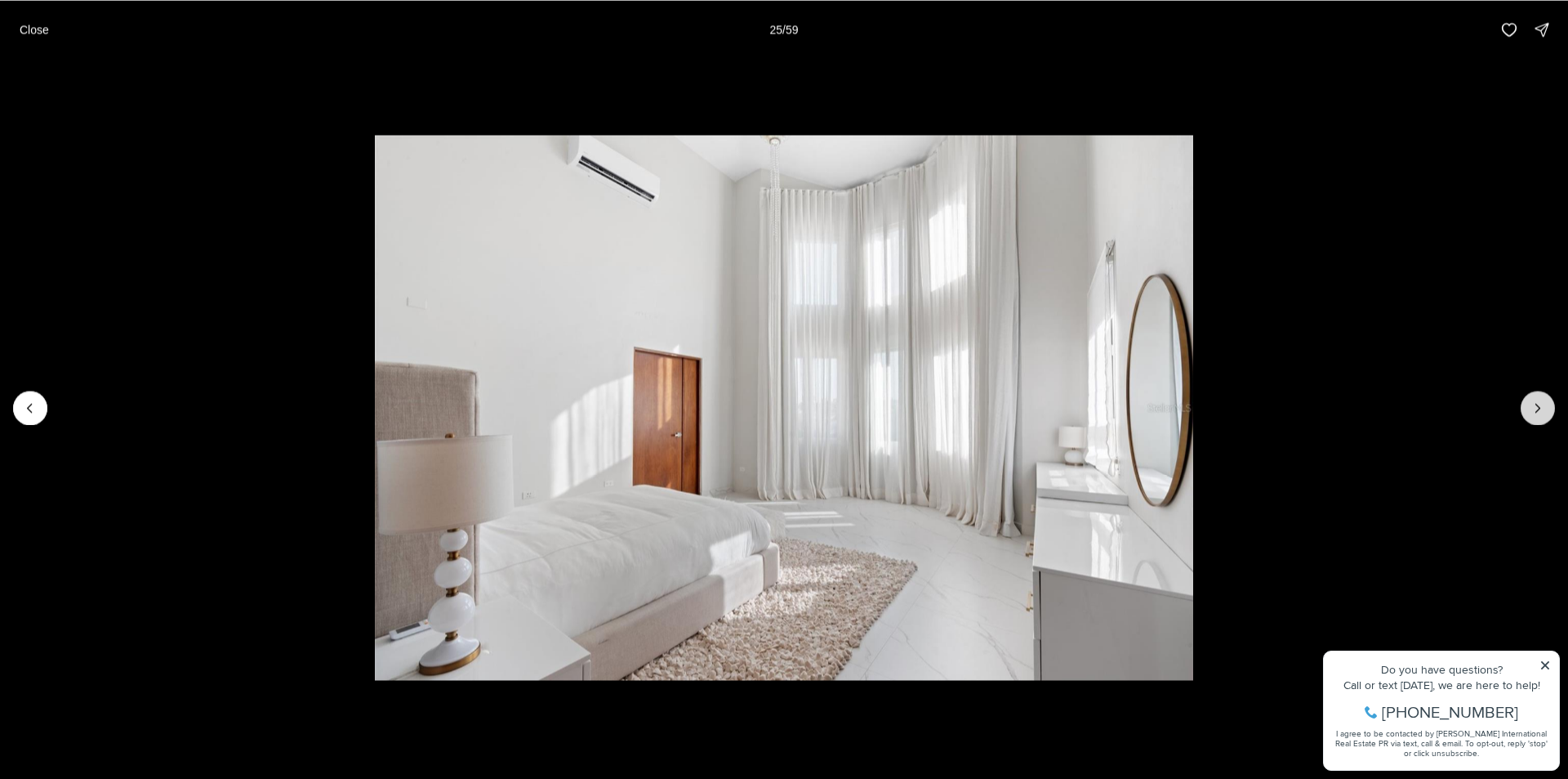
click at [1537, 408] on icon "Next slide" at bounding box center [1538, 407] width 16 height 16
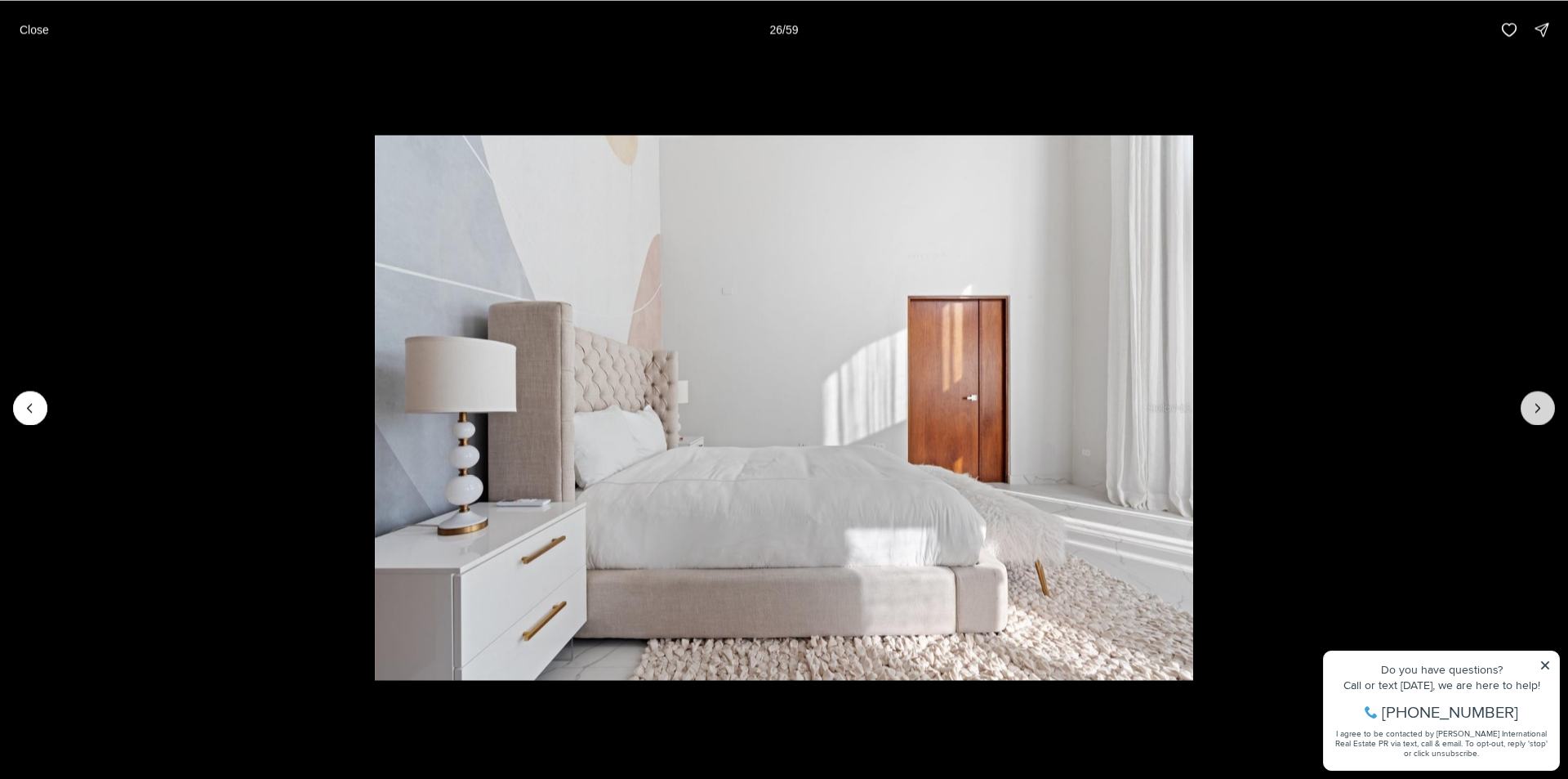
click at [1537, 408] on icon "Next slide" at bounding box center [1538, 407] width 16 height 16
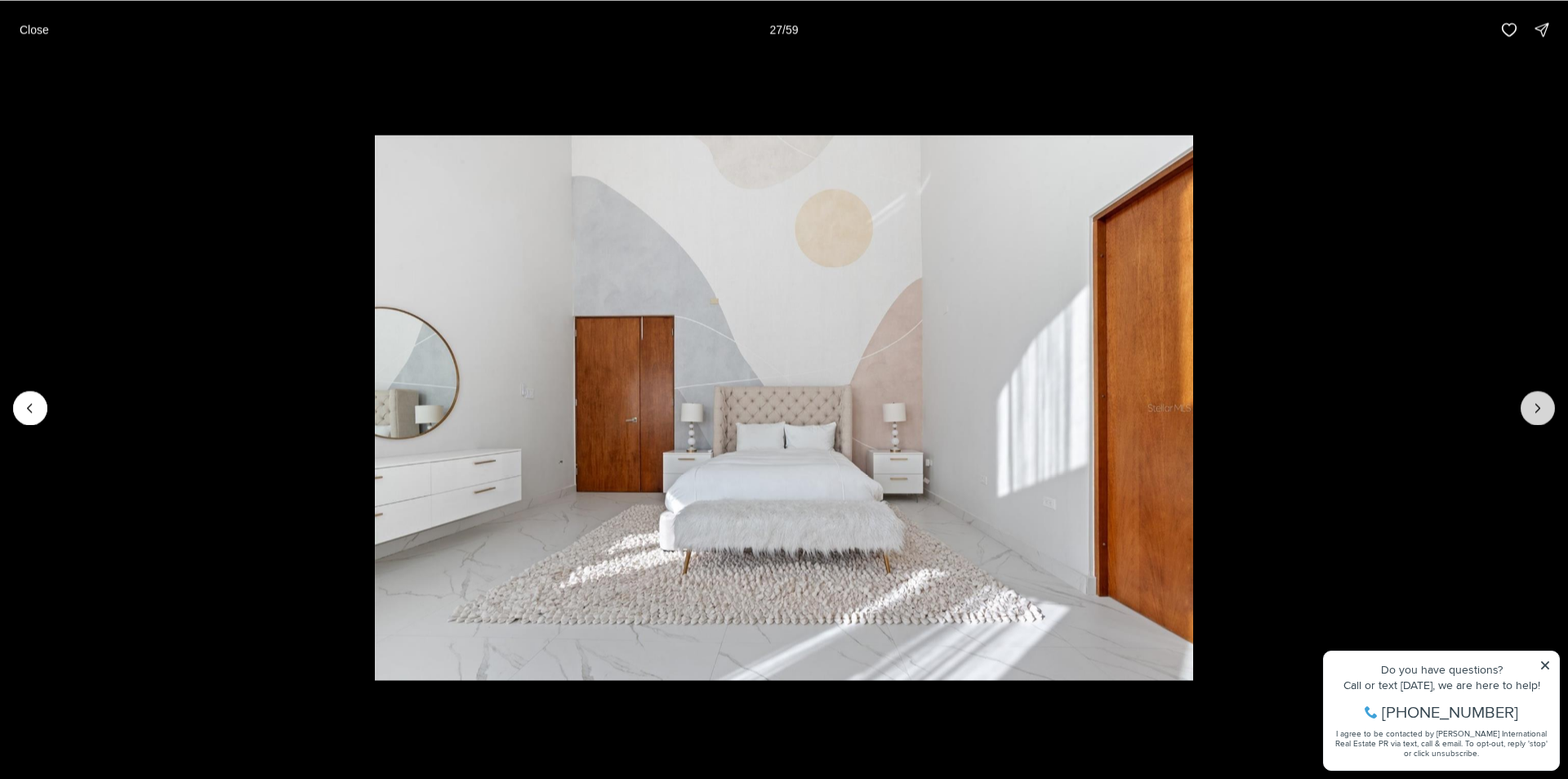
click at [1537, 408] on icon "Next slide" at bounding box center [1538, 407] width 16 height 16
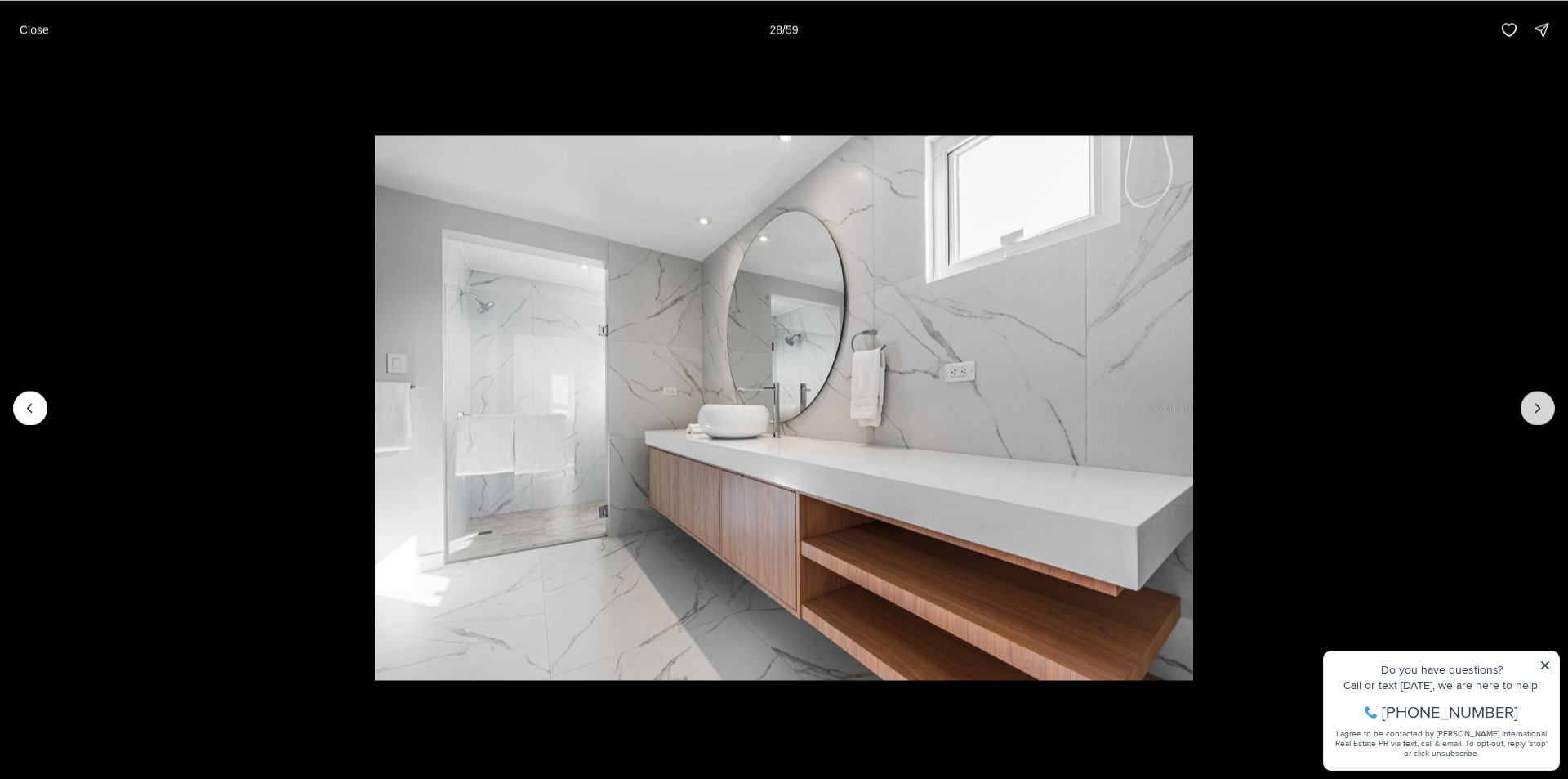
click at [1537, 408] on icon "Next slide" at bounding box center [1538, 407] width 16 height 16
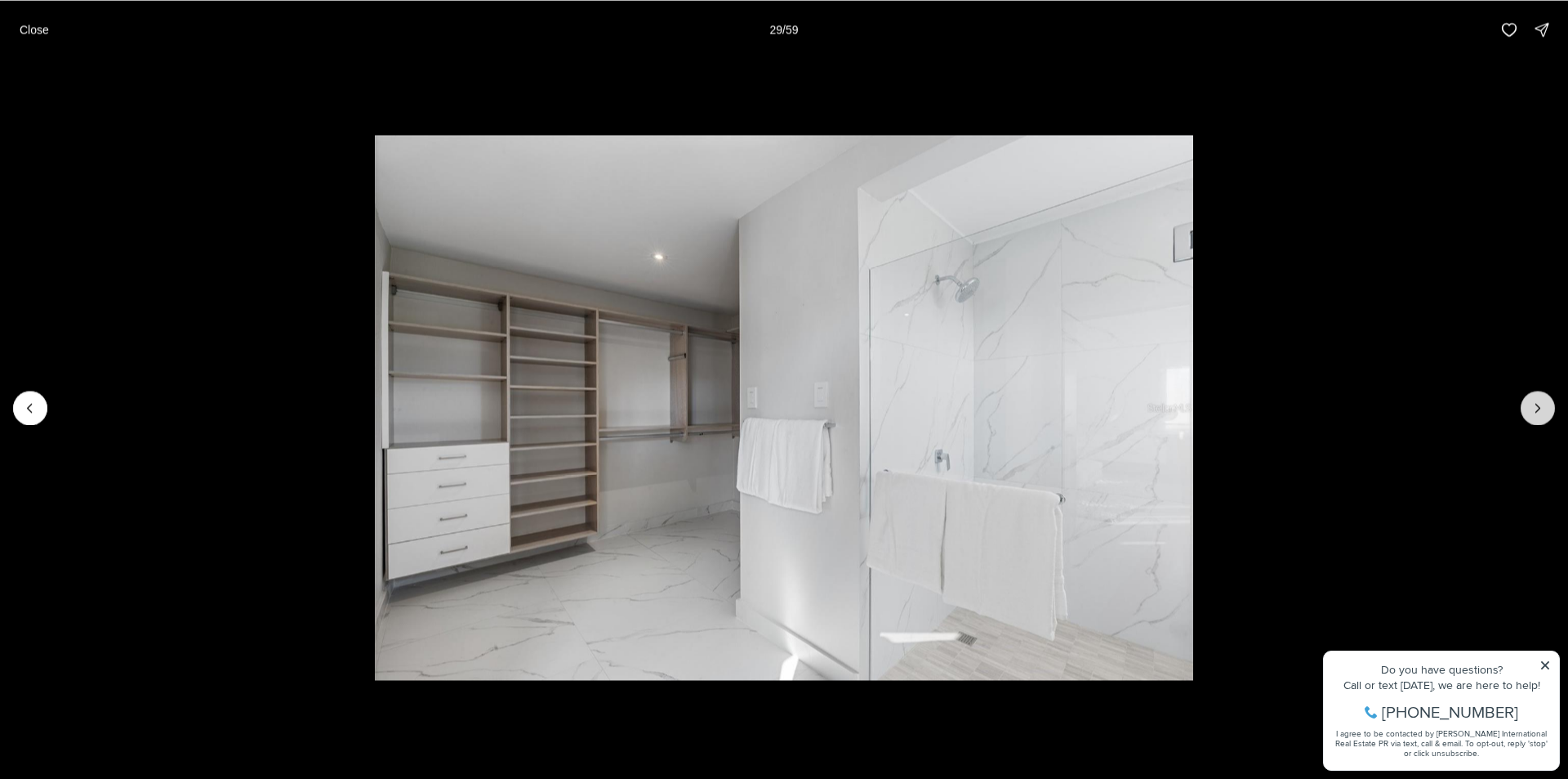
click at [1537, 408] on icon "Next slide" at bounding box center [1538, 407] width 16 height 16
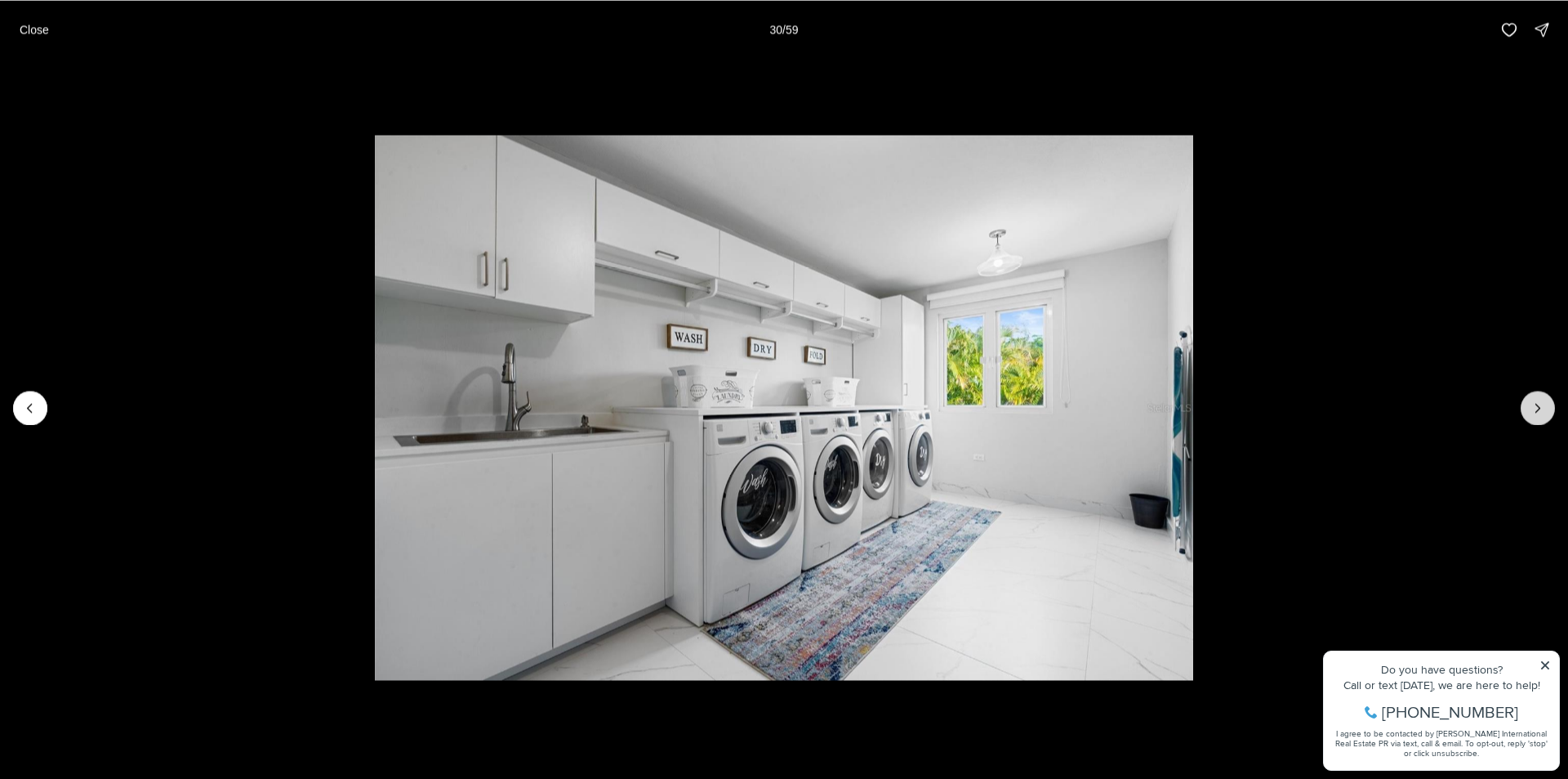
click at [1537, 408] on icon "Next slide" at bounding box center [1538, 407] width 16 height 16
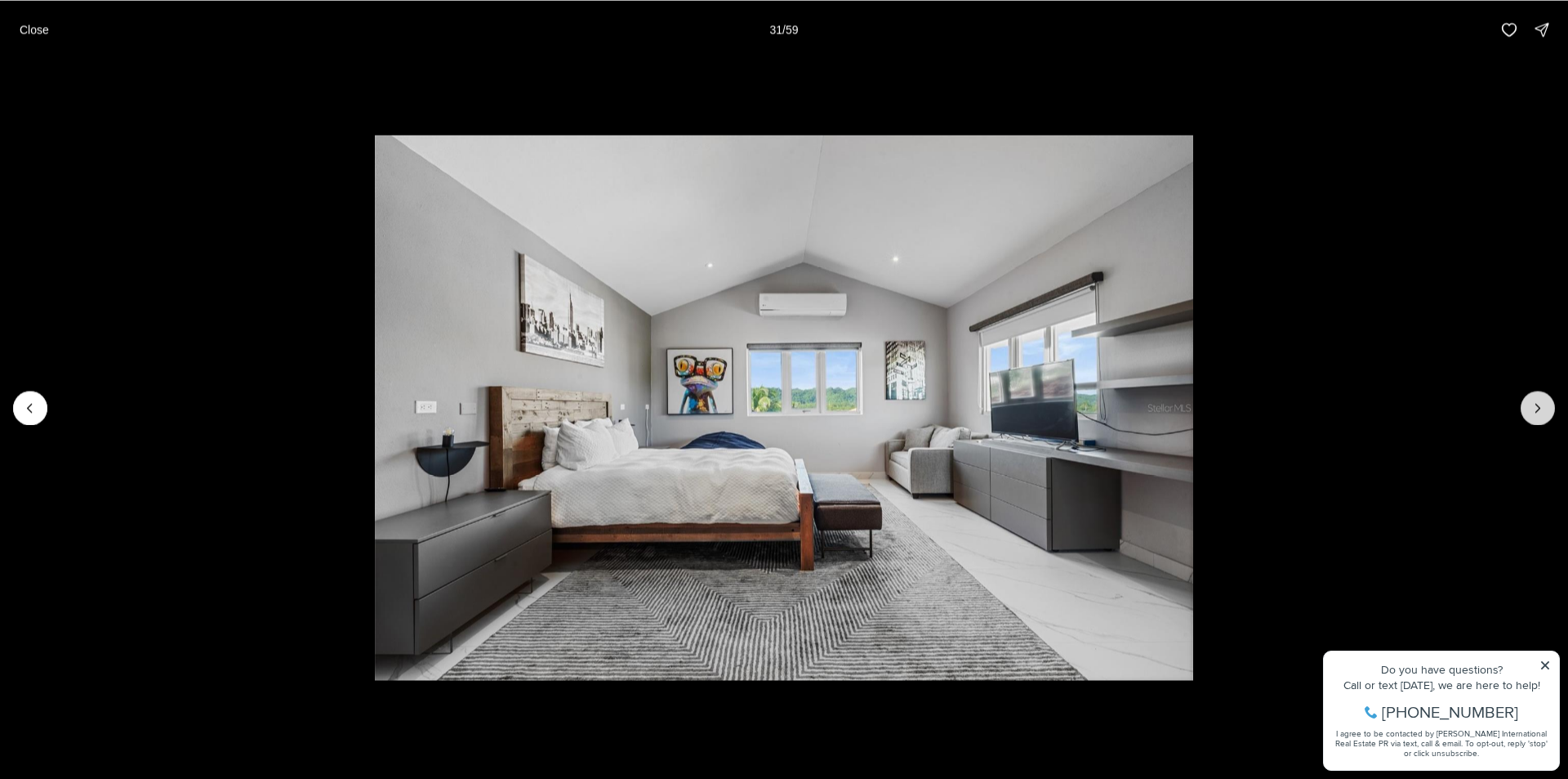
click at [1537, 408] on icon "Next slide" at bounding box center [1538, 407] width 16 height 16
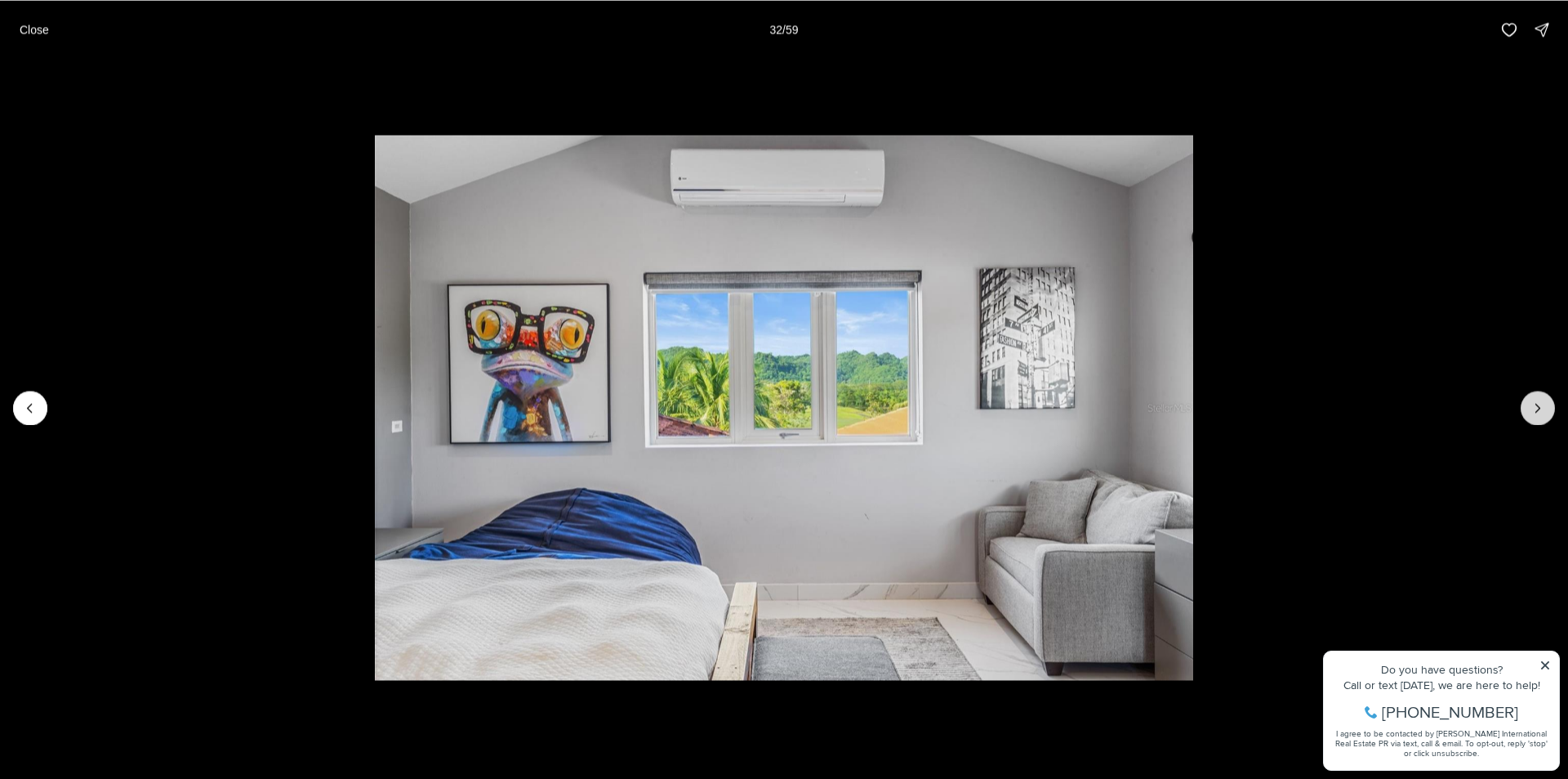
click at [1537, 408] on icon "Next slide" at bounding box center [1538, 407] width 16 height 16
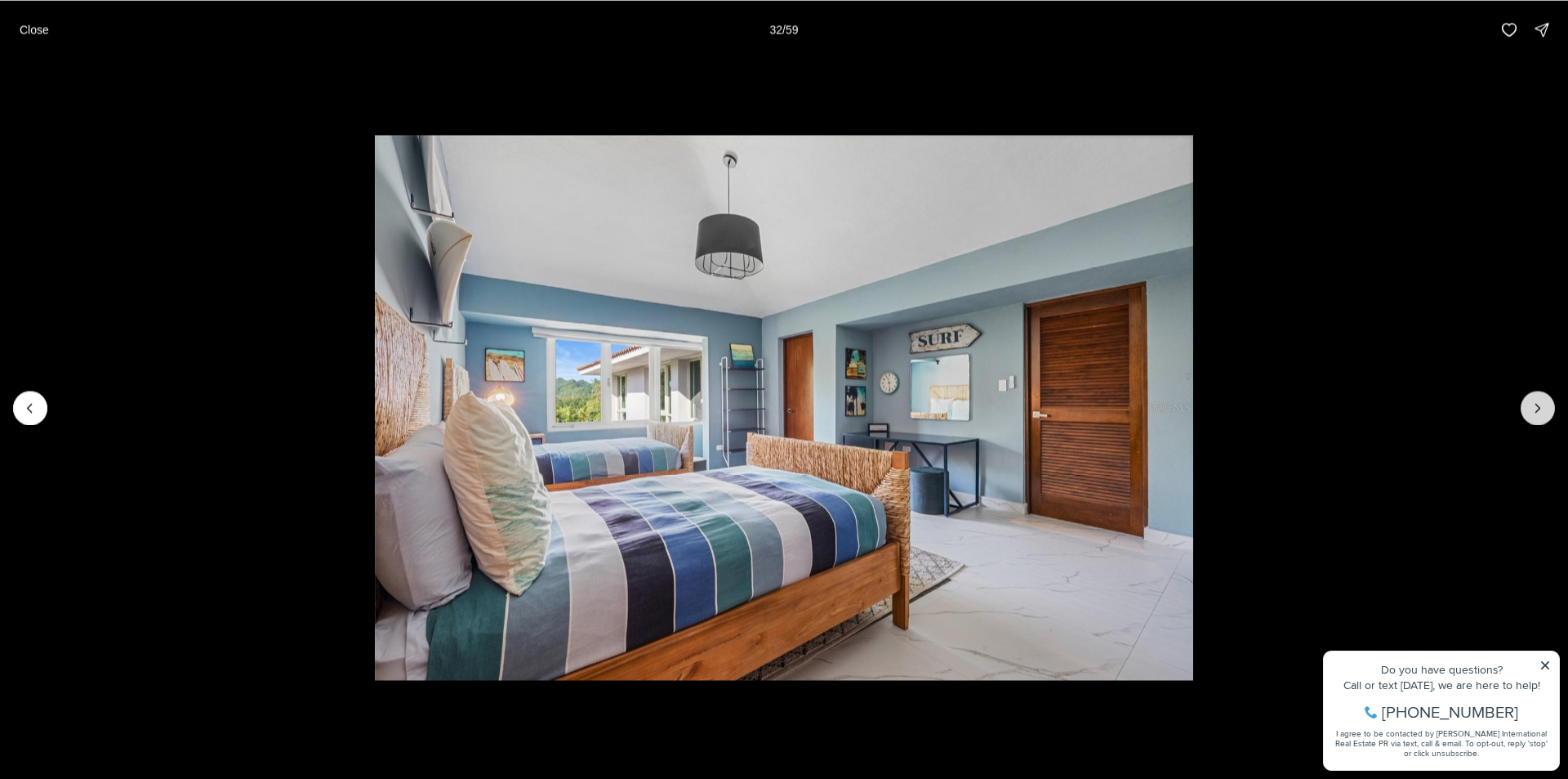
click at [1537, 408] on icon "Next slide" at bounding box center [1538, 407] width 16 height 16
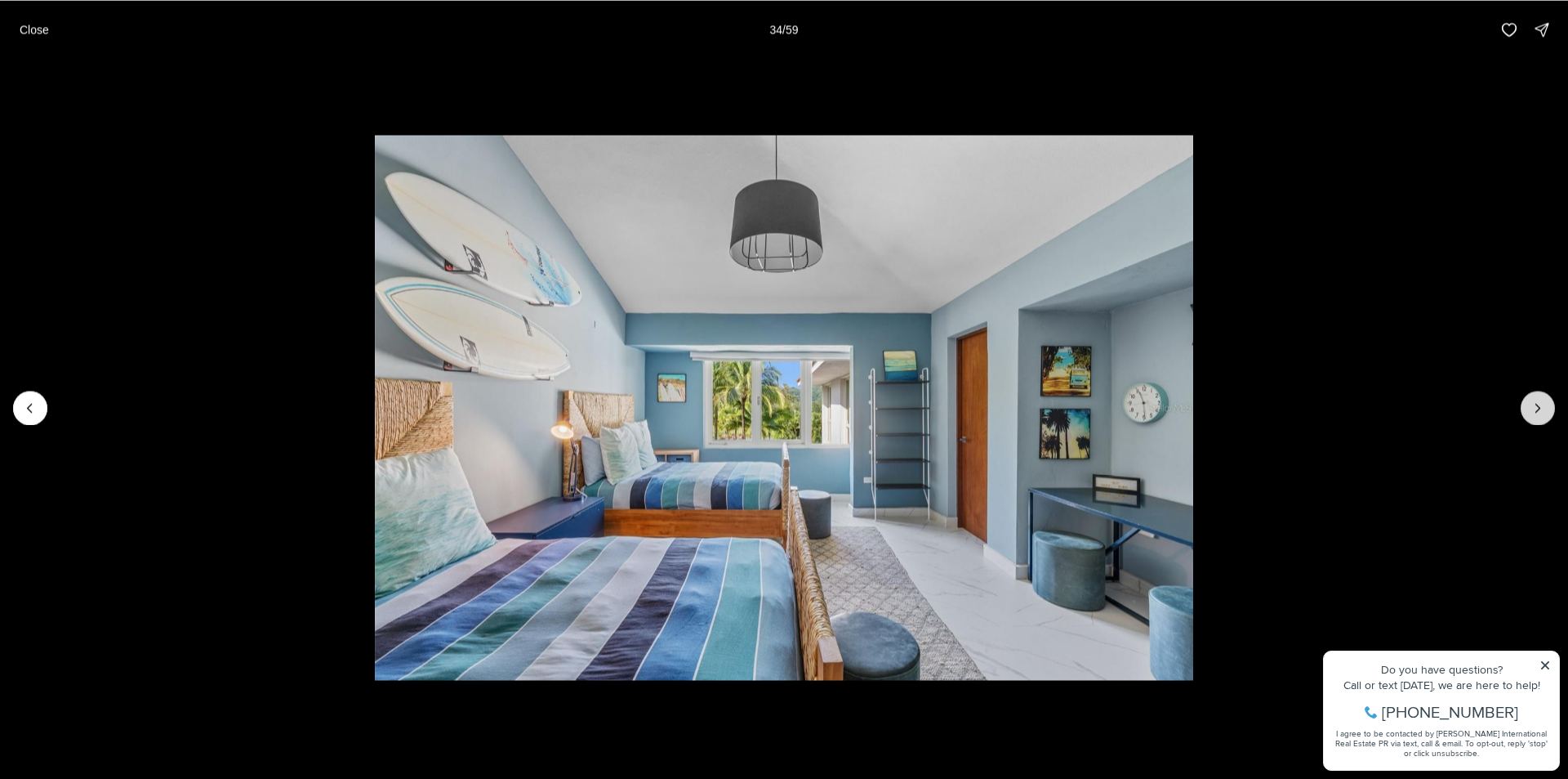
click at [1537, 408] on icon "Next slide" at bounding box center [1538, 407] width 16 height 16
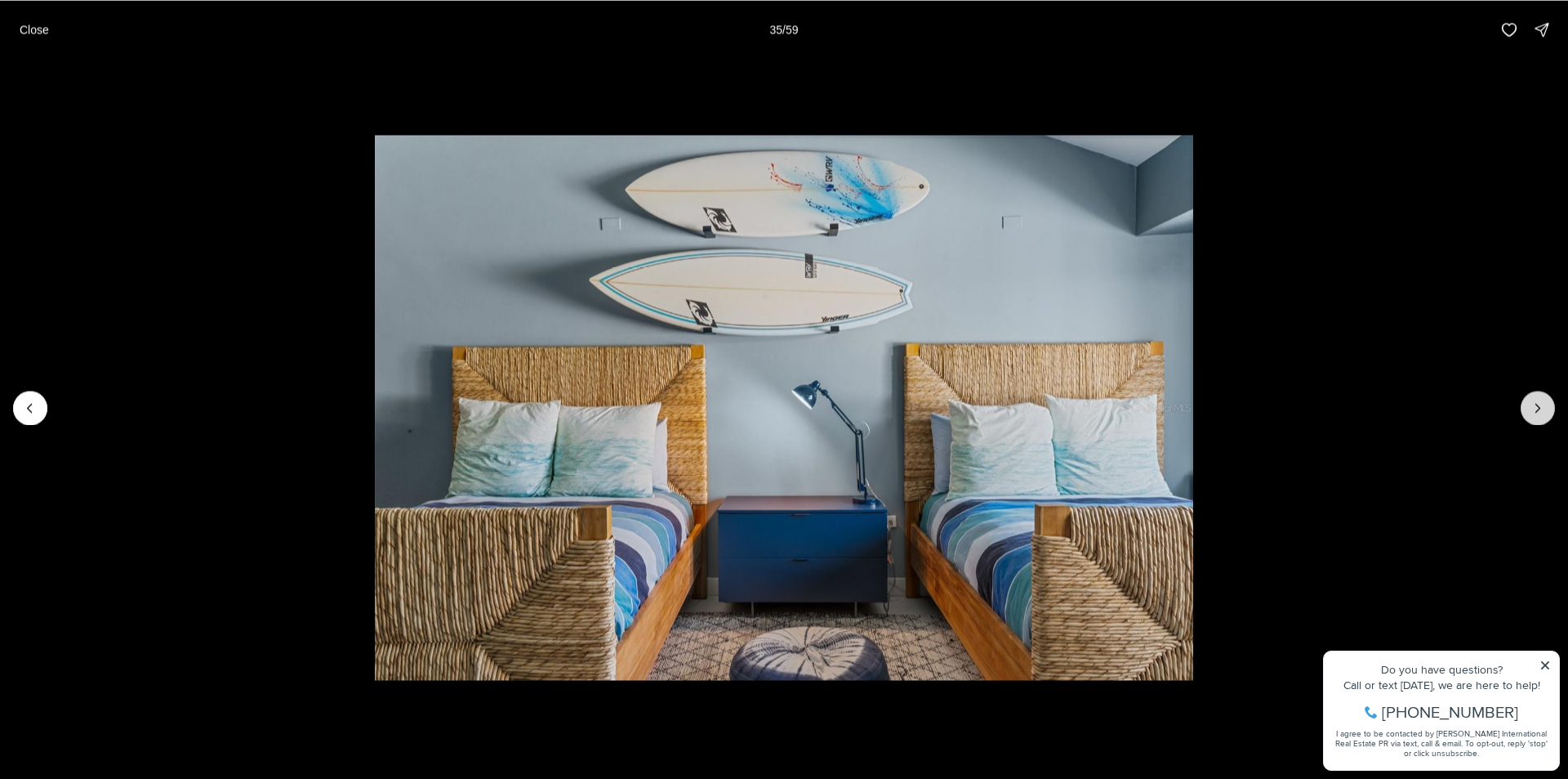
click at [1537, 408] on icon "Next slide" at bounding box center [1538, 407] width 16 height 16
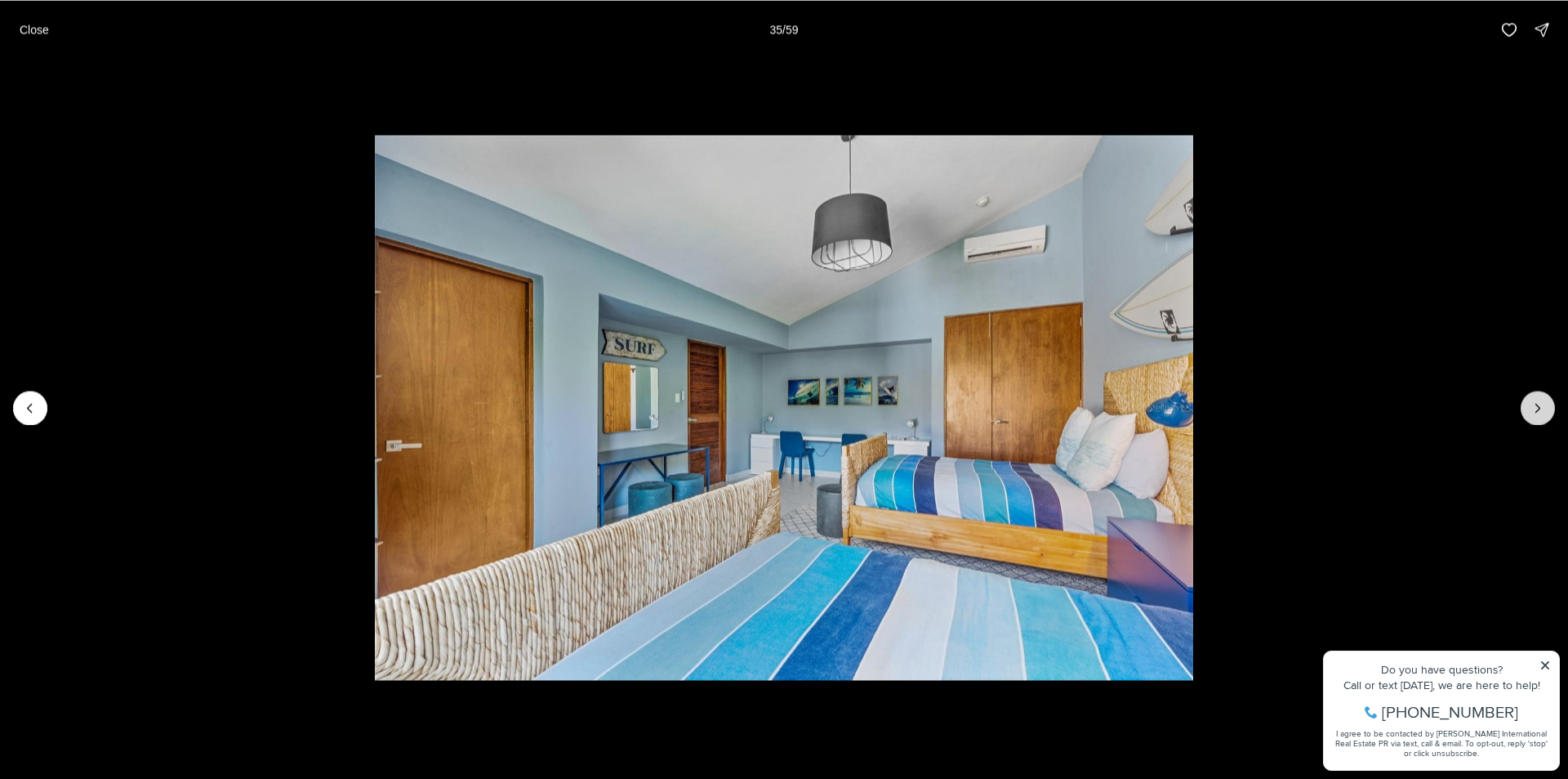
click at [1537, 408] on icon "Next slide" at bounding box center [1538, 407] width 16 height 16
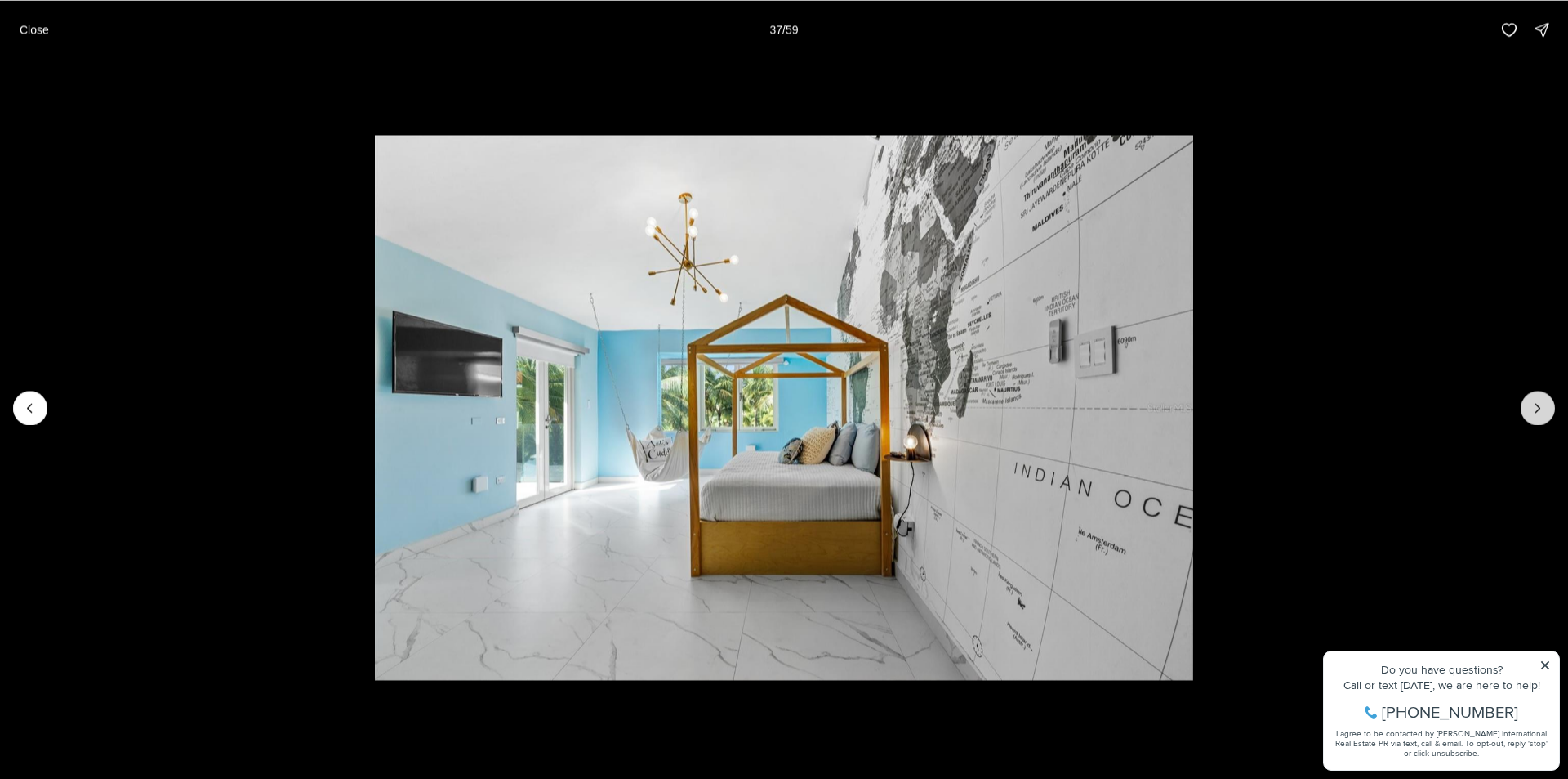
click at [1537, 408] on icon "Next slide" at bounding box center [1538, 407] width 16 height 16
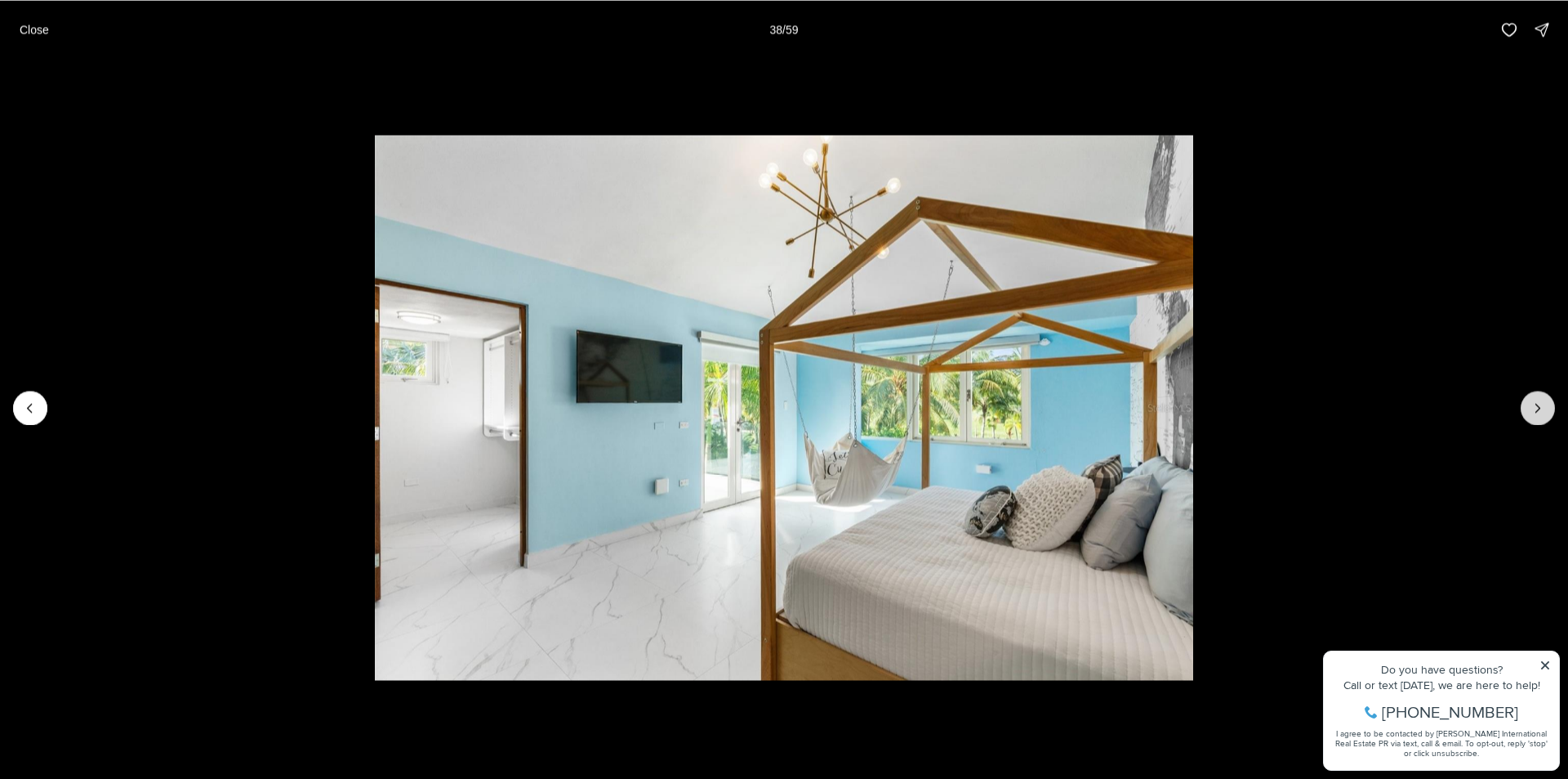
click at [1537, 408] on icon "Next slide" at bounding box center [1538, 407] width 16 height 16
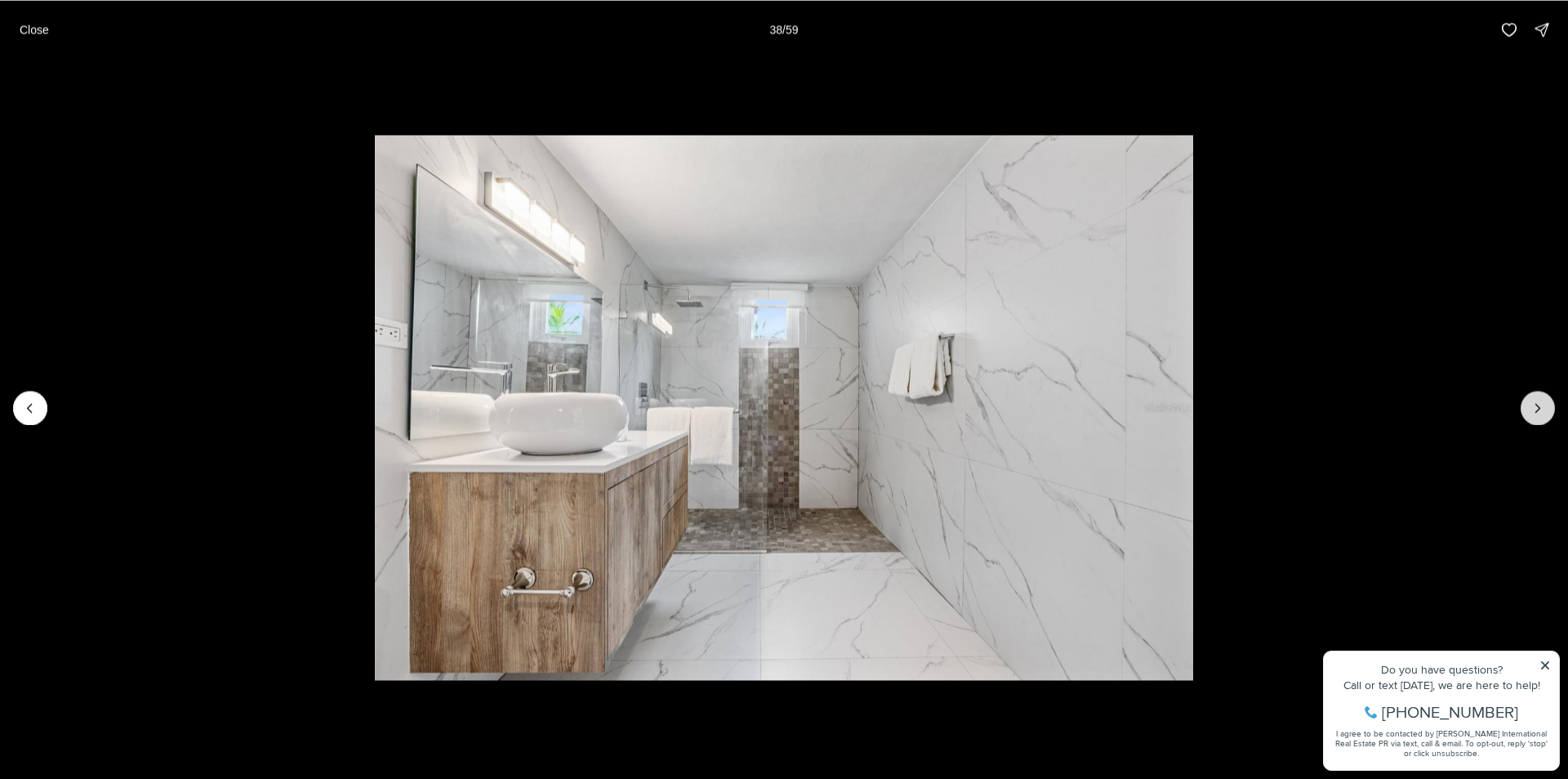
click at [1537, 408] on icon "Next slide" at bounding box center [1538, 407] width 16 height 16
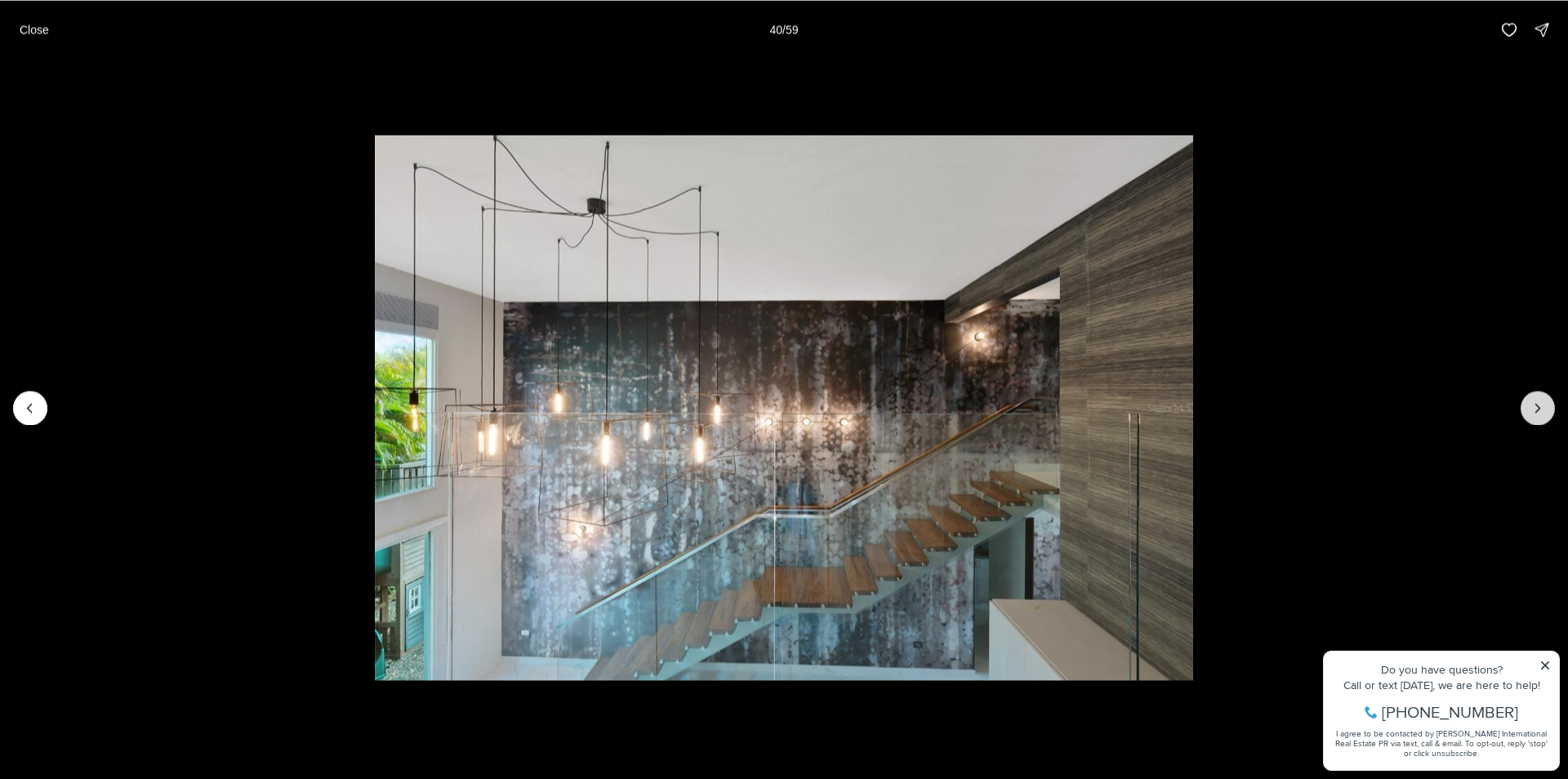
click at [1537, 408] on icon "Next slide" at bounding box center [1538, 407] width 16 height 16
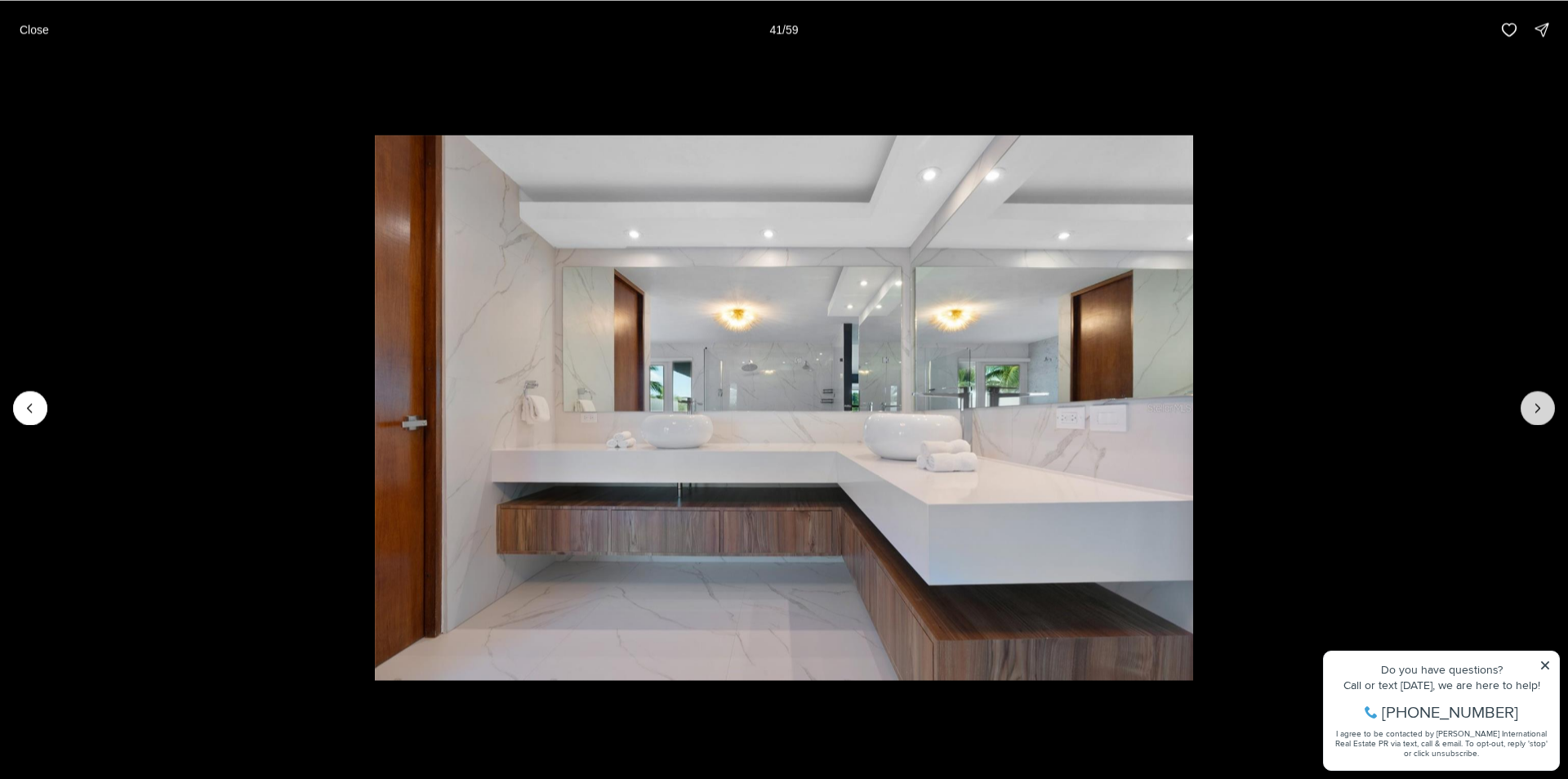
click at [1537, 408] on icon "Next slide" at bounding box center [1538, 407] width 16 height 16
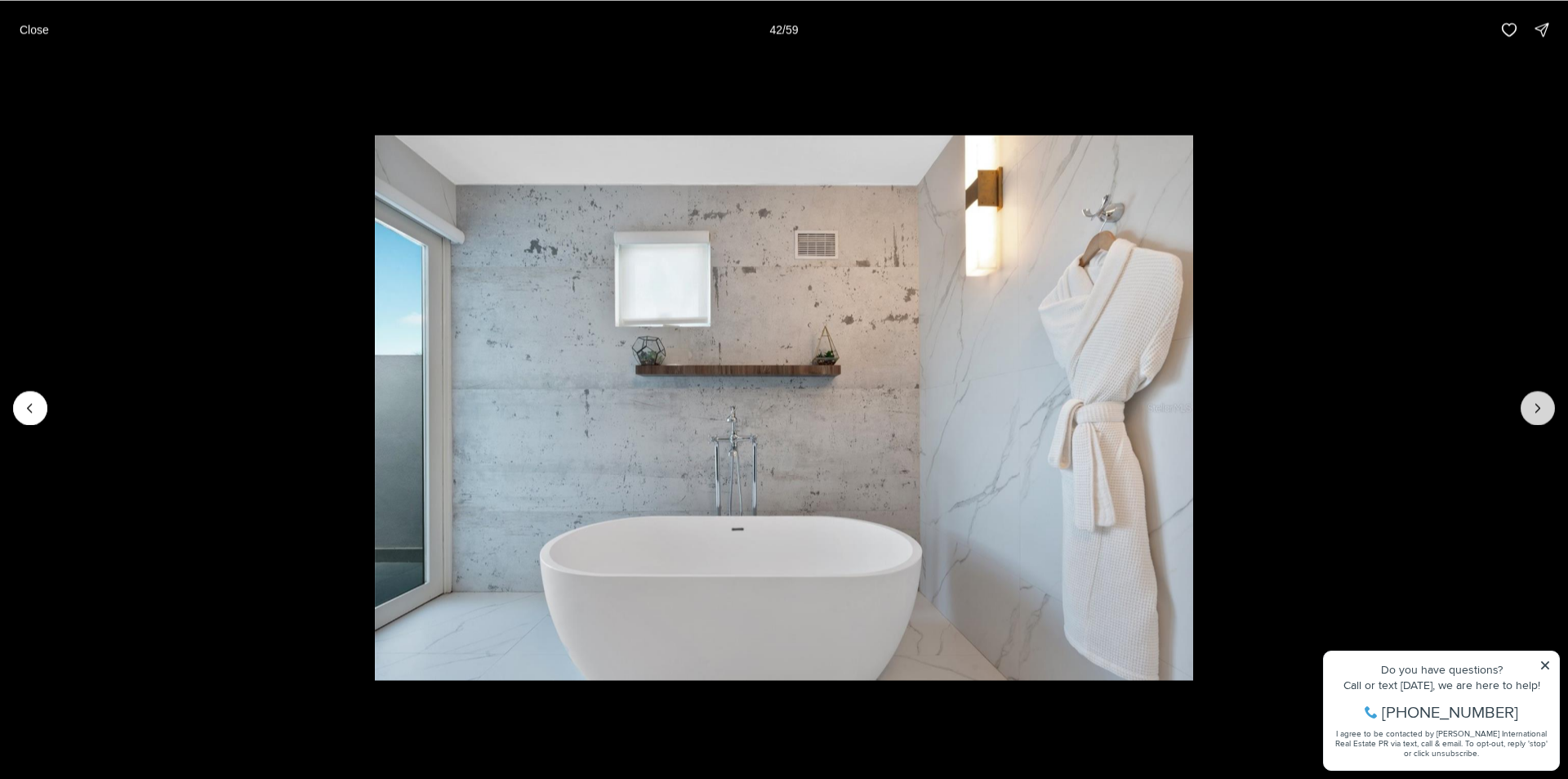
click at [1537, 408] on icon "Next slide" at bounding box center [1538, 407] width 16 height 16
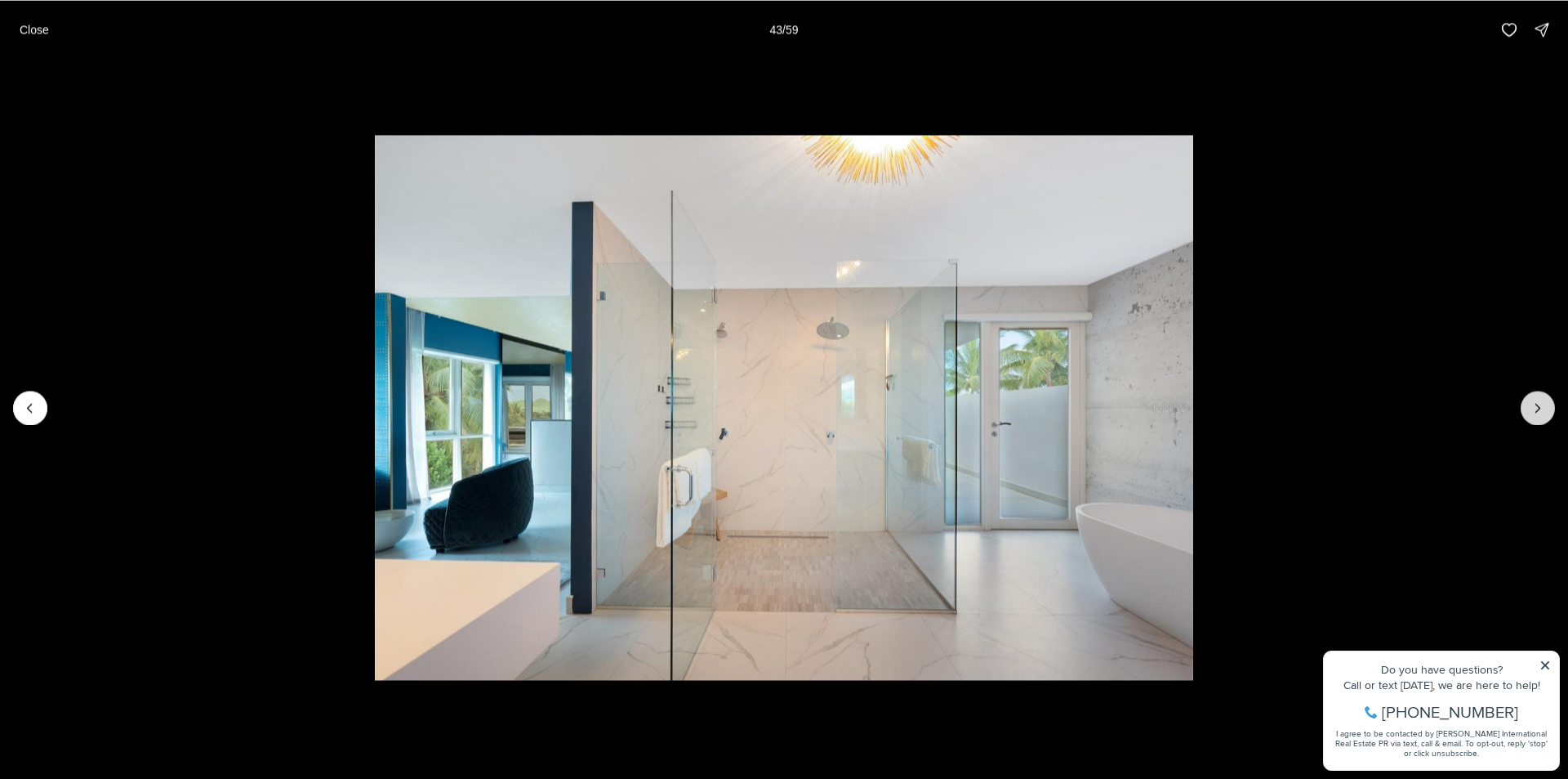
click at [1537, 408] on icon "Next slide" at bounding box center [1538, 407] width 16 height 16
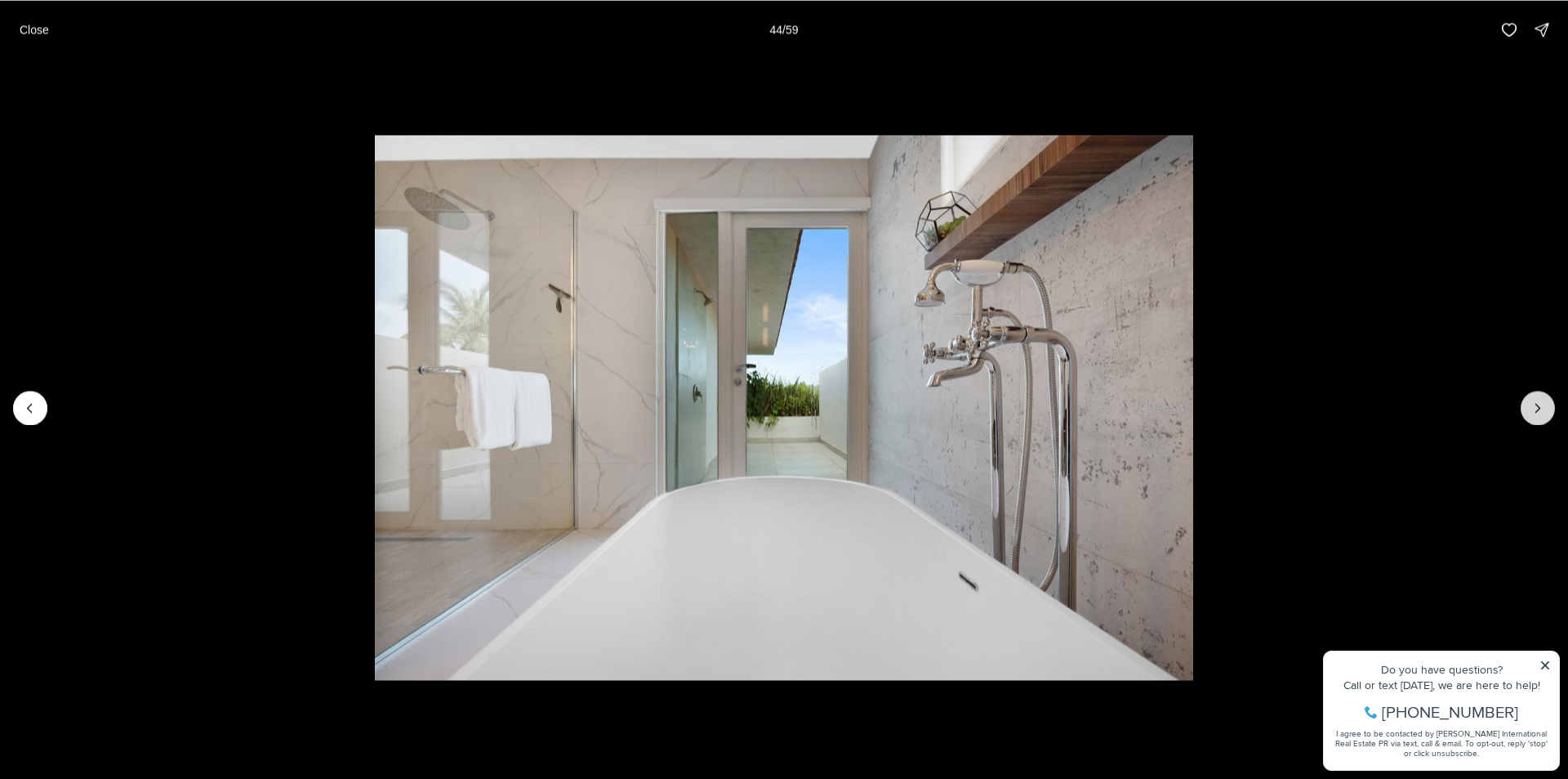
click at [1537, 408] on icon "Next slide" at bounding box center [1538, 407] width 16 height 16
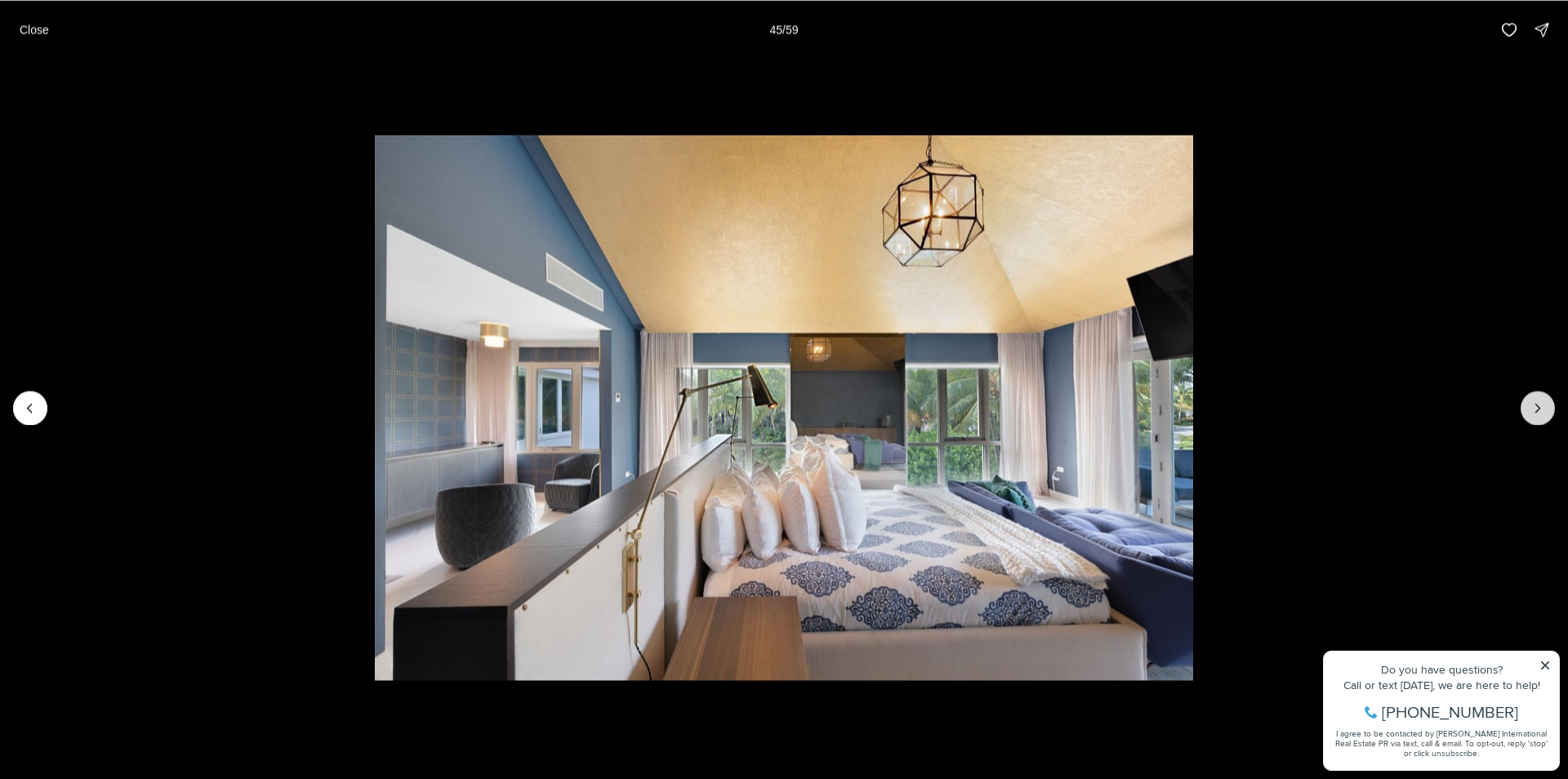
click at [1537, 408] on icon "Next slide" at bounding box center [1538, 407] width 16 height 16
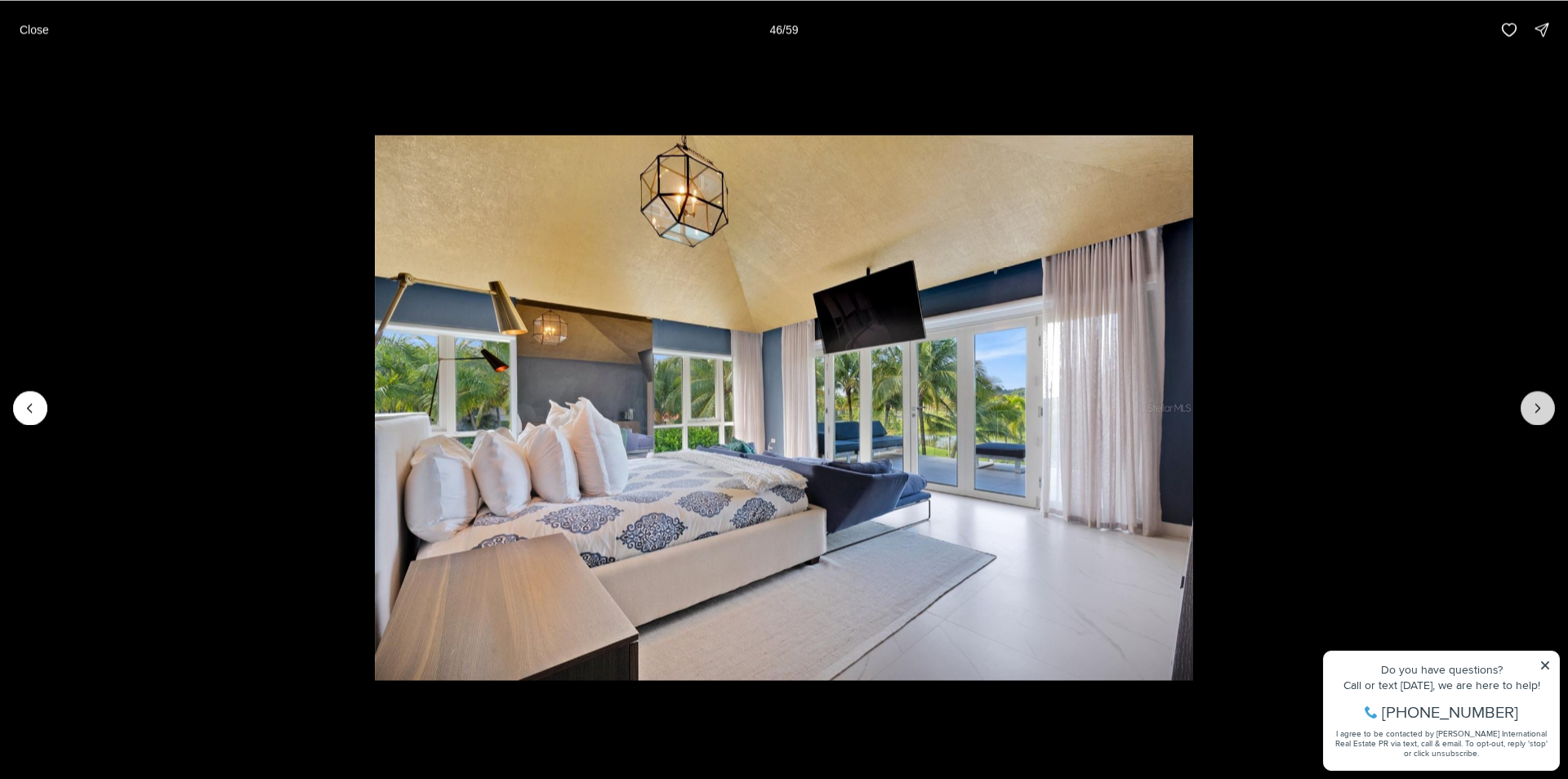
click at [1537, 408] on icon "Next slide" at bounding box center [1538, 407] width 16 height 16
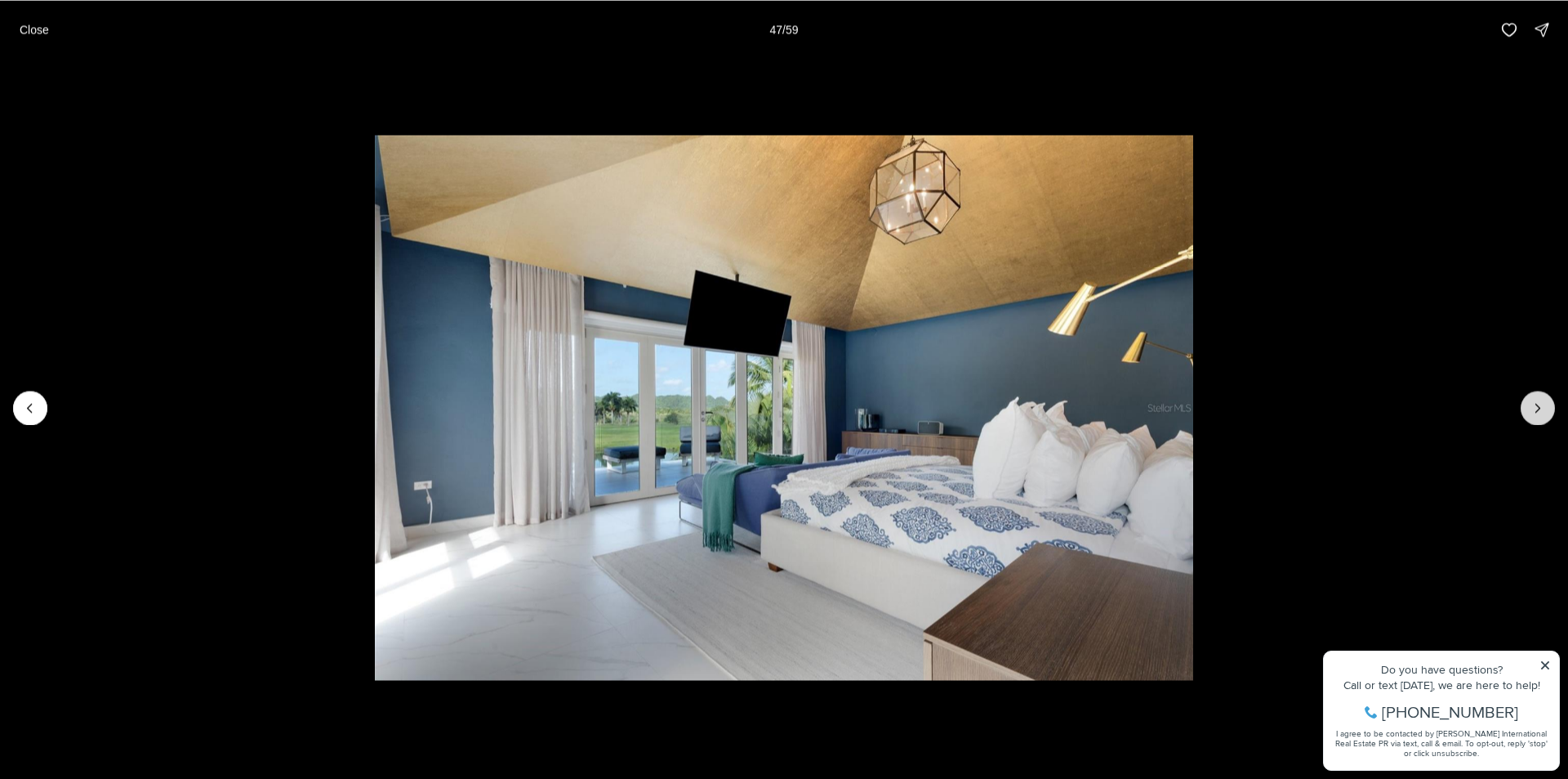
click at [1537, 408] on icon "Next slide" at bounding box center [1538, 407] width 16 height 16
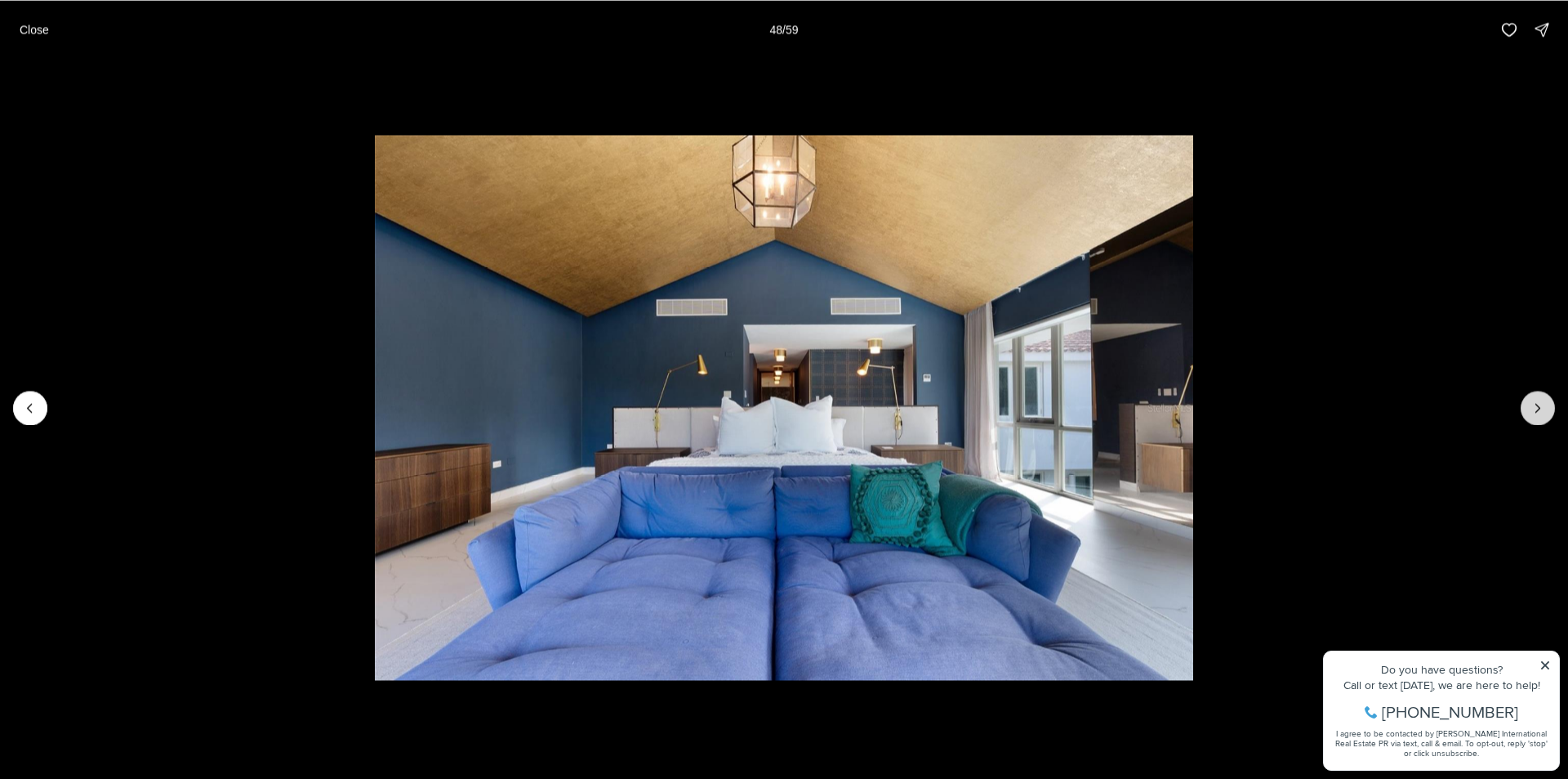
click at [1537, 408] on icon "Next slide" at bounding box center [1538, 407] width 16 height 16
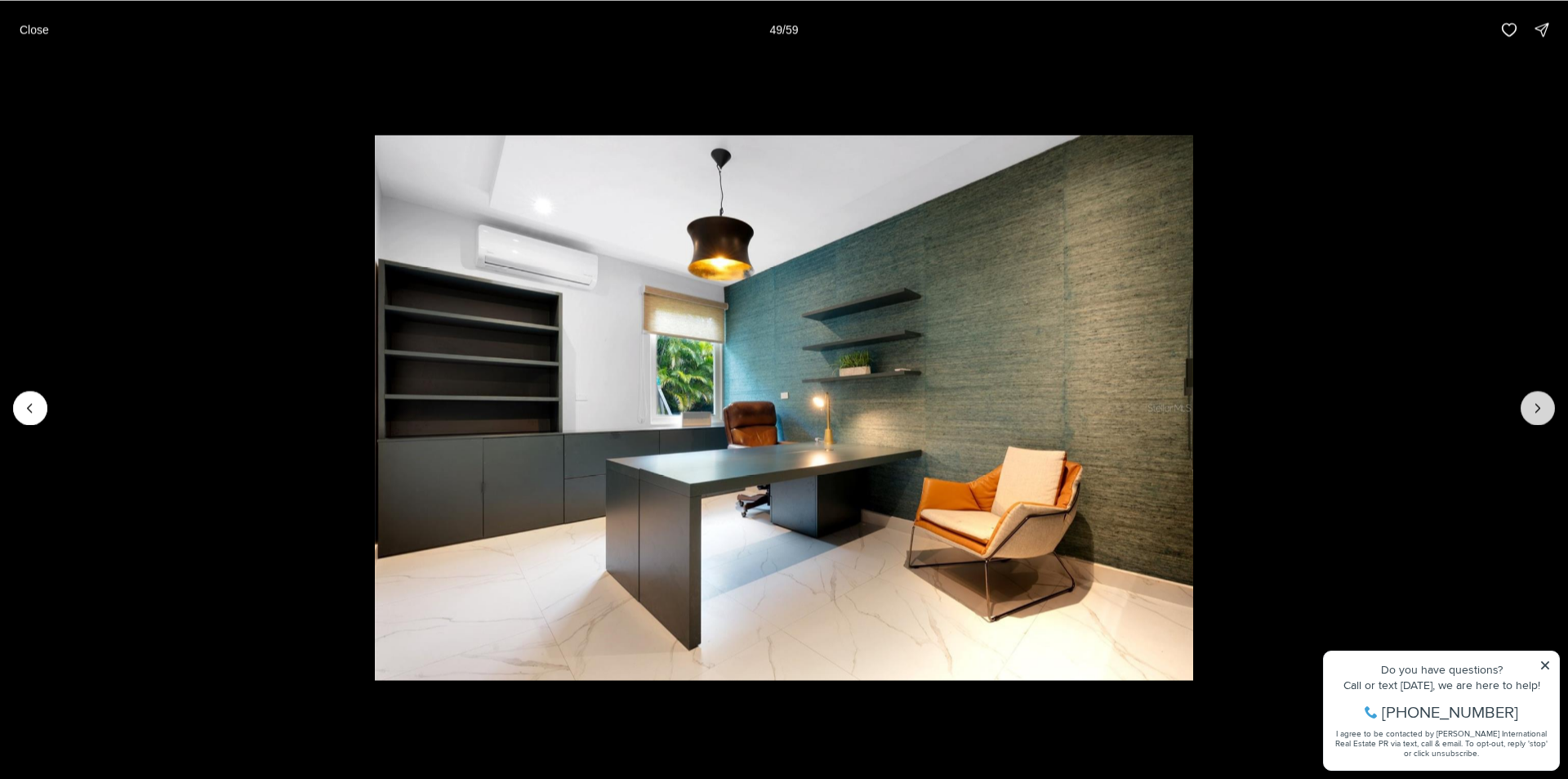
click at [1537, 408] on icon "Next slide" at bounding box center [1538, 407] width 16 height 16
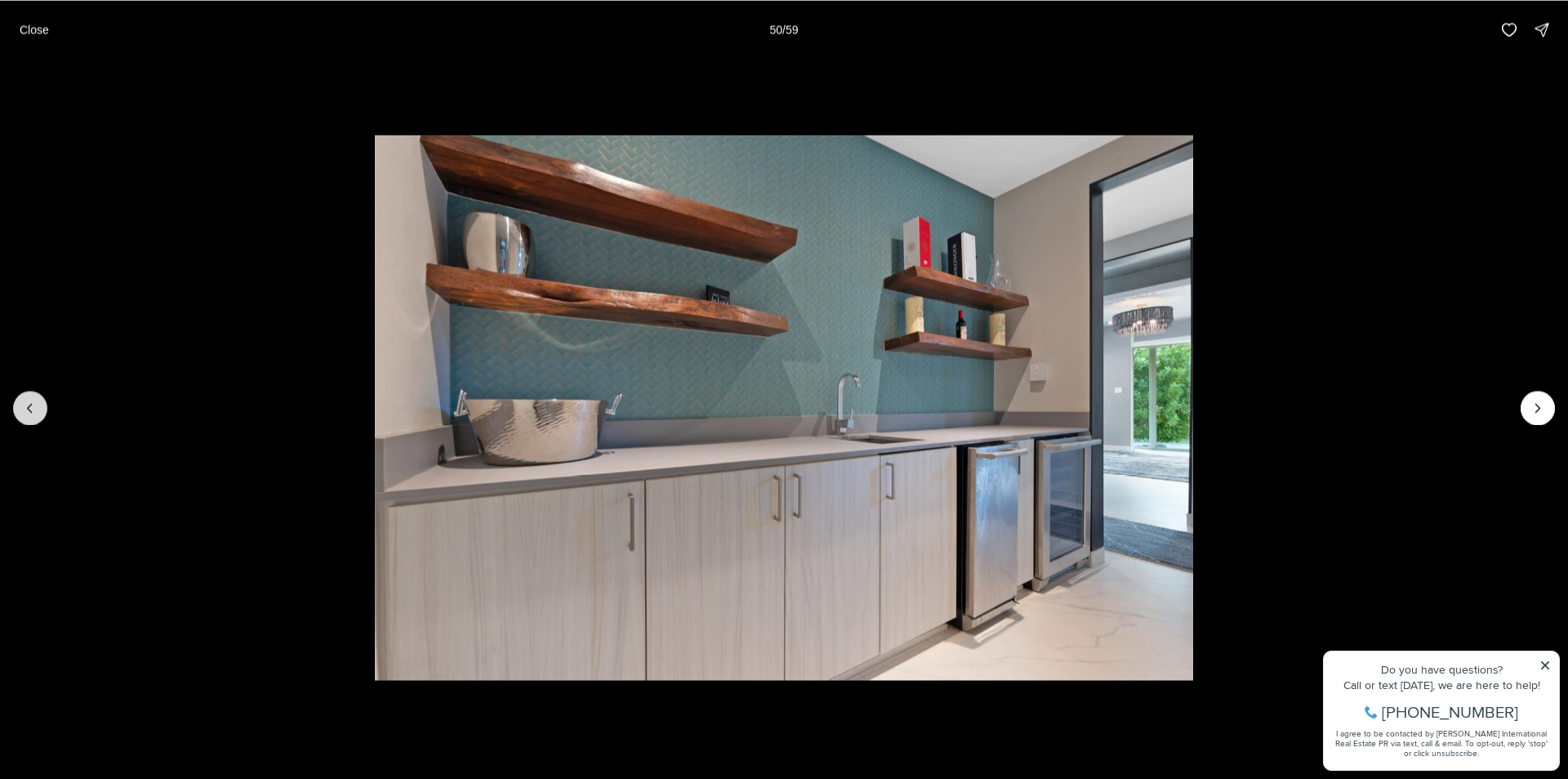
click at [16, 410] on button "Previous slide" at bounding box center [30, 408] width 34 height 34
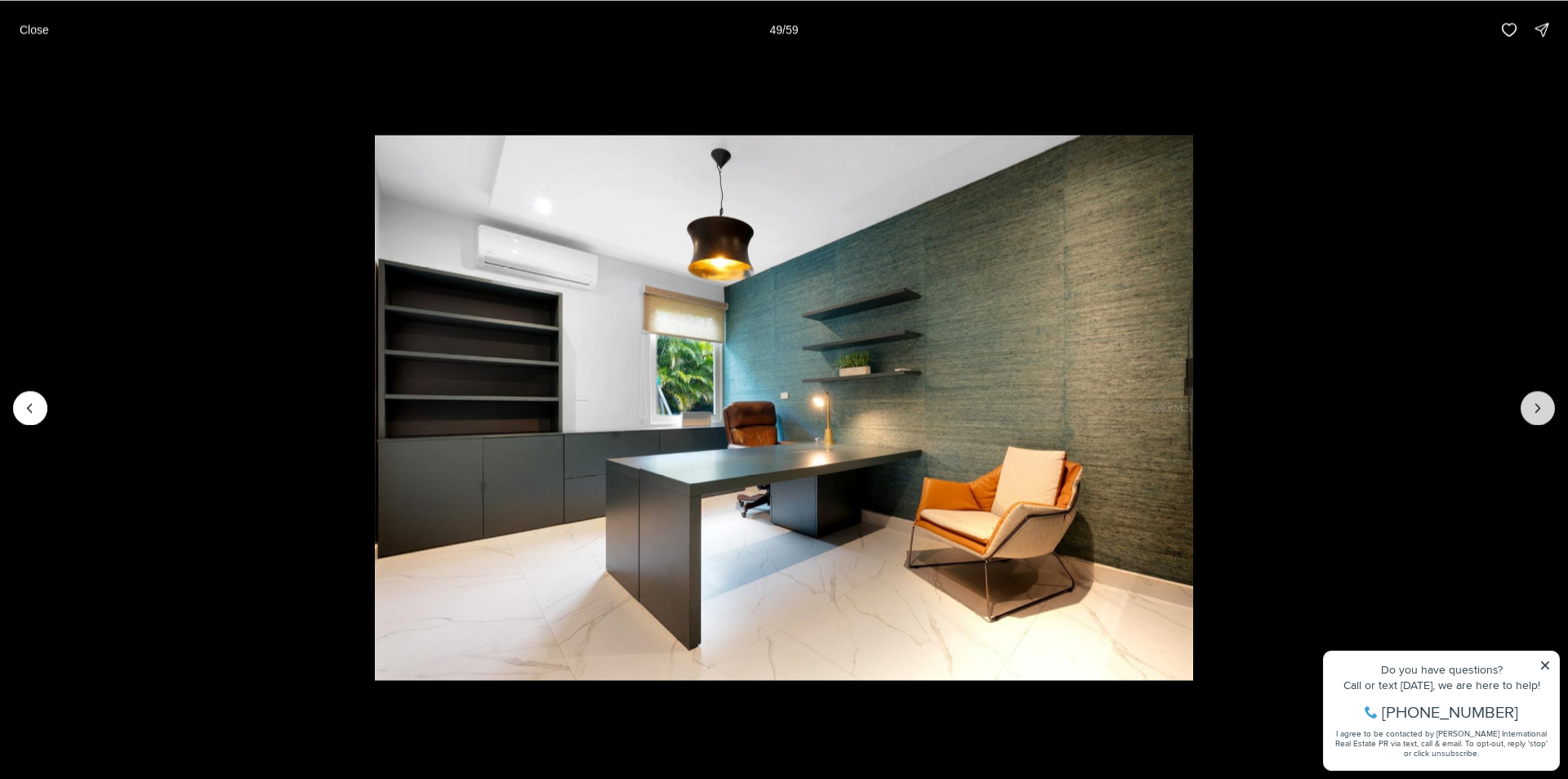
click at [1543, 412] on icon "Next slide" at bounding box center [1538, 407] width 16 height 16
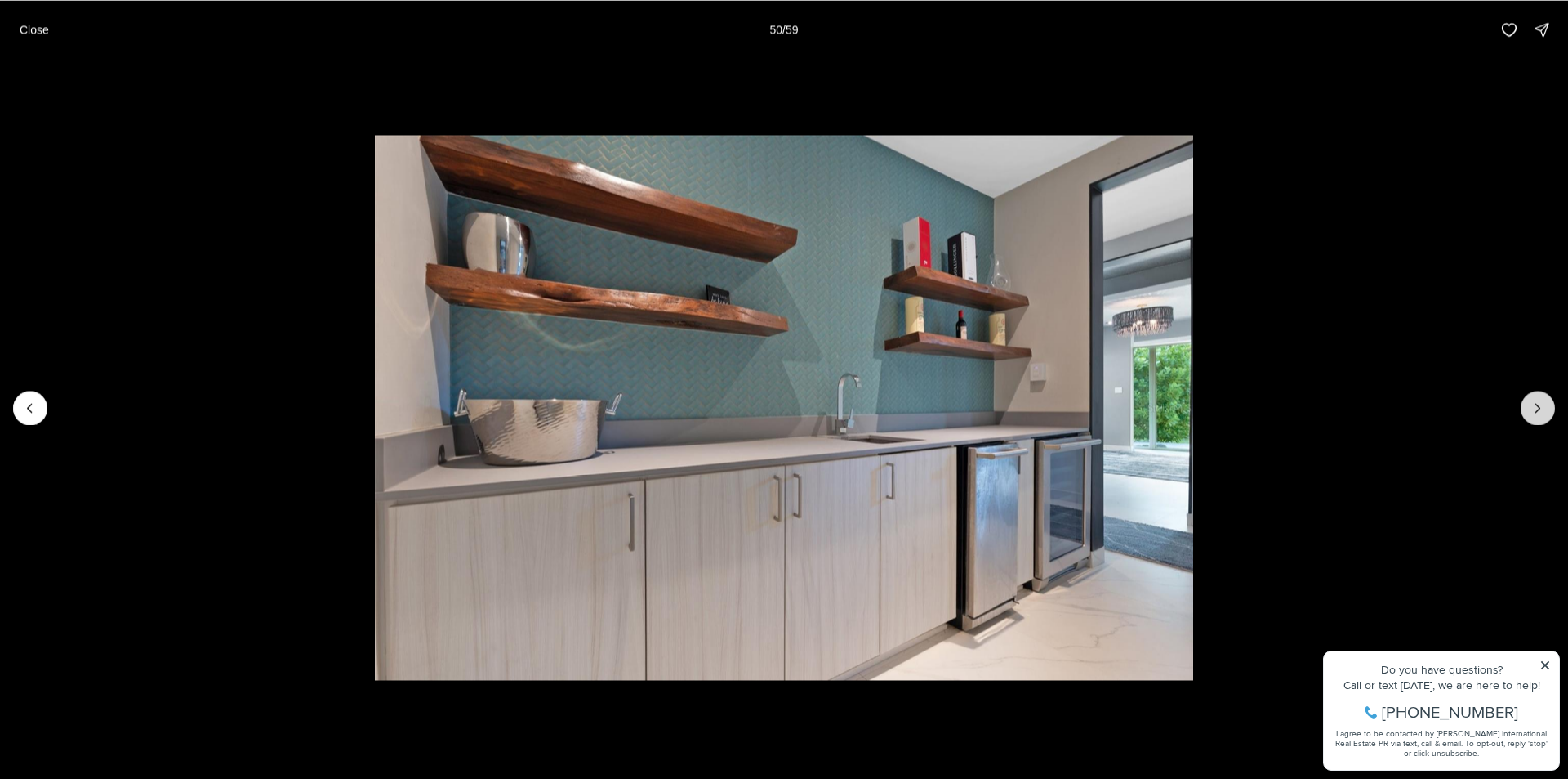
click at [1543, 412] on icon "Next slide" at bounding box center [1538, 407] width 16 height 16
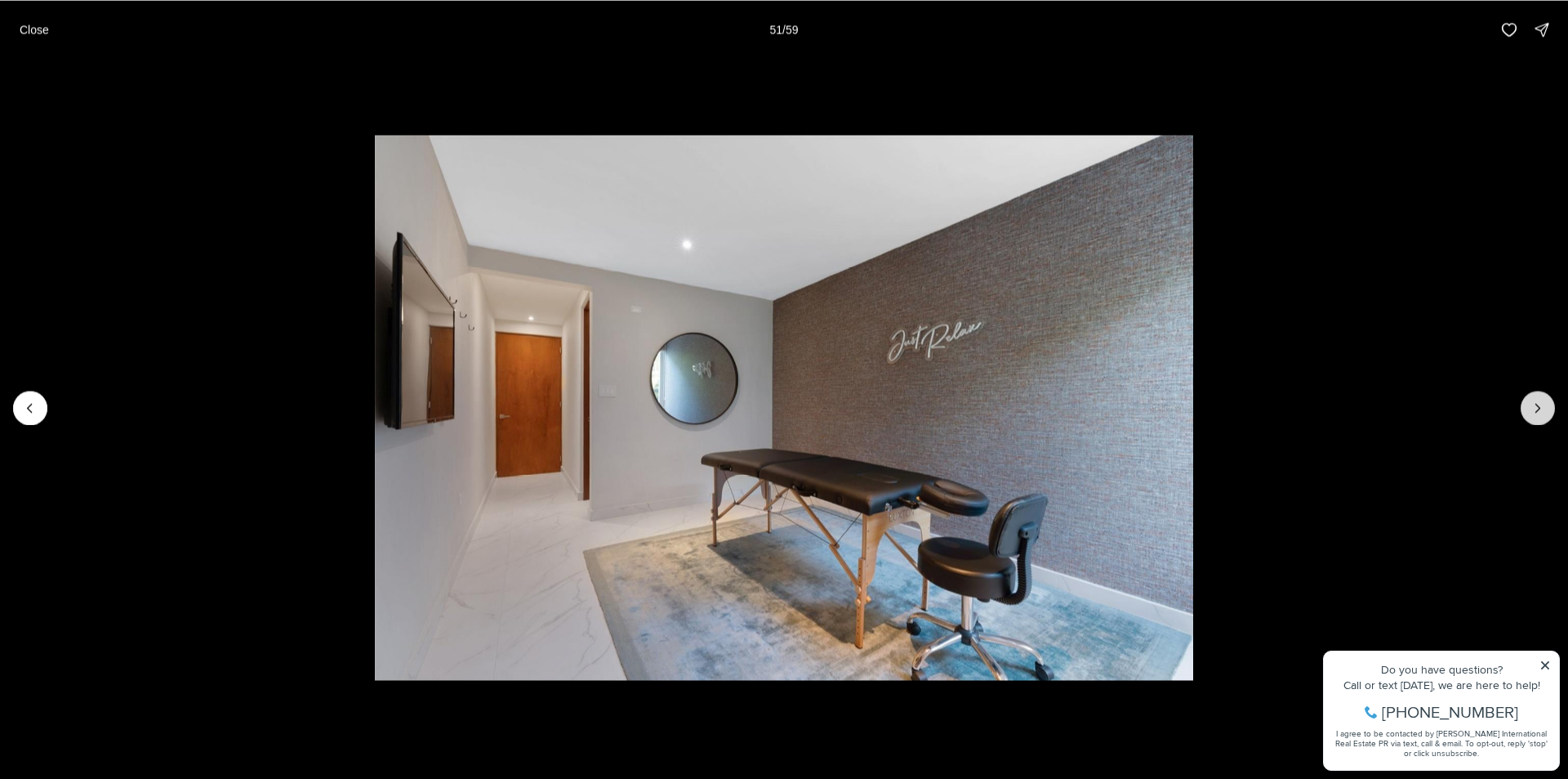
click at [1543, 412] on icon "Next slide" at bounding box center [1538, 407] width 16 height 16
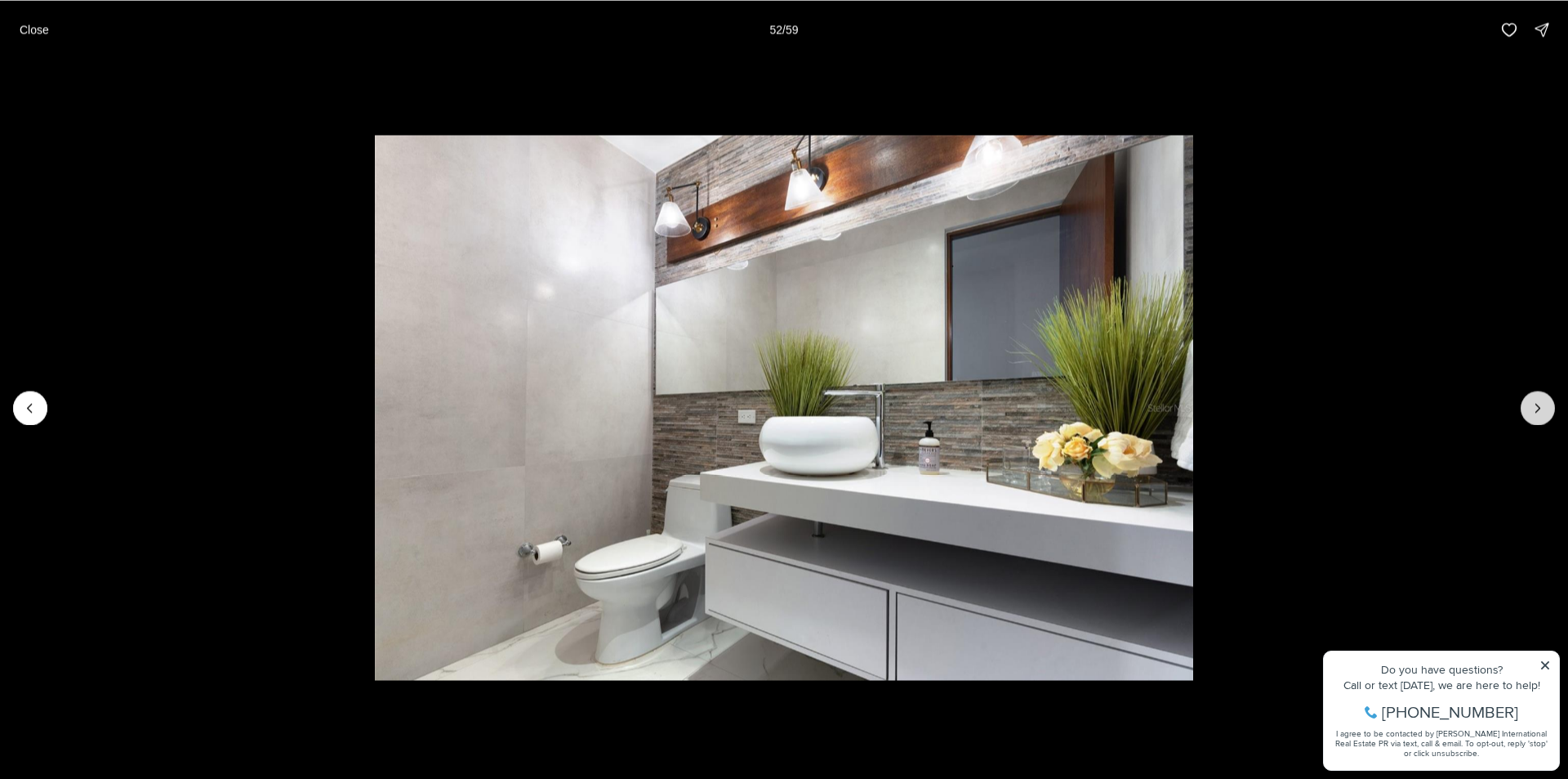
click at [1543, 412] on icon "Next slide" at bounding box center [1538, 407] width 16 height 16
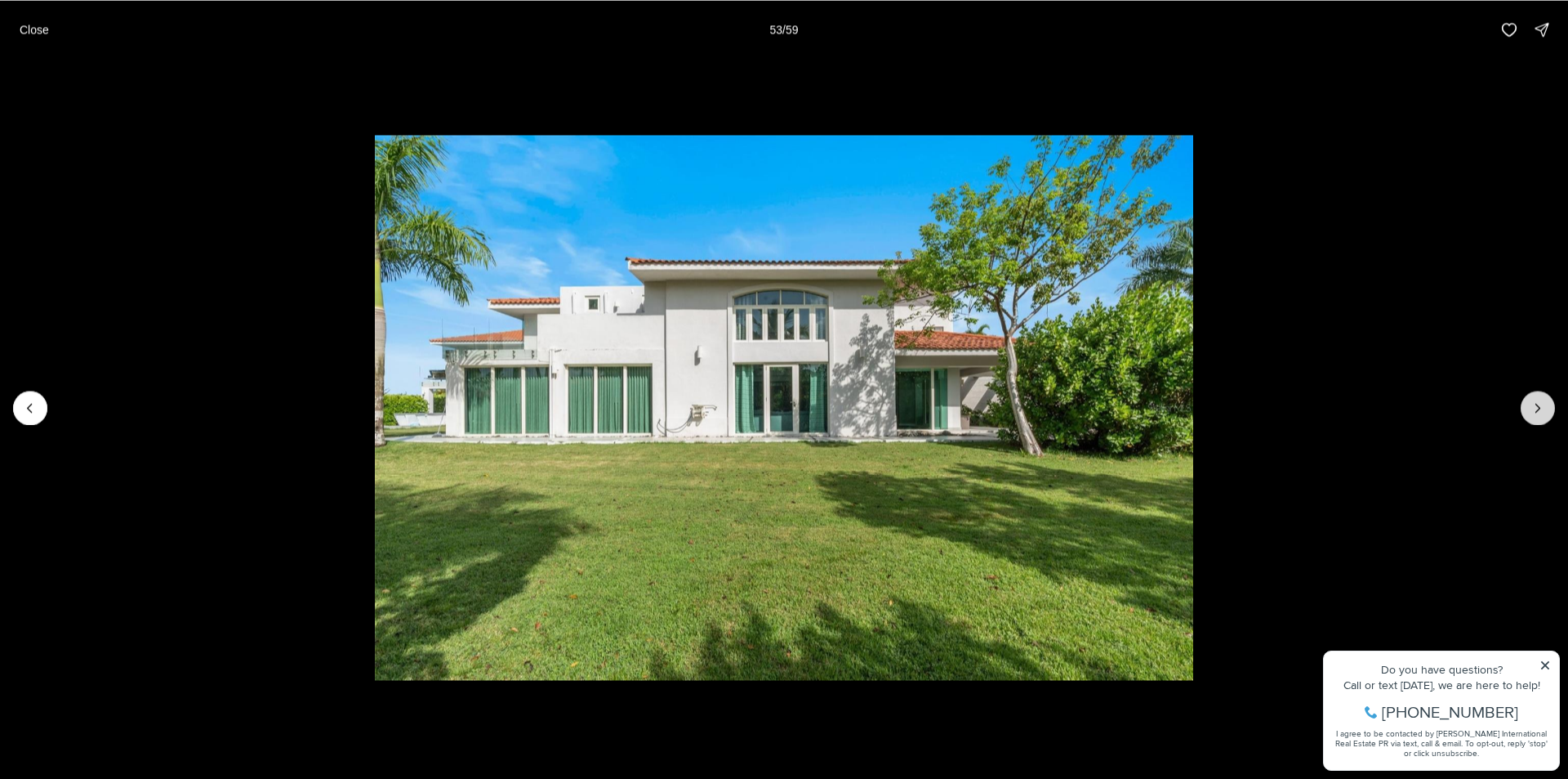
click at [1543, 412] on icon "Next slide" at bounding box center [1538, 407] width 16 height 16
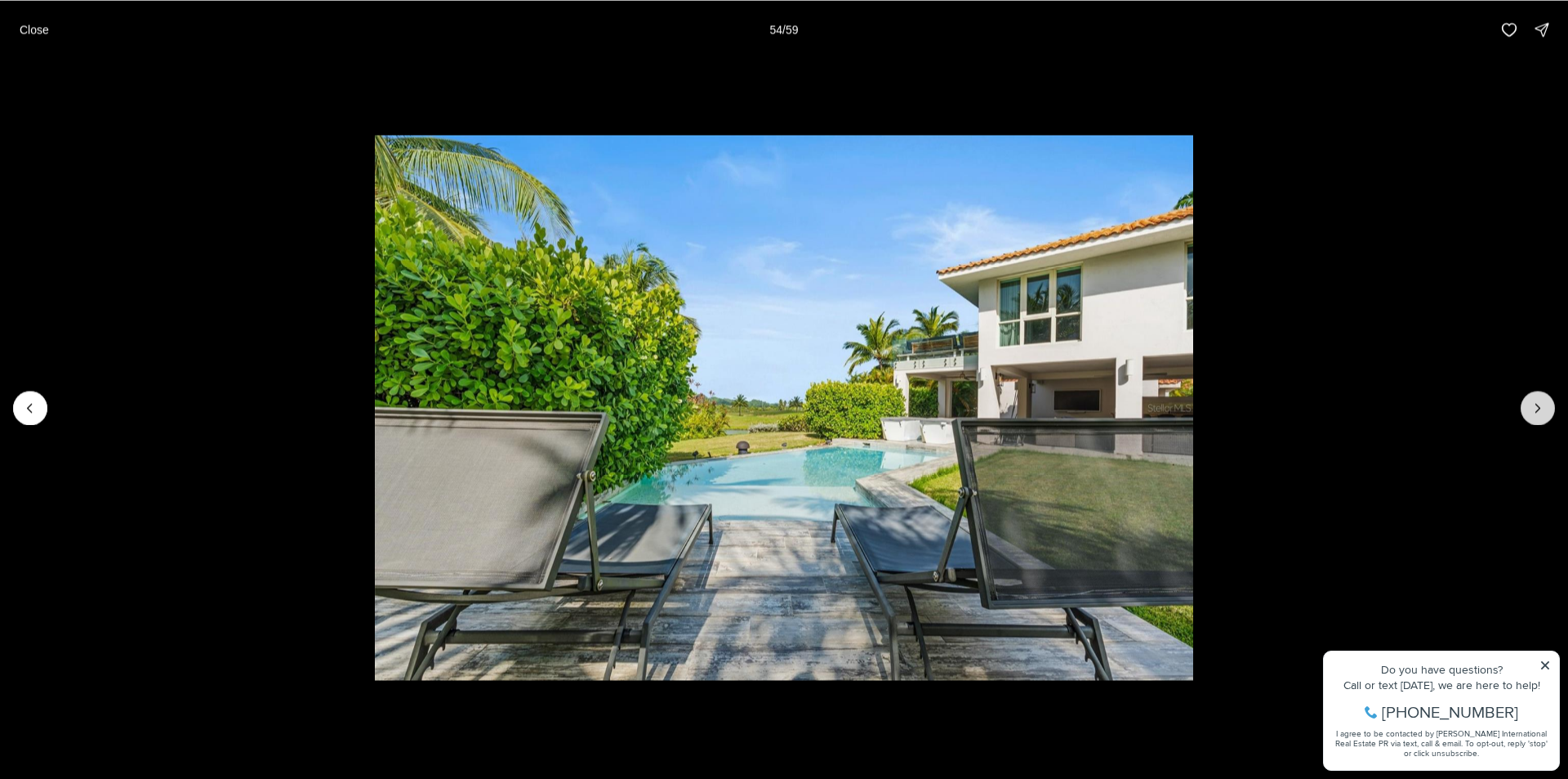
click at [1543, 412] on icon "Next slide" at bounding box center [1538, 407] width 16 height 16
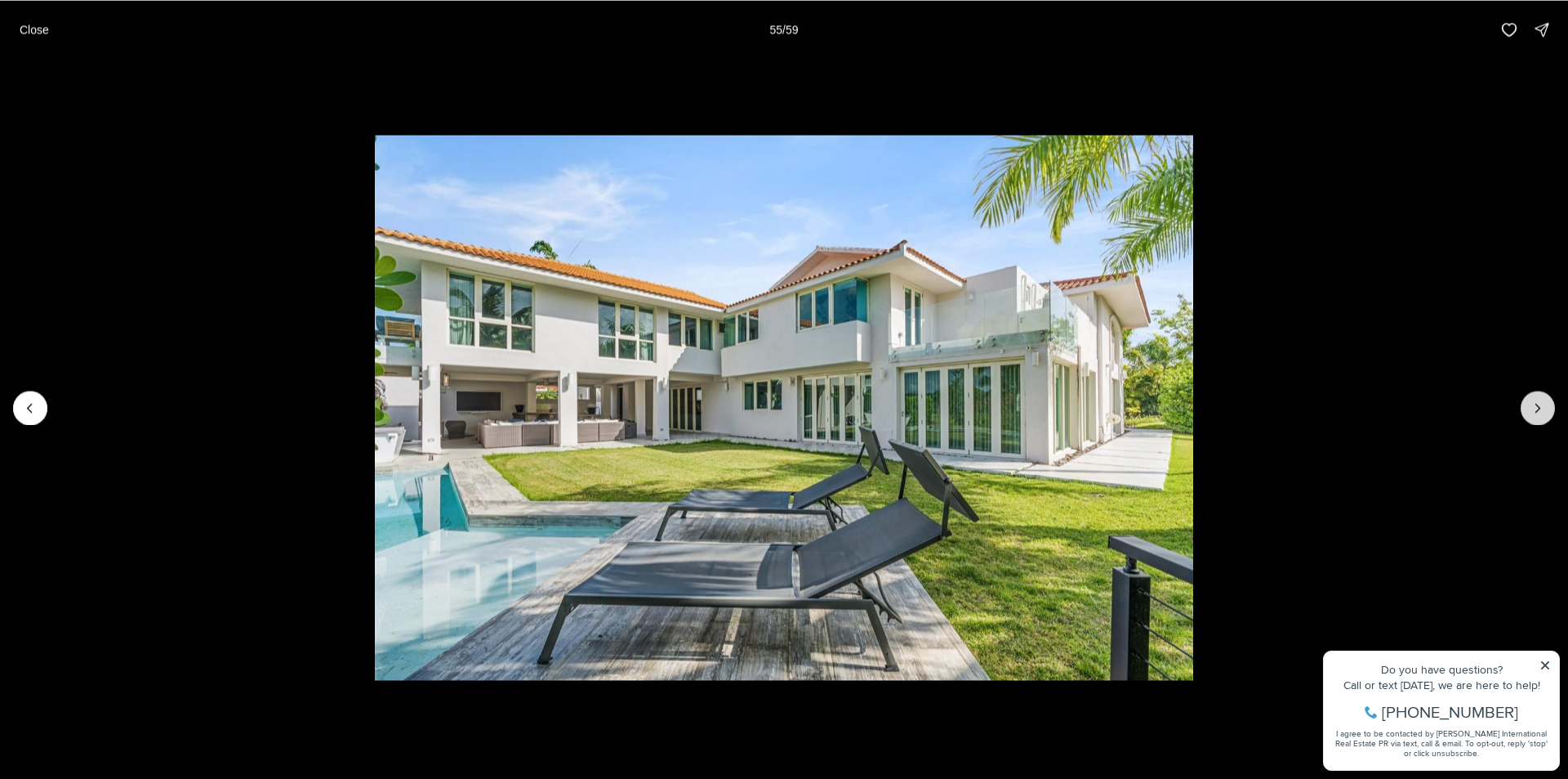
click at [1543, 412] on icon "Next slide" at bounding box center [1538, 407] width 16 height 16
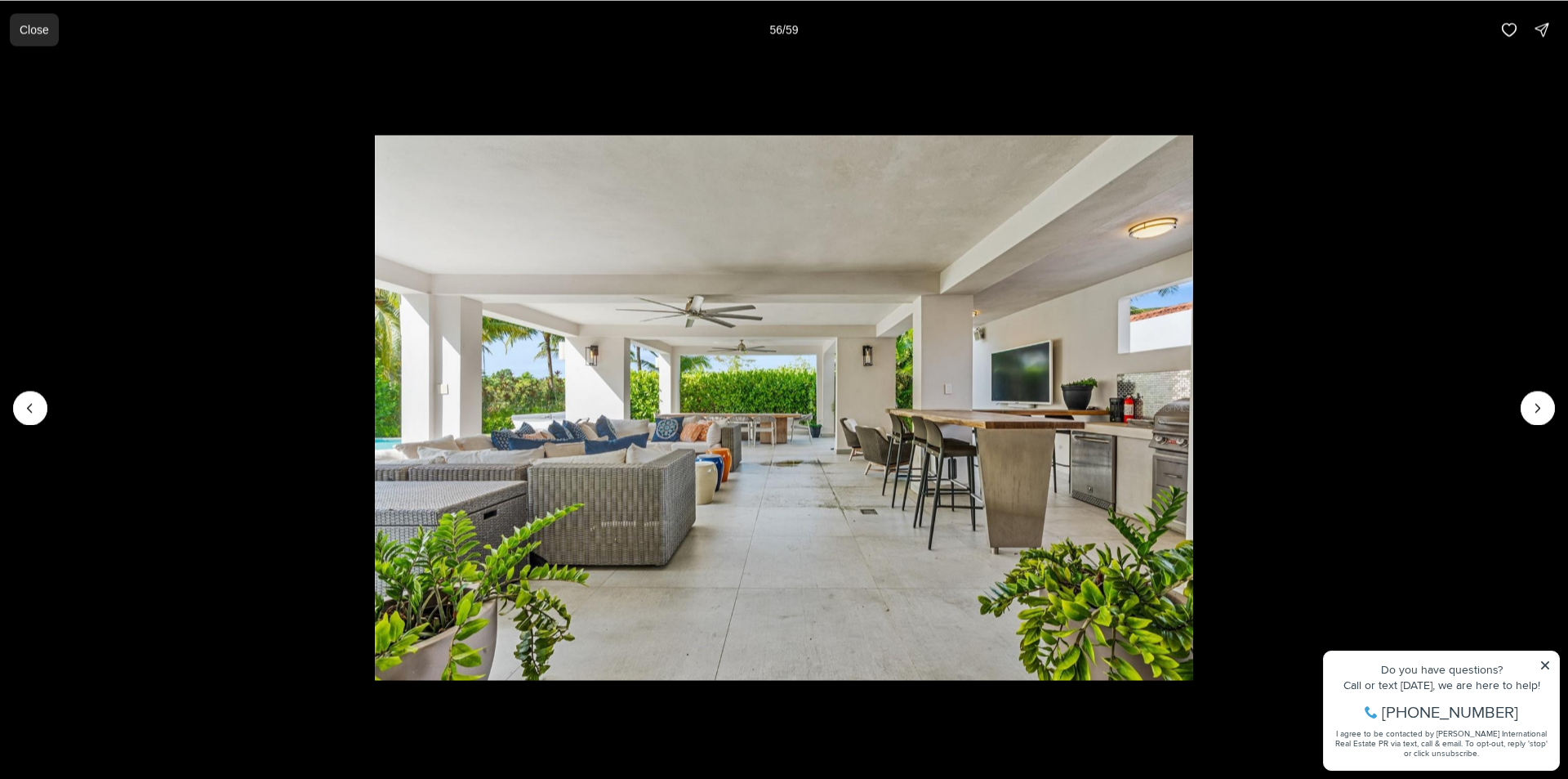
click at [42, 35] on p "Close" at bounding box center [34, 29] width 29 height 13
